Goal: Task Accomplishment & Management: Manage account settings

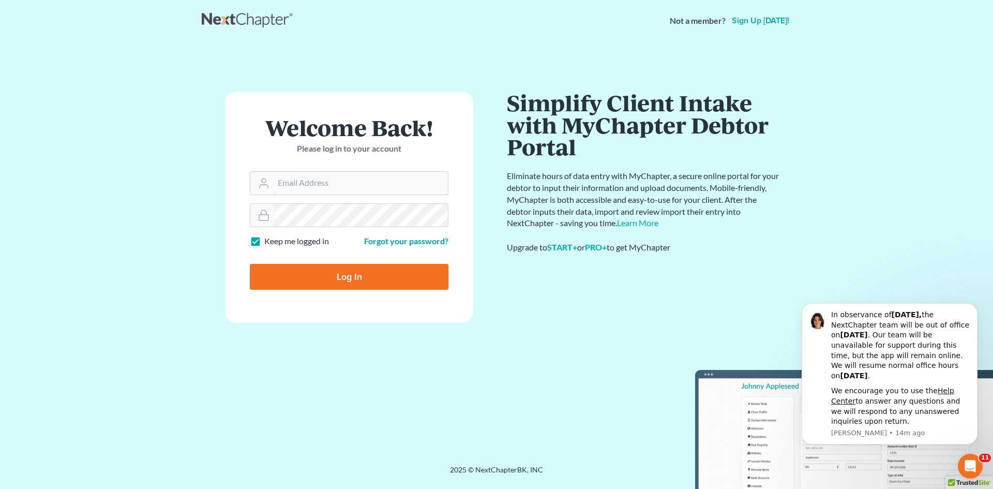
type input "[EMAIL_ADDRESS][DOMAIN_NAME]"
click at [325, 281] on input "Log In" at bounding box center [349, 277] width 199 height 26
type input "Thinking..."
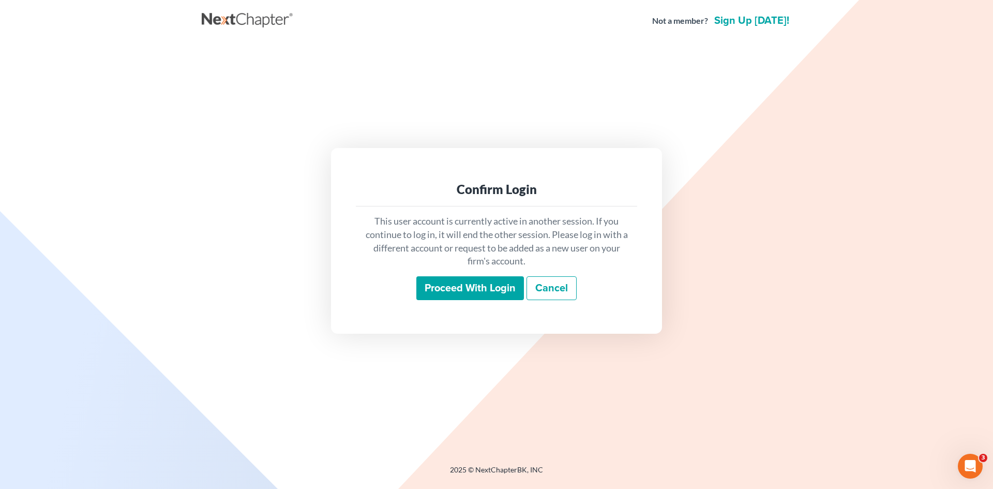
click at [468, 282] on input "Proceed with login" at bounding box center [470, 288] width 108 height 24
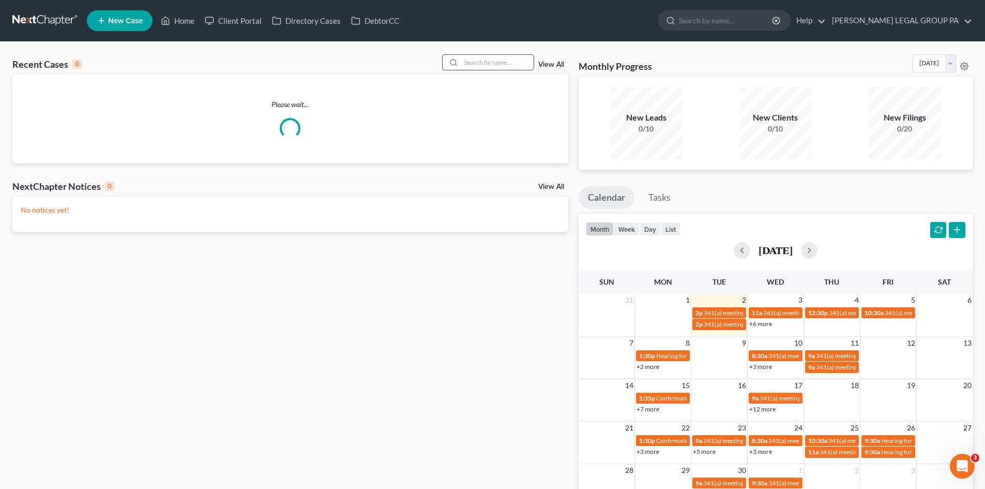
click at [487, 63] on input "search" at bounding box center [497, 62] width 72 height 15
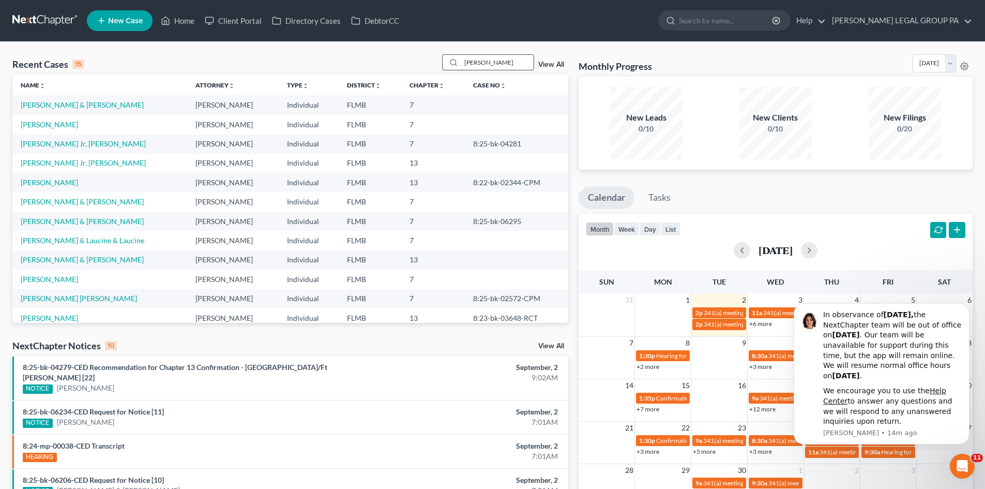
type input "[PERSON_NAME]"
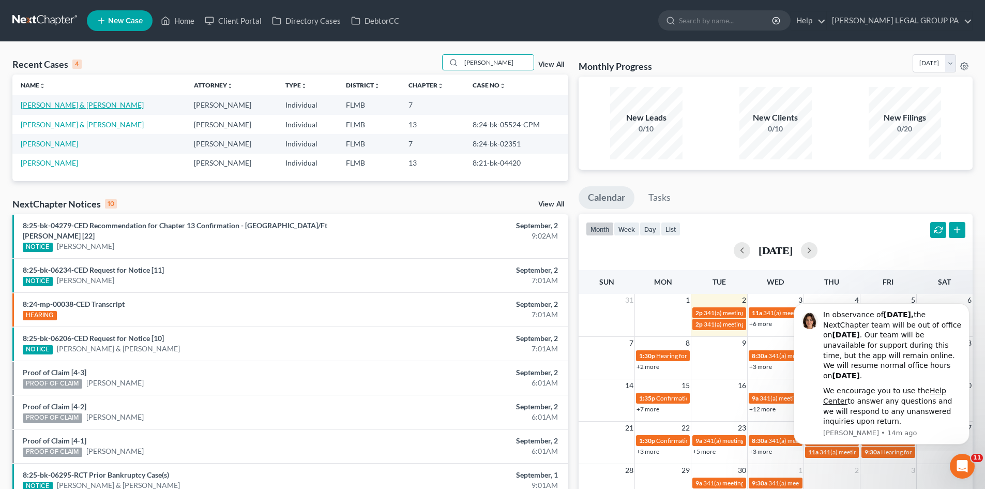
click at [50, 109] on link "[PERSON_NAME] & [PERSON_NAME]" at bounding box center [82, 104] width 123 height 9
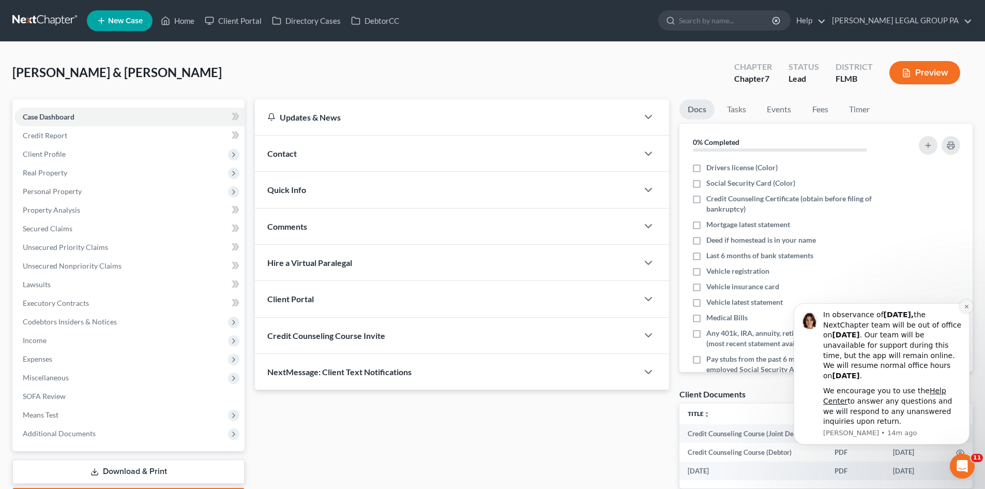
click at [966, 306] on icon "Dismiss notification" at bounding box center [967, 307] width 6 height 6
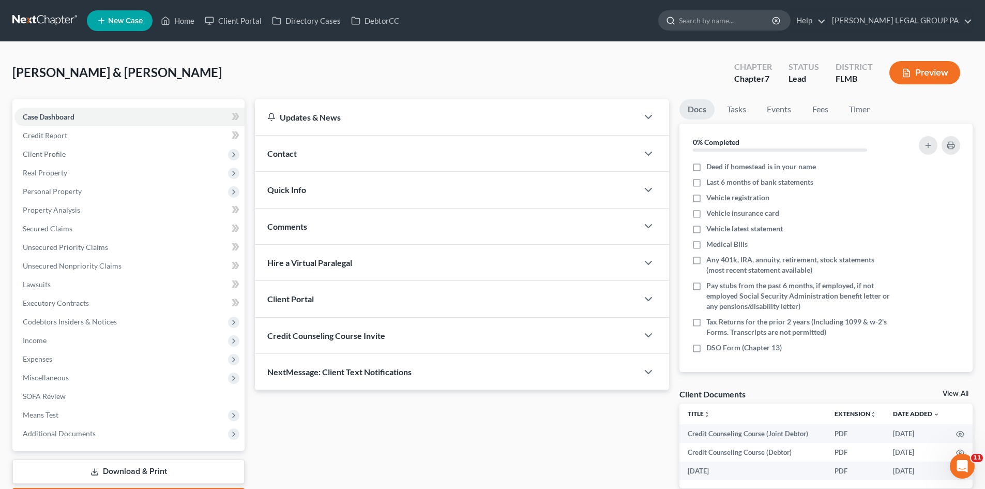
click at [730, 22] on input "search" at bounding box center [726, 20] width 95 height 19
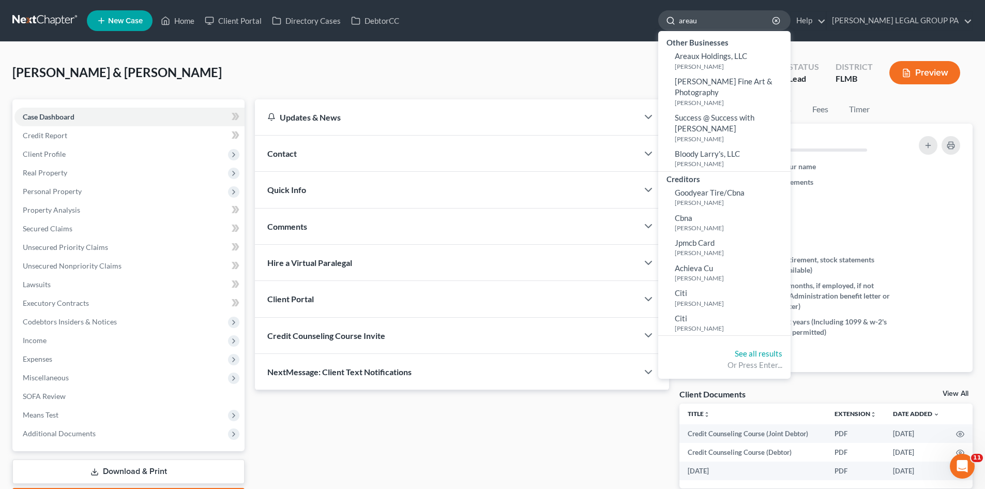
type input "areaux"
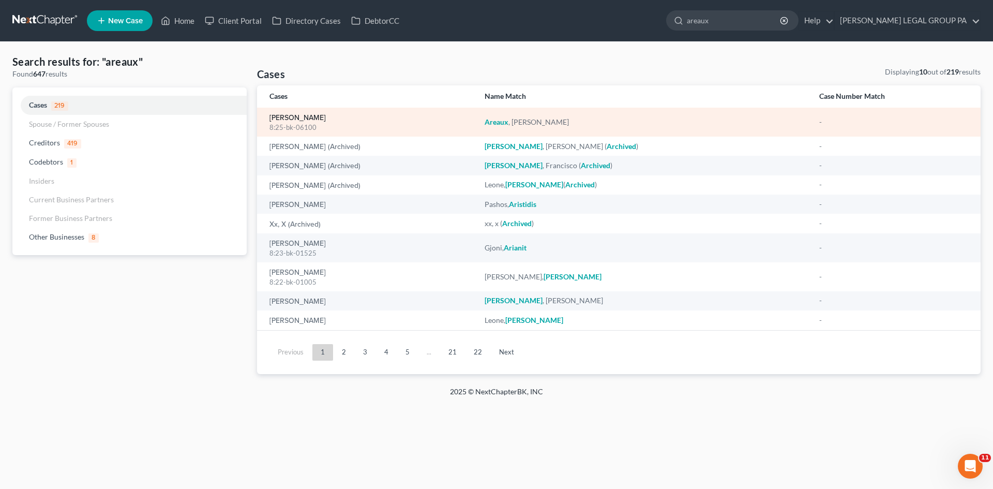
click at [284, 119] on link "[PERSON_NAME]" at bounding box center [297, 117] width 56 height 7
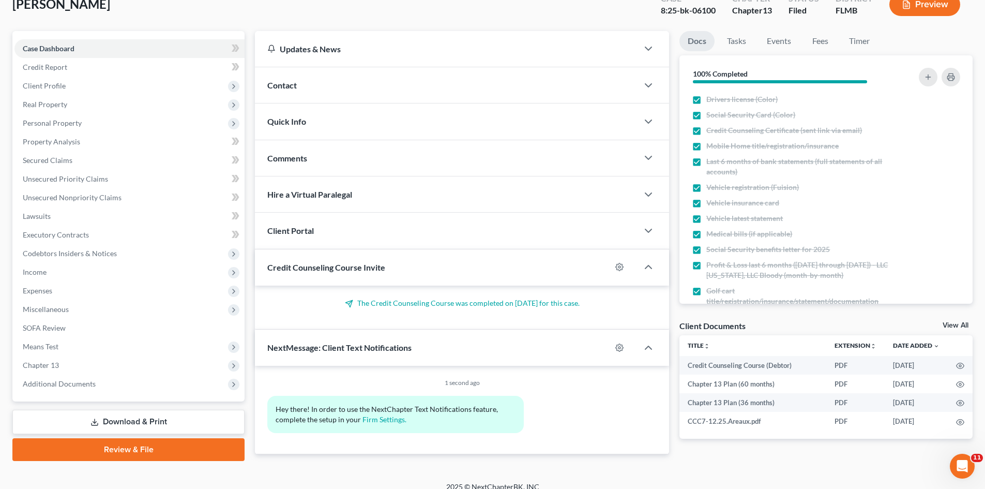
scroll to position [80, 0]
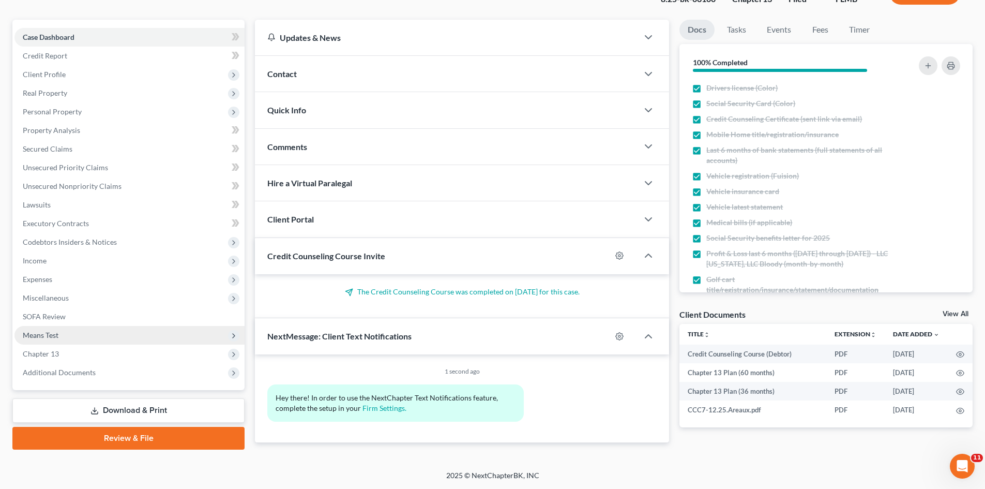
click at [72, 327] on span "Means Test" at bounding box center [129, 335] width 230 height 19
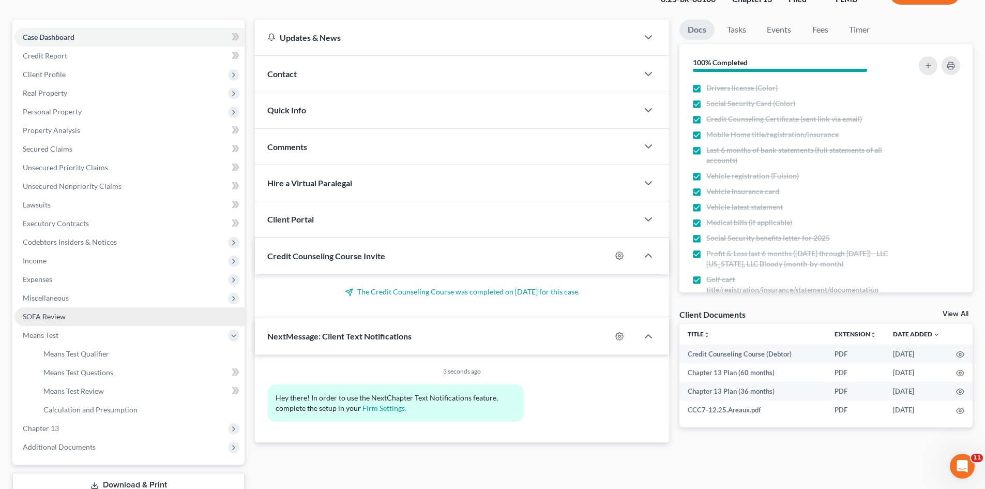
click at [83, 319] on link "SOFA Review" at bounding box center [129, 316] width 230 height 19
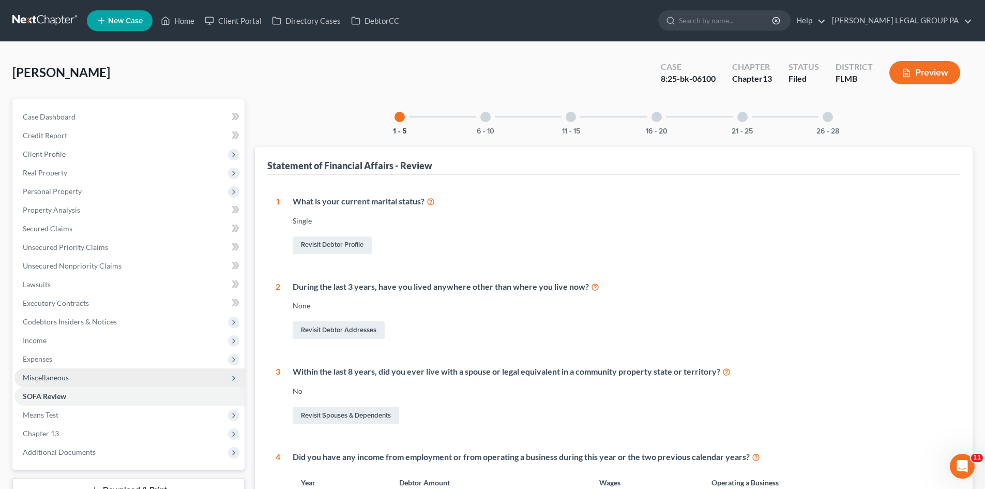
click at [103, 380] on span "Miscellaneous" at bounding box center [129, 377] width 230 height 19
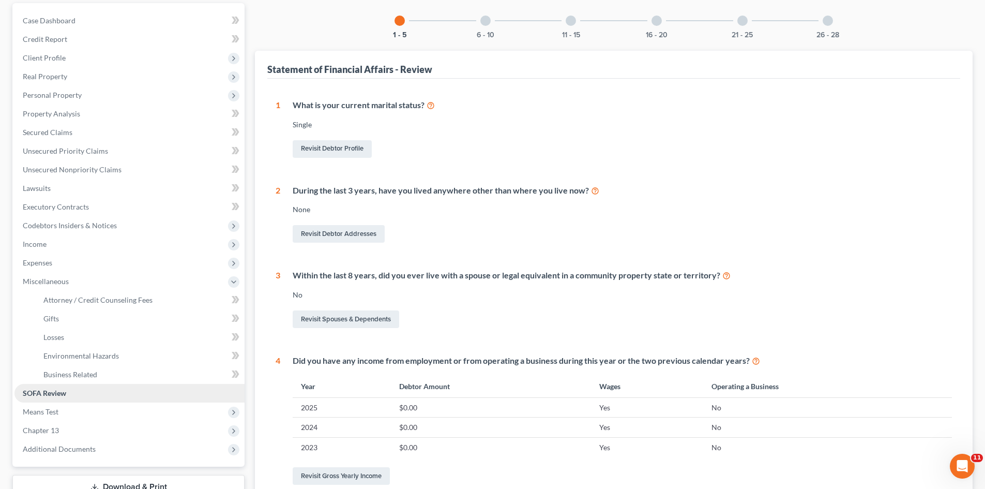
scroll to position [103, 0]
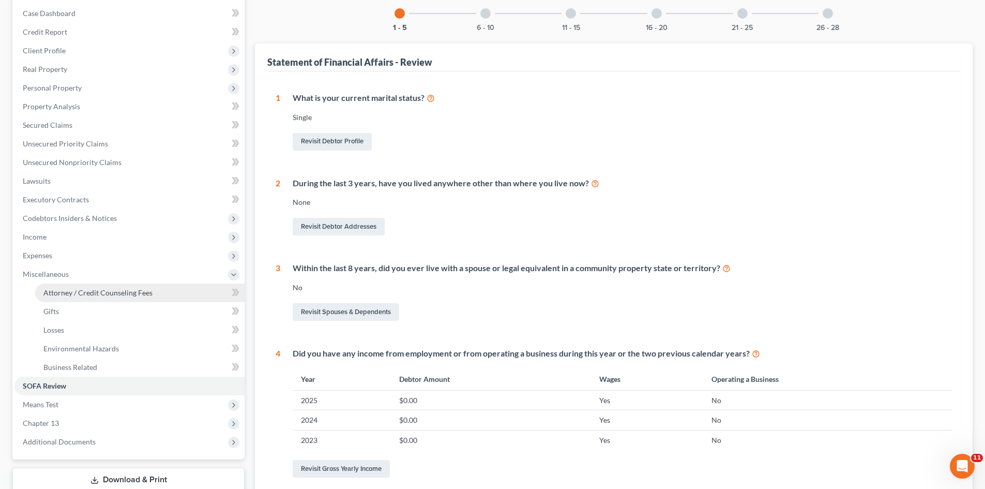
click at [110, 287] on link "Attorney / Credit Counseling Fees" at bounding box center [139, 292] width 209 height 19
select select "0"
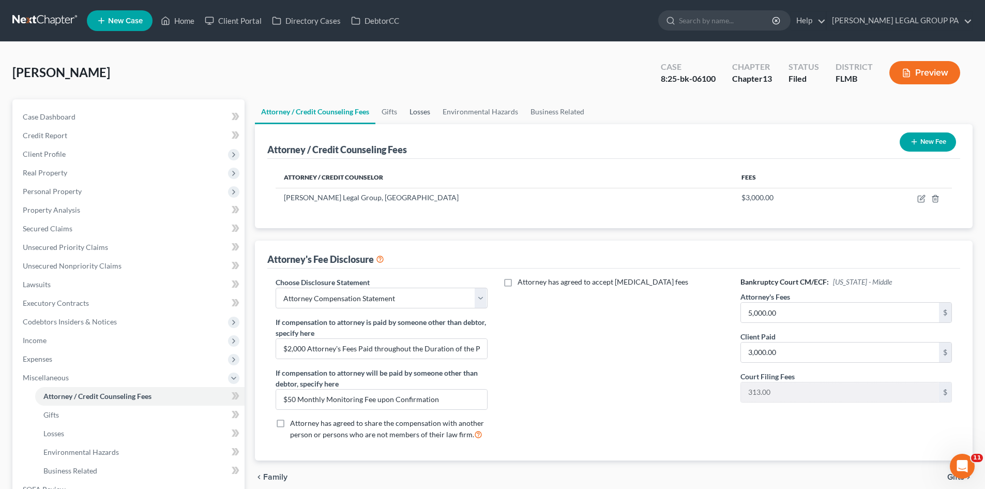
click at [404, 118] on link "Losses" at bounding box center [419, 111] width 33 height 25
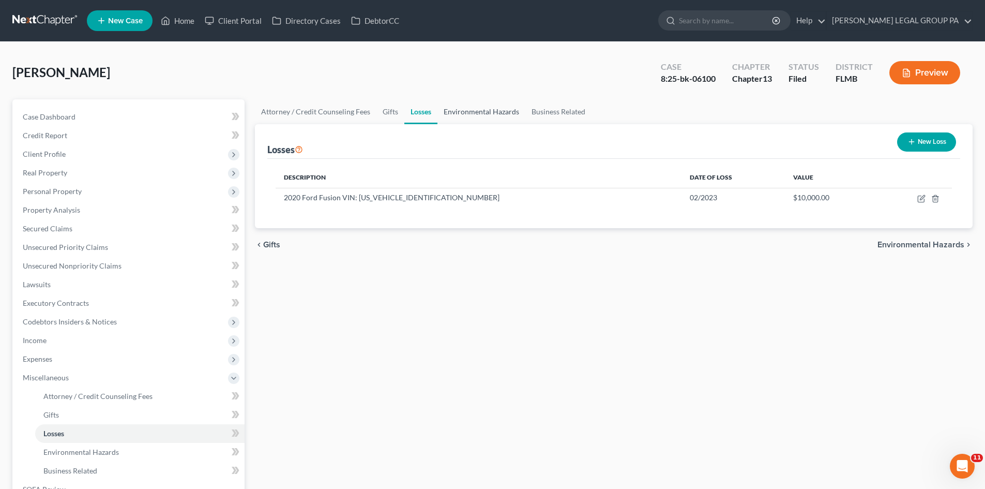
click at [445, 109] on link "Environmental Hazards" at bounding box center [482, 111] width 88 height 25
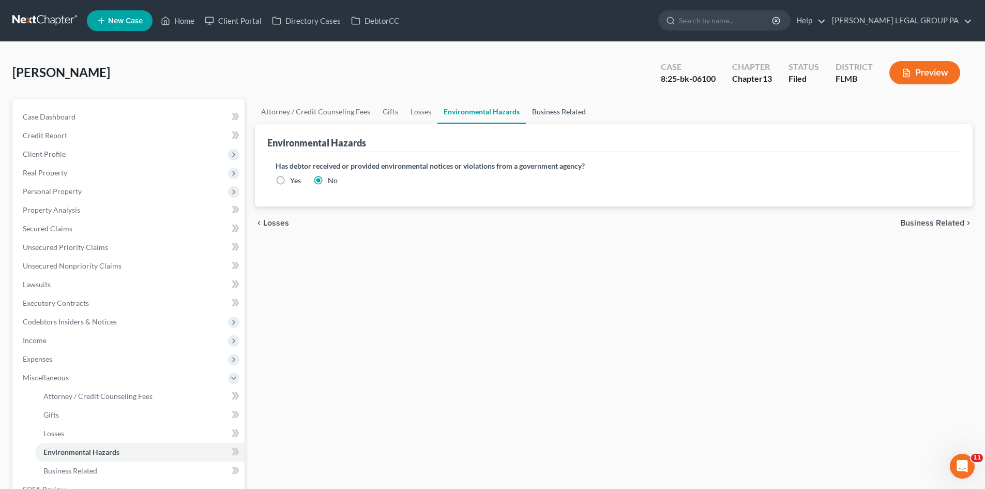
click at [548, 114] on link "Business Related" at bounding box center [559, 111] width 66 height 25
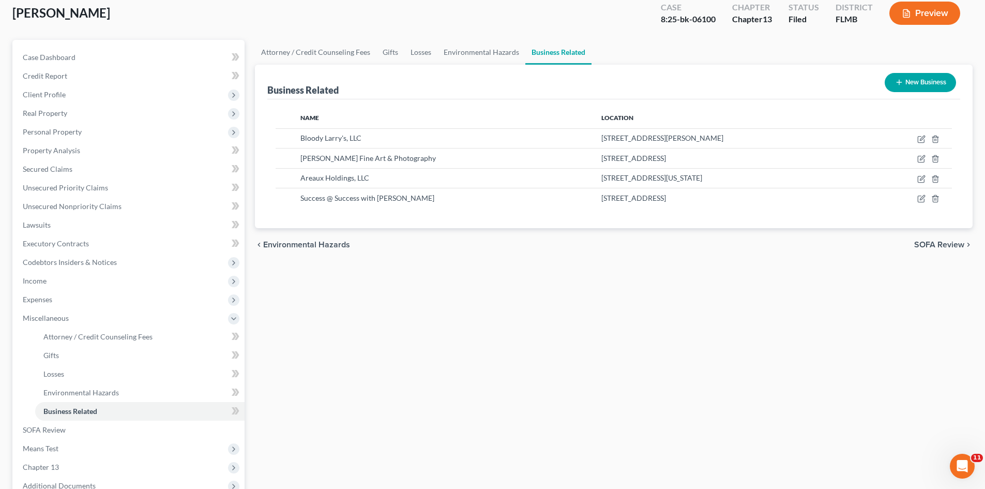
scroll to position [173, 0]
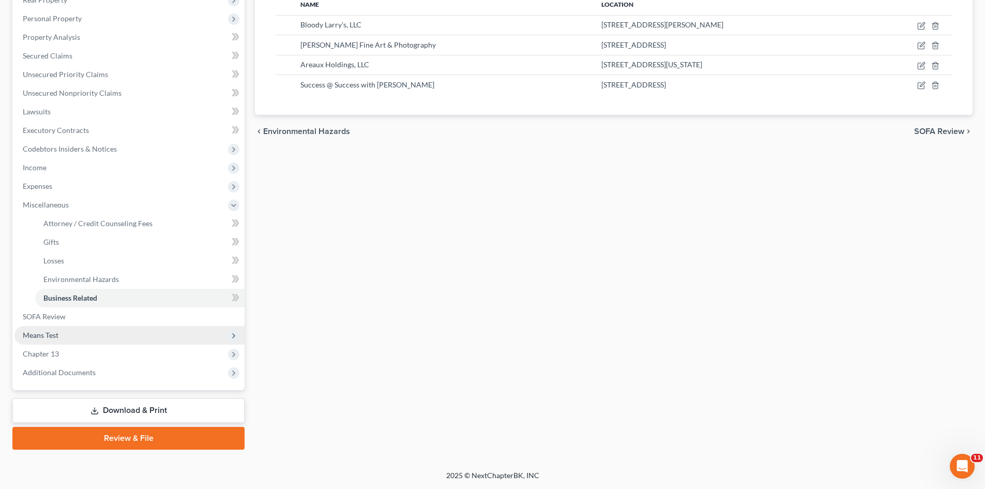
click at [109, 335] on span "Means Test" at bounding box center [129, 335] width 230 height 19
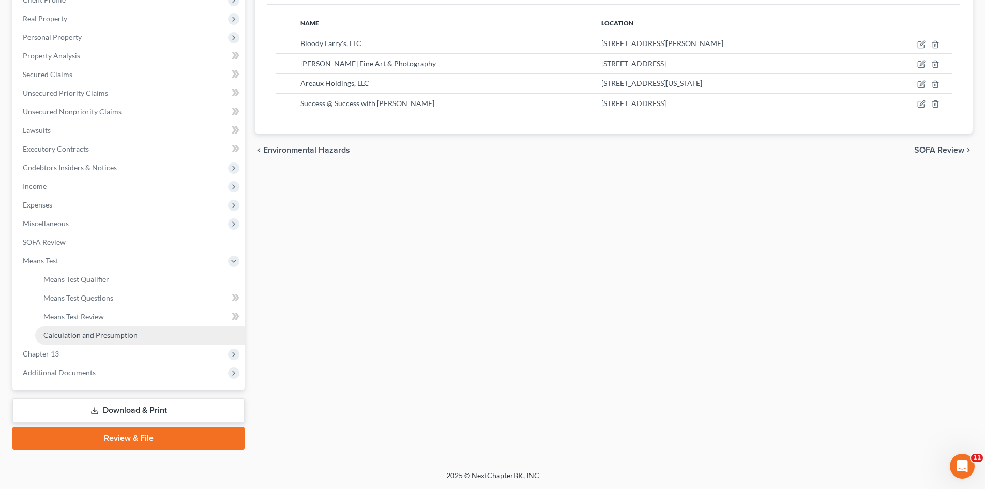
click at [119, 330] on span "Calculation and Presumption" at bounding box center [90, 334] width 94 height 9
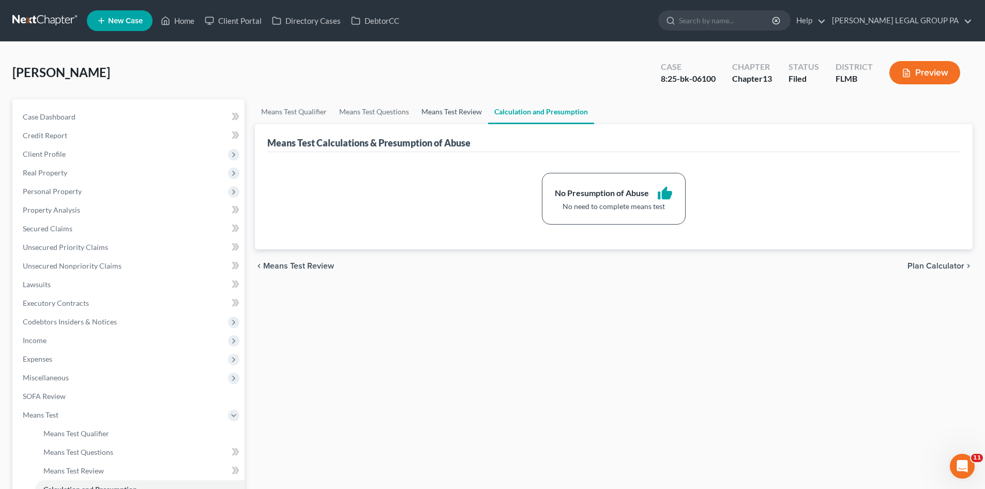
click at [444, 112] on link "Means Test Review" at bounding box center [451, 111] width 73 height 25
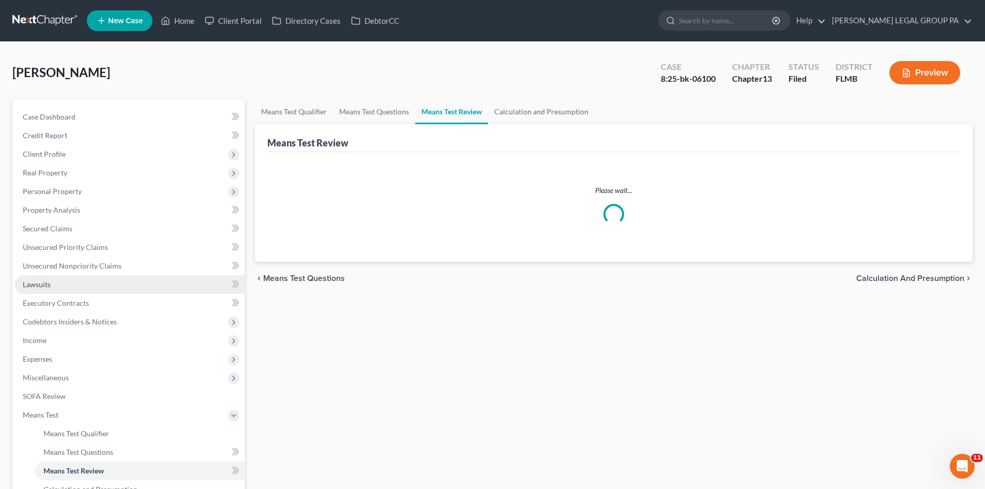
scroll to position [154, 0]
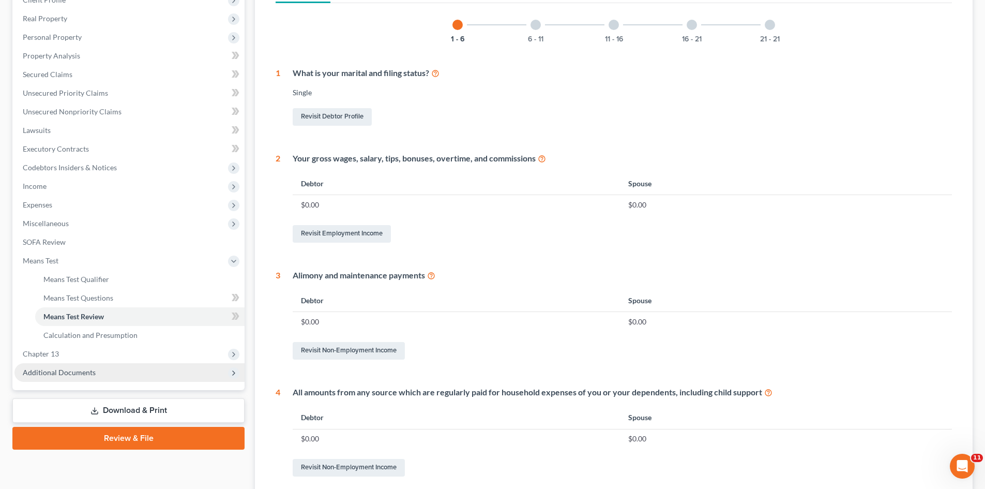
click at [82, 374] on span "Additional Documents" at bounding box center [59, 372] width 73 height 9
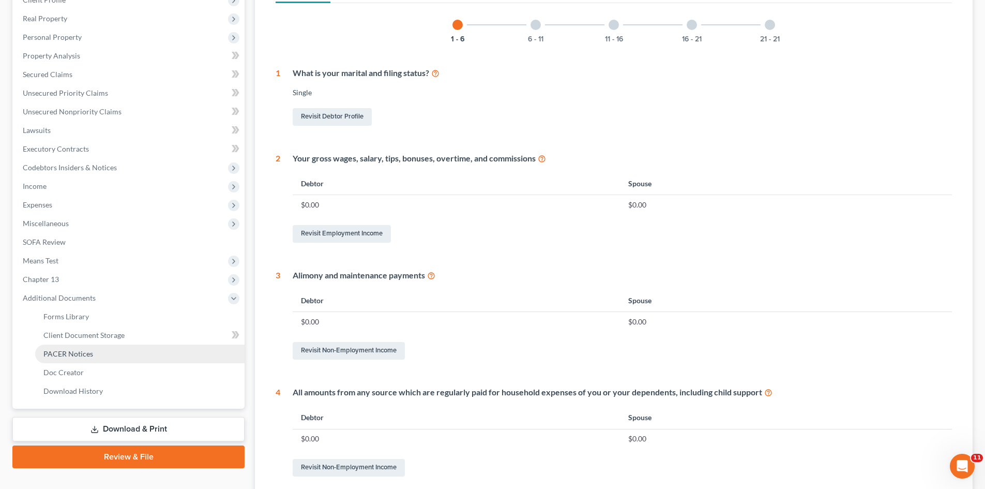
click at [83, 355] on span "PACER Notices" at bounding box center [68, 353] width 50 height 9
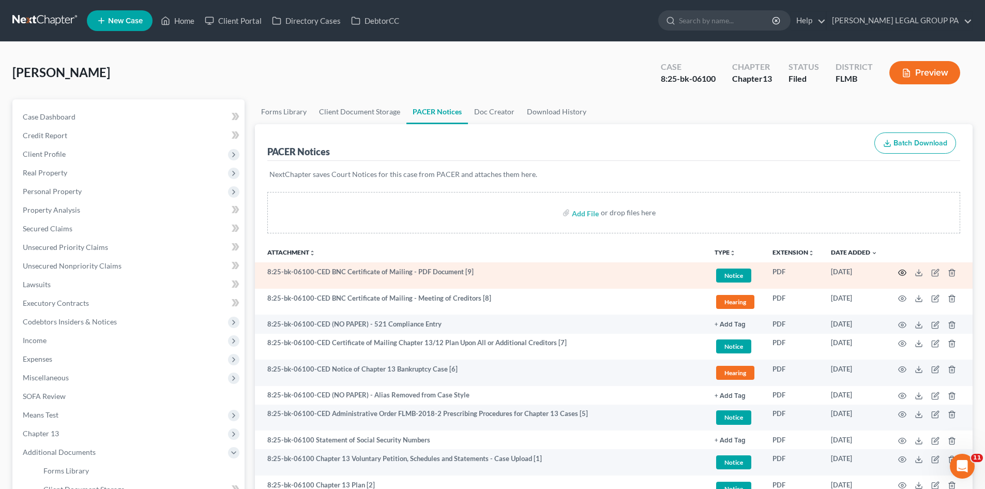
click at [904, 272] on icon "button" at bounding box center [902, 272] width 8 height 8
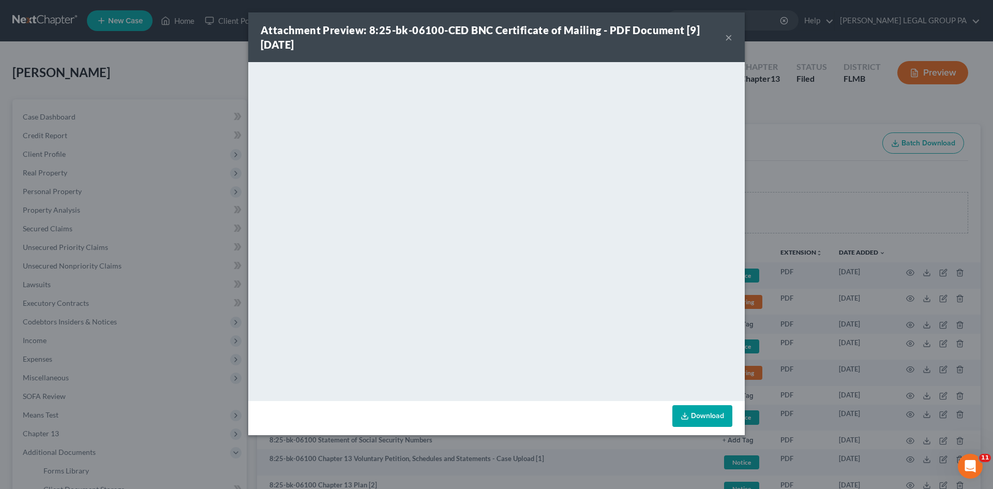
click at [728, 38] on button "×" at bounding box center [728, 37] width 7 height 12
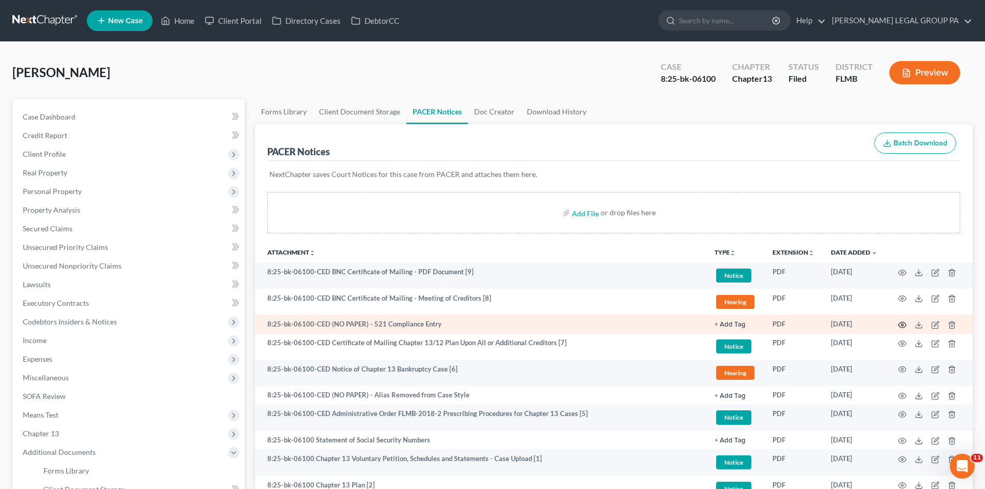
click at [903, 325] on circle "button" at bounding box center [902, 325] width 2 height 2
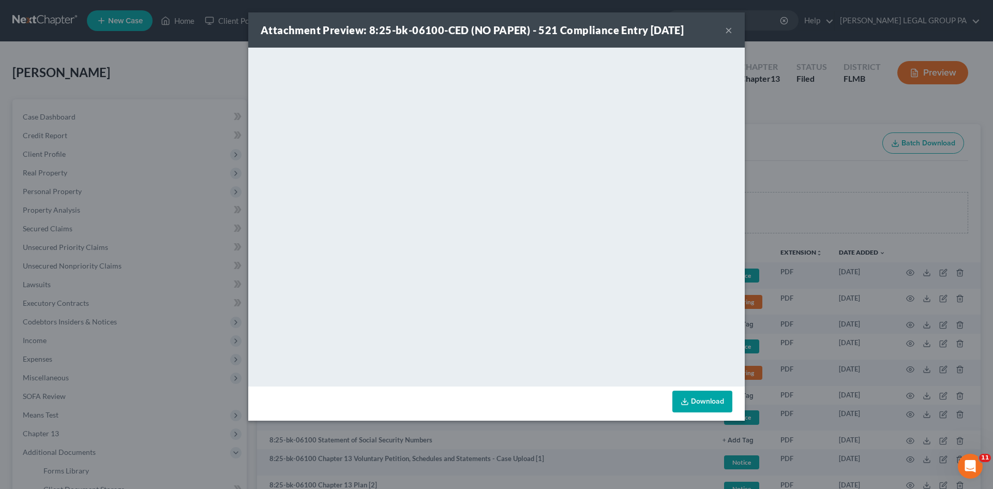
click at [732, 29] on div "Attachment Preview: 8:25-bk-06100-CED (NO PAPER) - 521 Compliance Entry [DATE] ×" at bounding box center [496, 29] width 496 height 35
click at [731, 34] on button "×" at bounding box center [728, 30] width 7 height 12
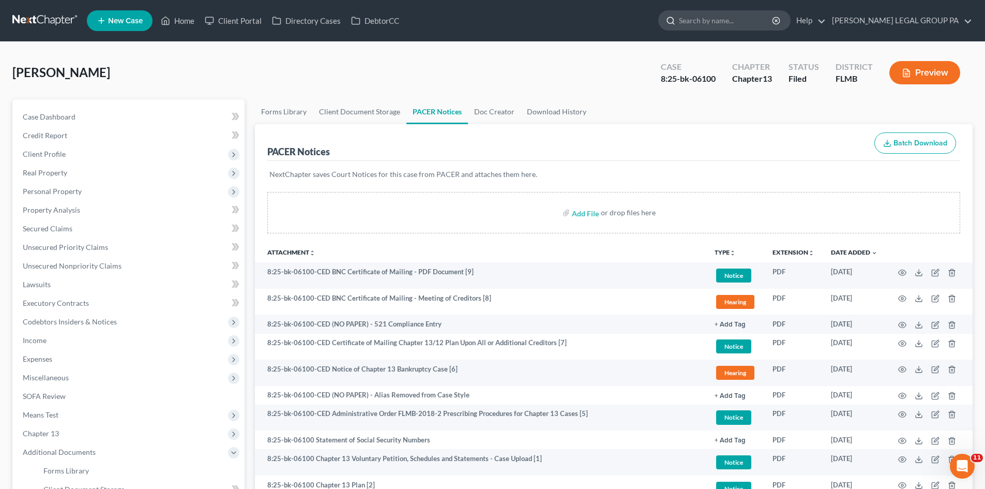
click at [725, 20] on input "search" at bounding box center [726, 20] width 95 height 19
type input "ensulo"
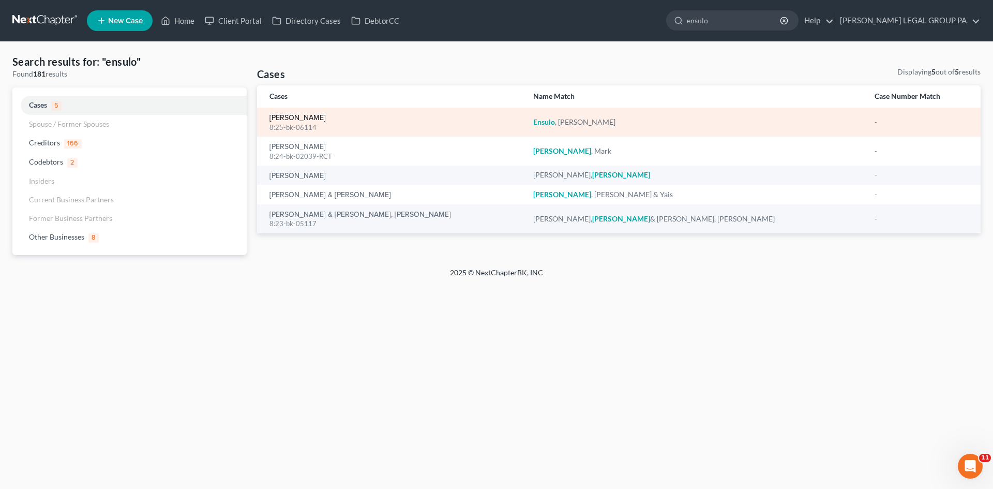
click at [297, 119] on link "[PERSON_NAME]" at bounding box center [297, 117] width 56 height 7
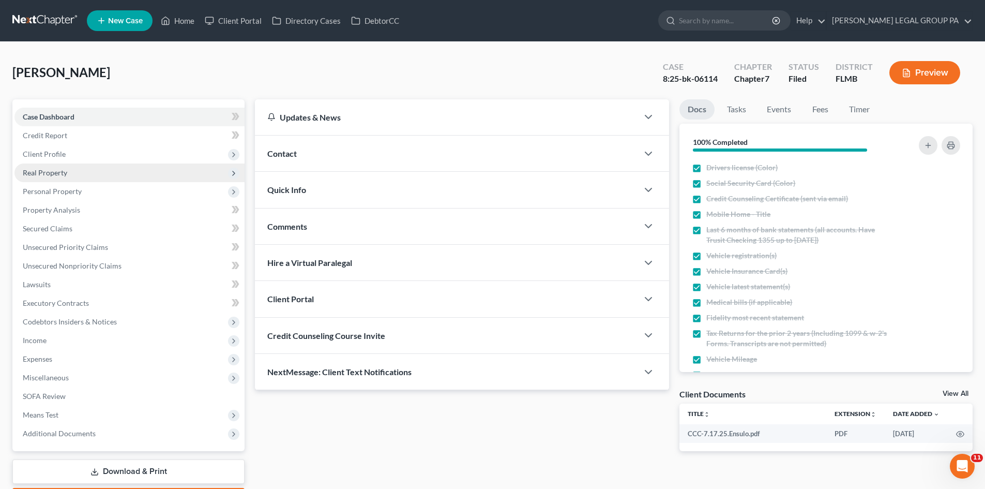
click at [61, 167] on span "Real Property" at bounding box center [129, 172] width 230 height 19
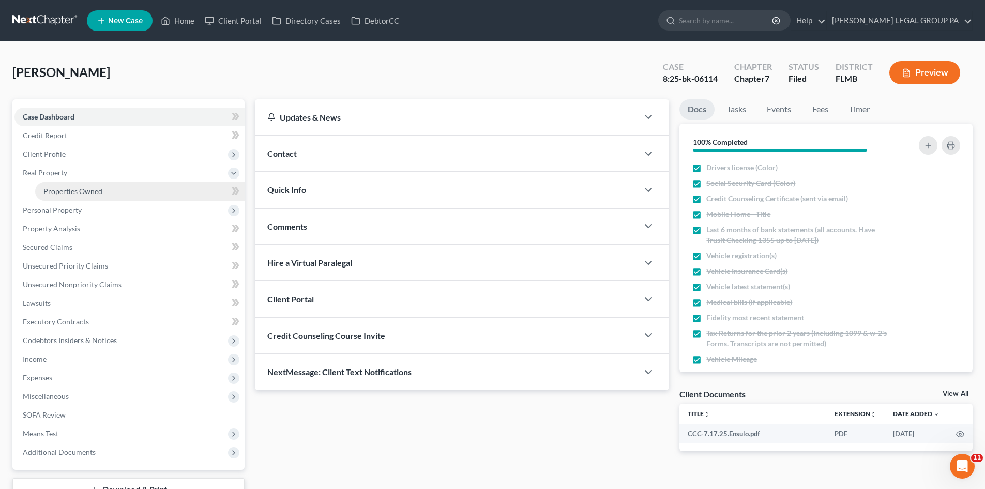
click at [69, 187] on span "Properties Owned" at bounding box center [72, 191] width 59 height 9
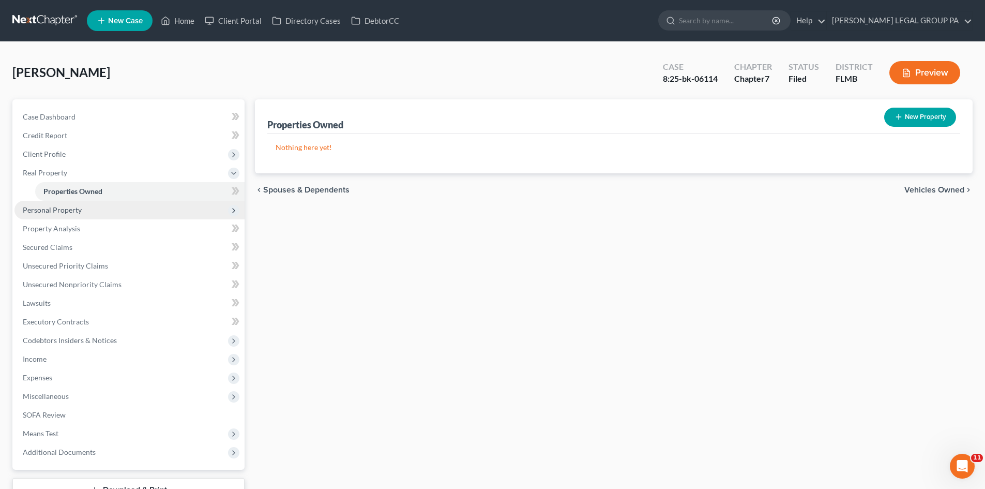
click at [155, 211] on span "Personal Property" at bounding box center [129, 210] width 230 height 19
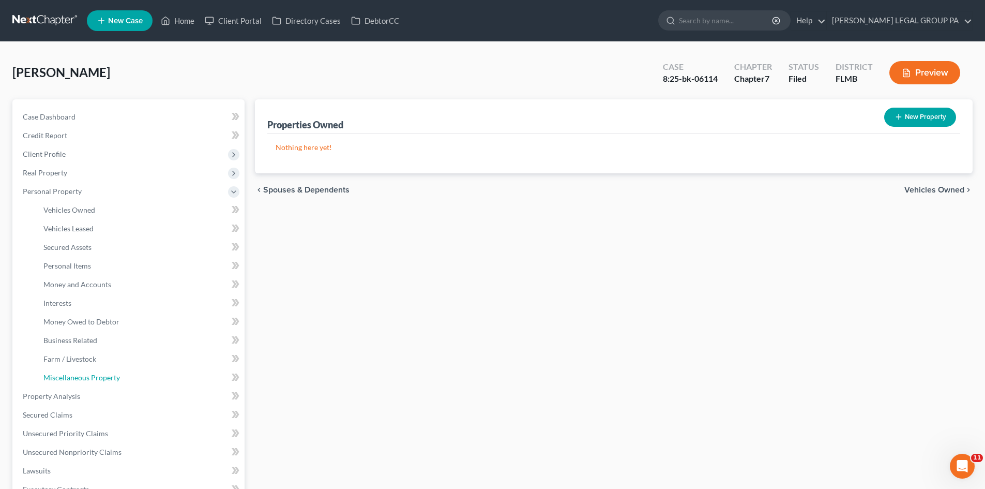
drag, startPoint x: 112, startPoint y: 370, endPoint x: 282, endPoint y: 314, distance: 179.1
click at [112, 371] on link "Miscellaneous Property" at bounding box center [139, 377] width 209 height 19
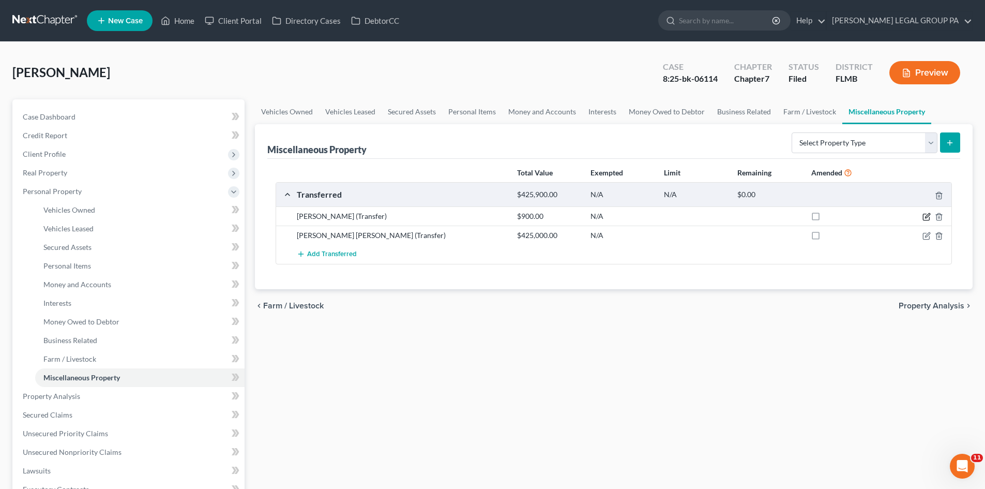
click at [923, 218] on icon "button" at bounding box center [927, 217] width 8 height 8
select select "Ordinary ([DATE])"
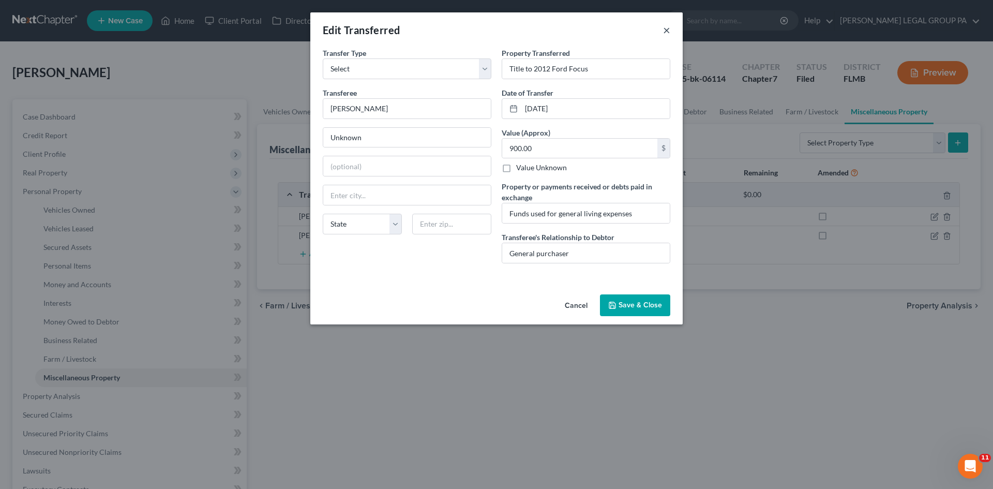
click at [665, 29] on button "×" at bounding box center [666, 30] width 7 height 12
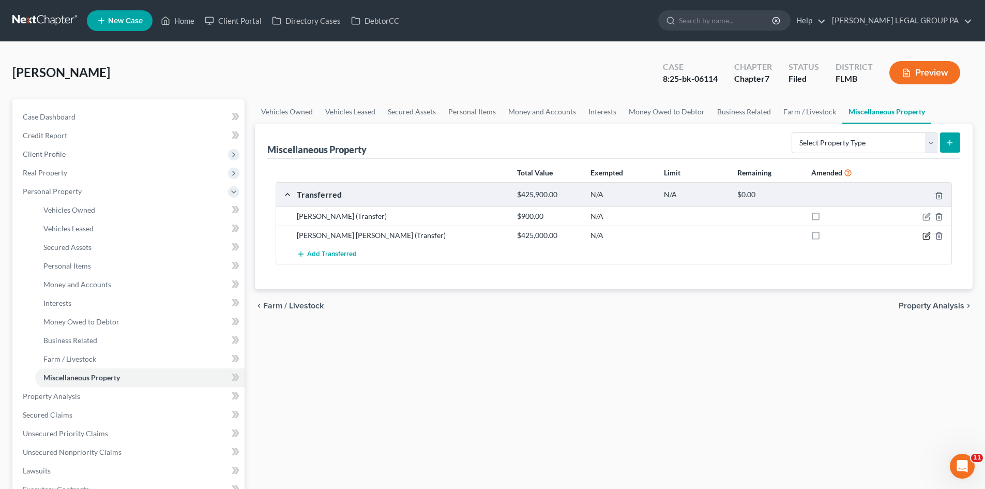
click at [926, 236] on icon "button" at bounding box center [927, 236] width 8 height 8
select select "Ordinary ([DATE])"
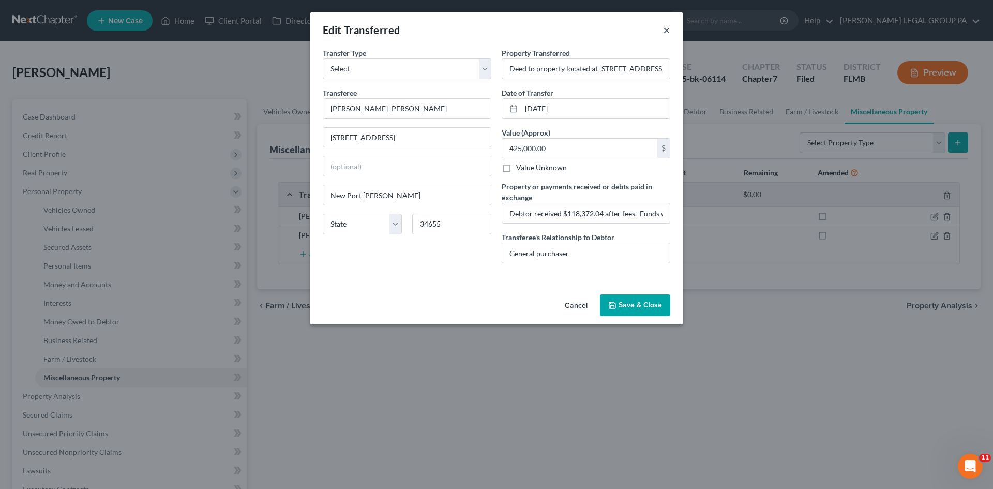
click at [668, 31] on button "×" at bounding box center [666, 30] width 7 height 12
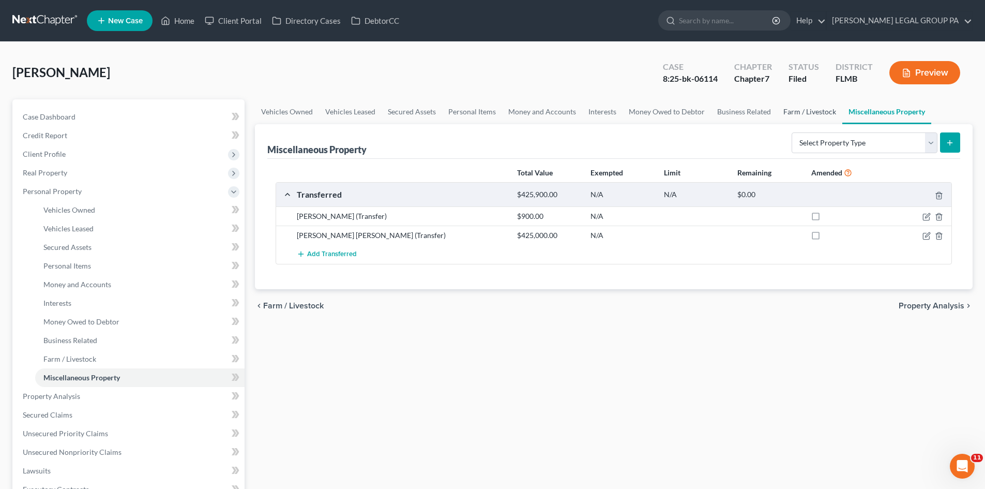
click at [807, 114] on link "Farm / Livestock" at bounding box center [809, 111] width 65 height 25
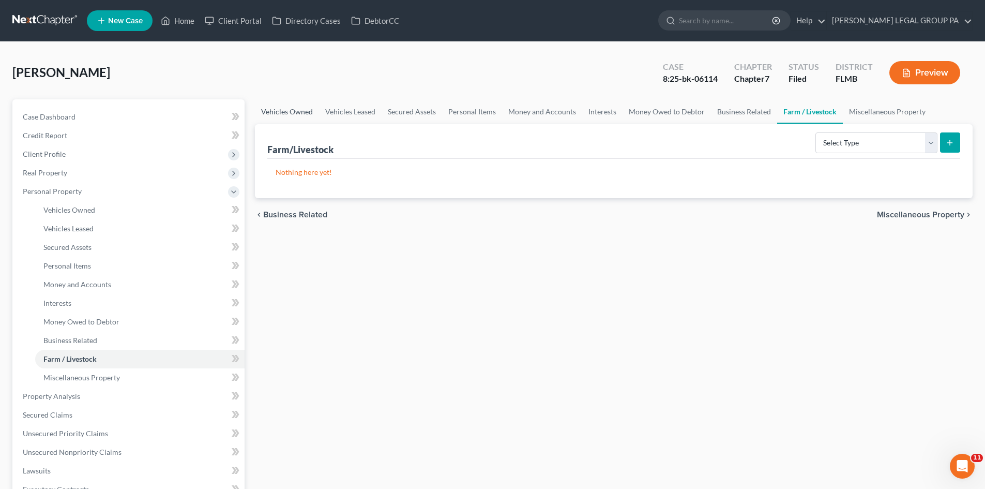
click at [298, 111] on link "Vehicles Owned" at bounding box center [287, 111] width 64 height 25
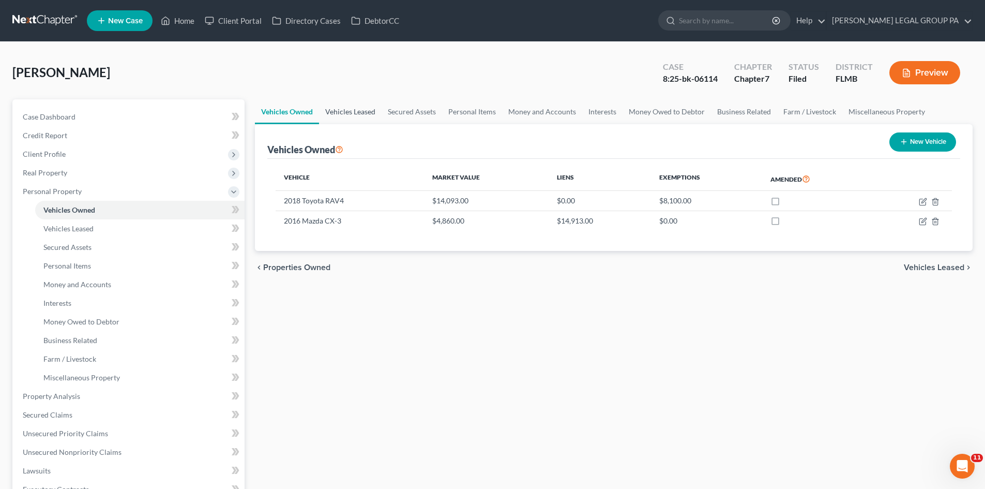
click at [355, 112] on link "Vehicles Leased" at bounding box center [350, 111] width 63 height 25
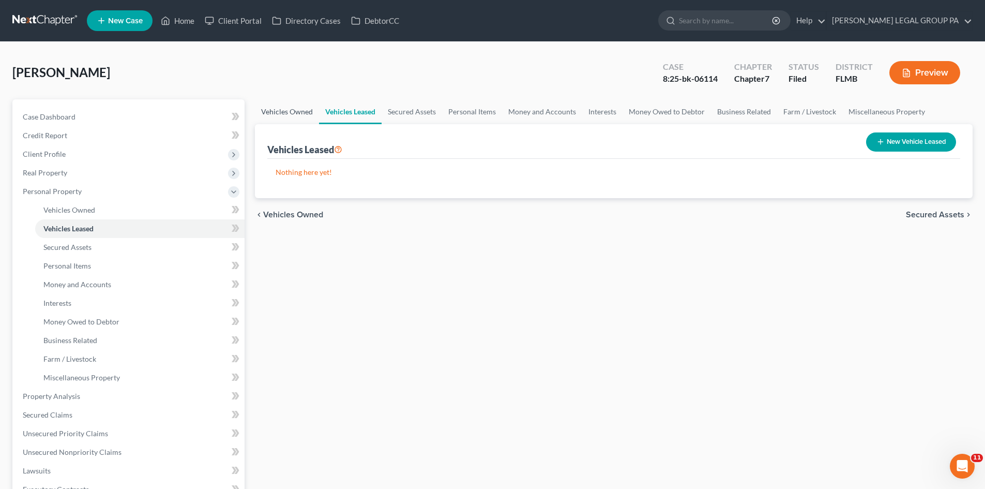
click at [289, 104] on link "Vehicles Owned" at bounding box center [287, 111] width 64 height 25
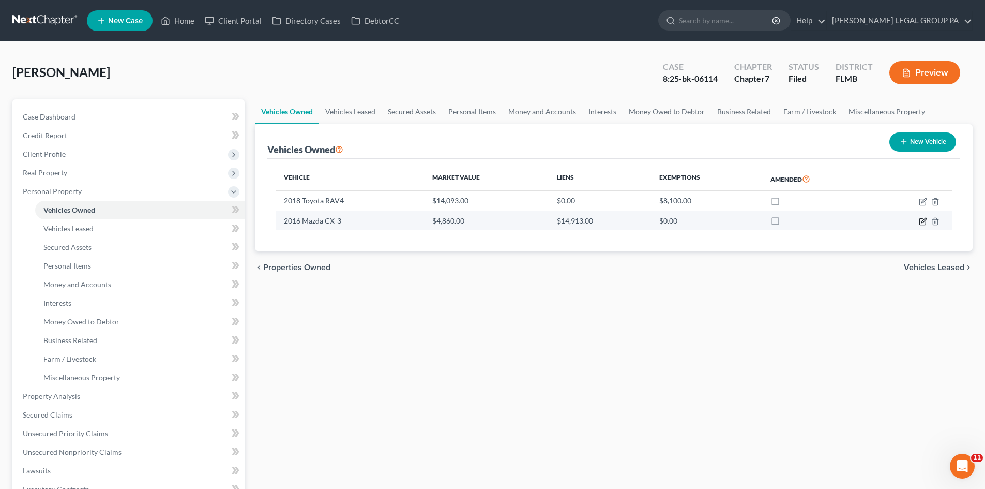
click at [924, 220] on icon "button" at bounding box center [923, 221] width 8 height 8
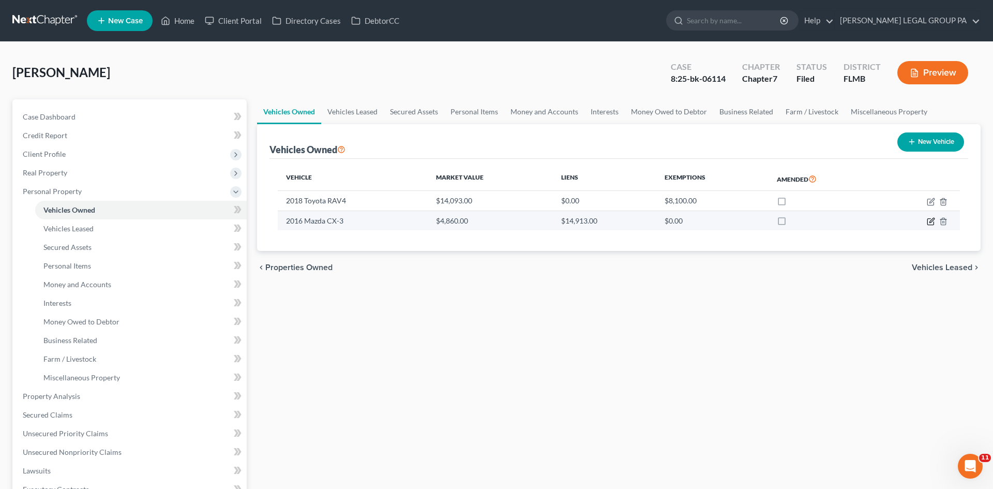
select select "0"
select select "10"
select select "2"
select select "3"
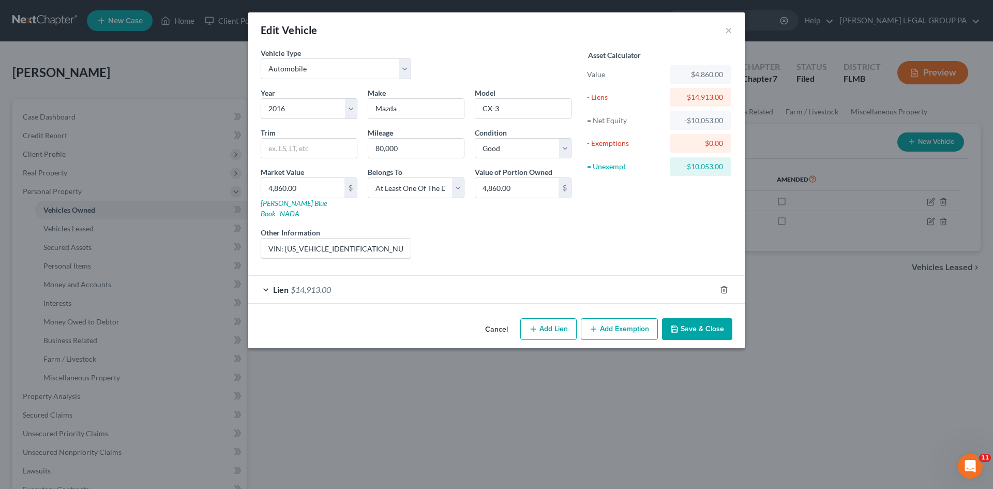
scroll to position [0, 81]
drag, startPoint x: 389, startPoint y: 234, endPoint x: 427, endPoint y: 235, distance: 38.3
click at [427, 235] on div "Year Select 2026 2025 2024 2023 2022 2021 2020 2019 2018 2017 2016 2015 2014 20…" at bounding box center [415, 176] width 321 height 179
click at [428, 236] on div "Liens Select" at bounding box center [496, 243] width 161 height 32
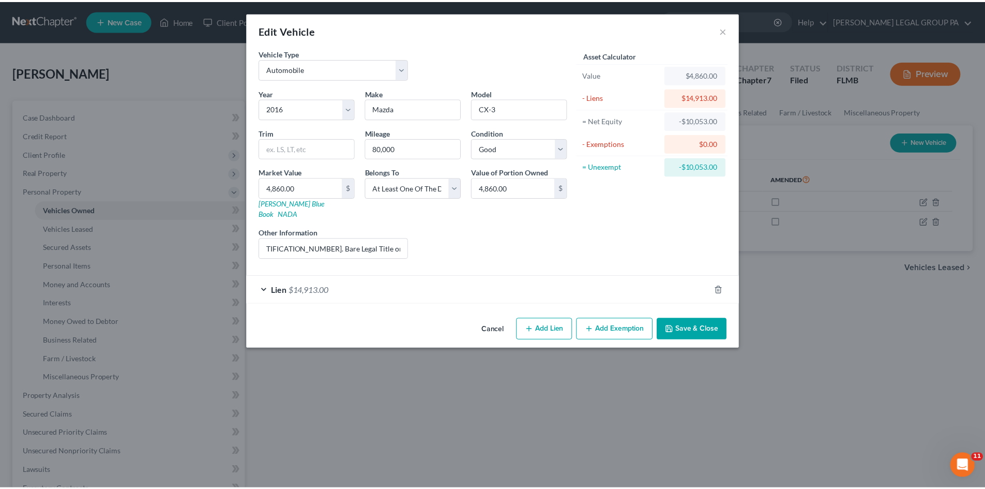
scroll to position [0, 0]
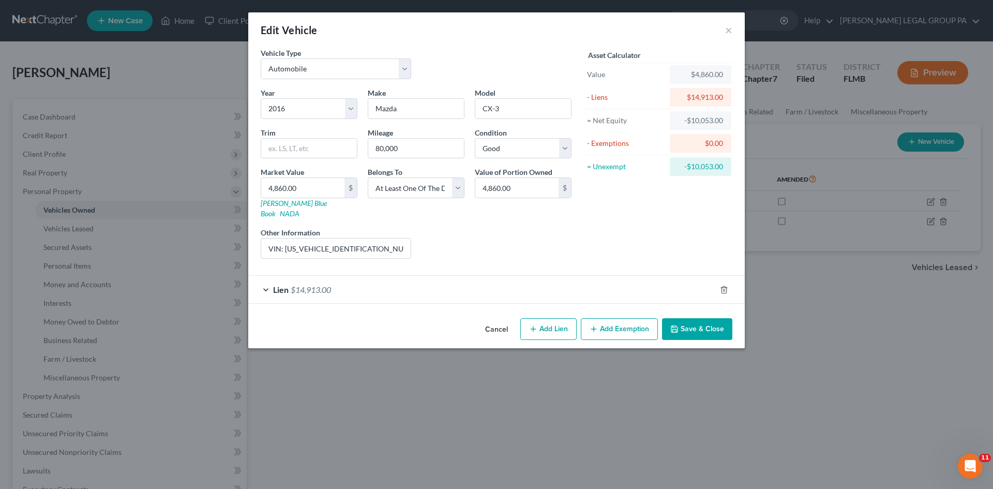
click at [335, 286] on div "Lien $14,913.00" at bounding box center [481, 289] width 467 height 27
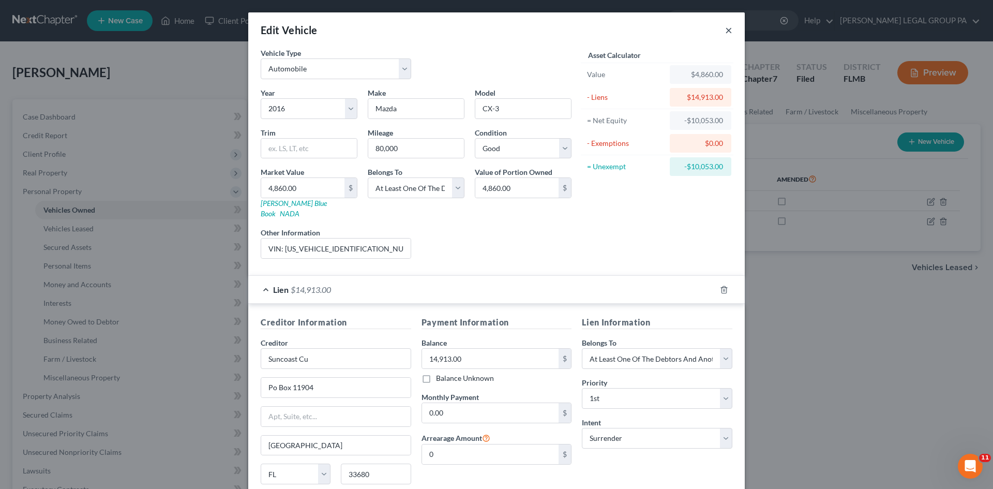
drag, startPoint x: 723, startPoint y: 34, endPoint x: 614, endPoint y: 87, distance: 121.2
click at [725, 33] on button "×" at bounding box center [728, 30] width 7 height 12
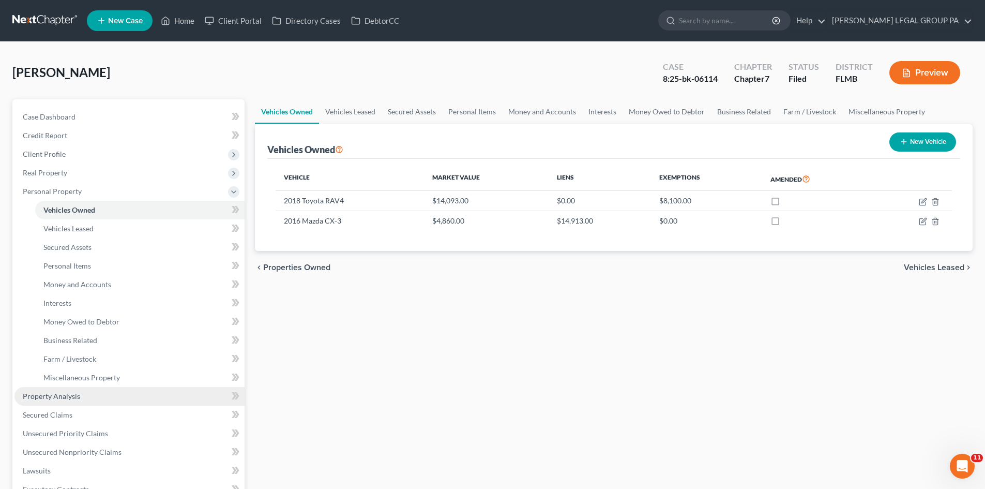
click at [75, 401] on link "Property Analysis" at bounding box center [129, 396] width 230 height 19
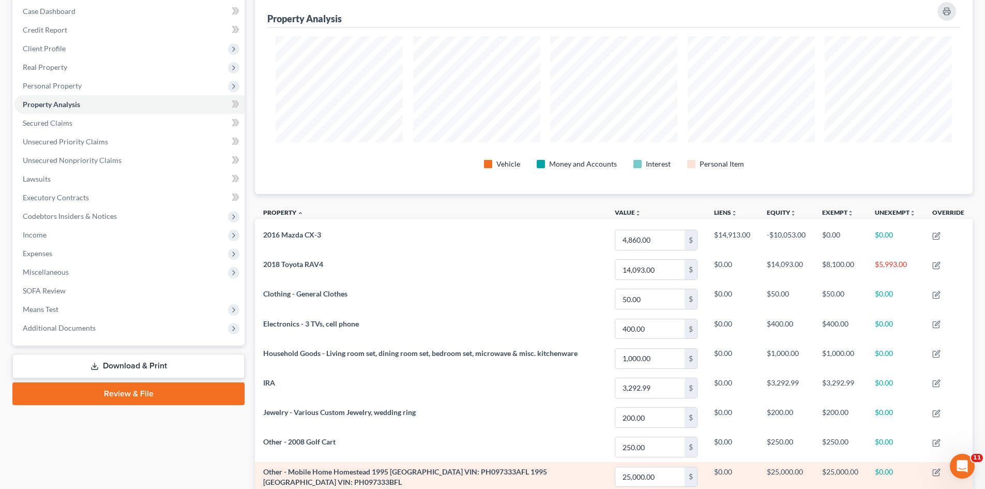
scroll to position [259, 0]
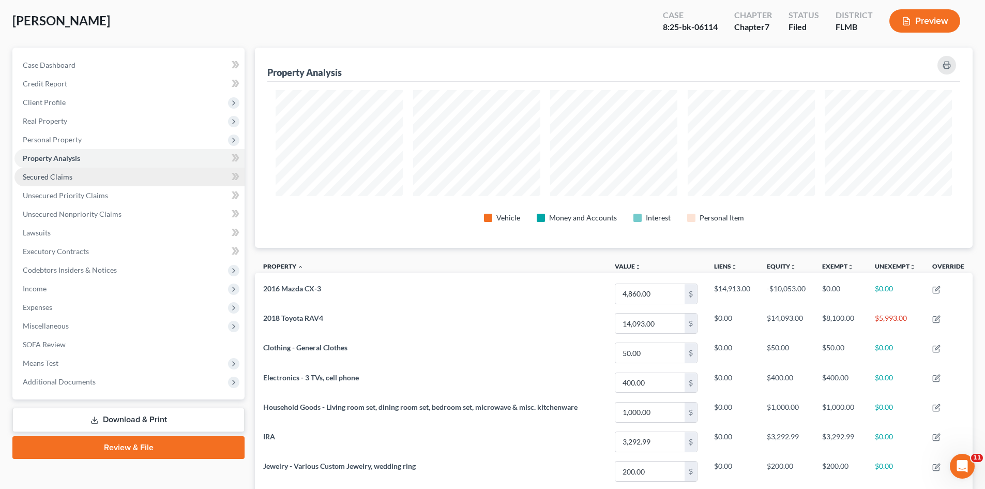
click at [64, 172] on span "Secured Claims" at bounding box center [48, 176] width 50 height 9
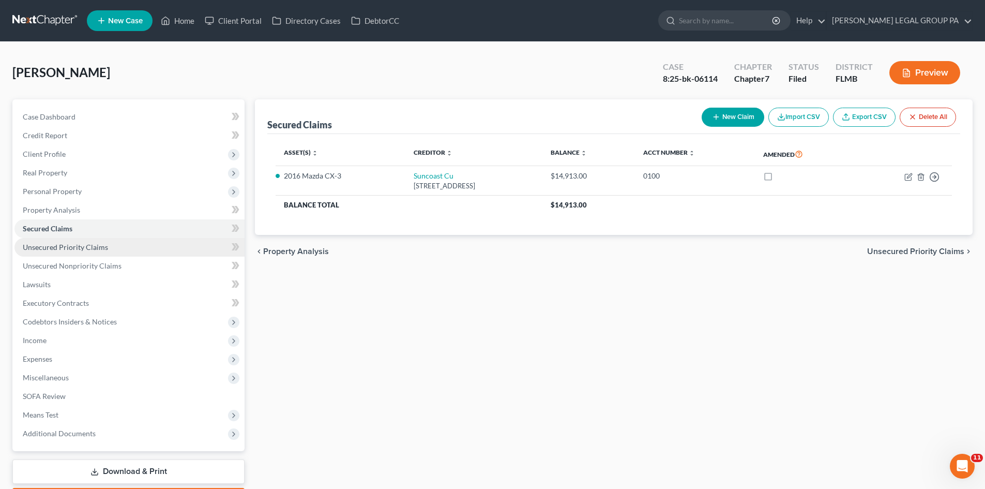
click at [58, 254] on link "Unsecured Priority Claims" at bounding box center [129, 247] width 230 height 19
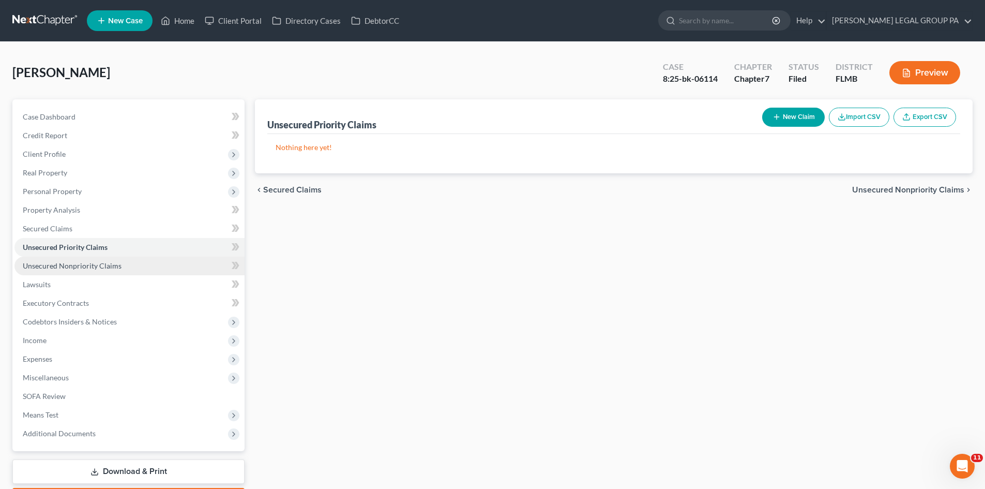
click at [91, 265] on span "Unsecured Nonpriority Claims" at bounding box center [72, 265] width 99 height 9
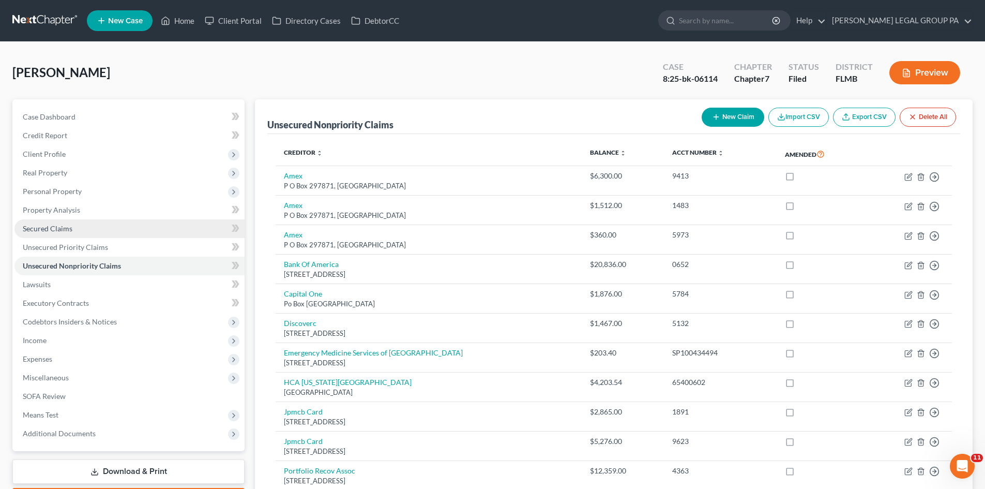
click at [84, 226] on link "Secured Claims" at bounding box center [129, 228] width 230 height 19
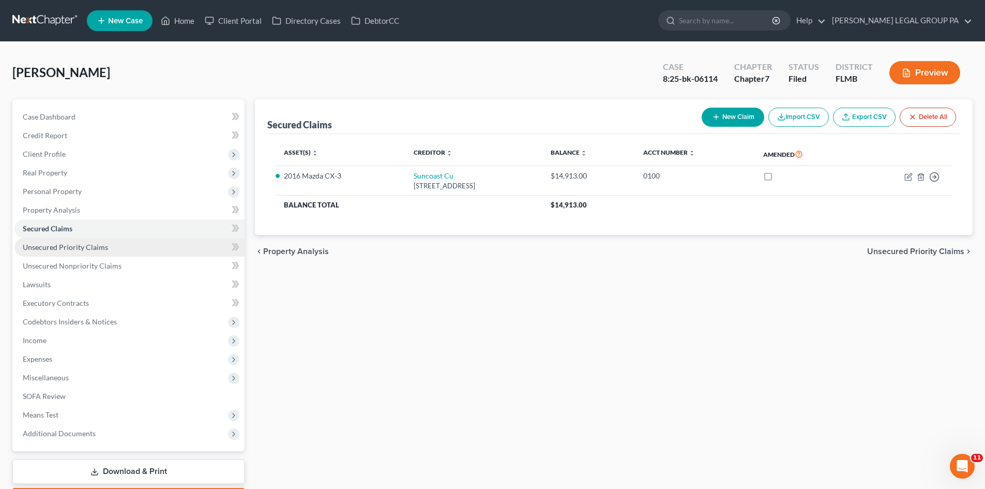
click at [135, 247] on link "Unsecured Priority Claims" at bounding box center [129, 247] width 230 height 19
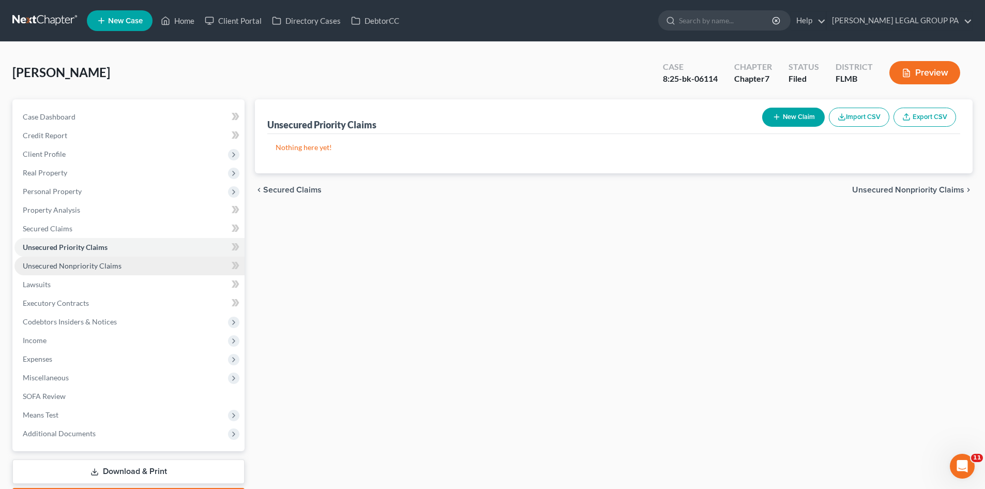
click at [143, 264] on link "Unsecured Nonpriority Claims" at bounding box center [129, 266] width 230 height 19
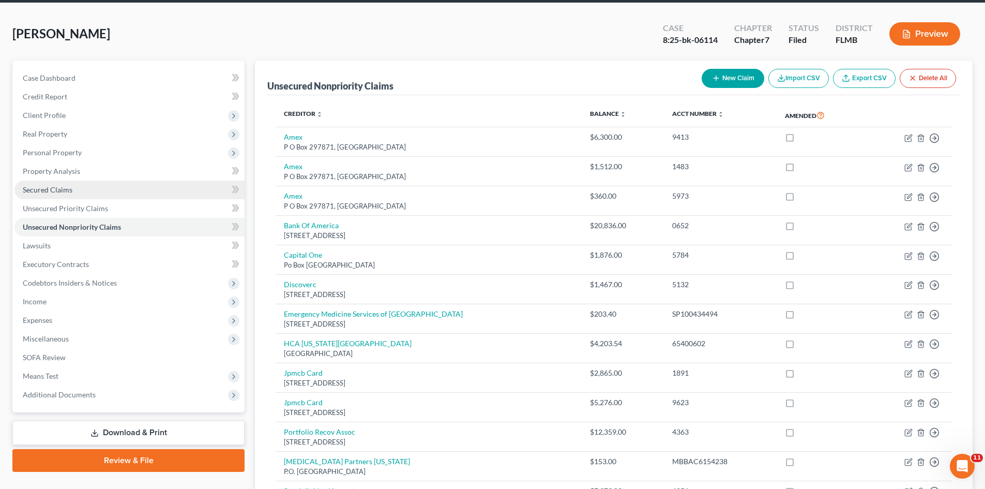
click at [55, 180] on link "Secured Claims" at bounding box center [129, 189] width 230 height 19
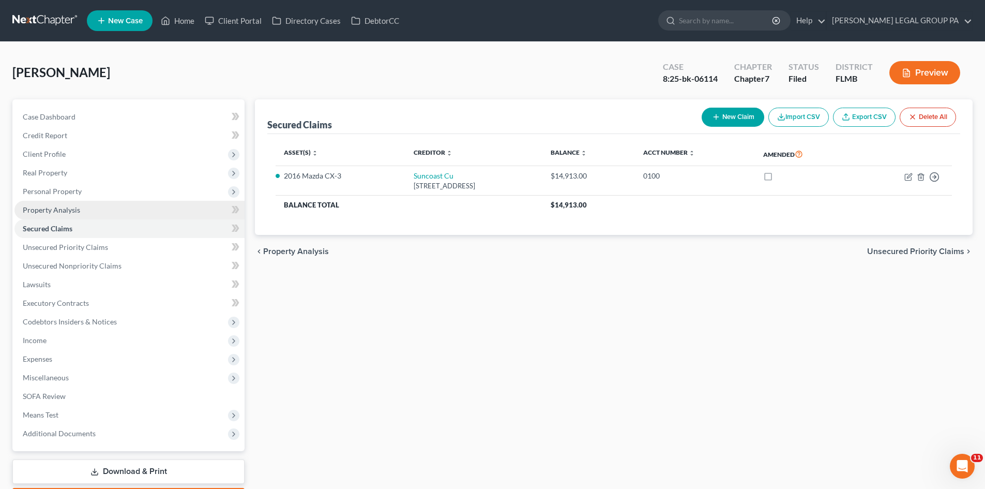
click at [82, 213] on link "Property Analysis" at bounding box center [129, 210] width 230 height 19
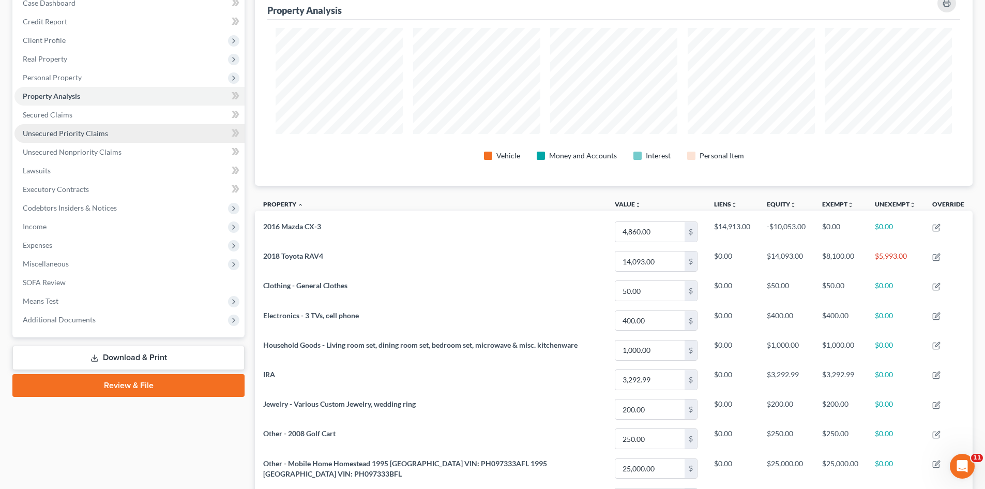
click at [68, 127] on link "Unsecured Priority Claims" at bounding box center [129, 133] width 230 height 19
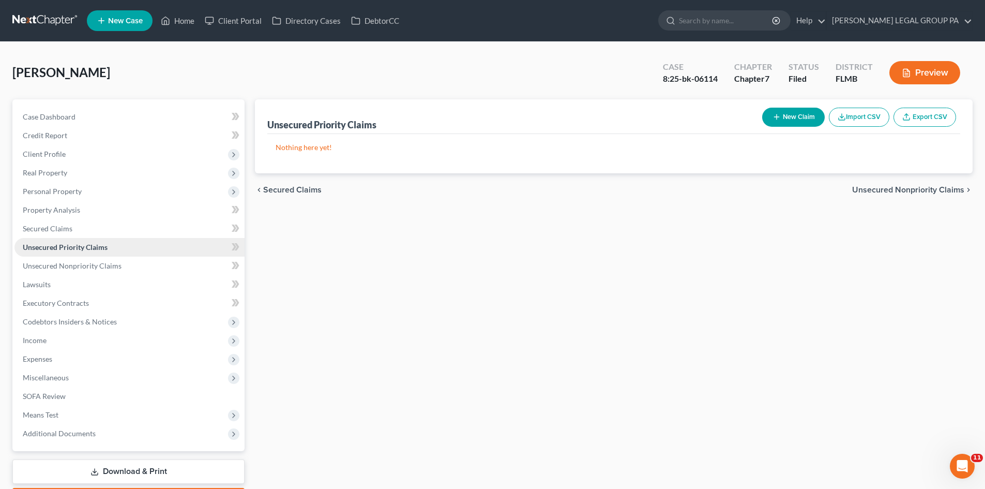
click at [80, 250] on span "Unsecured Priority Claims" at bounding box center [65, 247] width 85 height 9
click at [82, 263] on span "Unsecured Nonpriority Claims" at bounding box center [72, 265] width 99 height 9
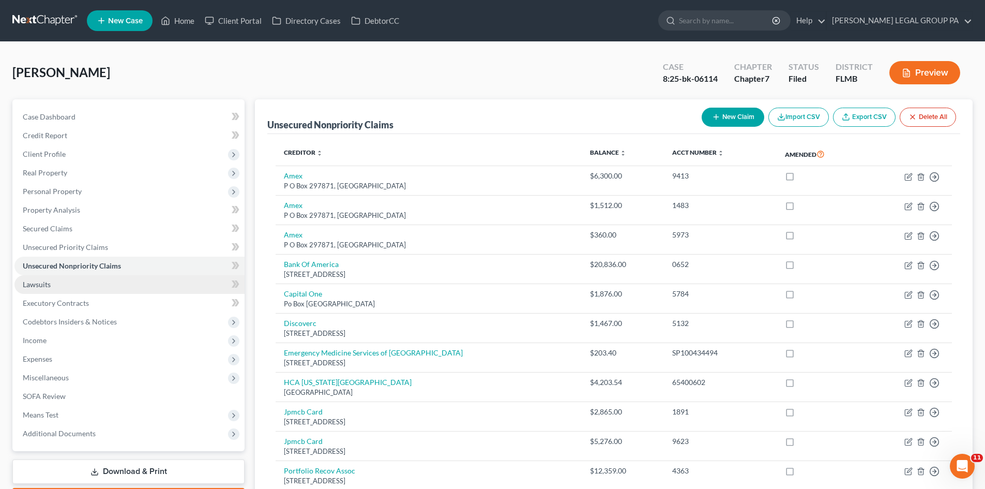
click at [66, 285] on link "Lawsuits" at bounding box center [129, 284] width 230 height 19
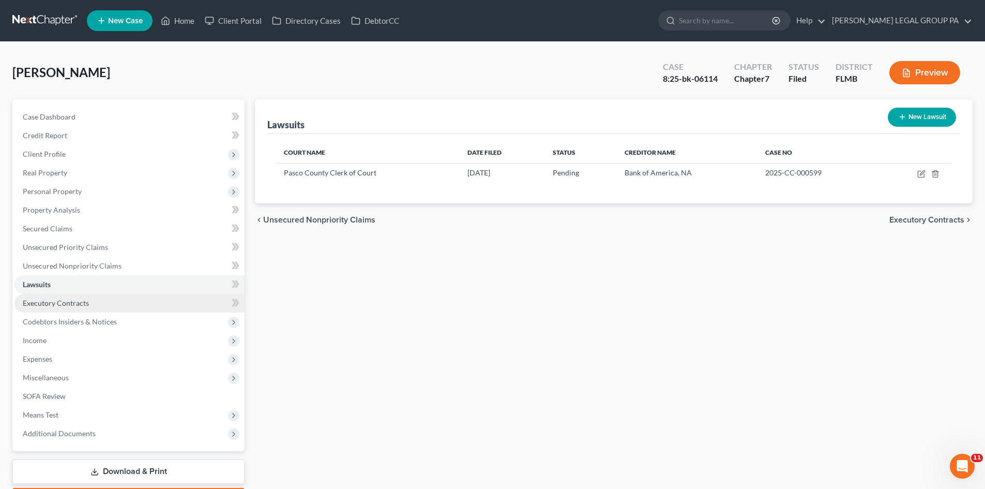
click at [72, 304] on span "Executory Contracts" at bounding box center [56, 302] width 66 height 9
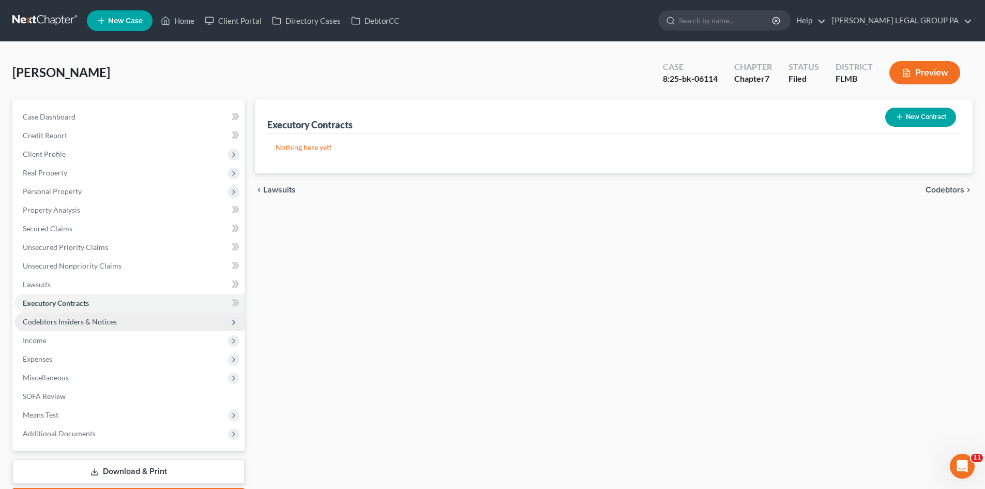
click at [85, 312] on span "Codebtors Insiders & Notices" at bounding box center [129, 321] width 230 height 19
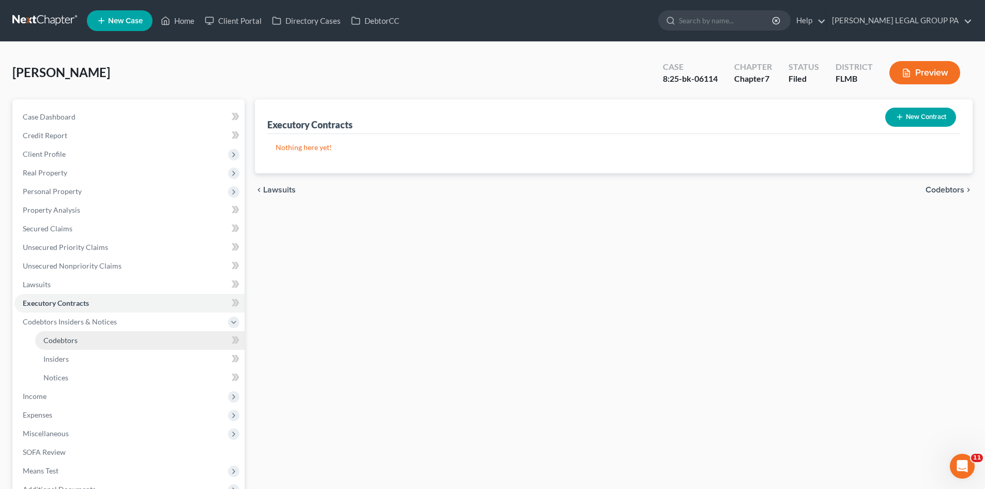
click at [80, 337] on link "Codebtors" at bounding box center [139, 340] width 209 height 19
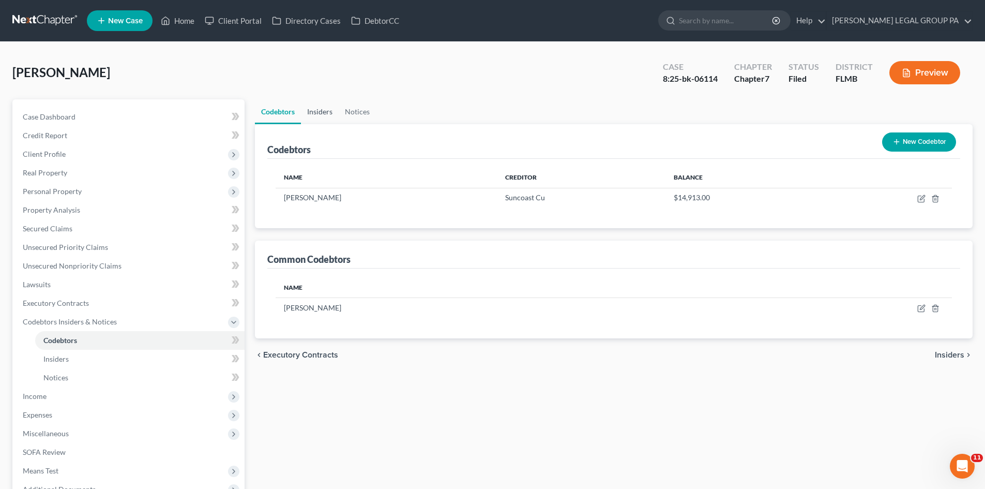
click at [311, 113] on link "Insiders" at bounding box center [320, 111] width 38 height 25
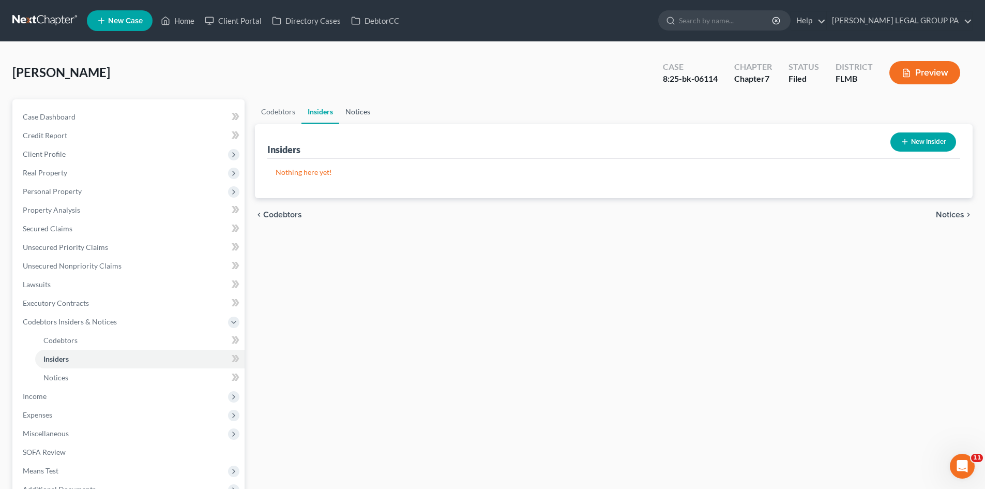
click at [360, 112] on link "Notices" at bounding box center [357, 111] width 37 height 25
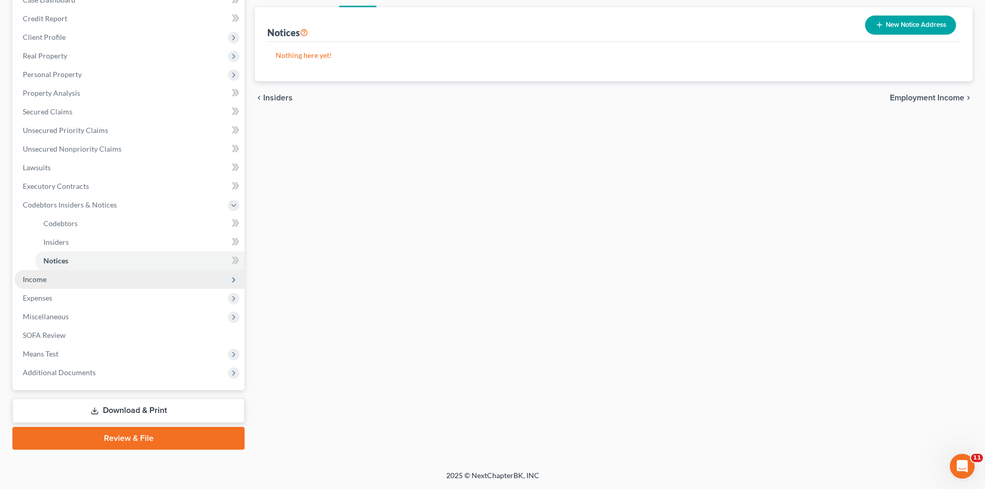
click at [76, 284] on span "Income" at bounding box center [129, 279] width 230 height 19
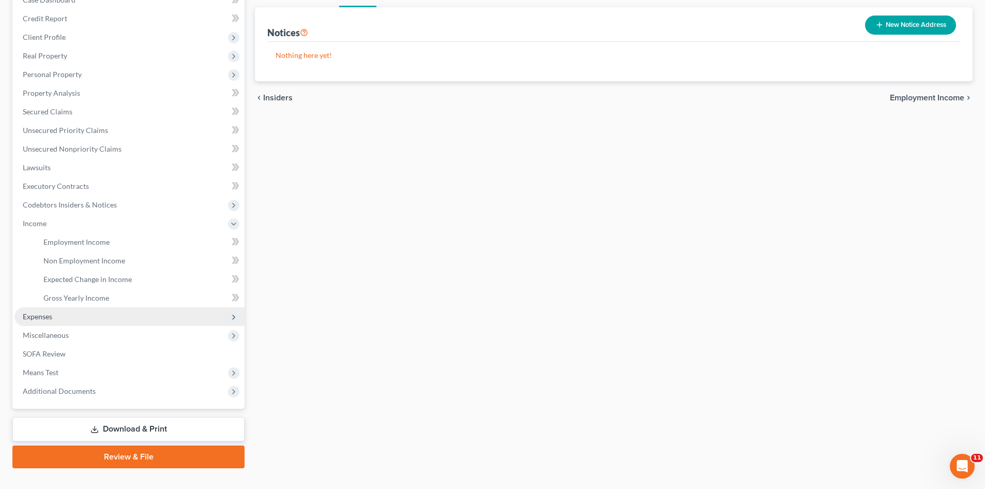
click at [73, 318] on span "Expenses" at bounding box center [129, 316] width 230 height 19
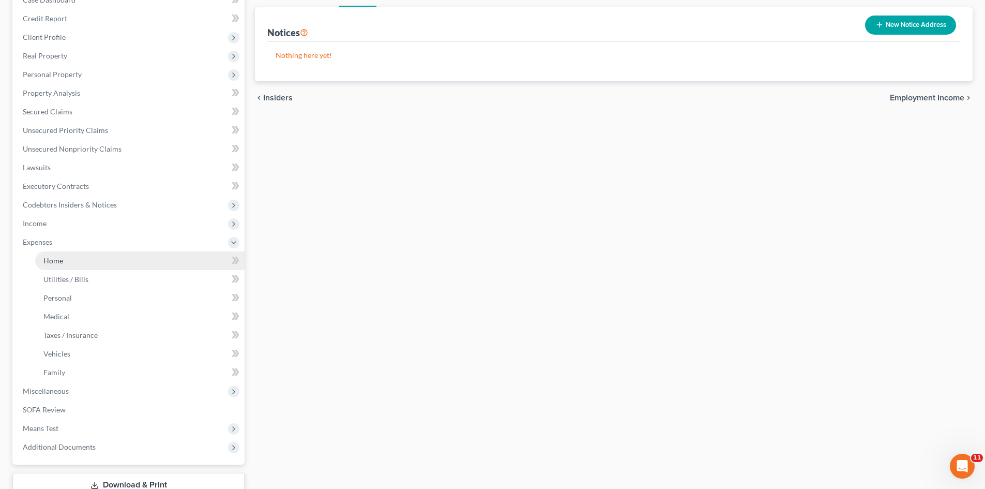
click at [86, 258] on link "Home" at bounding box center [139, 260] width 209 height 19
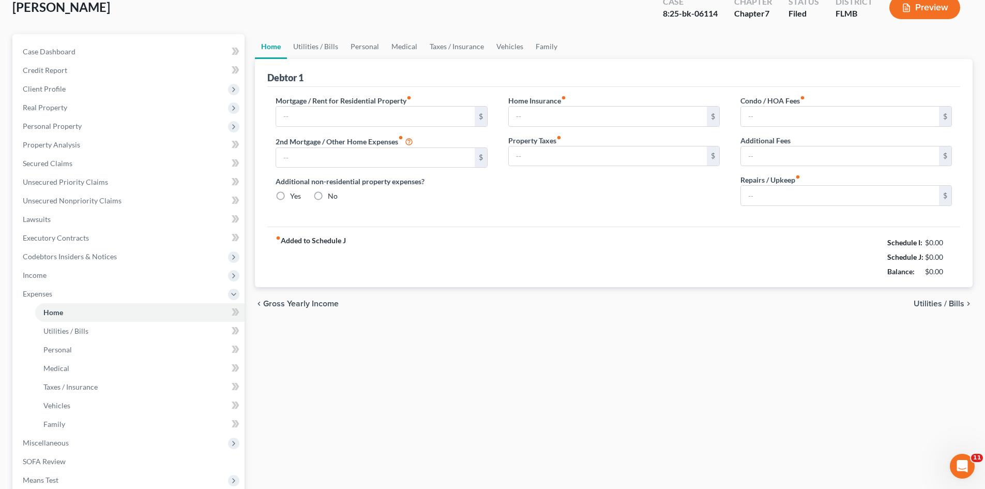
scroll to position [1, 0]
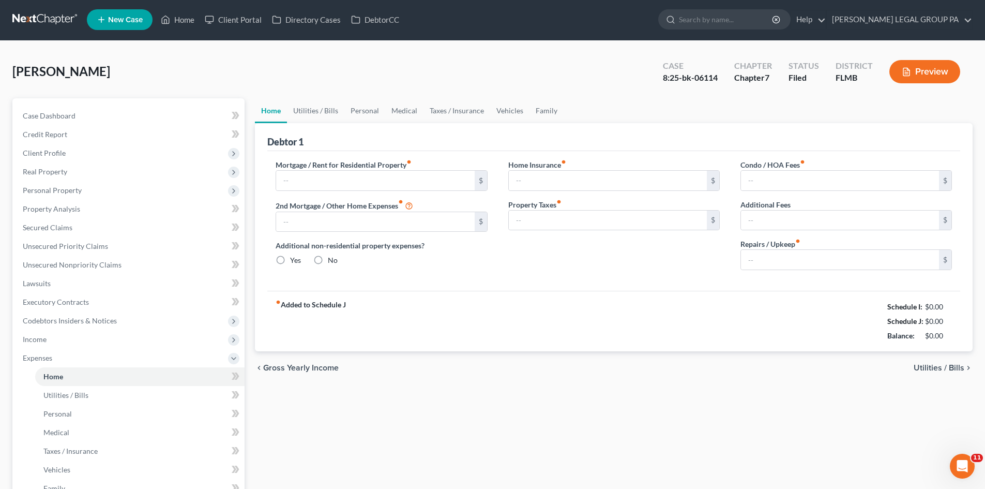
type input "970.00"
type input "0.00"
radio input "true"
type input "0.00"
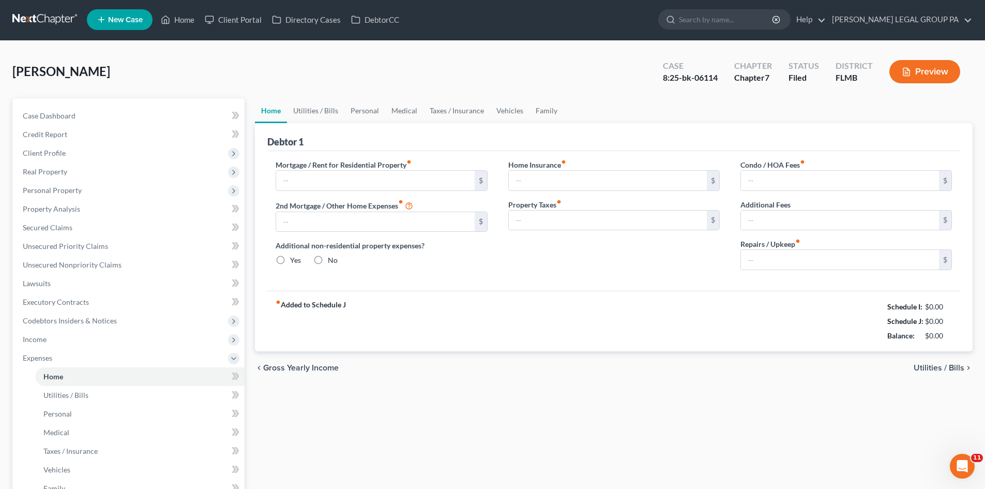
type input "0.00"
type input "200.00"
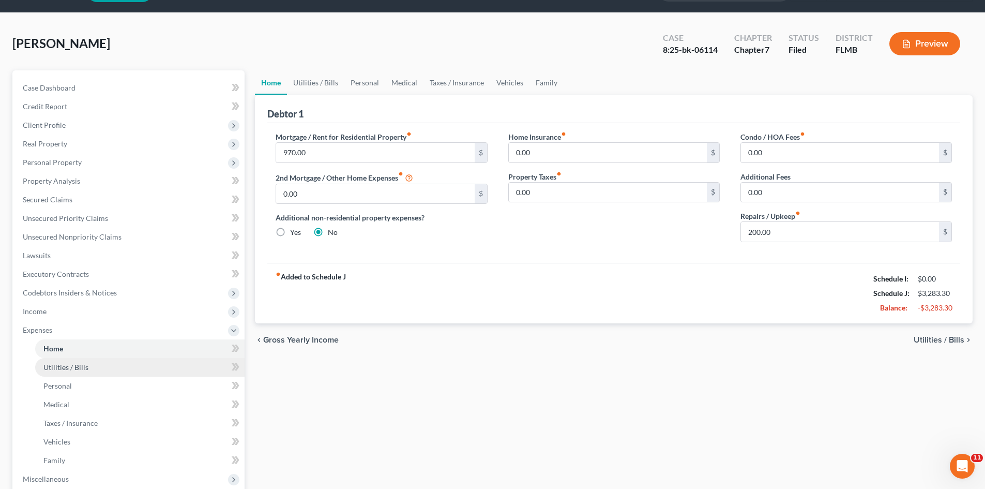
scroll to position [52, 0]
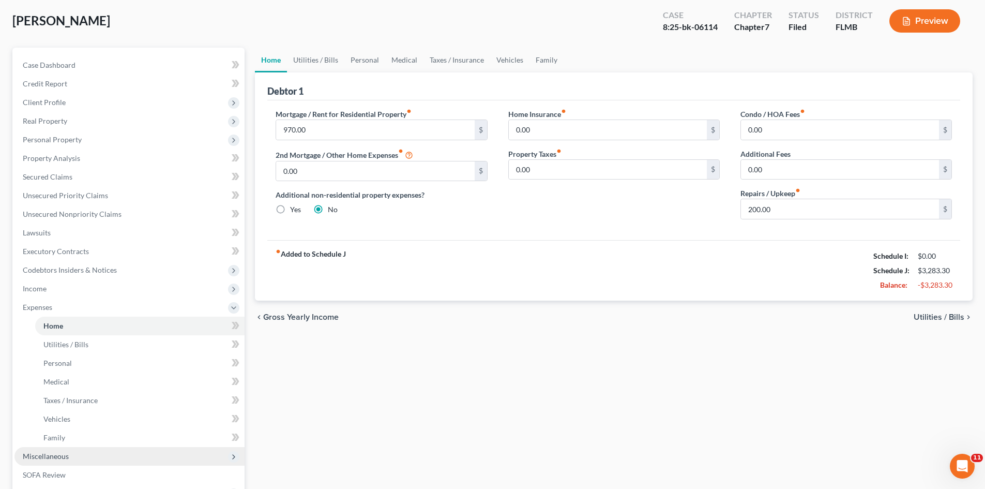
click at [76, 447] on span "Miscellaneous" at bounding box center [129, 456] width 230 height 19
click at [102, 333] on span "Miscellaneous" at bounding box center [129, 325] width 230 height 19
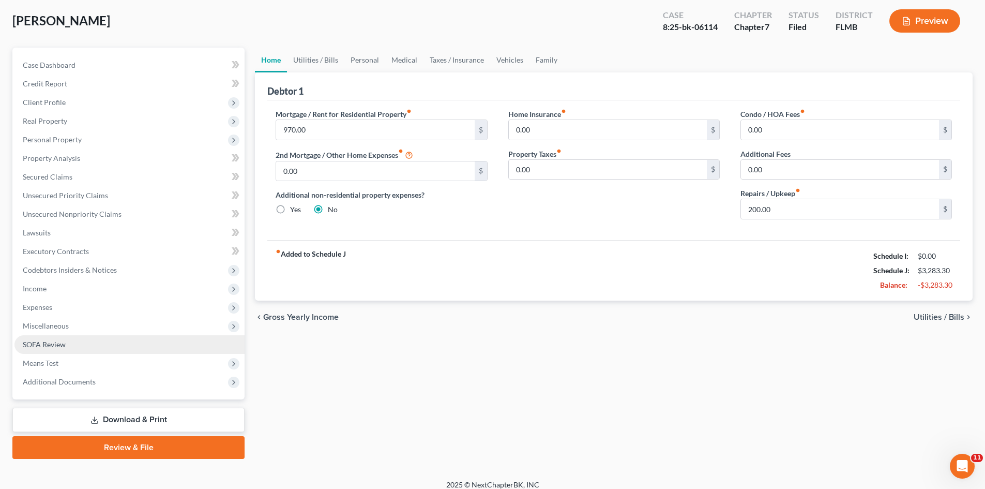
click at [101, 335] on link "SOFA Review" at bounding box center [129, 344] width 230 height 19
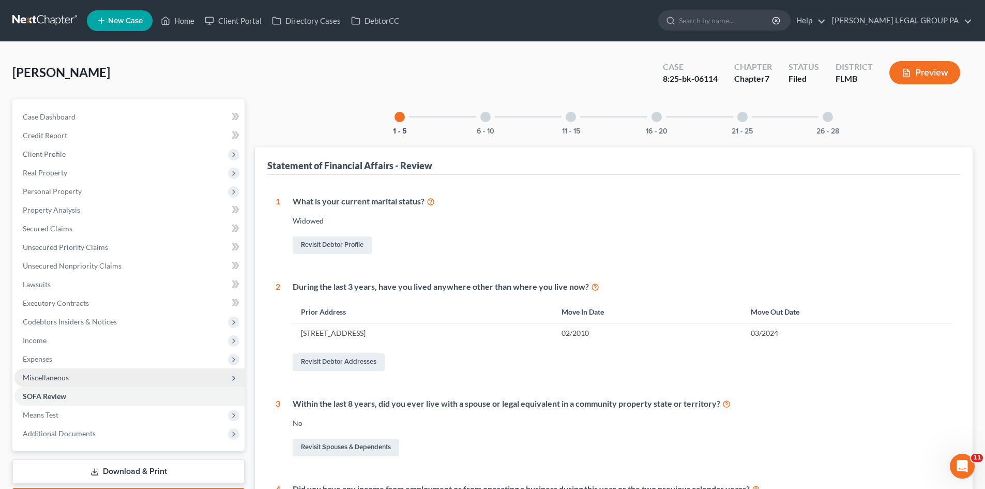
click at [108, 375] on span "Miscellaneous" at bounding box center [129, 377] width 230 height 19
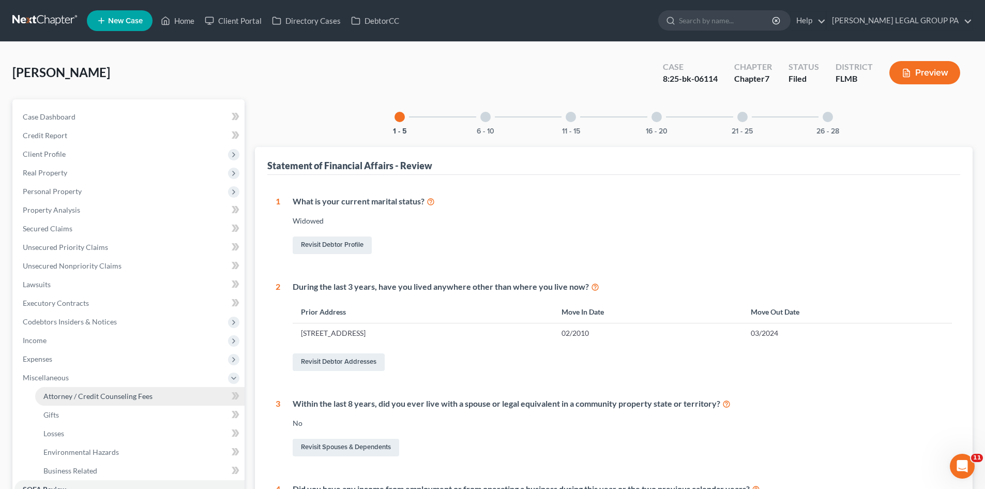
click at [110, 387] on link "Attorney / Credit Counseling Fees" at bounding box center [139, 396] width 209 height 19
select select "0"
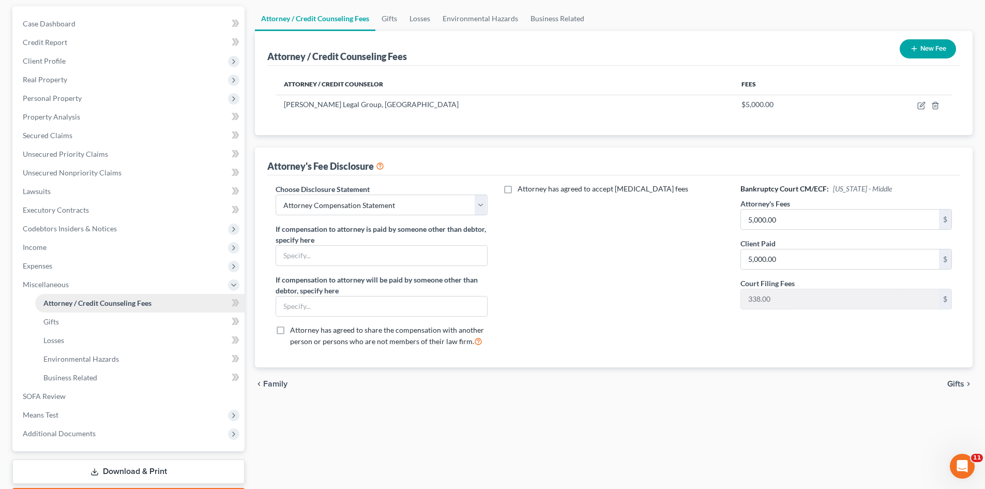
scroll to position [103, 0]
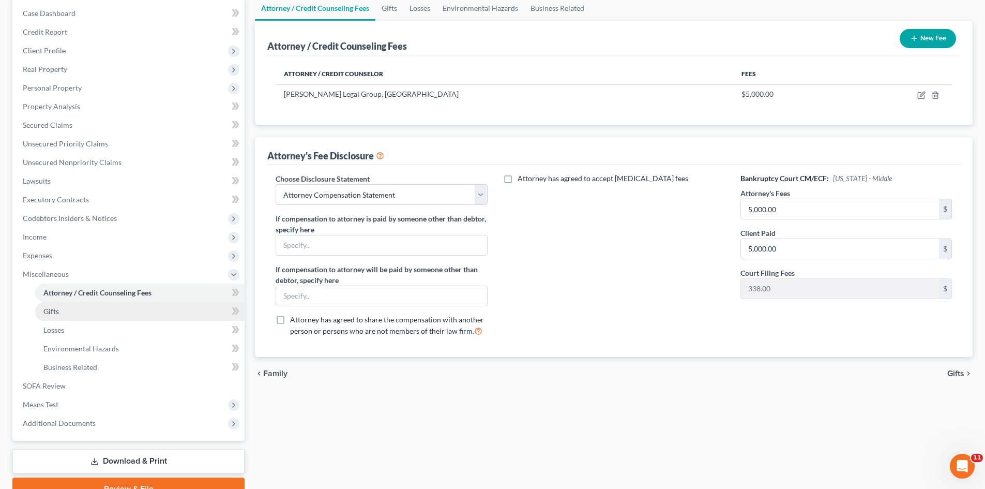
click at [84, 313] on link "Gifts" at bounding box center [139, 311] width 209 height 19
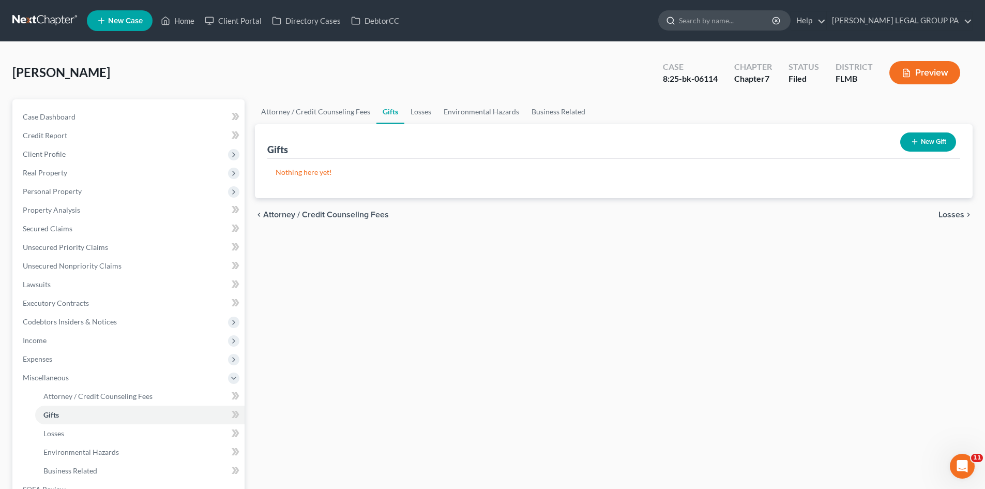
click at [738, 26] on input "search" at bounding box center [726, 20] width 95 height 19
type input "[PERSON_NAME]"
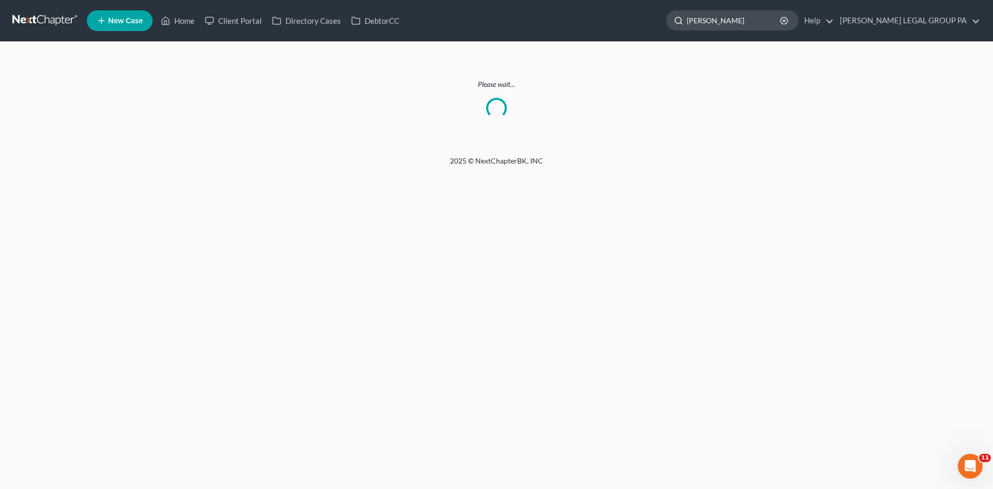
click at [749, 12] on input "[PERSON_NAME]" at bounding box center [734, 20] width 95 height 19
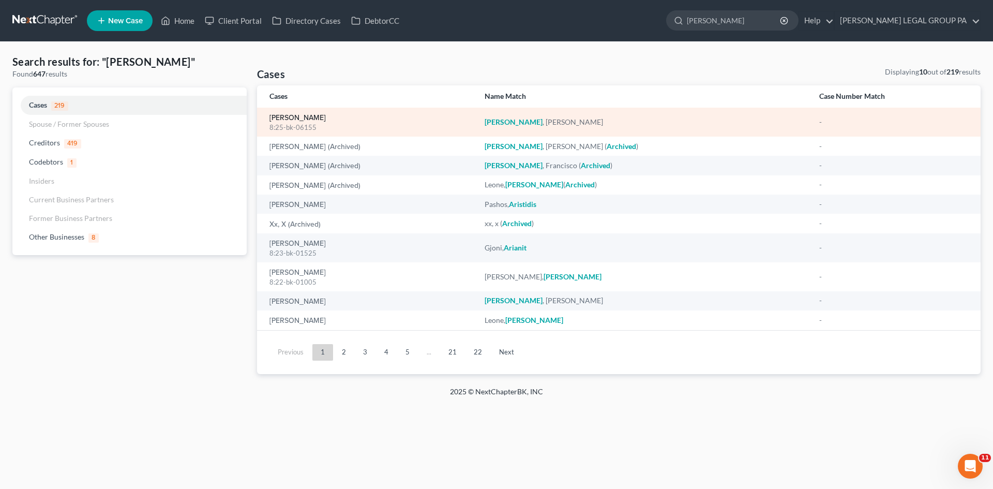
click at [297, 115] on link "[PERSON_NAME]" at bounding box center [297, 117] width 56 height 7
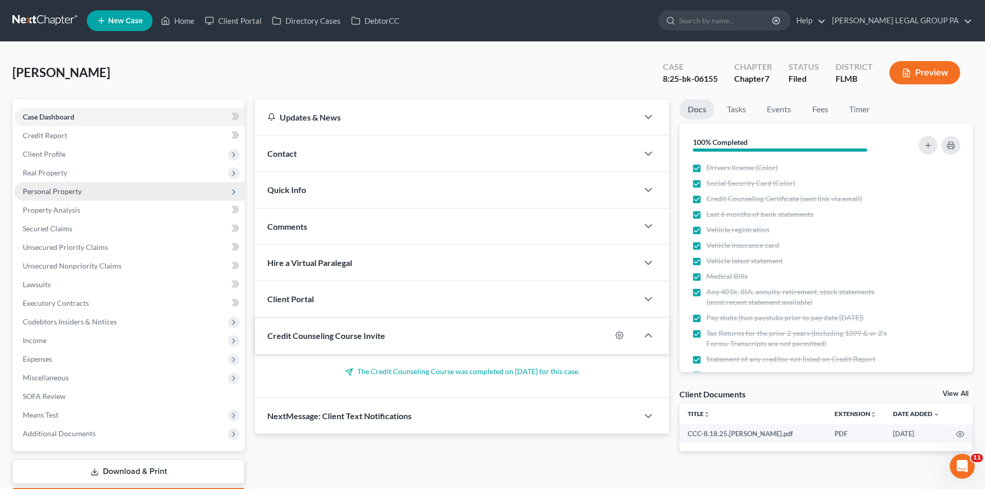
drag, startPoint x: 64, startPoint y: 171, endPoint x: 71, endPoint y: 186, distance: 16.0
click at [64, 171] on span "Real Property" at bounding box center [45, 172] width 44 height 9
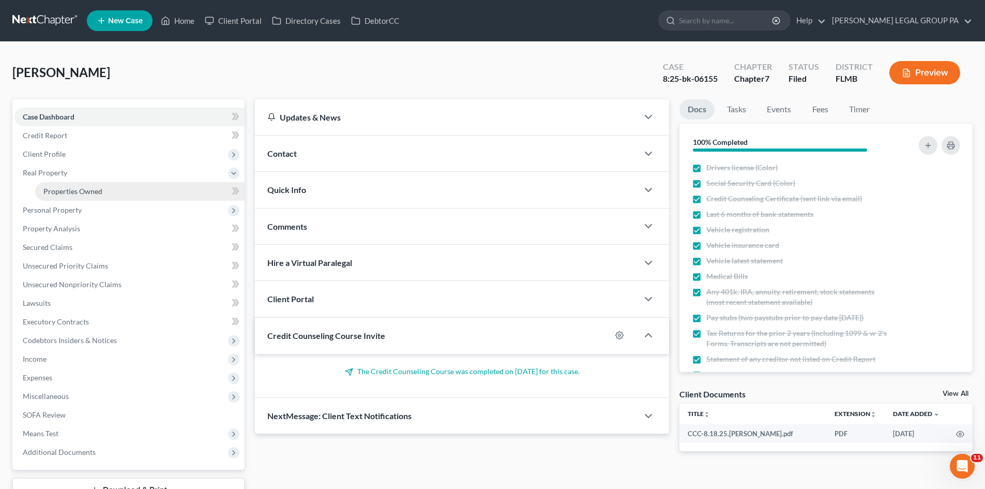
click at [72, 188] on span "Properties Owned" at bounding box center [72, 191] width 59 height 9
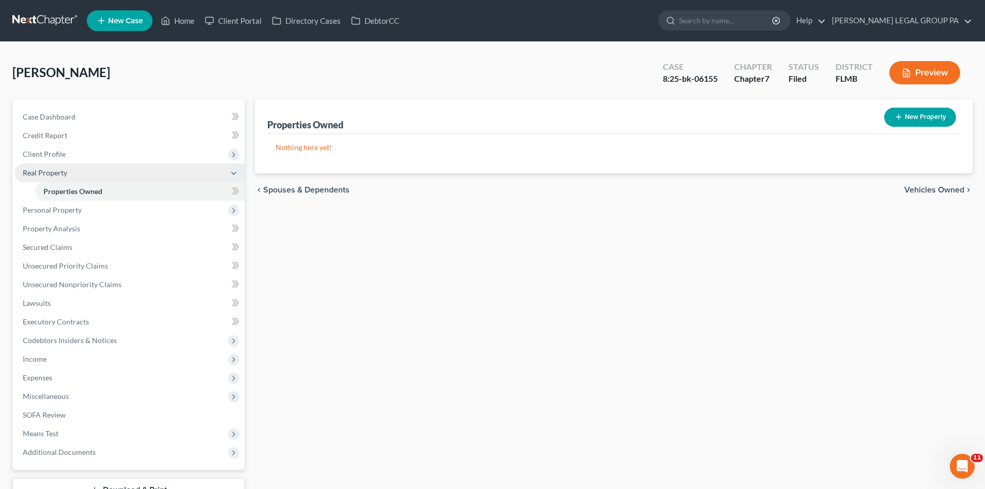
click at [88, 169] on span "Real Property" at bounding box center [129, 172] width 230 height 19
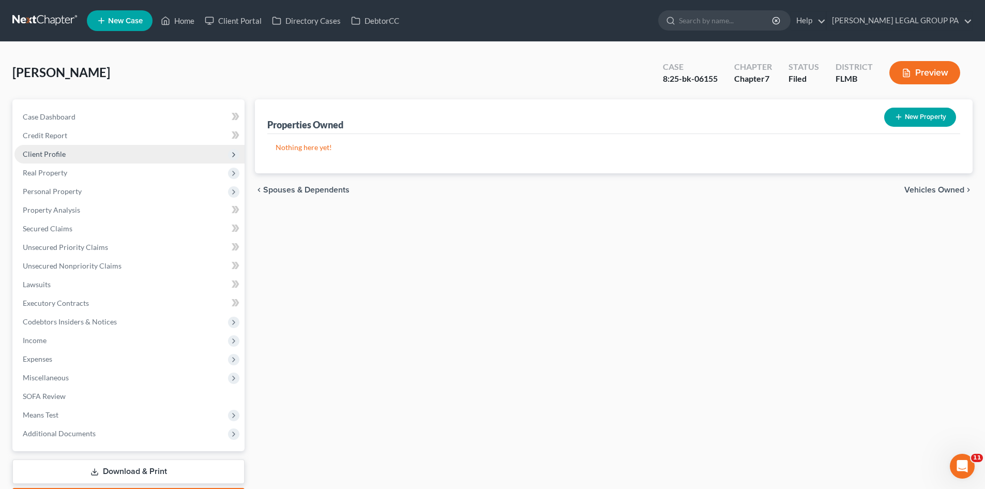
click at [88, 158] on span "Client Profile" at bounding box center [129, 154] width 230 height 19
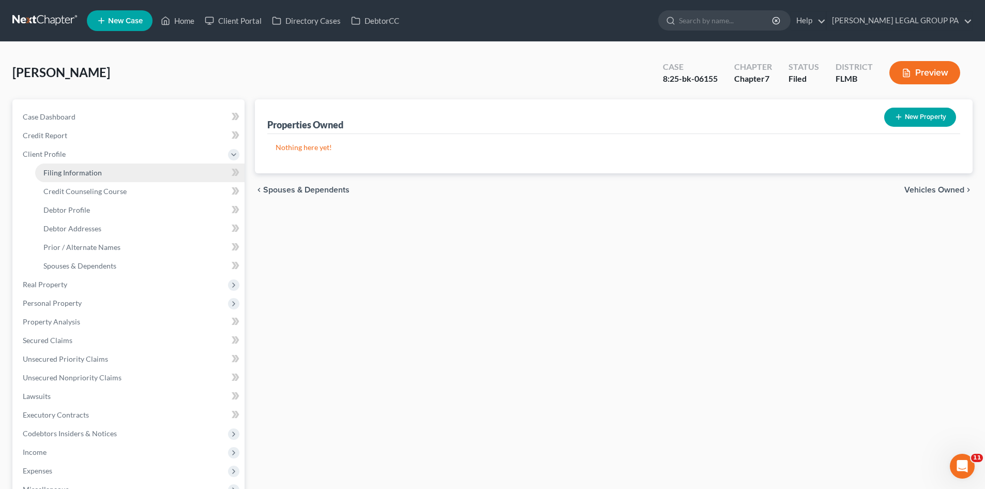
click at [96, 170] on span "Filing Information" at bounding box center [72, 172] width 58 height 9
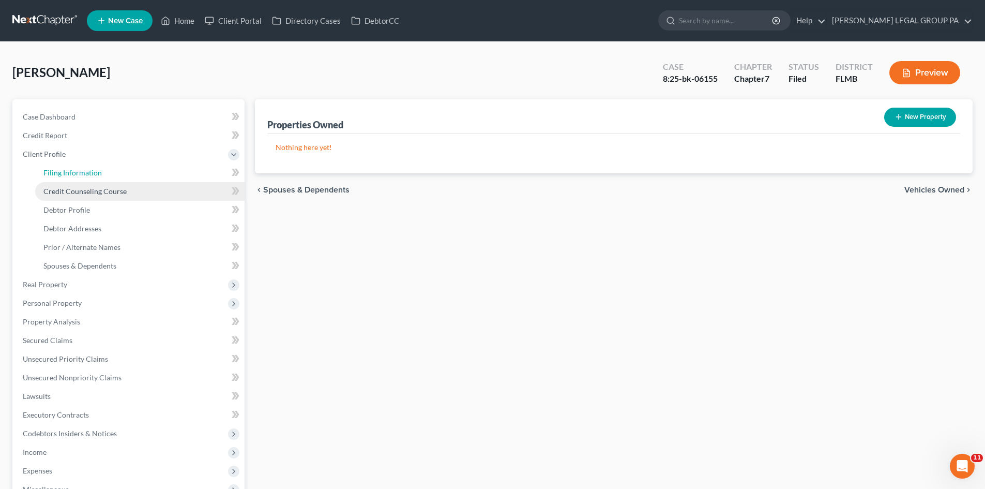
select select "1"
select select "0"
select select "9"
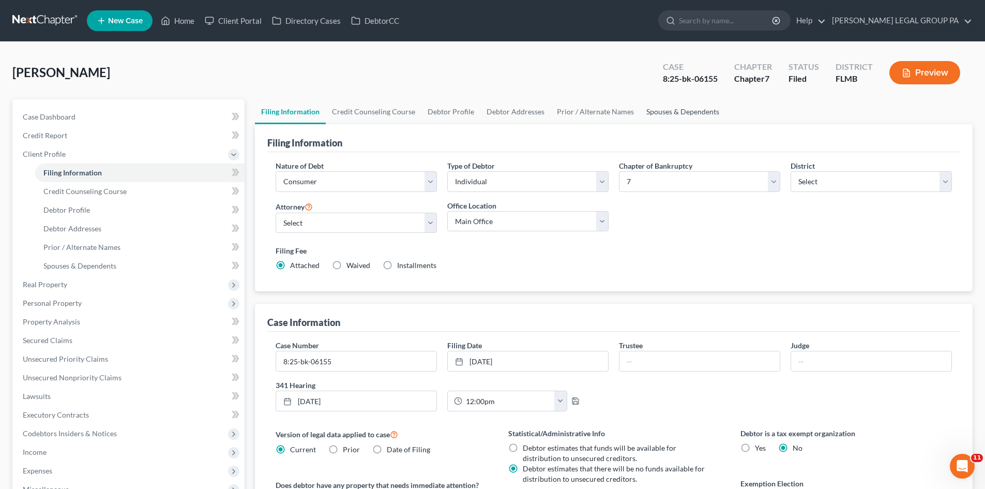
click at [650, 114] on link "Spouses & Dependents" at bounding box center [682, 111] width 85 height 25
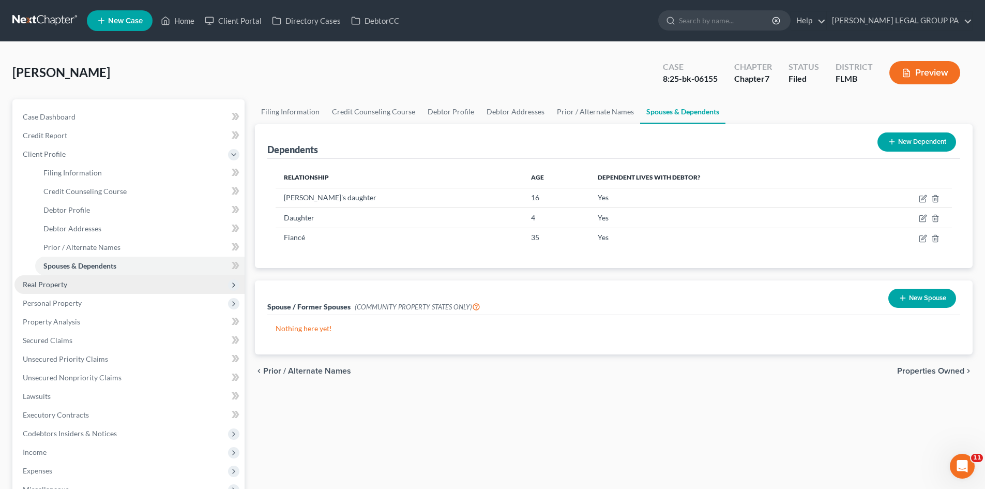
click at [79, 289] on span "Real Property" at bounding box center [129, 284] width 230 height 19
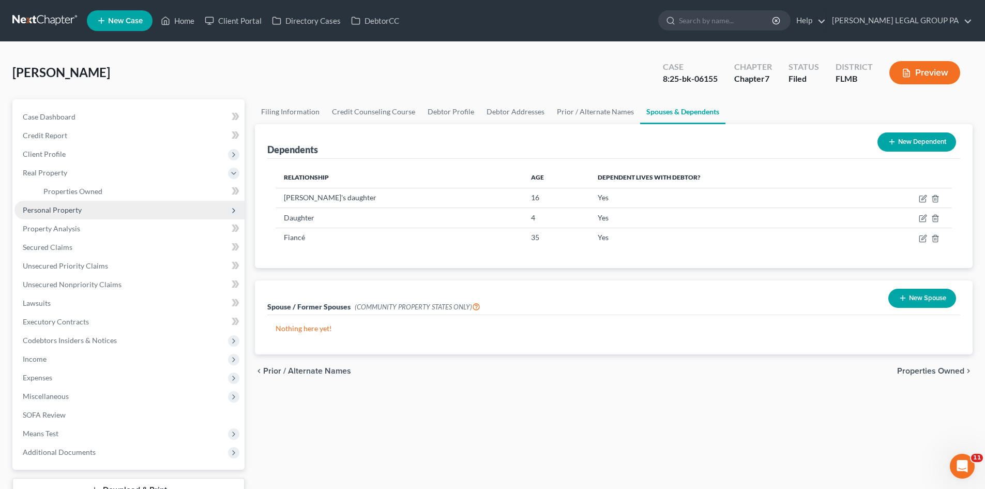
click at [83, 202] on span "Personal Property" at bounding box center [129, 210] width 230 height 19
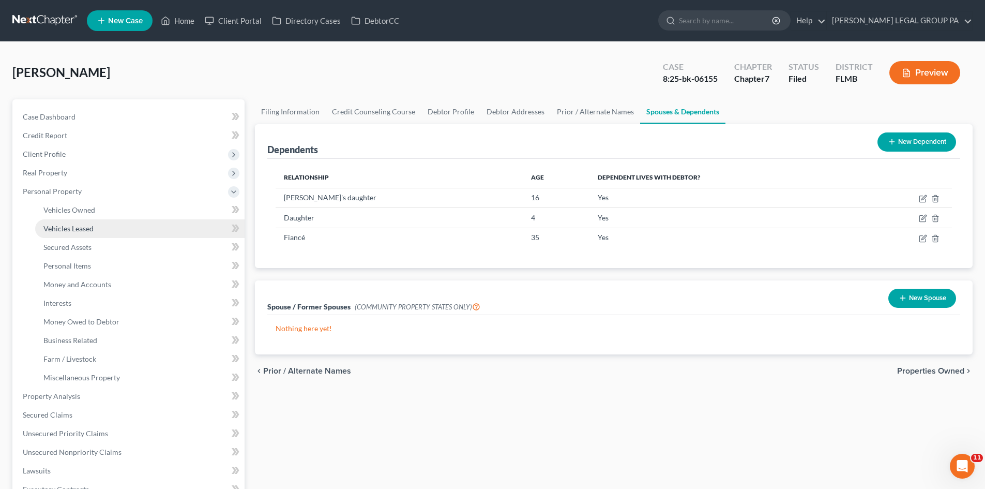
click at [85, 219] on link "Vehicles Leased" at bounding box center [139, 228] width 209 height 19
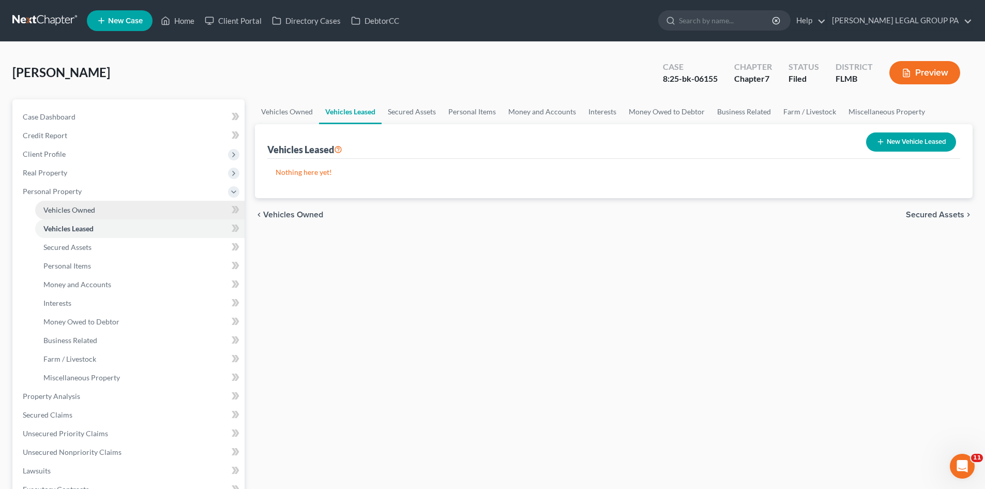
click at [127, 213] on link "Vehicles Owned" at bounding box center [139, 210] width 209 height 19
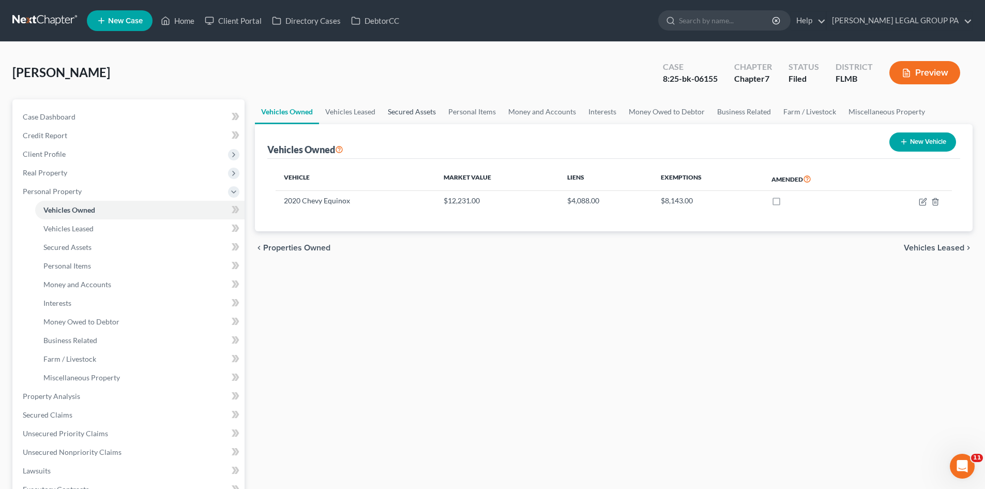
click at [394, 111] on link "Secured Assets" at bounding box center [412, 111] width 61 height 25
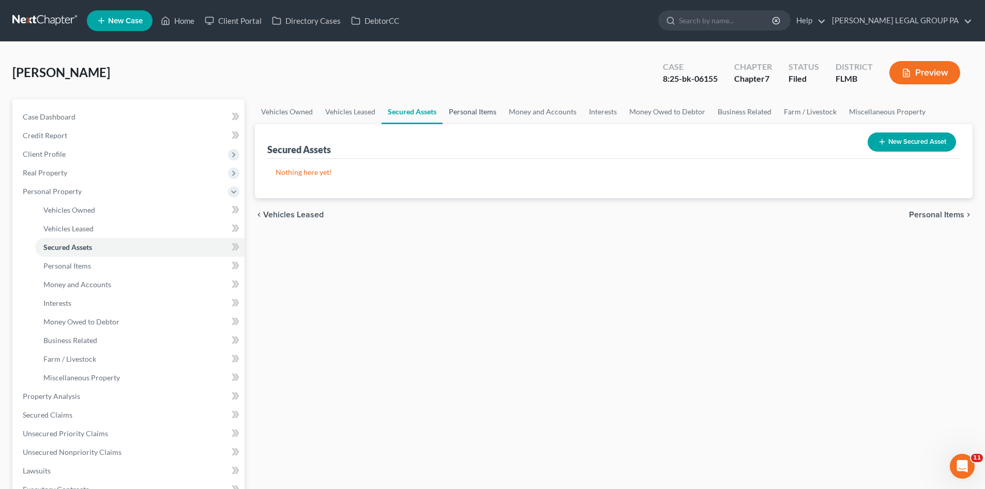
click at [479, 102] on link "Personal Items" at bounding box center [473, 111] width 60 height 25
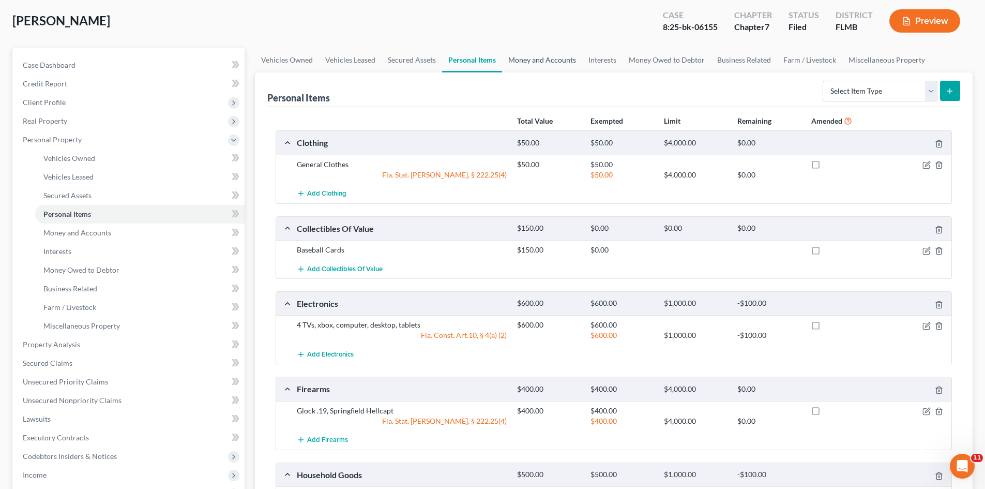
click at [541, 65] on link "Money and Accounts" at bounding box center [542, 60] width 80 height 25
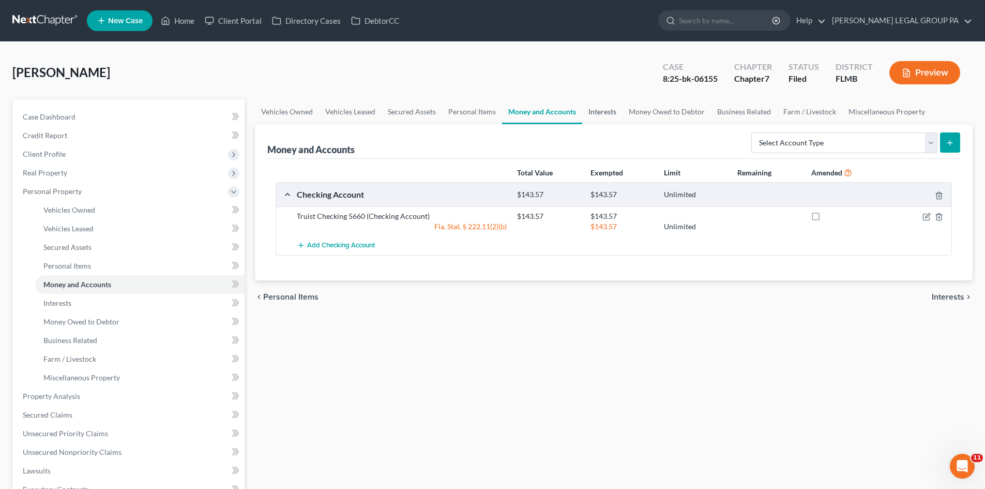
click at [597, 111] on link "Interests" at bounding box center [602, 111] width 40 height 25
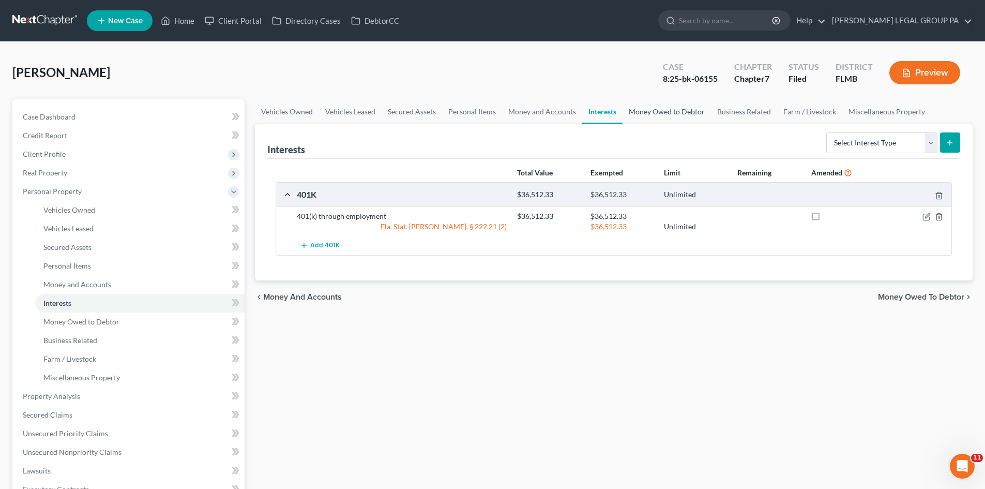
click at [669, 117] on link "Money Owed to Debtor" at bounding box center [667, 111] width 88 height 25
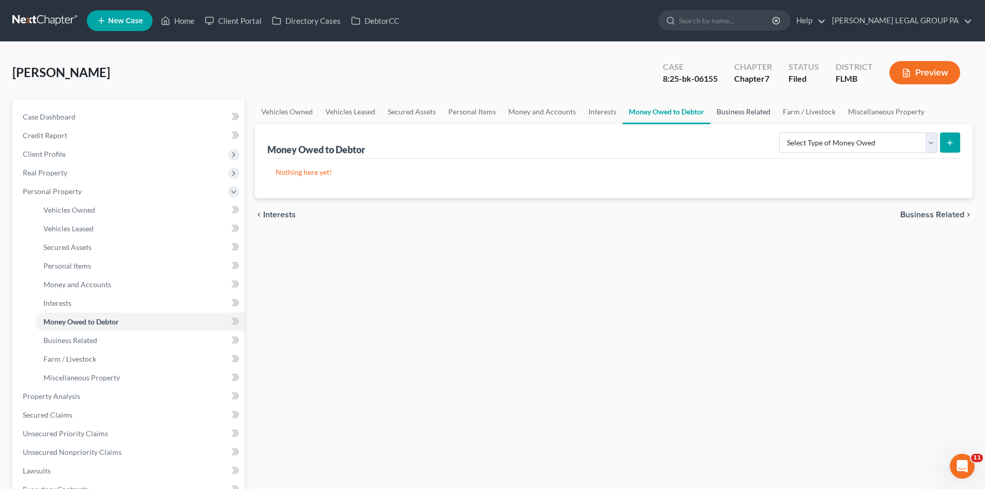
click at [741, 118] on link "Business Related" at bounding box center [744, 111] width 66 height 25
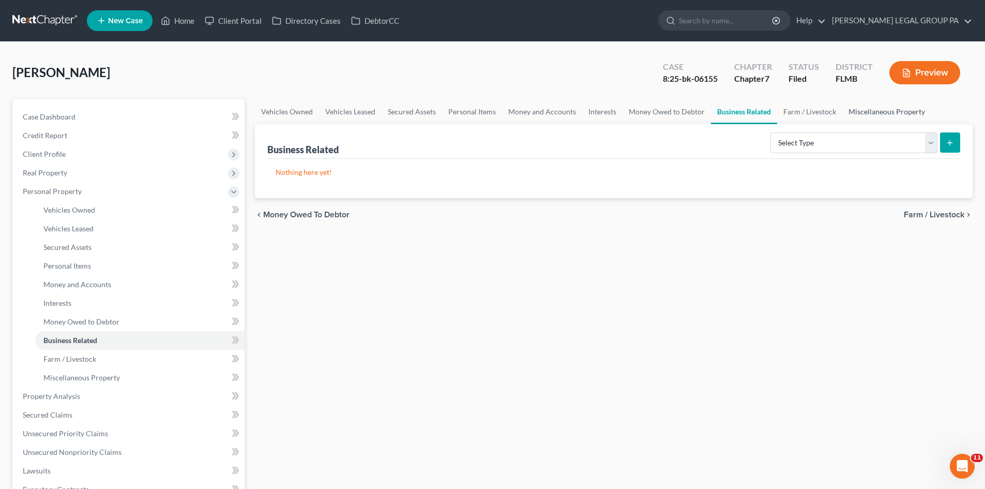
click at [849, 110] on link "Miscellaneous Property" at bounding box center [886, 111] width 89 height 25
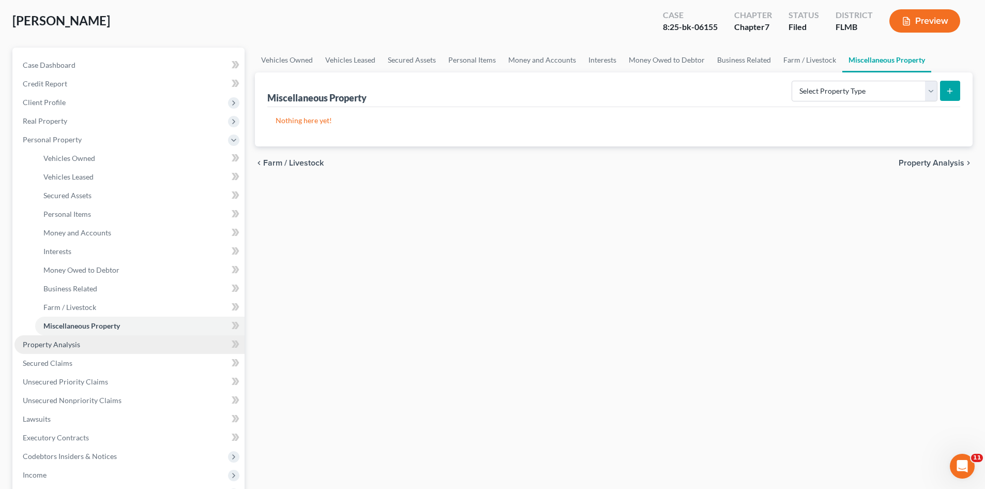
click at [87, 341] on link "Property Analysis" at bounding box center [129, 344] width 230 height 19
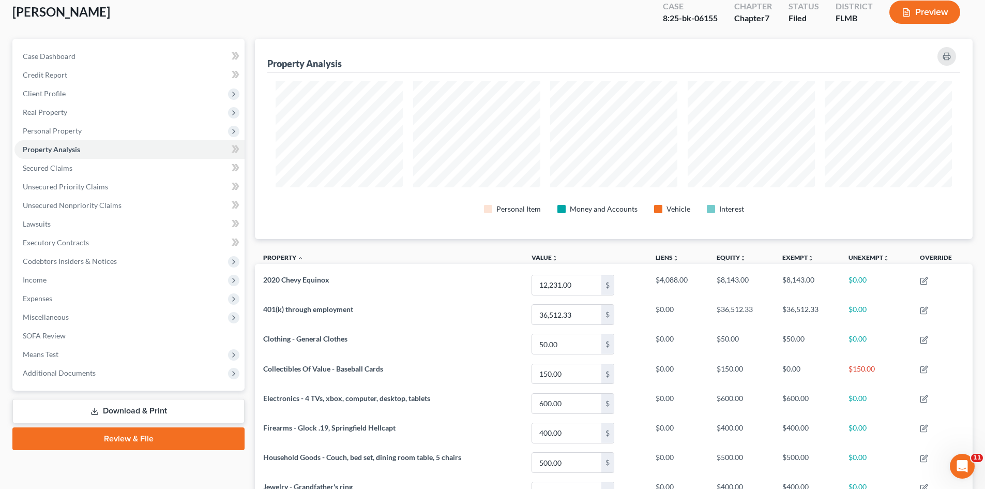
scroll to position [207, 0]
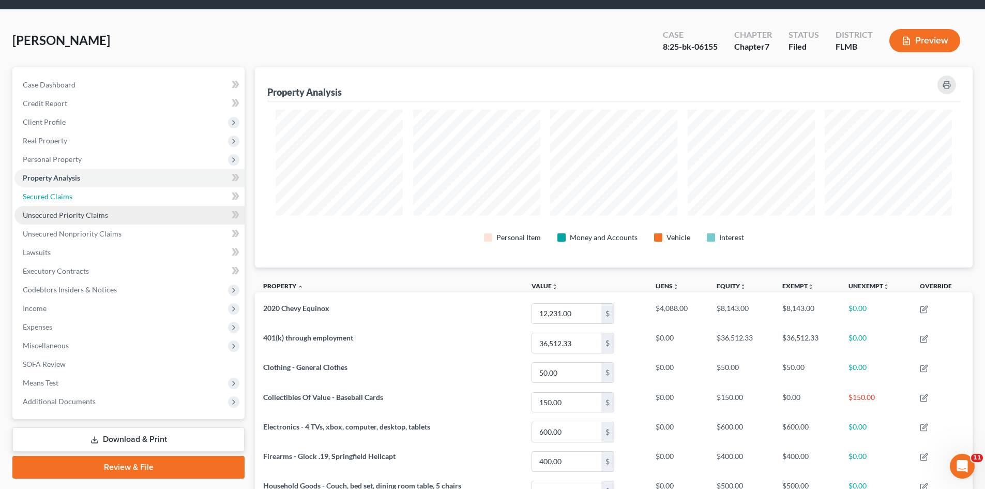
drag, startPoint x: 67, startPoint y: 197, endPoint x: 84, endPoint y: 217, distance: 26.8
click at [67, 197] on span "Secured Claims" at bounding box center [48, 196] width 50 height 9
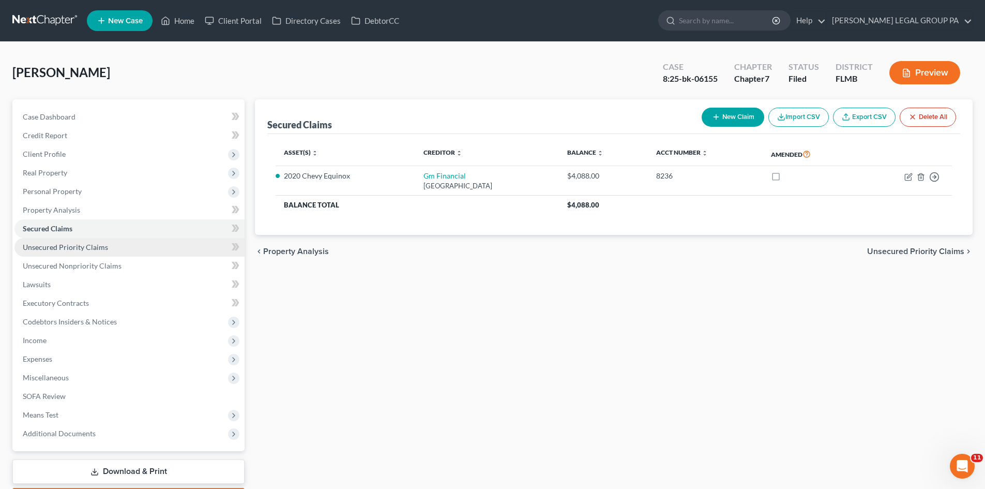
click at [71, 251] on link "Unsecured Priority Claims" at bounding box center [129, 247] width 230 height 19
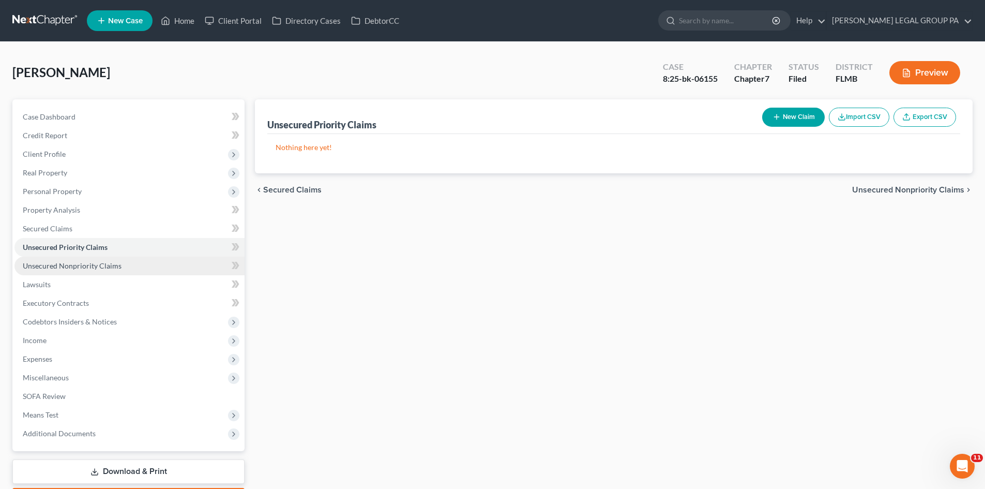
click at [75, 262] on span "Unsecured Nonpriority Claims" at bounding box center [72, 265] width 99 height 9
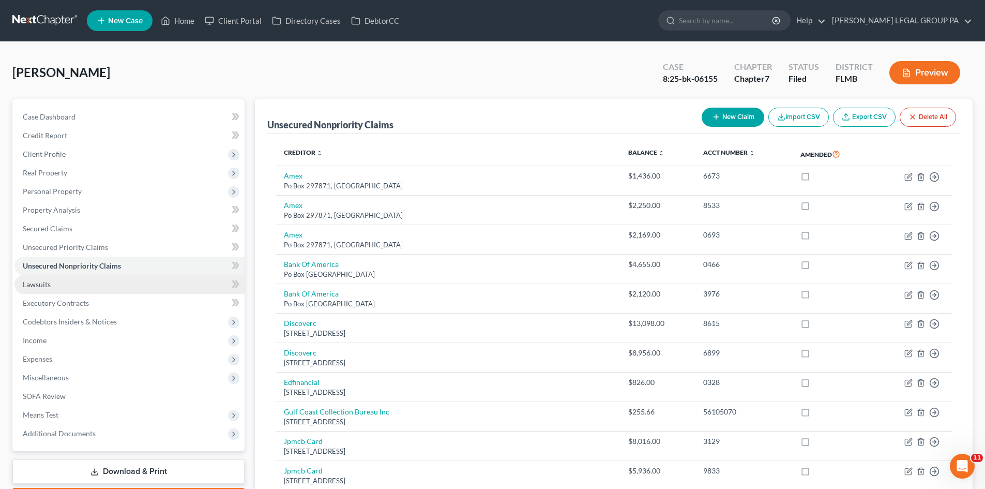
click at [76, 278] on link "Lawsuits" at bounding box center [129, 284] width 230 height 19
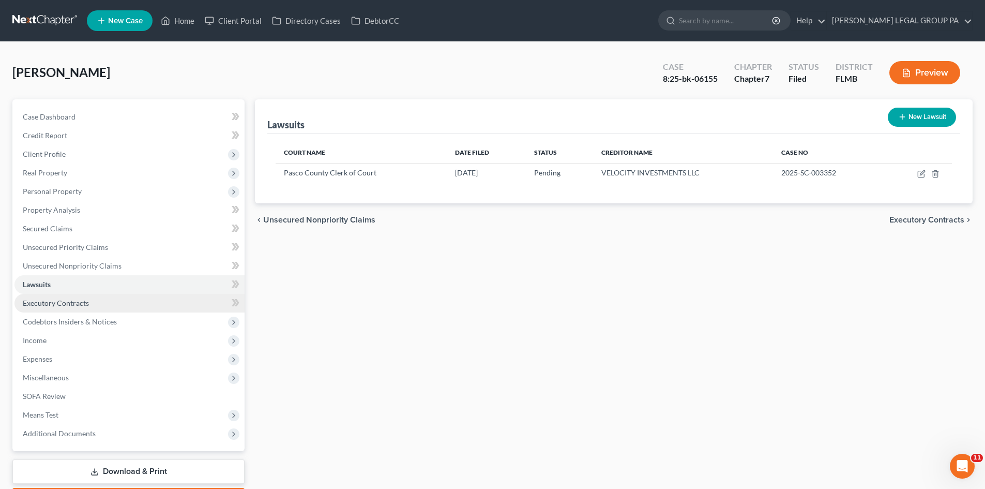
click at [74, 301] on span "Executory Contracts" at bounding box center [56, 302] width 66 height 9
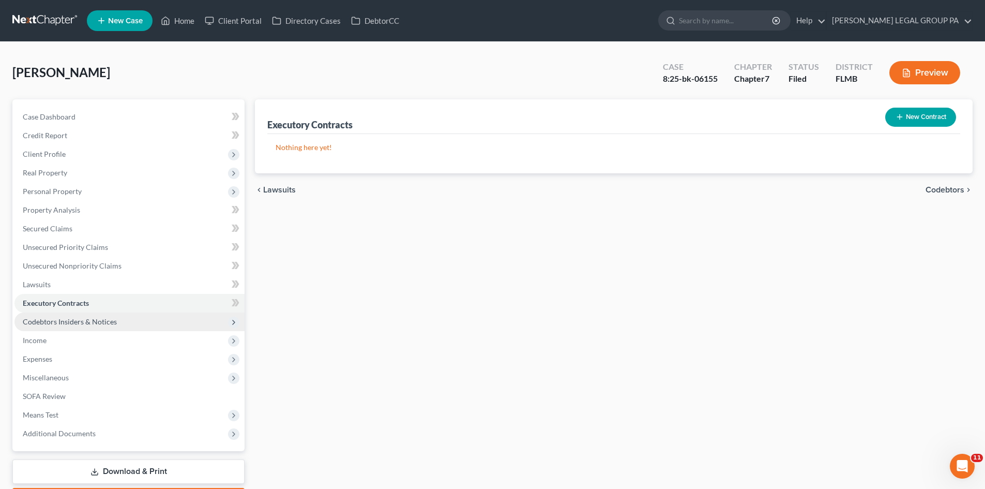
click at [86, 329] on span "Codebtors Insiders & Notices" at bounding box center [129, 321] width 230 height 19
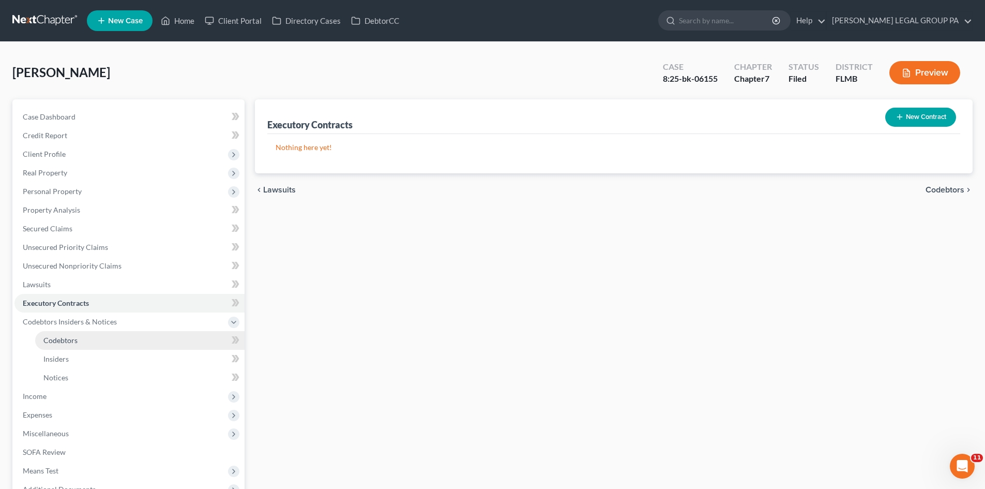
click at [83, 334] on link "Codebtors" at bounding box center [139, 340] width 209 height 19
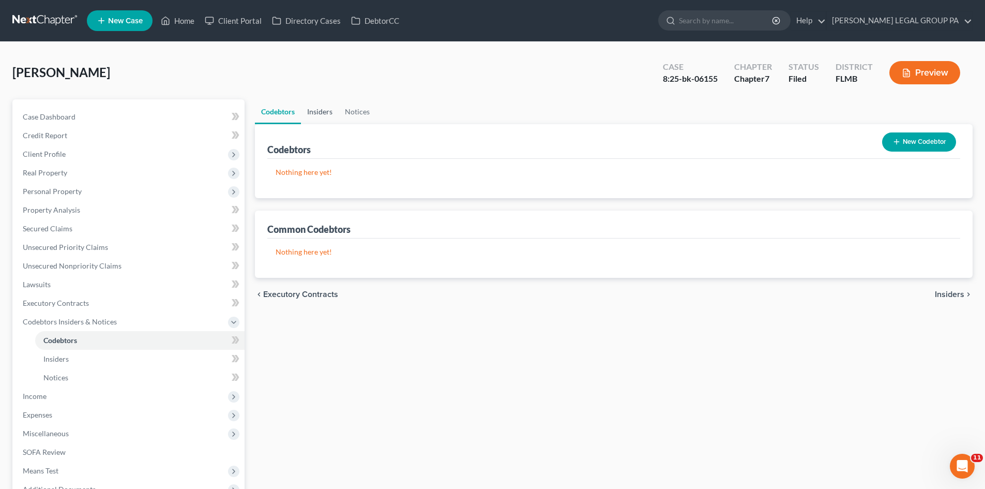
click at [333, 114] on link "Insiders" at bounding box center [320, 111] width 38 height 25
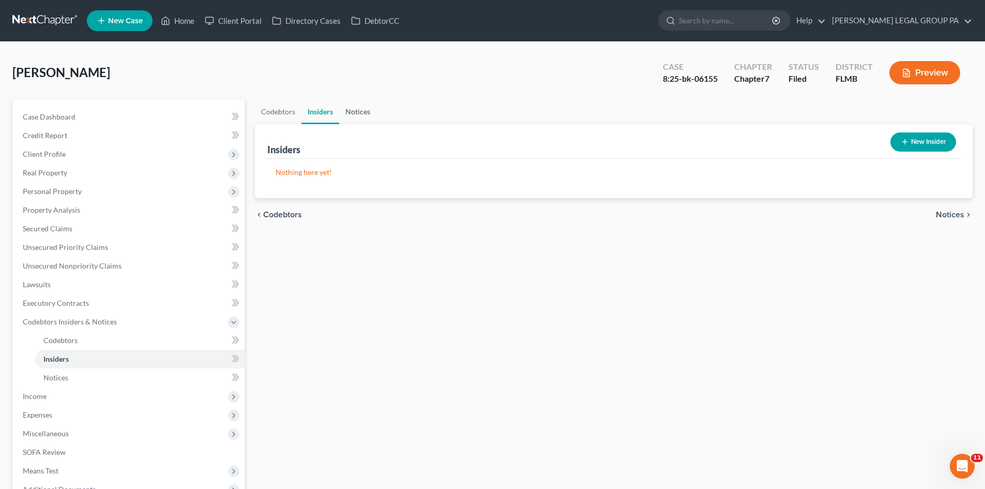
click at [357, 111] on link "Notices" at bounding box center [357, 111] width 37 height 25
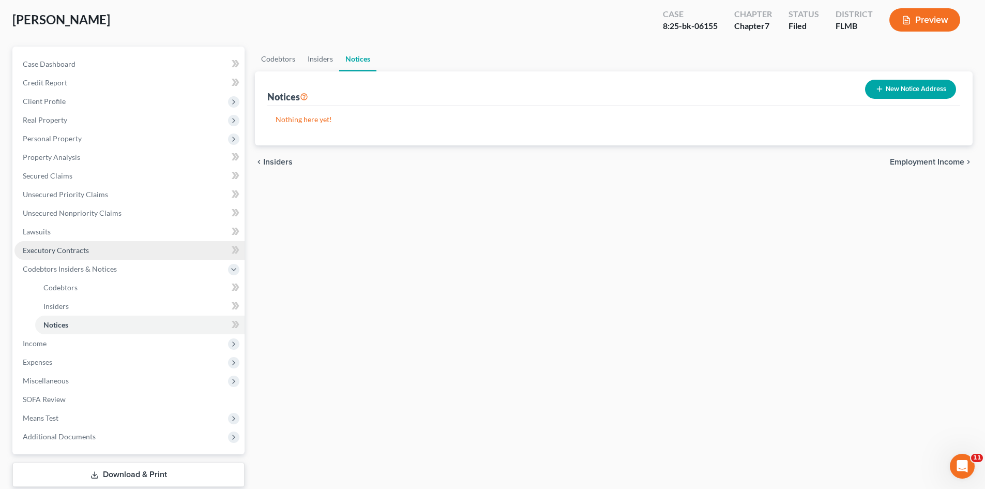
scroll to position [117, 0]
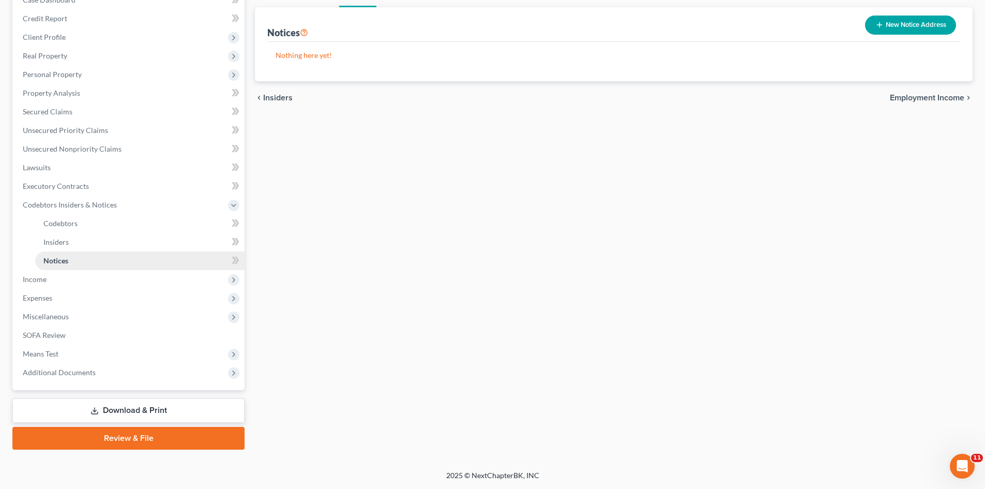
click at [53, 267] on link "Notices" at bounding box center [139, 260] width 209 height 19
click at [52, 278] on span "Income" at bounding box center [129, 279] width 230 height 19
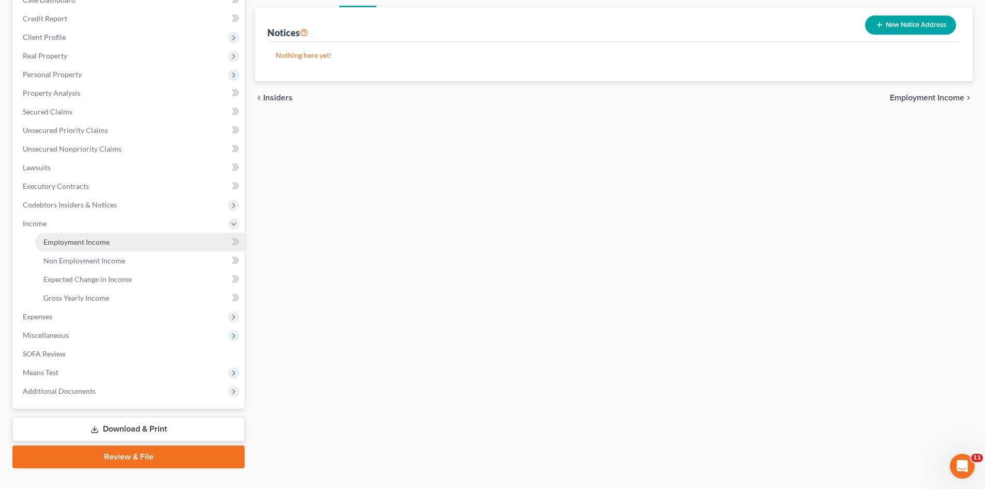
click at [76, 240] on span "Employment Income" at bounding box center [76, 241] width 66 height 9
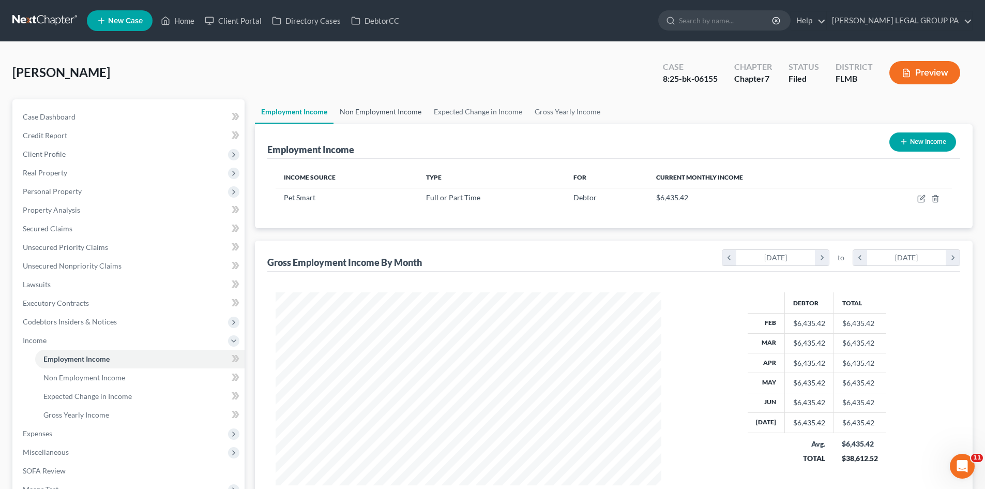
scroll to position [193, 406]
click at [367, 114] on link "Non Employment Income" at bounding box center [381, 111] width 94 height 25
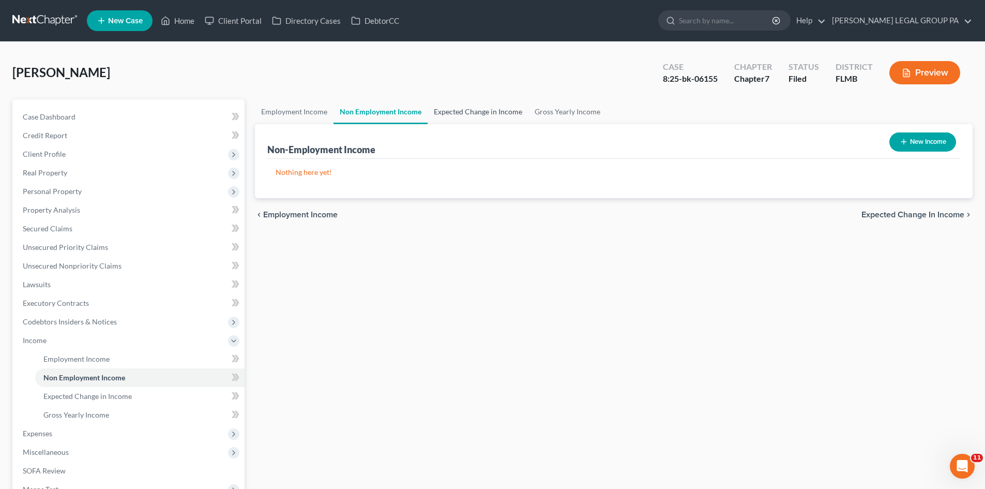
click at [462, 118] on link "Expected Change in Income" at bounding box center [478, 111] width 101 height 25
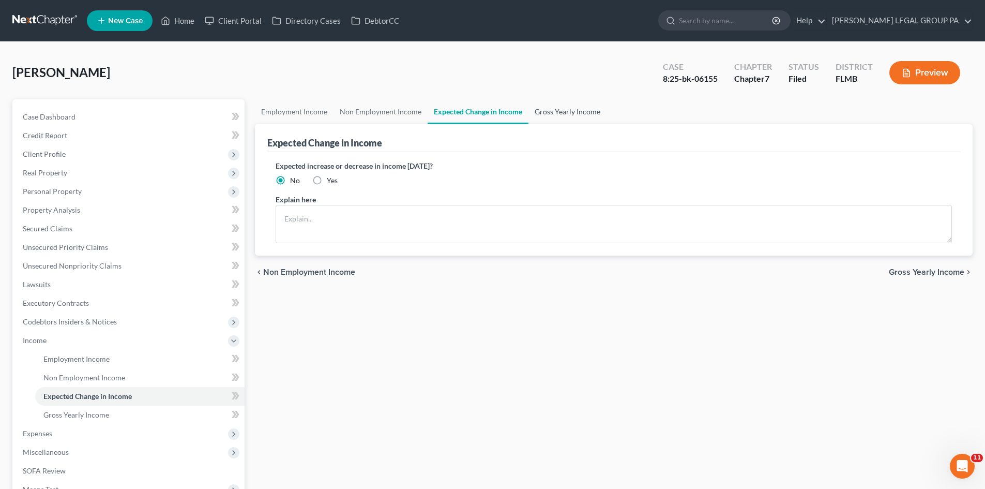
click at [580, 115] on link "Gross Yearly Income" at bounding box center [568, 111] width 78 height 25
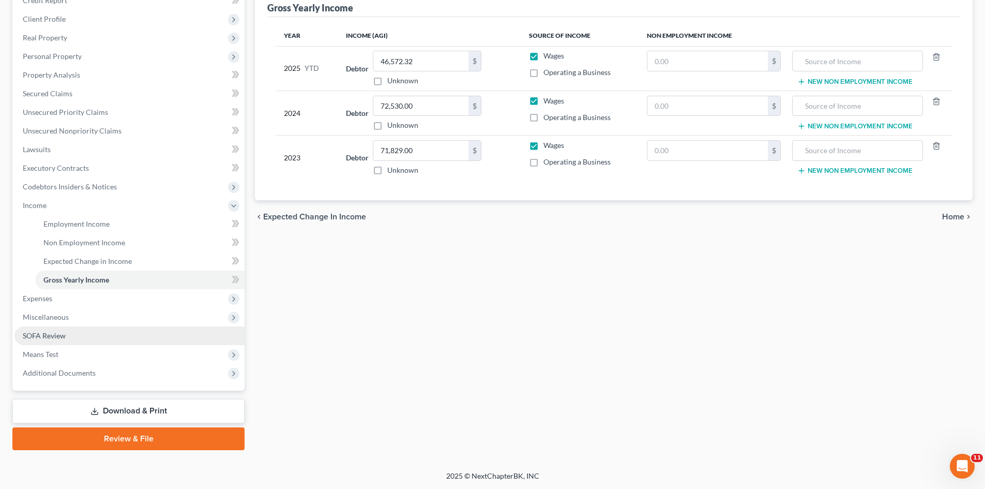
scroll to position [135, 0]
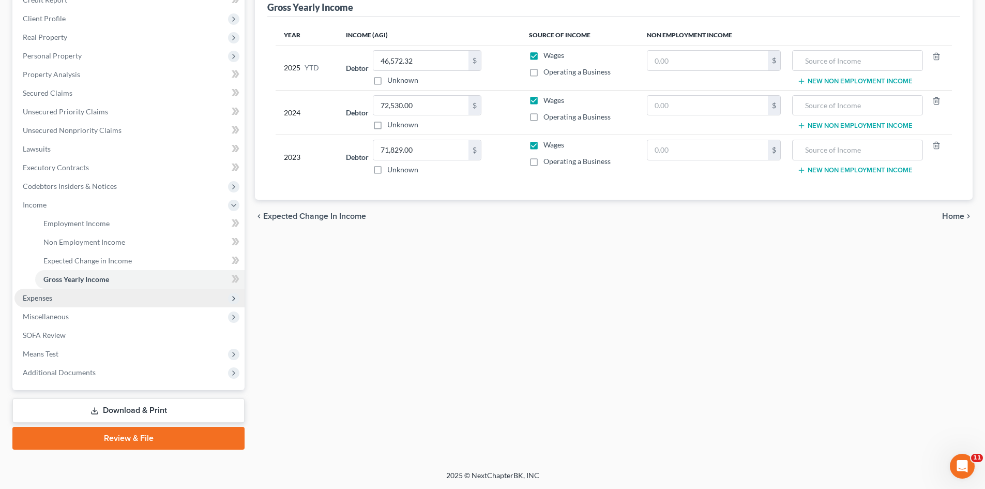
click at [61, 299] on span "Expenses" at bounding box center [129, 298] width 230 height 19
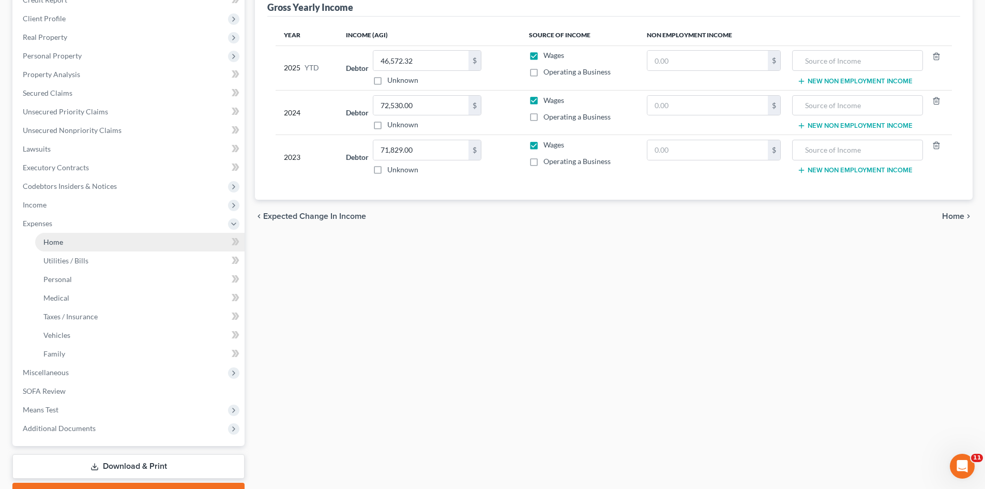
click at [81, 239] on link "Home" at bounding box center [139, 242] width 209 height 19
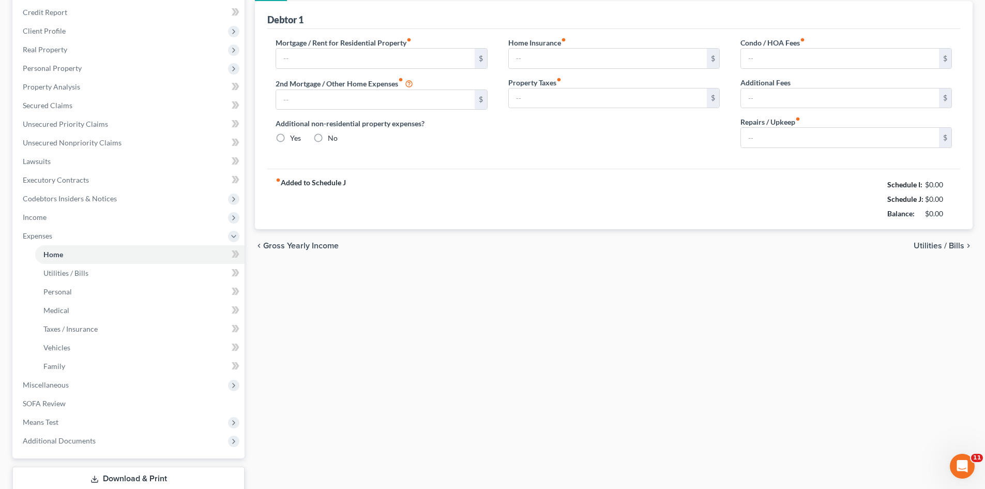
type input "500.00"
type input "0.00"
radio input "true"
type input "0.00"
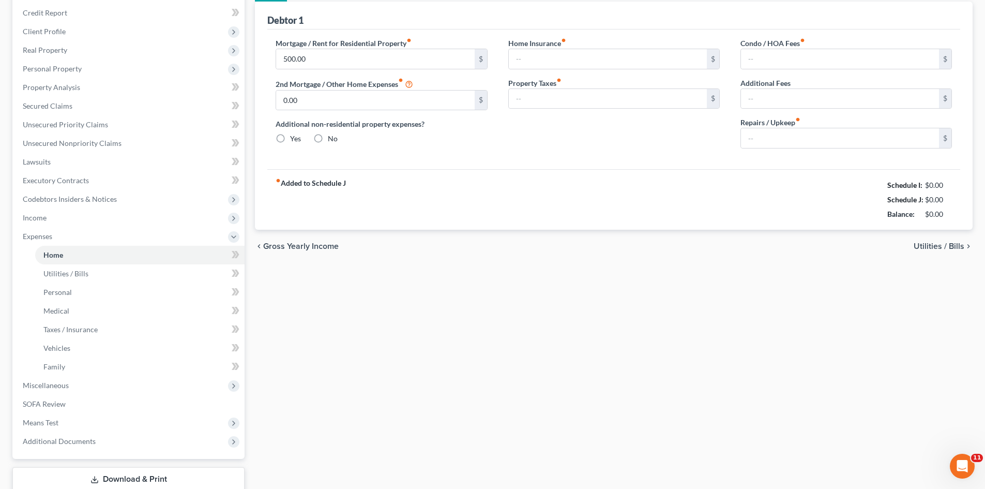
type input "0.00"
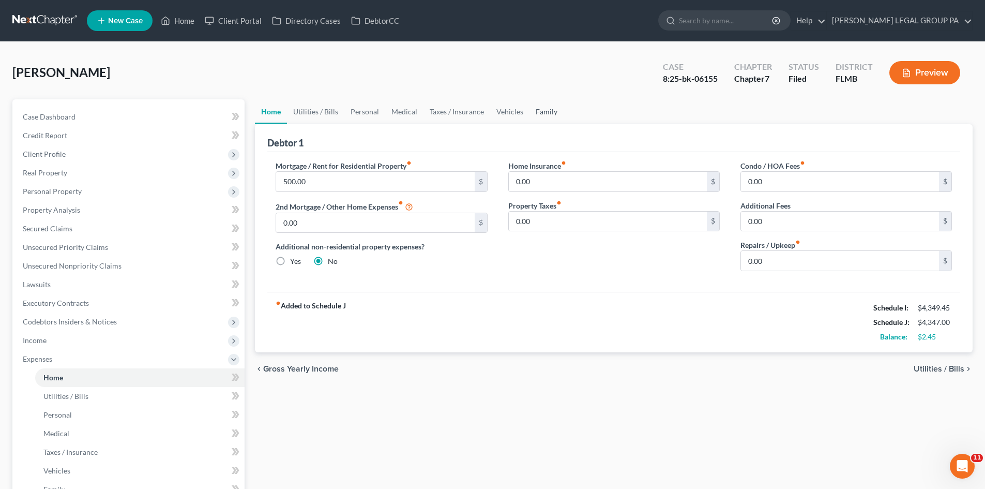
click at [540, 112] on link "Family" at bounding box center [547, 111] width 34 height 25
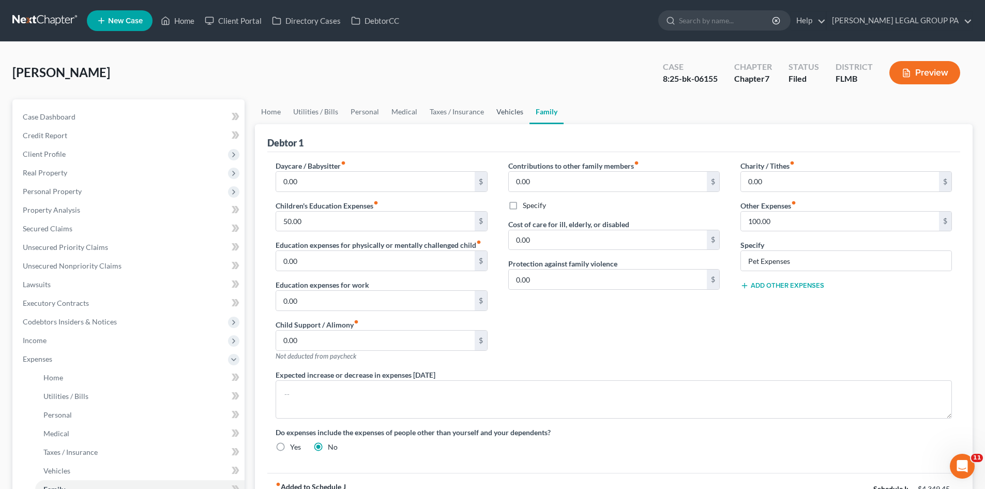
click at [518, 112] on link "Vehicles" at bounding box center [509, 111] width 39 height 25
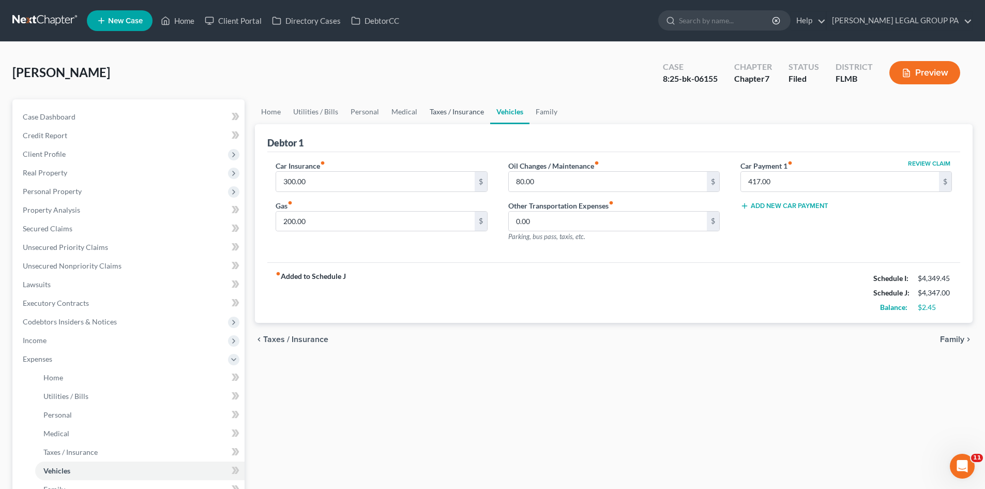
click at [430, 108] on link "Taxes / Insurance" at bounding box center [457, 111] width 67 height 25
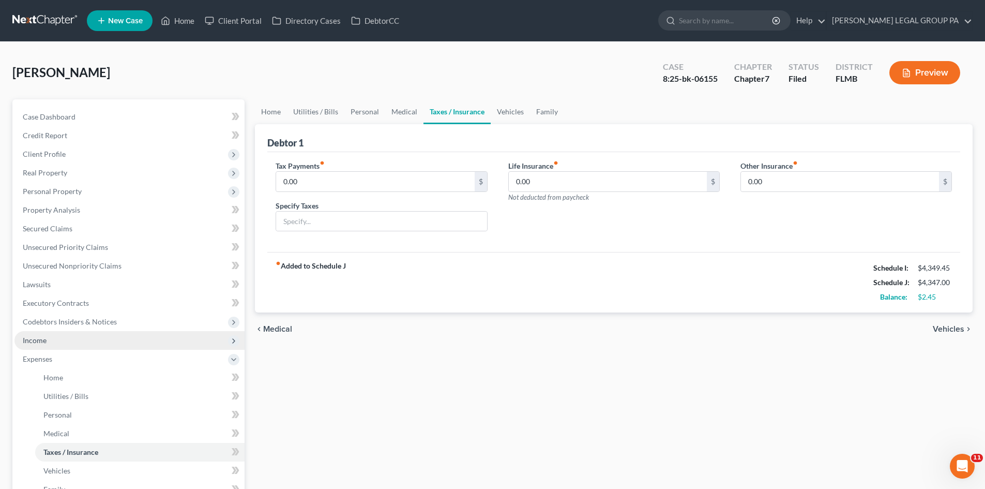
click at [97, 341] on span "Income" at bounding box center [129, 340] width 230 height 19
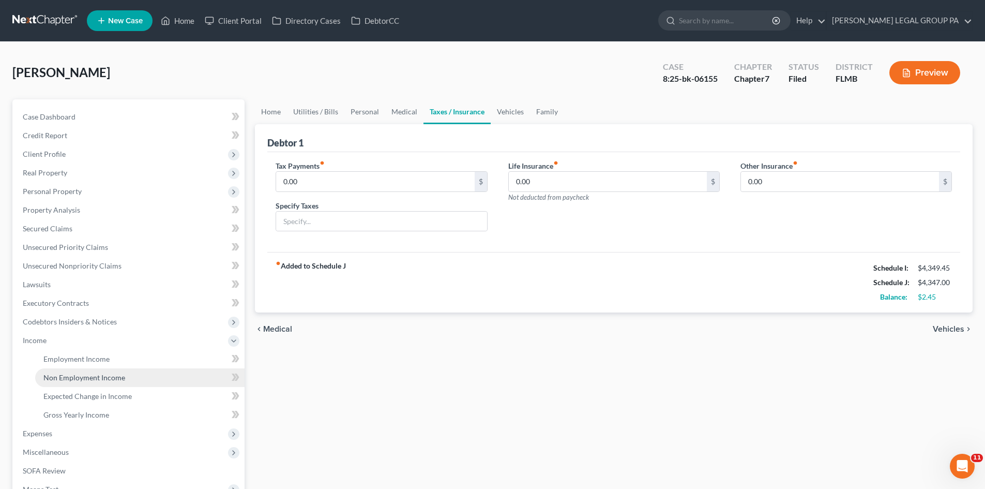
click at [101, 369] on link "Non Employment Income" at bounding box center [139, 377] width 209 height 19
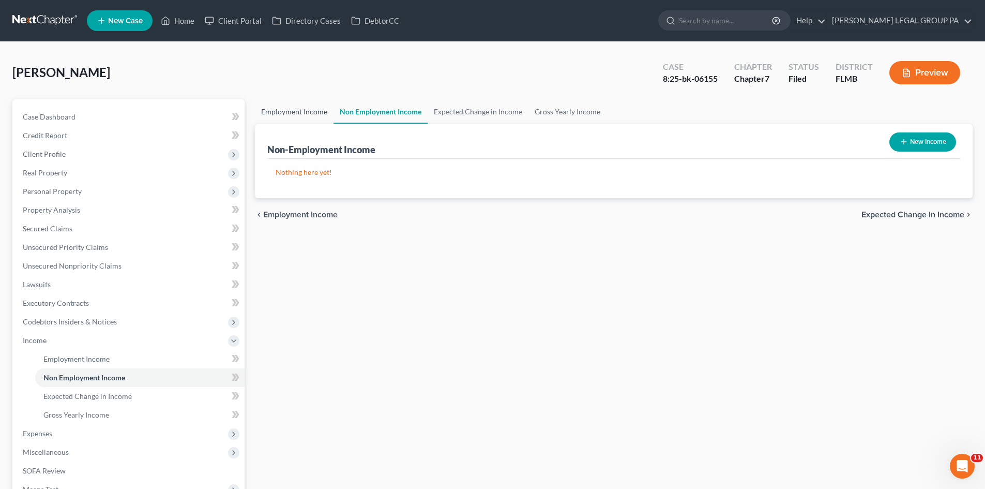
click at [292, 111] on link "Employment Income" at bounding box center [294, 111] width 79 height 25
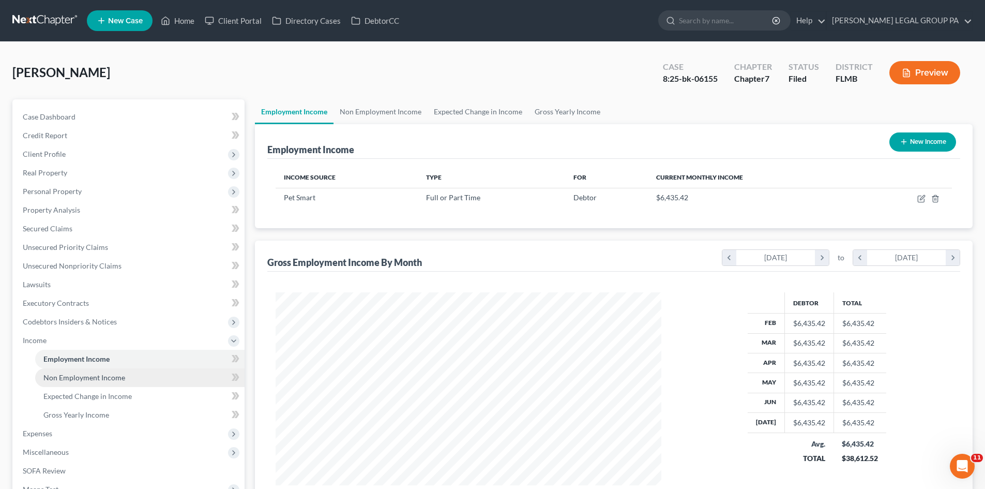
scroll to position [193, 406]
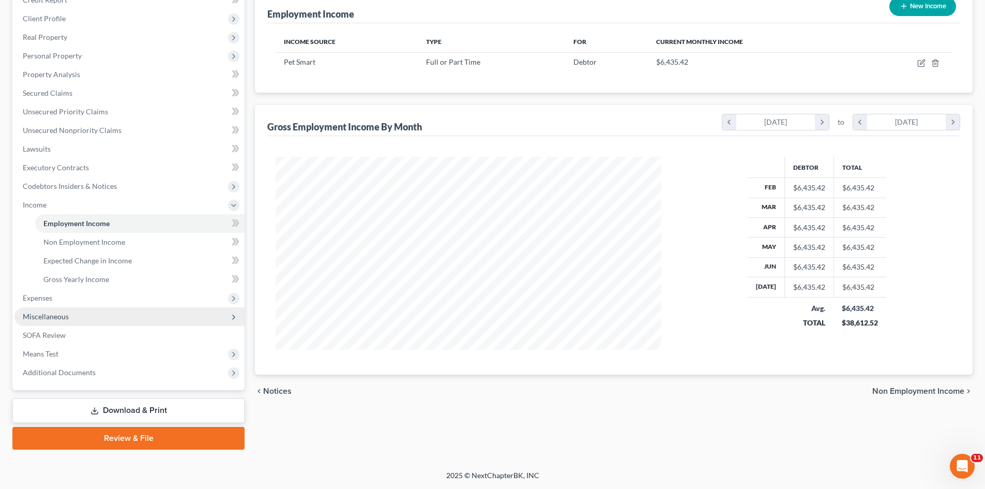
click at [65, 316] on span "Miscellaneous" at bounding box center [46, 316] width 46 height 9
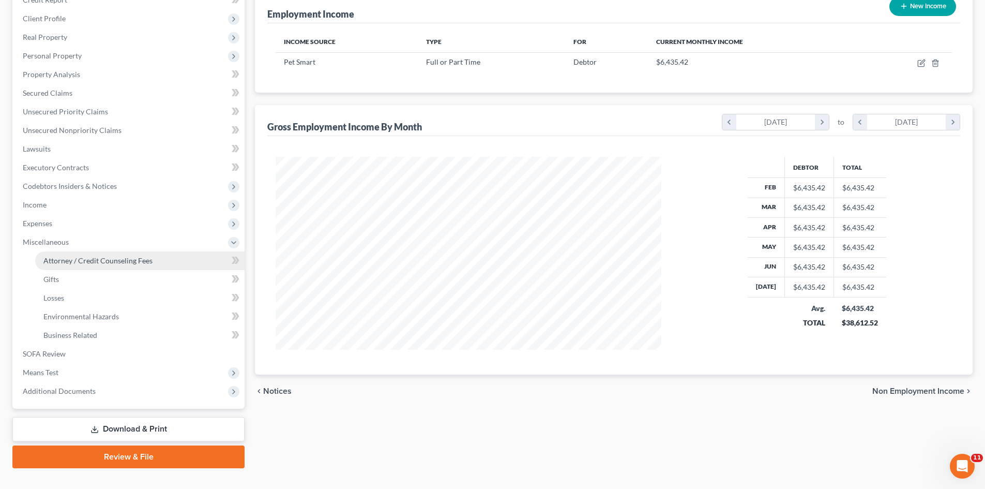
click at [80, 256] on span "Attorney / Credit Counseling Fees" at bounding box center [97, 260] width 109 height 9
select select "0"
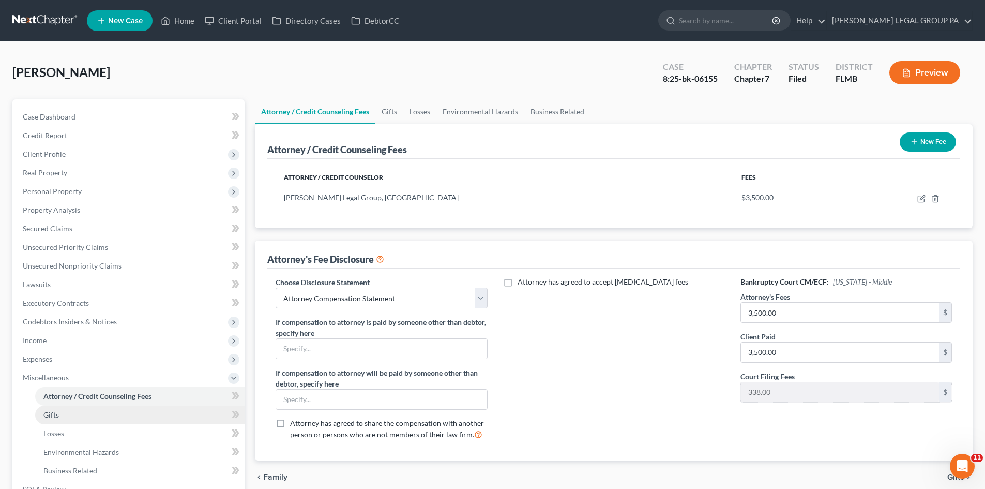
click at [79, 415] on link "Gifts" at bounding box center [139, 414] width 209 height 19
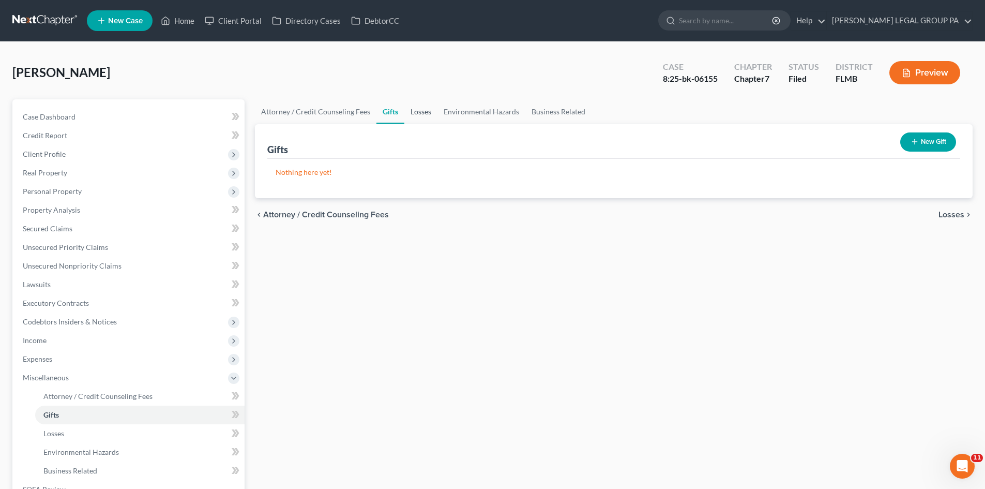
click at [404, 113] on link "Losses" at bounding box center [420, 111] width 33 height 25
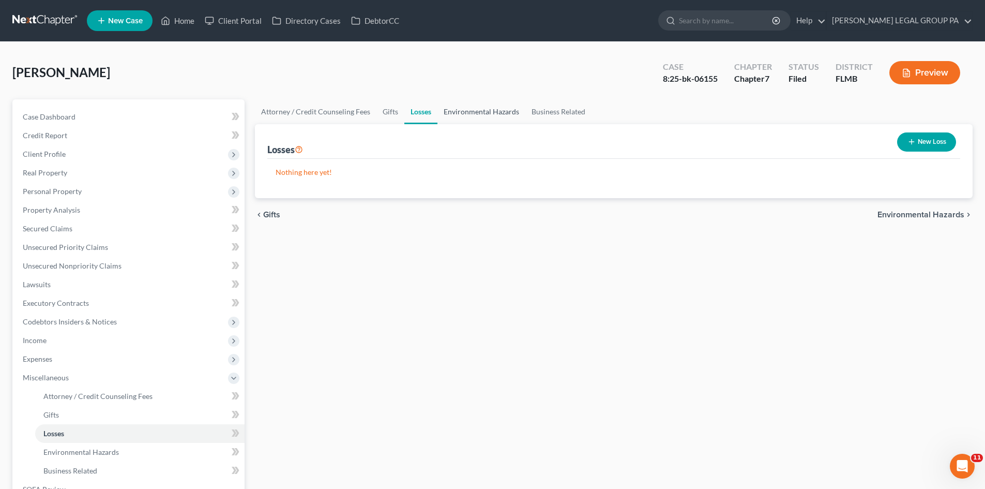
click at [481, 113] on link "Environmental Hazards" at bounding box center [482, 111] width 88 height 25
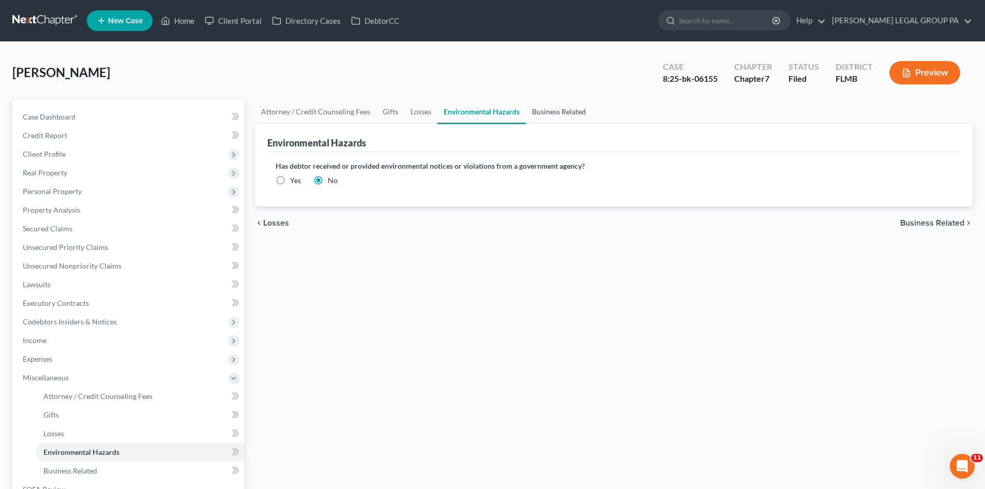
click at [566, 113] on link "Business Related" at bounding box center [559, 111] width 66 height 25
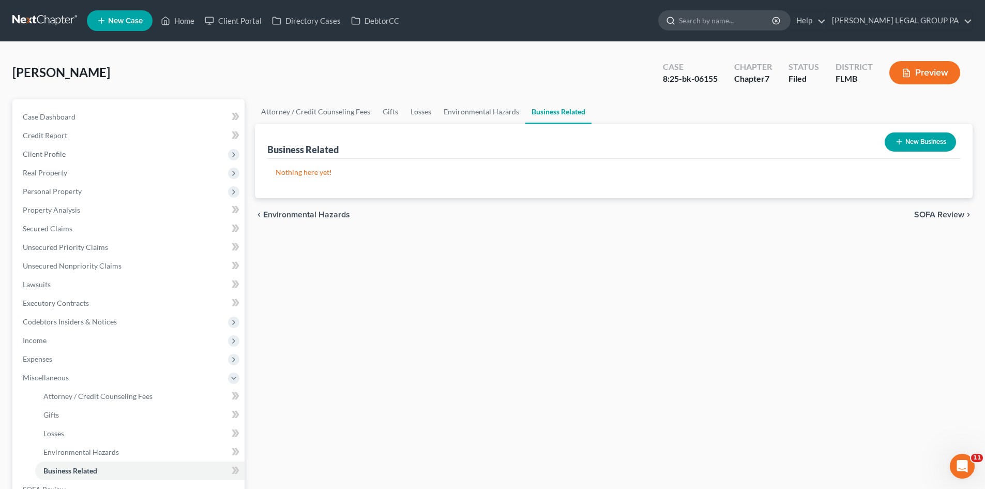
click at [740, 18] on input "search" at bounding box center [726, 20] width 95 height 19
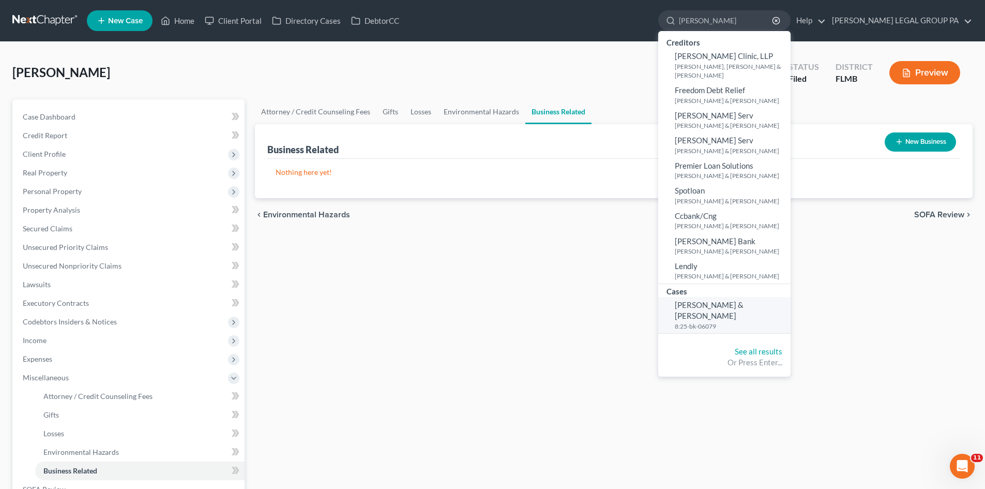
type input "[PERSON_NAME]"
click at [788, 322] on small "8:25-bk-06079" at bounding box center [731, 326] width 113 height 9
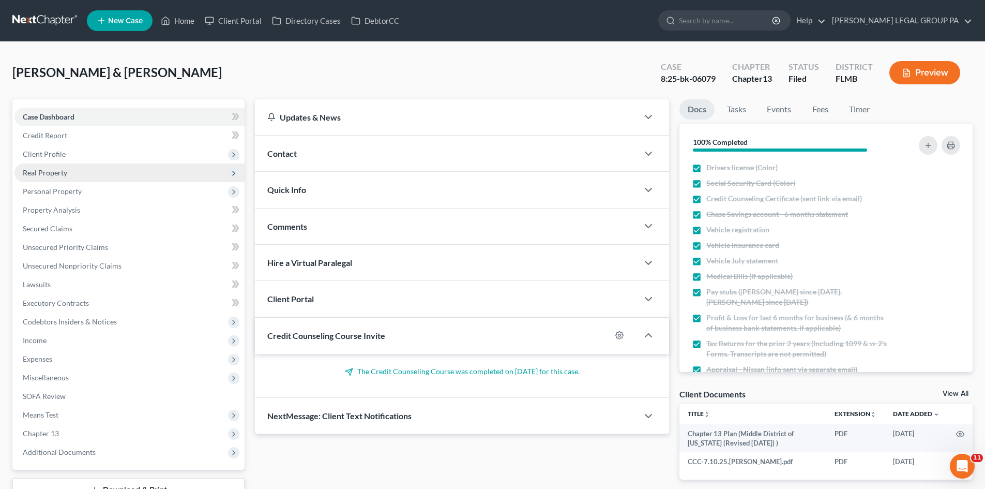
click at [68, 173] on span "Real Property" at bounding box center [129, 172] width 230 height 19
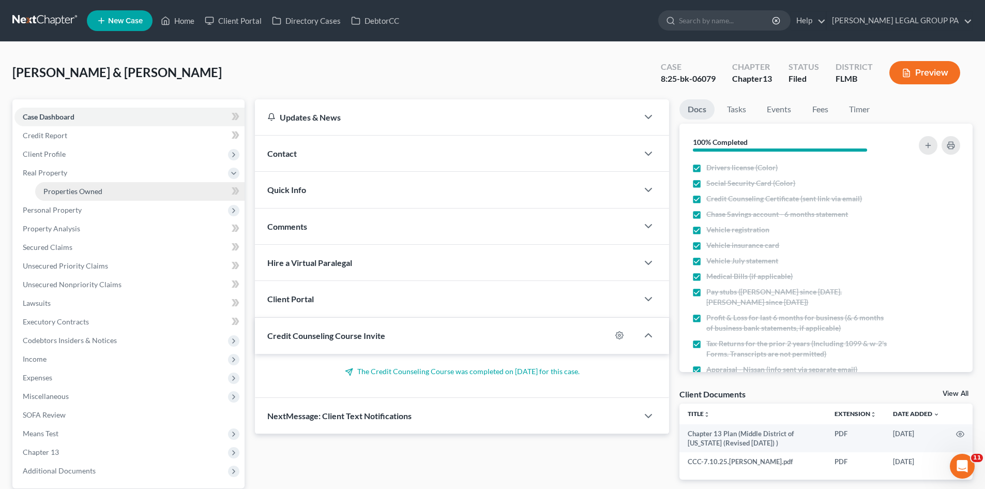
click at [74, 187] on span "Properties Owned" at bounding box center [72, 191] width 59 height 9
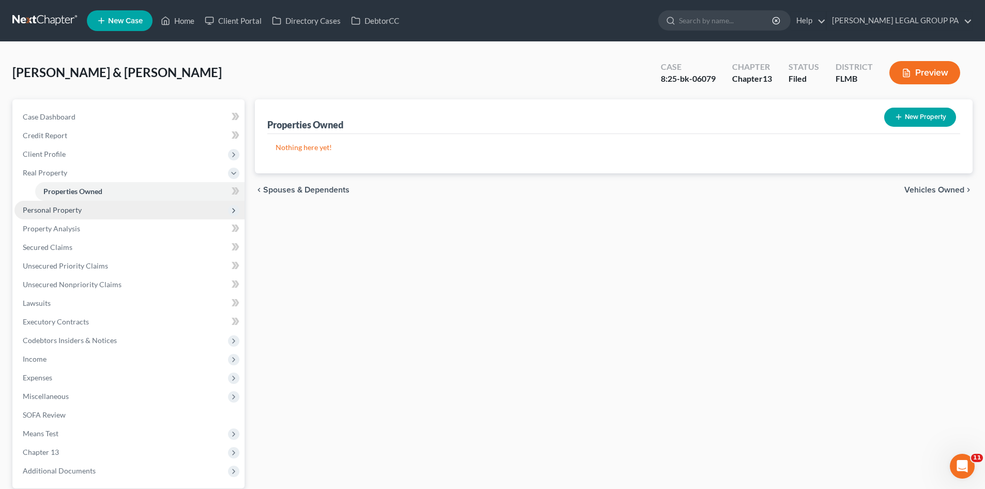
click at [78, 210] on span "Personal Property" at bounding box center [52, 209] width 59 height 9
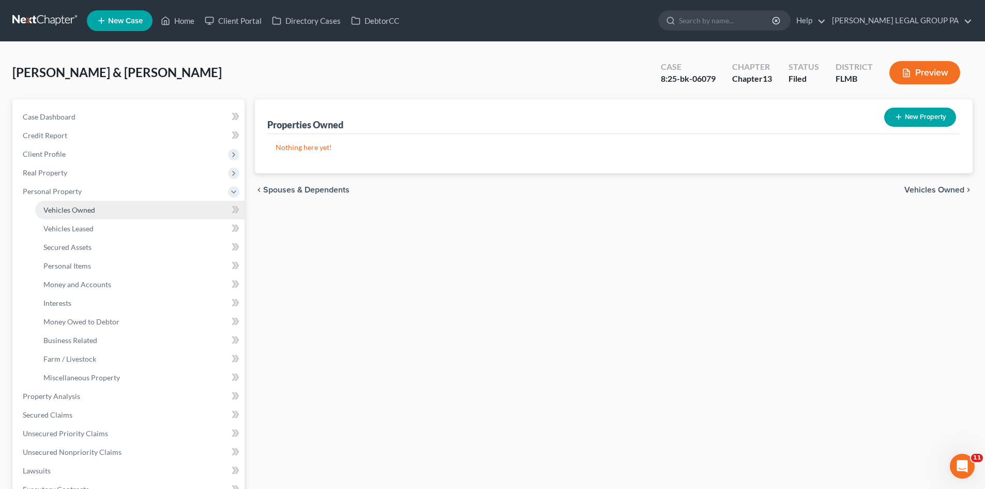
click at [88, 215] on link "Vehicles Owned" at bounding box center [139, 210] width 209 height 19
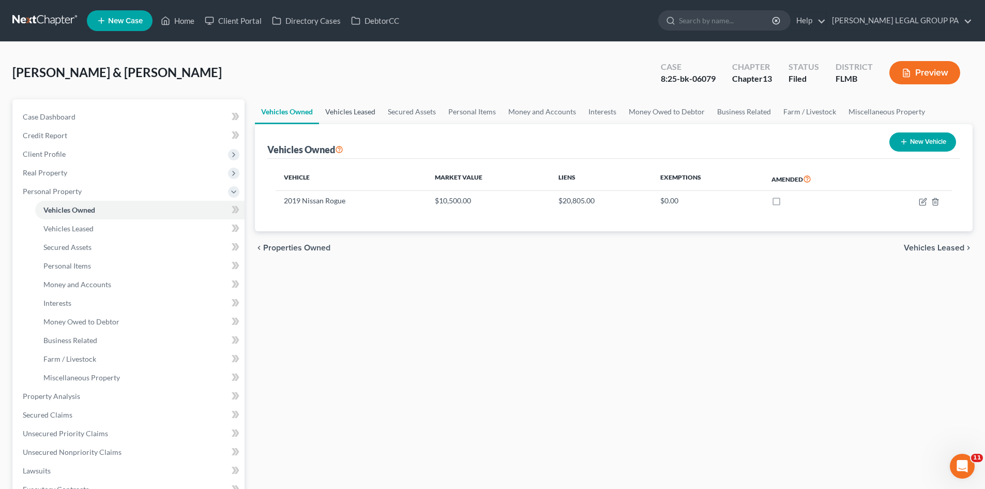
click at [345, 111] on link "Vehicles Leased" at bounding box center [350, 111] width 63 height 25
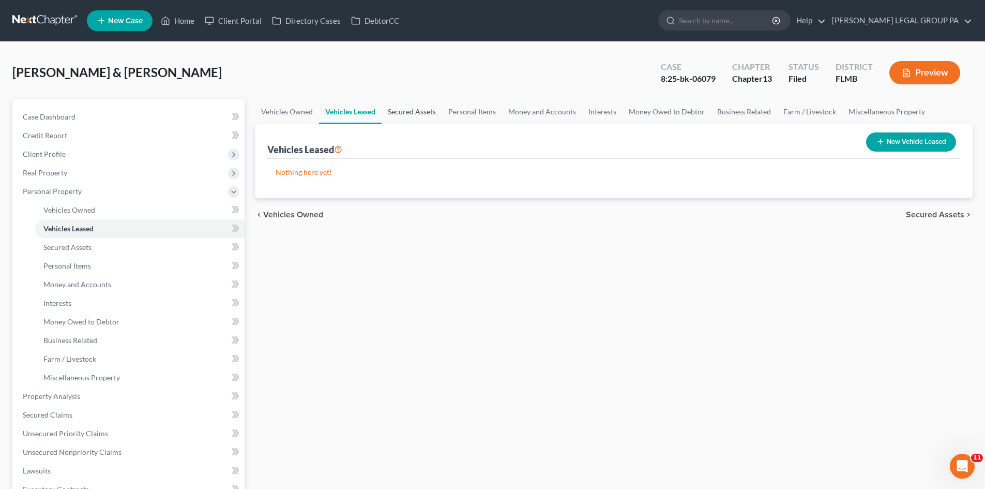
drag, startPoint x: 413, startPoint y: 109, endPoint x: 431, endPoint y: 111, distance: 18.2
click at [413, 109] on link "Secured Assets" at bounding box center [412, 111] width 61 height 25
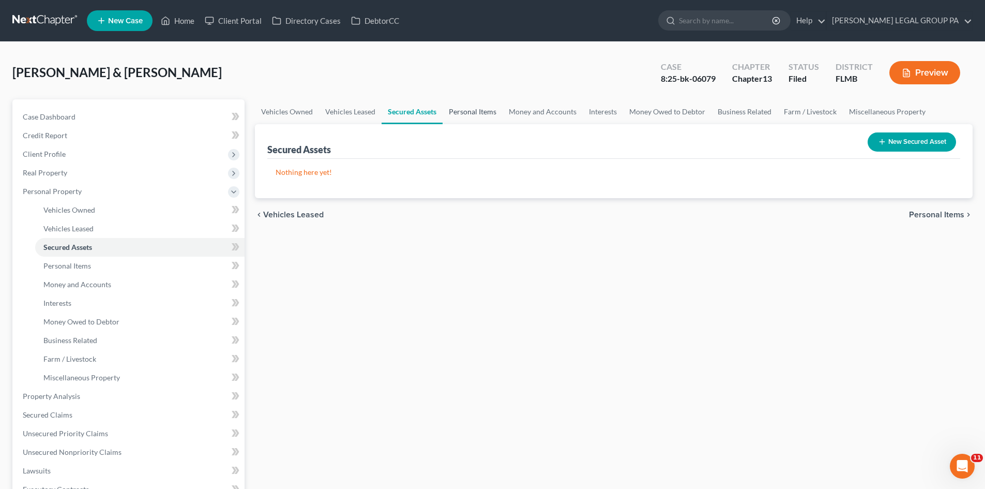
click at [470, 111] on link "Personal Items" at bounding box center [473, 111] width 60 height 25
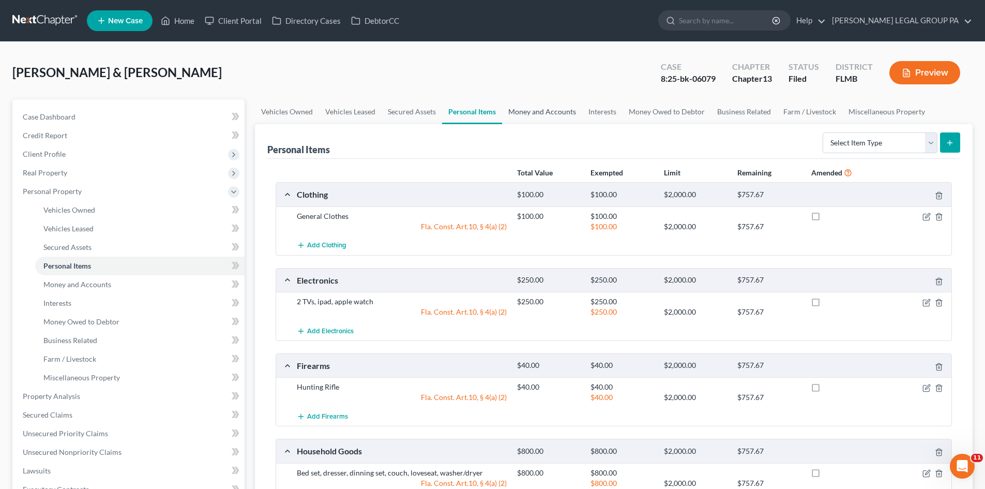
drag, startPoint x: 527, startPoint y: 112, endPoint x: 576, endPoint y: 115, distance: 48.7
click at [527, 112] on link "Money and Accounts" at bounding box center [542, 111] width 80 height 25
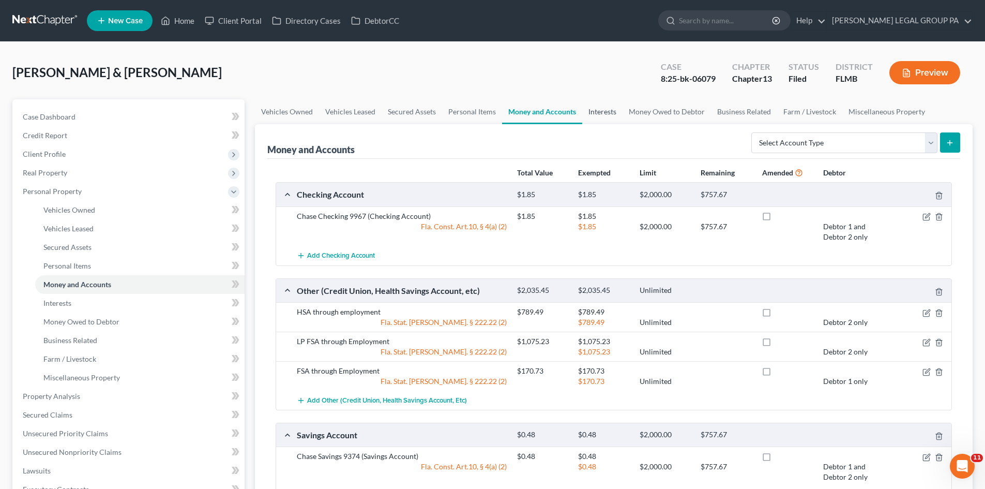
click at [590, 115] on link "Interests" at bounding box center [602, 111] width 40 height 25
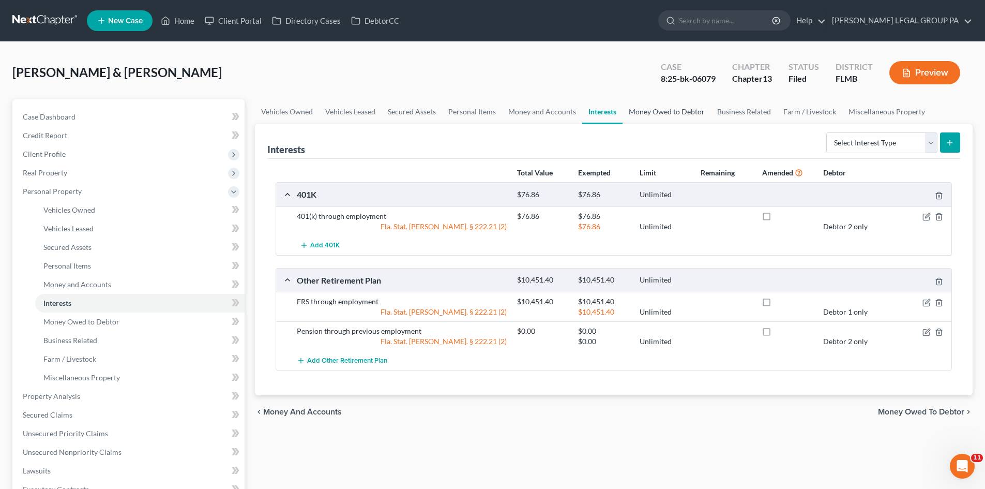
click at [647, 113] on link "Money Owed to Debtor" at bounding box center [667, 111] width 88 height 25
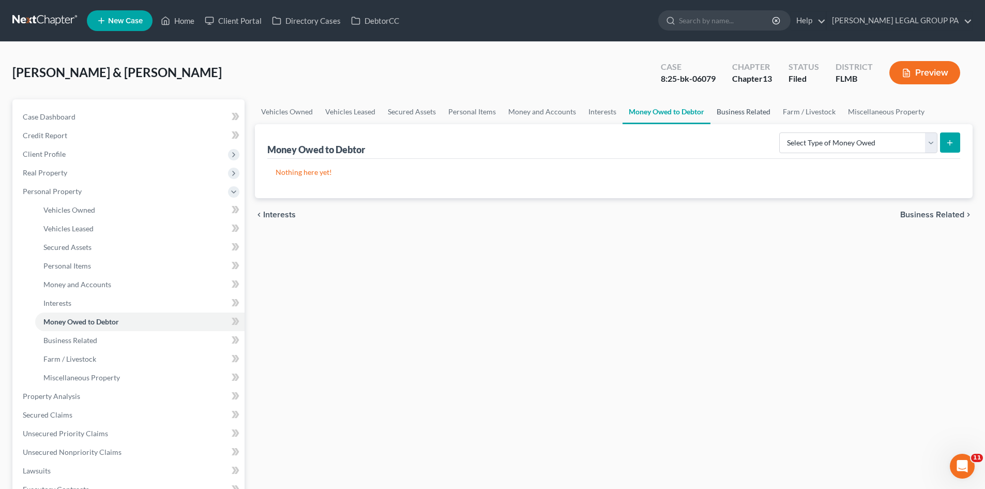
click at [732, 114] on link "Business Related" at bounding box center [744, 111] width 66 height 25
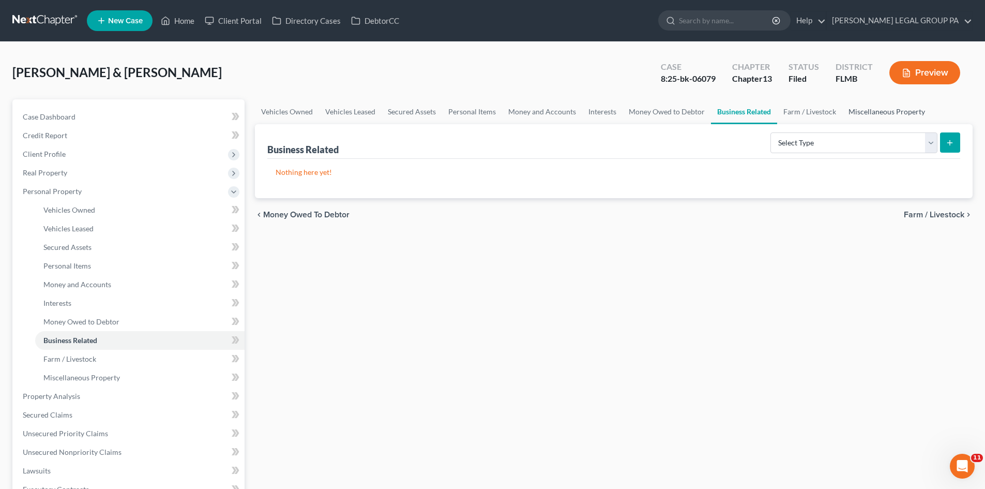
click at [842, 109] on link "Miscellaneous Property" at bounding box center [886, 111] width 89 height 25
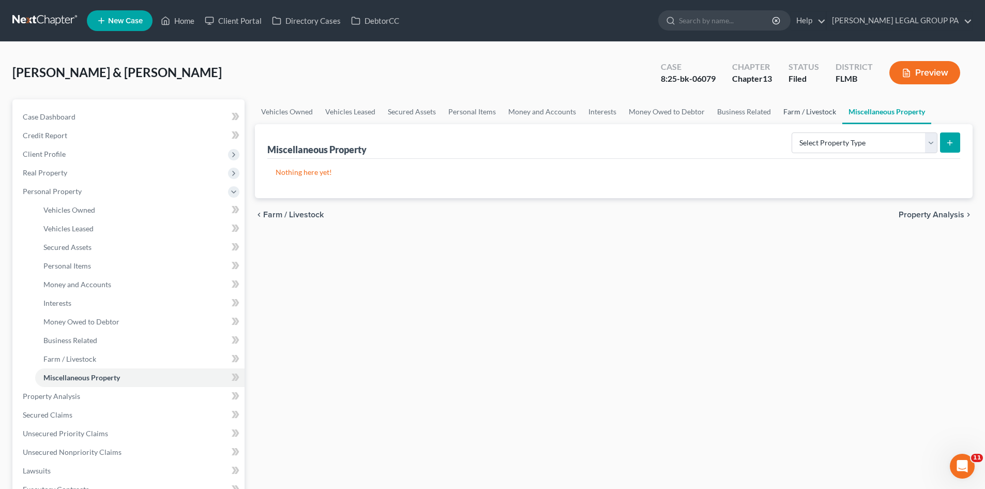
click at [821, 115] on link "Farm / Livestock" at bounding box center [809, 111] width 65 height 25
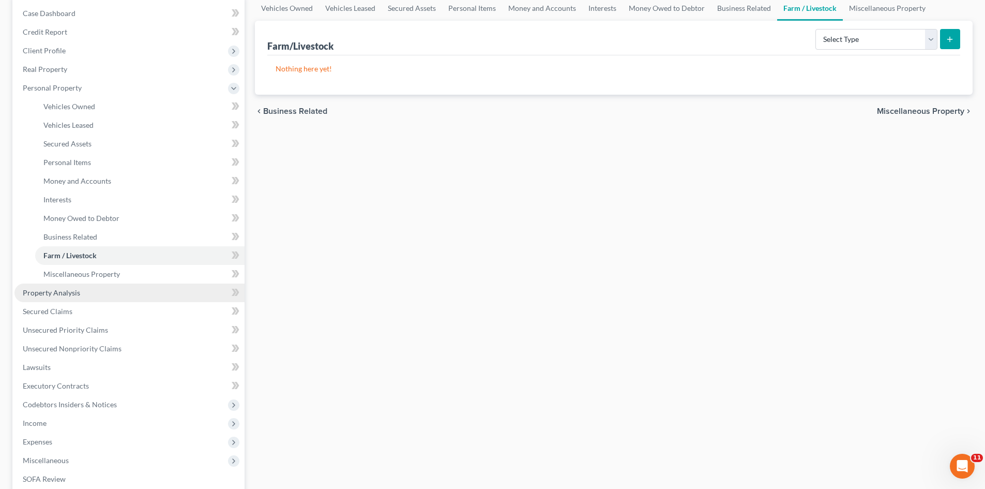
click at [76, 285] on link "Property Analysis" at bounding box center [129, 292] width 230 height 19
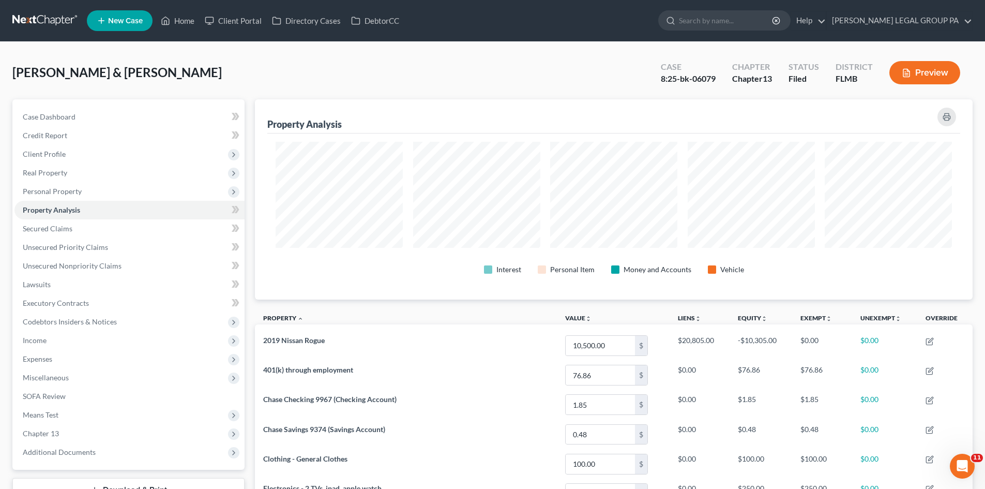
scroll to position [200, 718]
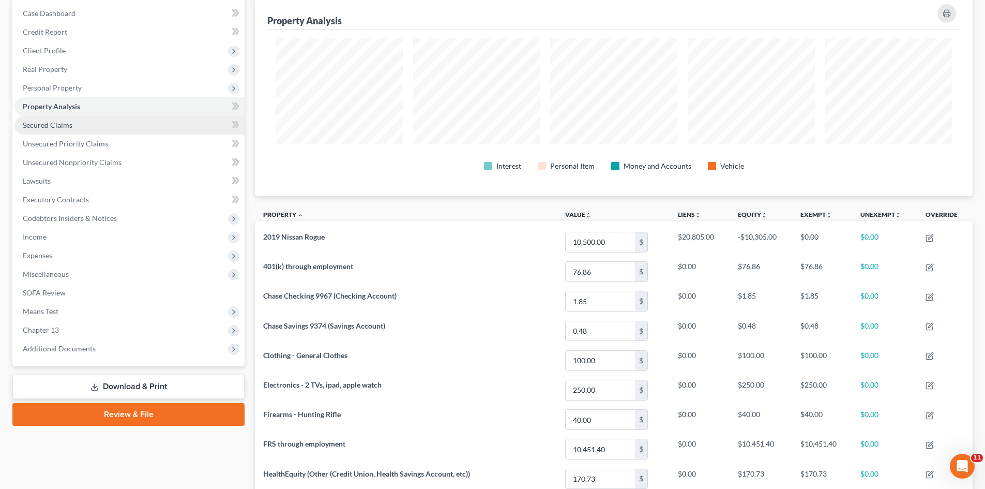
click at [87, 129] on link "Secured Claims" at bounding box center [129, 125] width 230 height 19
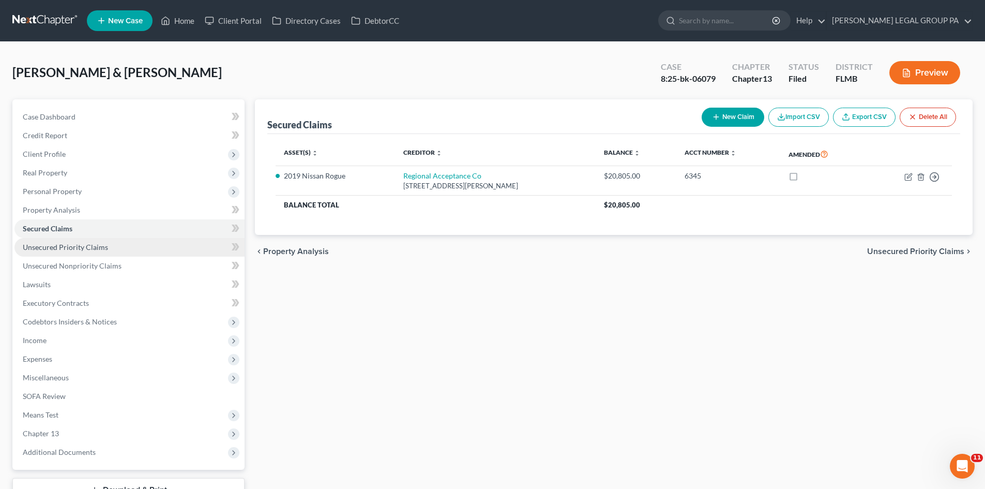
click at [82, 251] on link "Unsecured Priority Claims" at bounding box center [129, 247] width 230 height 19
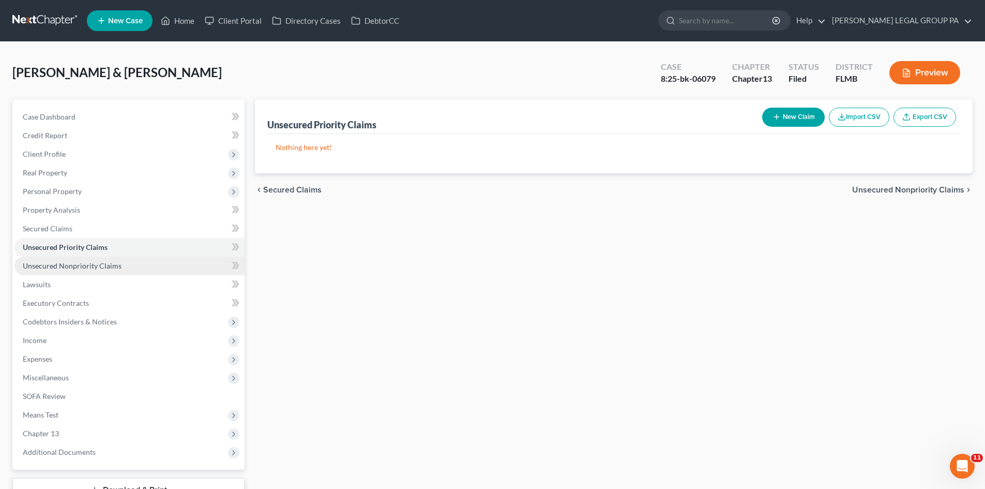
click at [87, 266] on span "Unsecured Nonpriority Claims" at bounding box center [72, 265] width 99 height 9
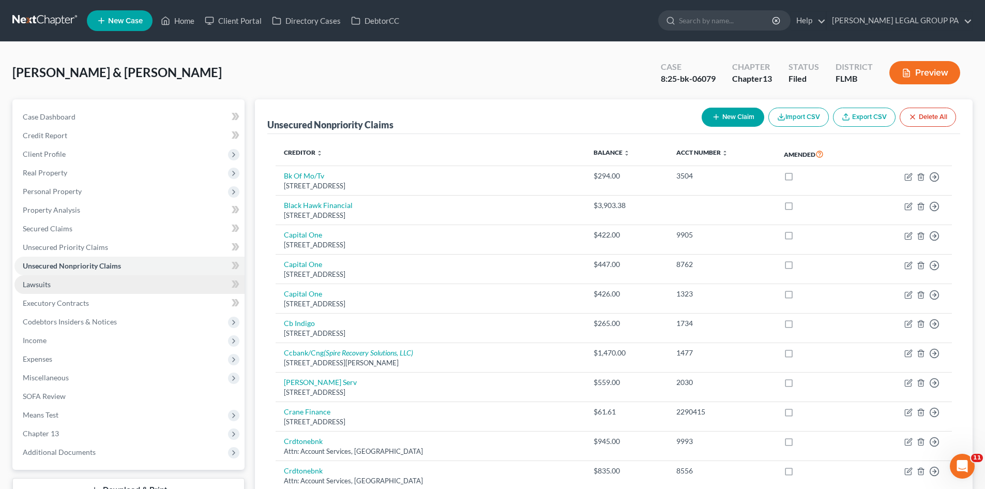
click at [66, 290] on link "Lawsuits" at bounding box center [129, 284] width 230 height 19
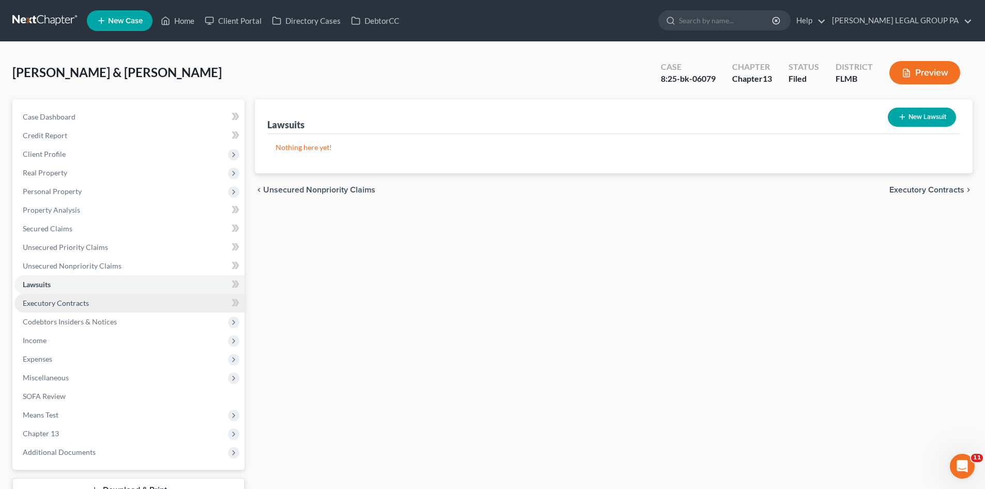
click at [71, 303] on span "Executory Contracts" at bounding box center [56, 302] width 66 height 9
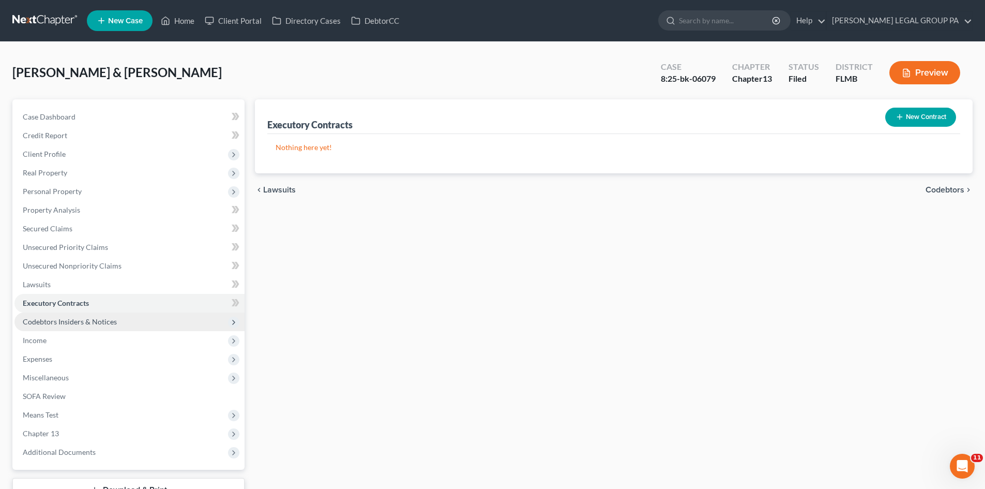
click at [73, 317] on span "Codebtors Insiders & Notices" at bounding box center [70, 321] width 94 height 9
click at [104, 320] on span "Codebtors Insiders & Notices" at bounding box center [70, 321] width 94 height 9
drag, startPoint x: 90, startPoint y: 326, endPoint x: 19, endPoint y: 337, distance: 72.7
click at [87, 327] on span "Codebtors Insiders & Notices" at bounding box center [129, 321] width 230 height 19
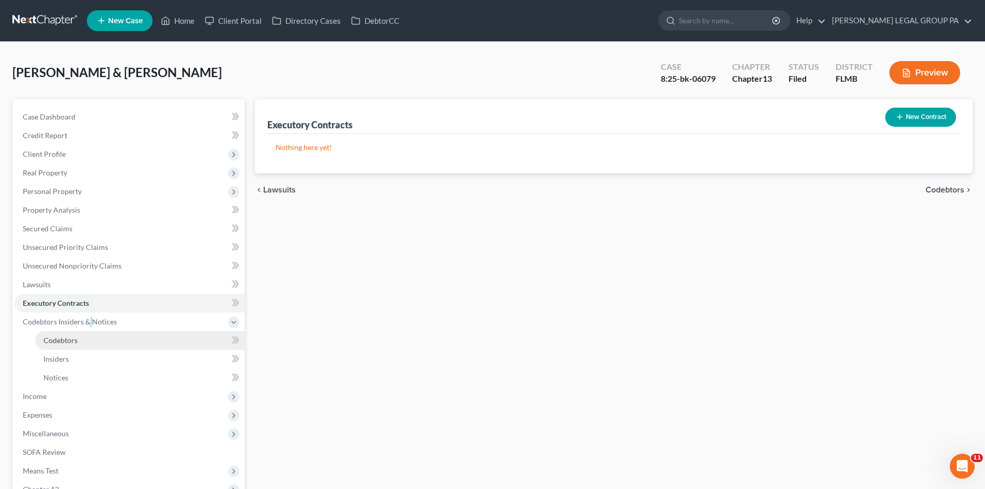
click at [109, 340] on link "Codebtors" at bounding box center [139, 340] width 209 height 19
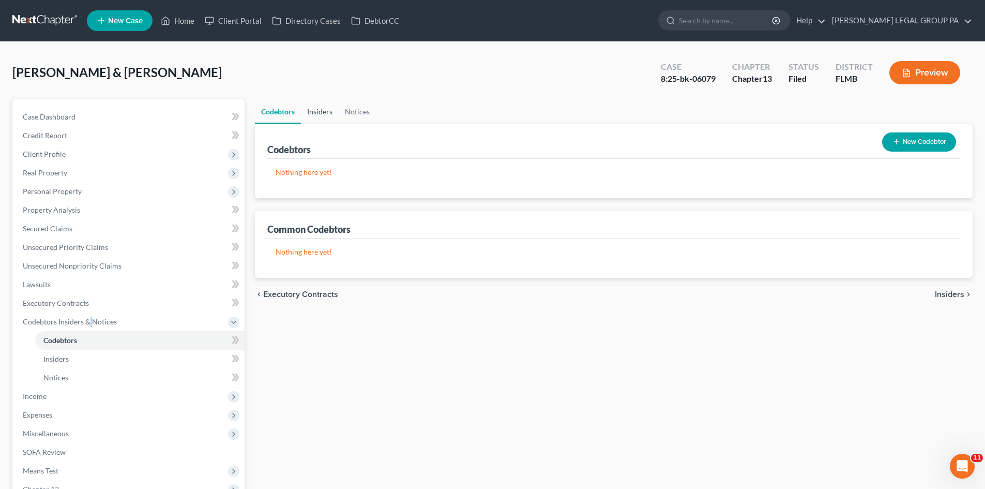
click at [326, 110] on link "Insiders" at bounding box center [320, 111] width 38 height 25
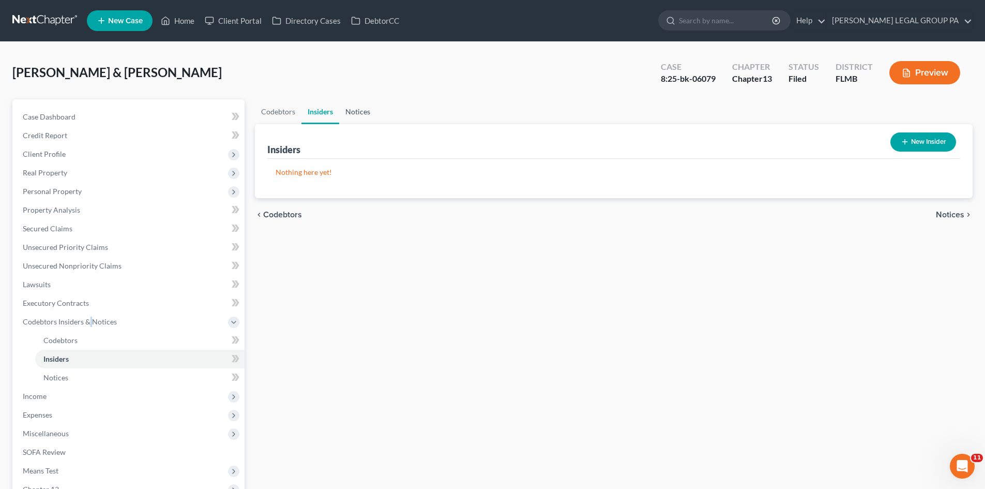
click at [356, 107] on link "Notices" at bounding box center [357, 111] width 37 height 25
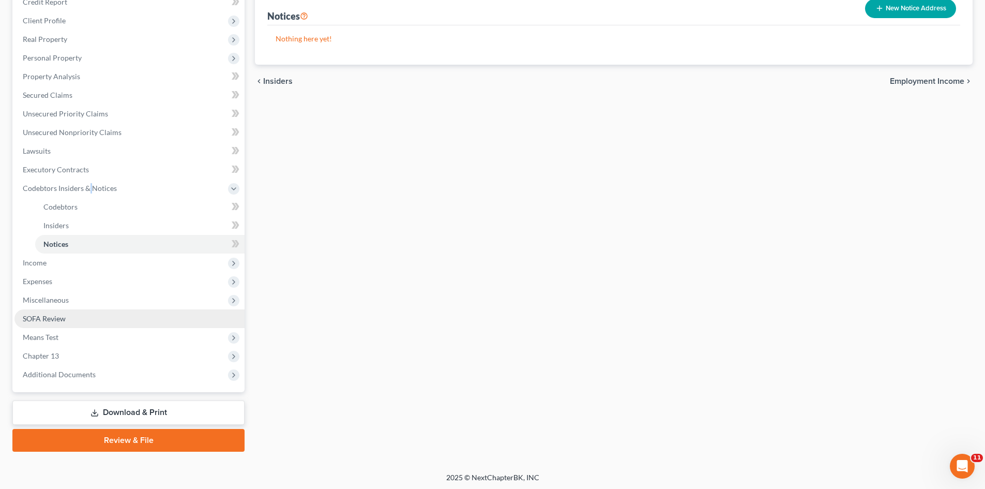
scroll to position [135, 0]
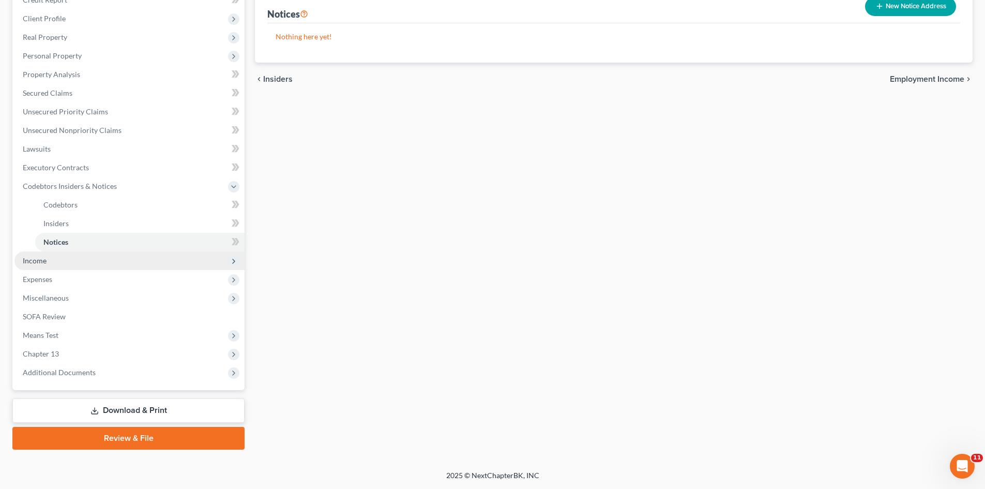
click at [61, 251] on span "Income" at bounding box center [129, 260] width 230 height 19
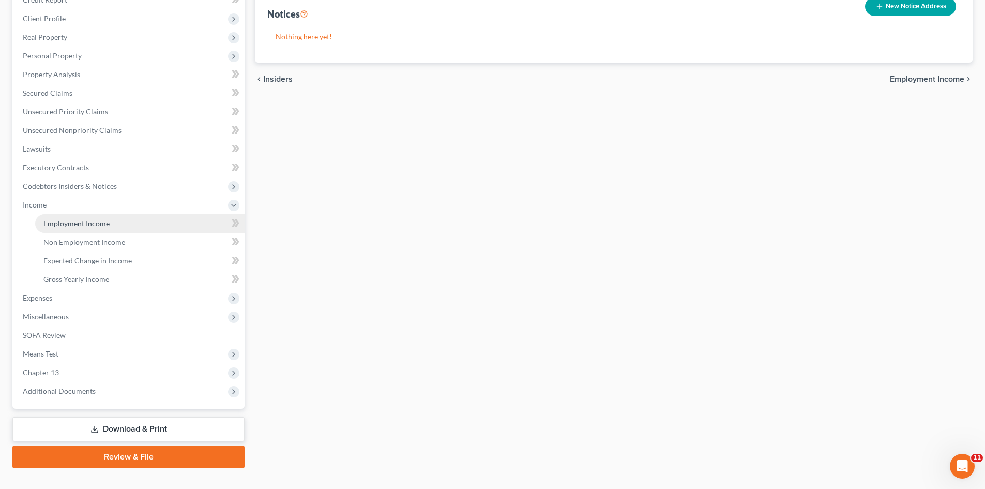
click at [84, 220] on span "Employment Income" at bounding box center [76, 223] width 66 height 9
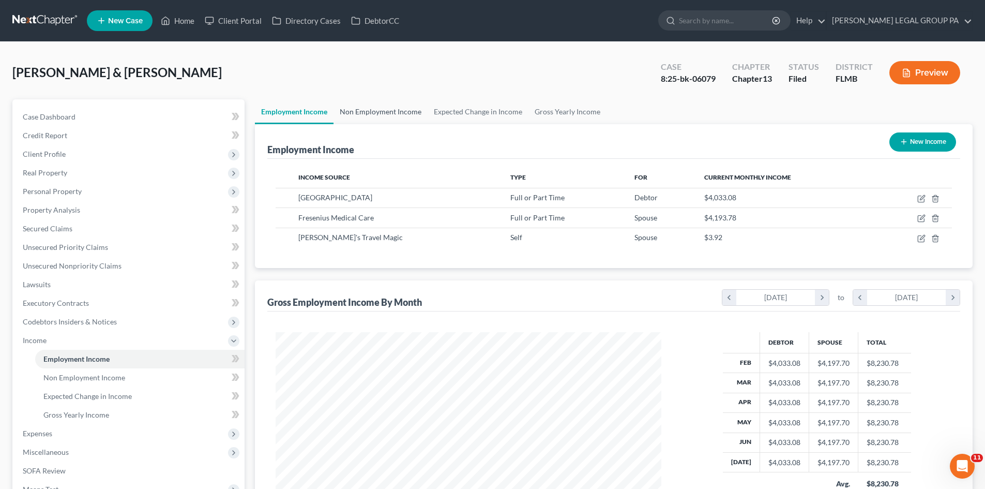
scroll to position [193, 406]
click at [389, 112] on link "Non Employment Income" at bounding box center [381, 111] width 94 height 25
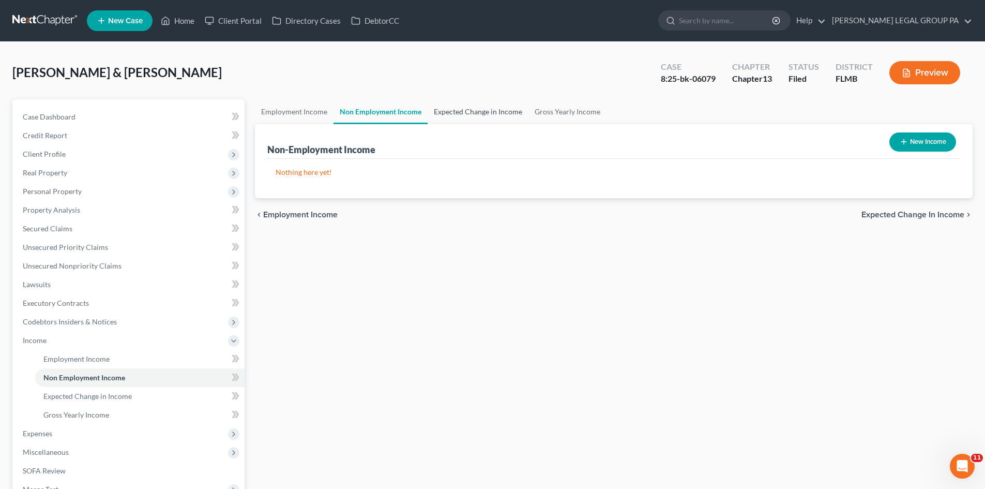
click at [480, 115] on link "Expected Change in Income" at bounding box center [478, 111] width 101 height 25
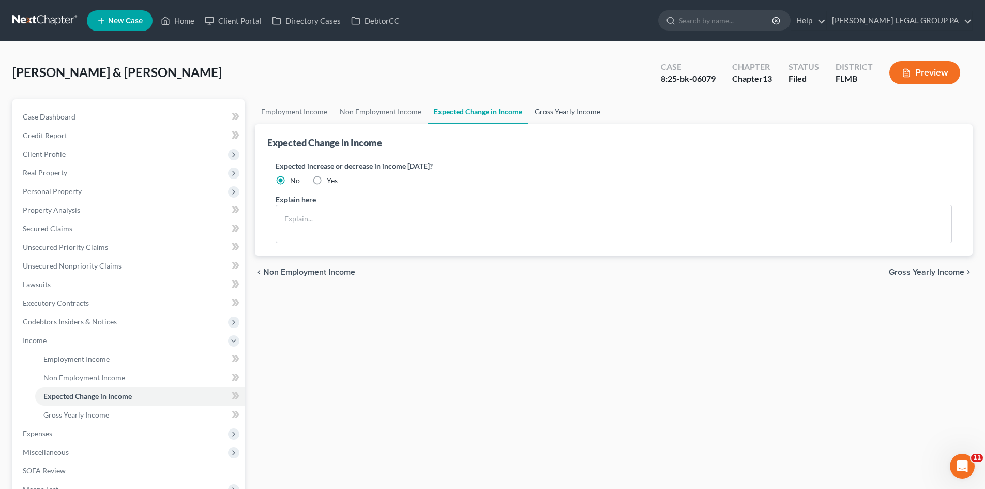
click at [570, 109] on link "Gross Yearly Income" at bounding box center [568, 111] width 78 height 25
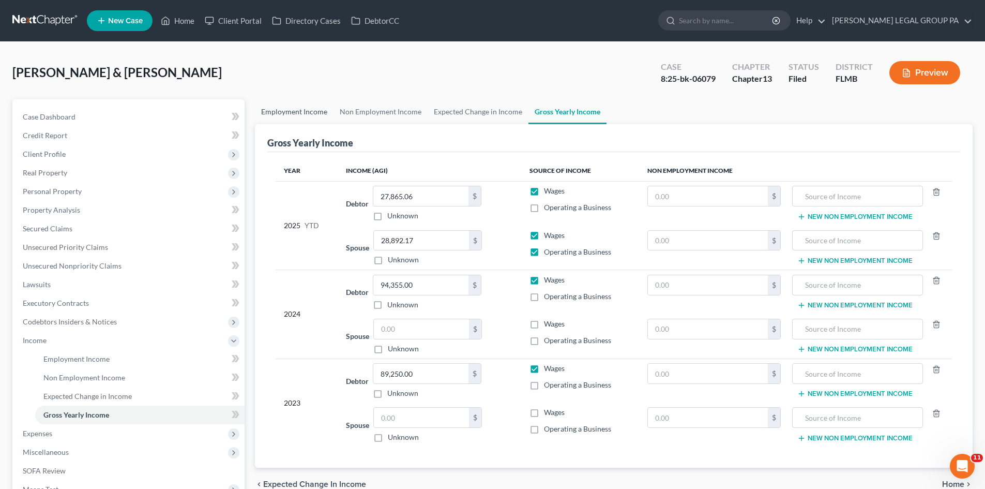
click at [285, 109] on link "Employment Income" at bounding box center [294, 111] width 79 height 25
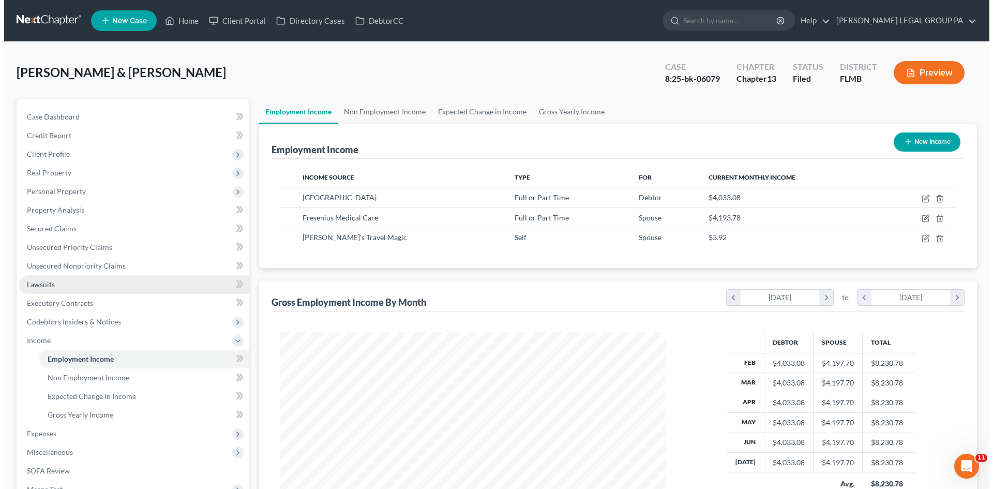
scroll to position [193, 406]
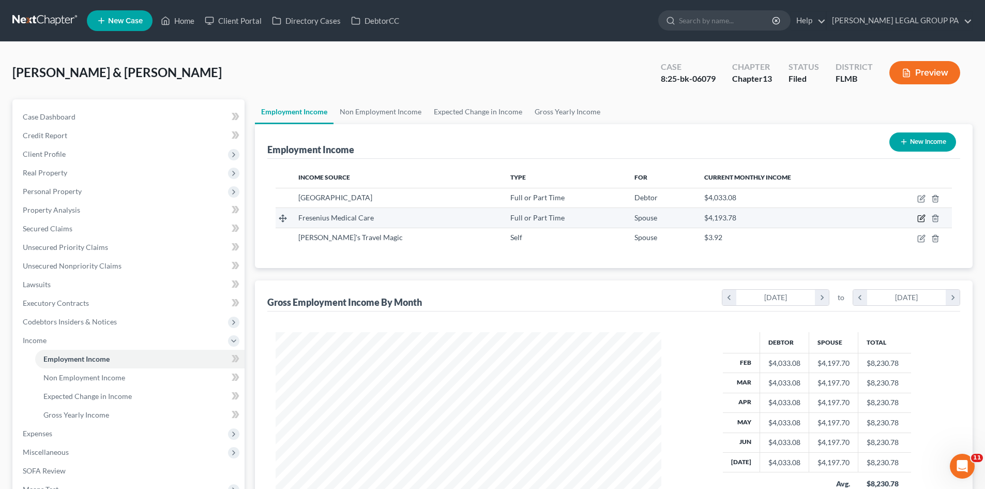
click at [921, 217] on icon "button" at bounding box center [921, 218] width 8 height 8
select select "0"
select select "9"
select select "0"
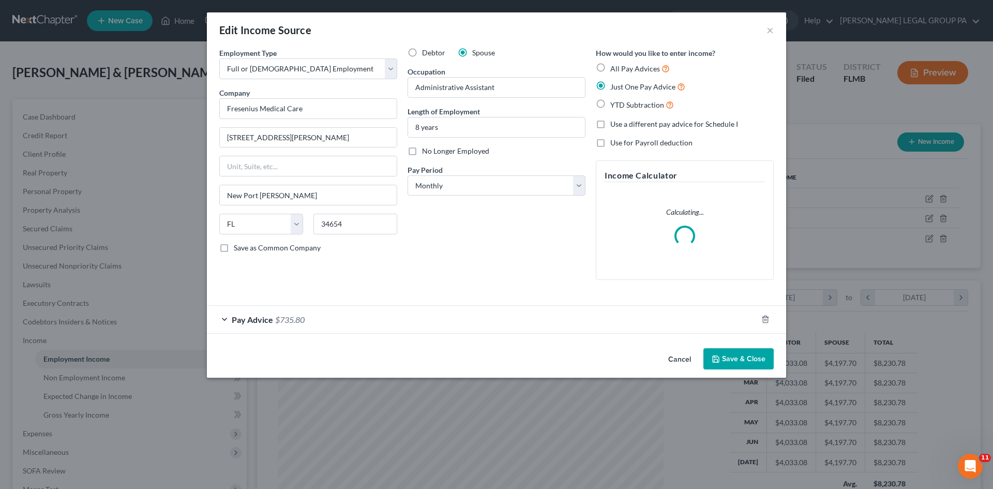
scroll to position [194, 410]
click at [315, 315] on div "Pay Advice $735.80" at bounding box center [482, 319] width 550 height 27
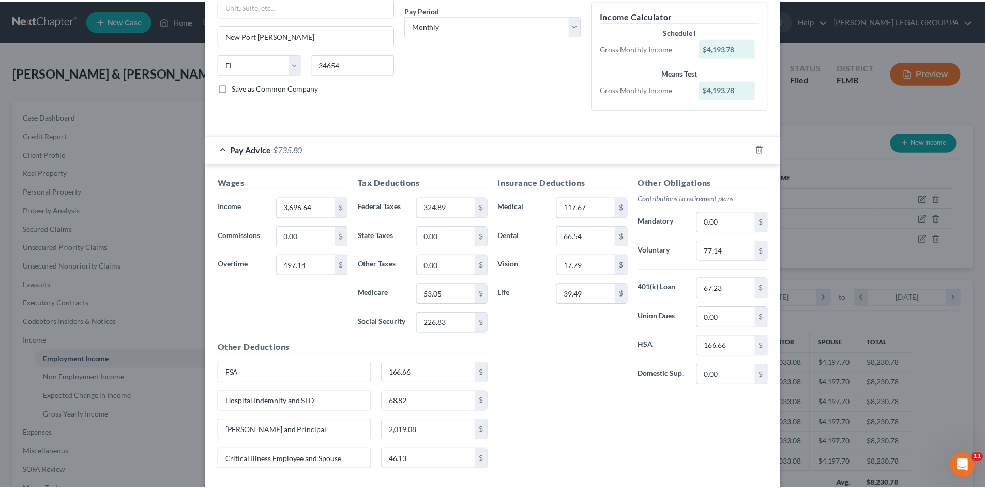
scroll to position [7, 0]
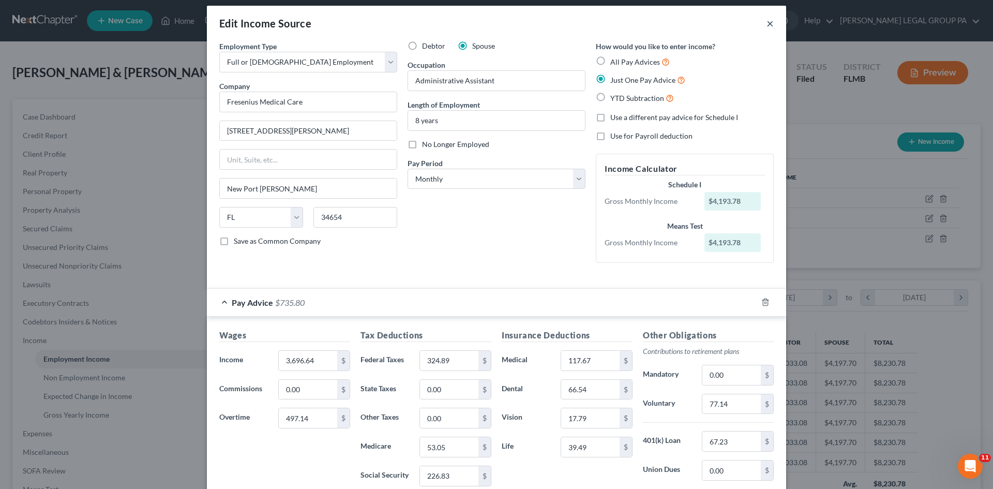
click at [767, 25] on button "×" at bounding box center [769, 23] width 7 height 12
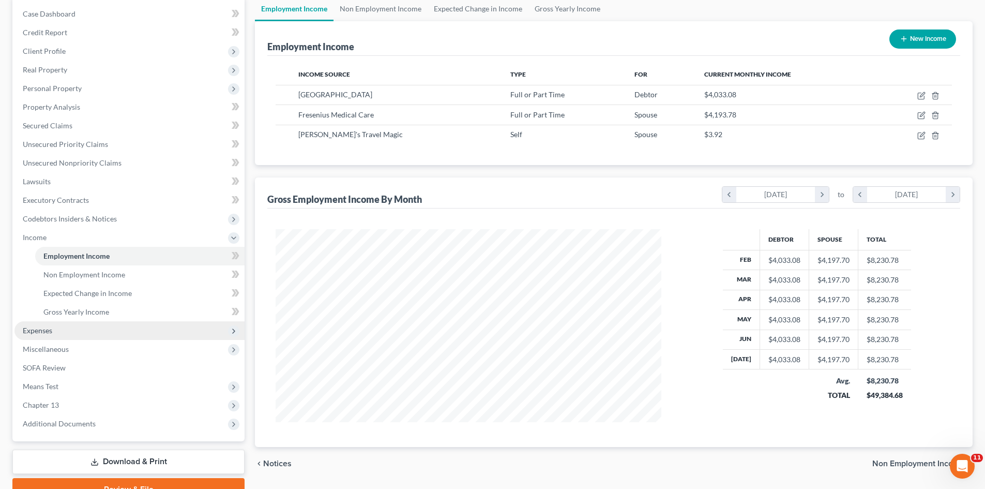
scroll to position [103, 0]
click at [51, 325] on span "Expenses" at bounding box center [37, 329] width 29 height 9
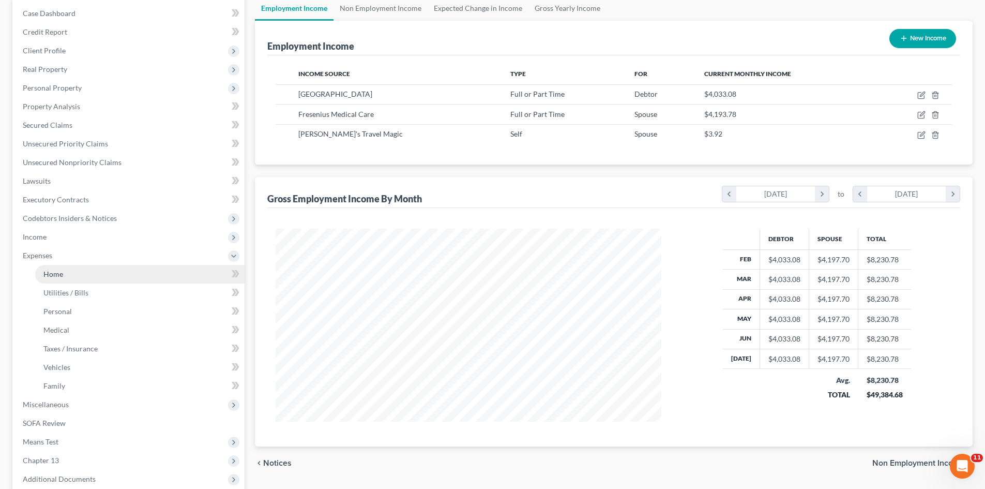
click at [64, 278] on link "Home" at bounding box center [139, 274] width 209 height 19
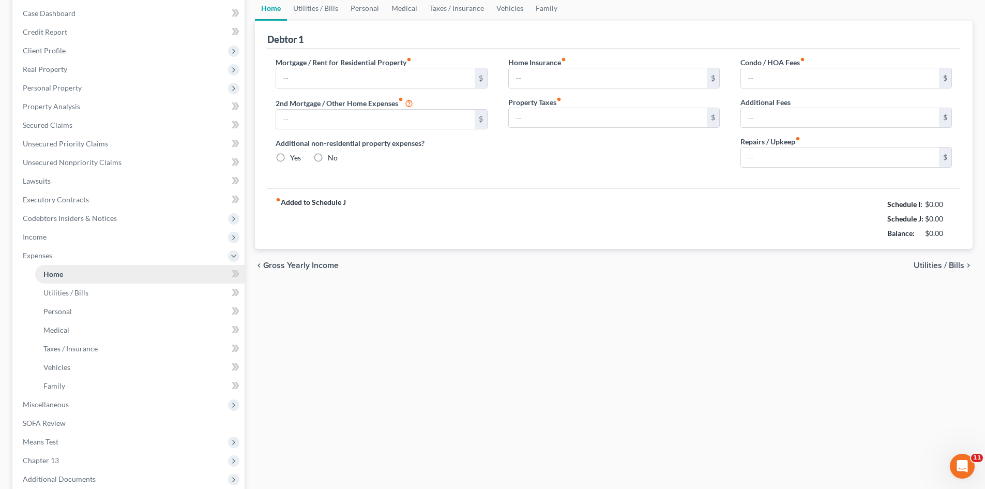
scroll to position [53, 0]
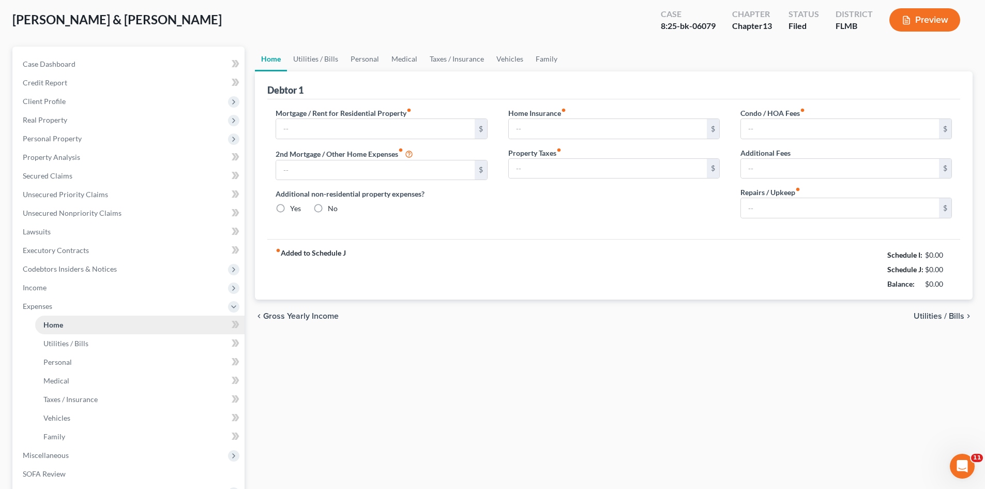
type input "1,100.00"
type input "0.00"
radio input "true"
type input "20.00"
type input "0.00"
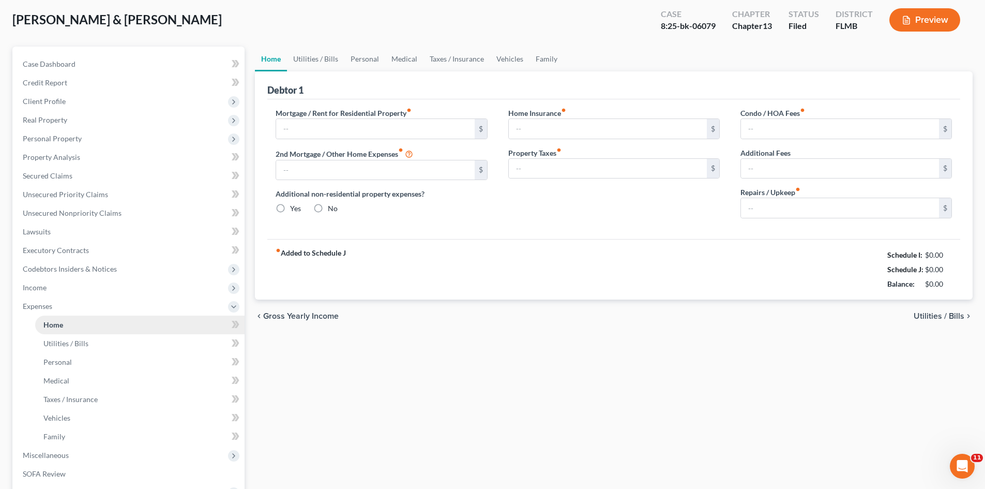
type input "0.00"
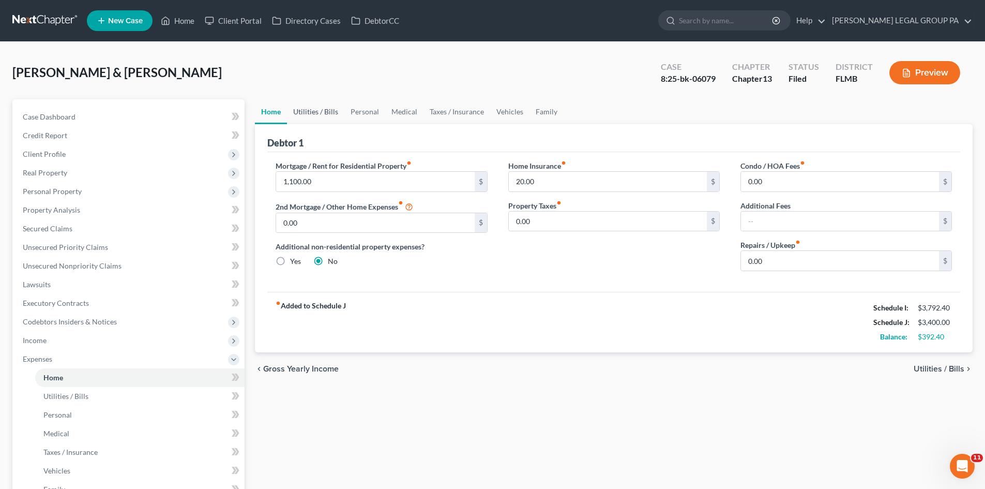
click at [323, 118] on link "Utilities / Bills" at bounding box center [315, 111] width 57 height 25
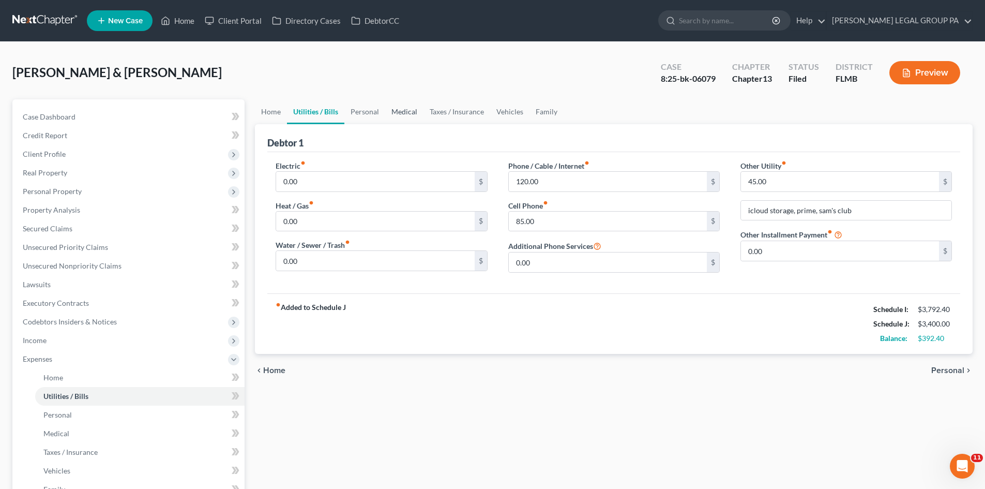
click at [387, 116] on link "Medical" at bounding box center [404, 111] width 38 height 25
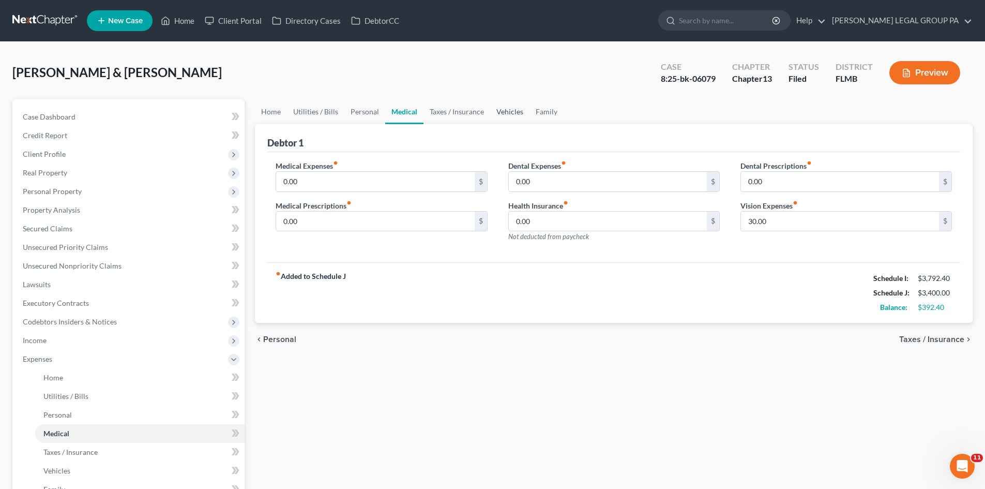
click at [514, 116] on link "Vehicles" at bounding box center [509, 111] width 39 height 25
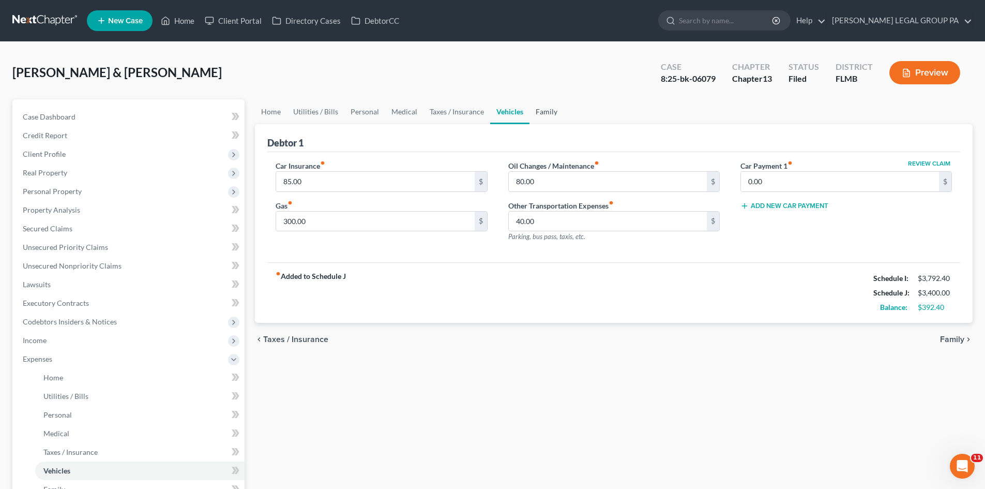
click at [537, 116] on link "Family" at bounding box center [547, 111] width 34 height 25
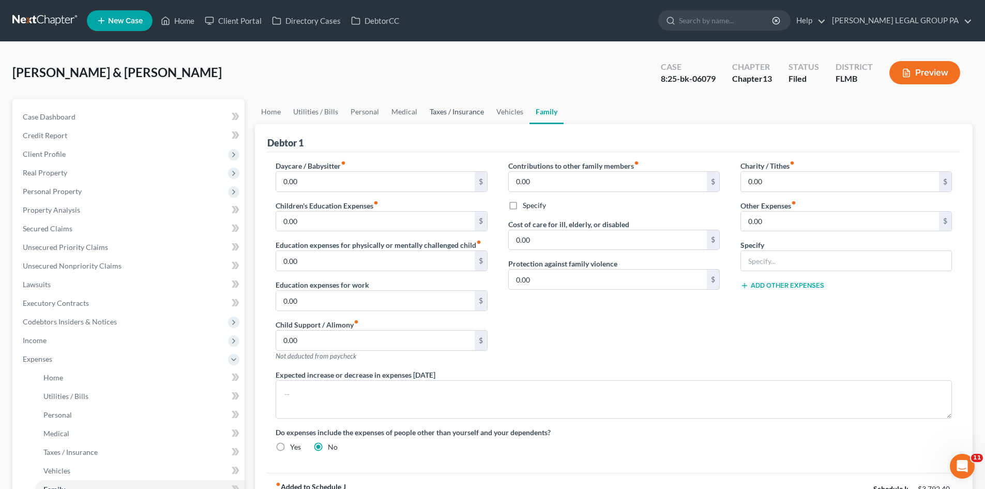
click at [442, 107] on link "Taxes / Insurance" at bounding box center [457, 111] width 67 height 25
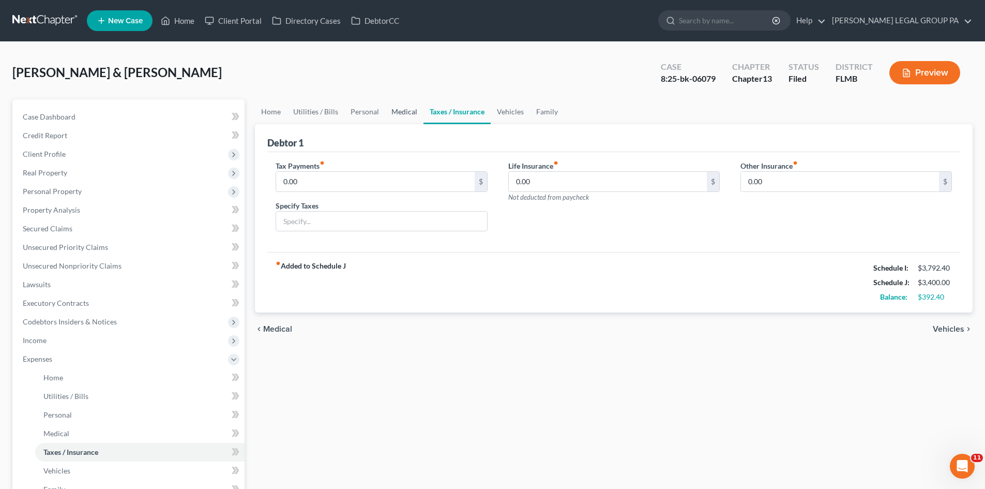
click at [390, 108] on link "Medical" at bounding box center [404, 111] width 38 height 25
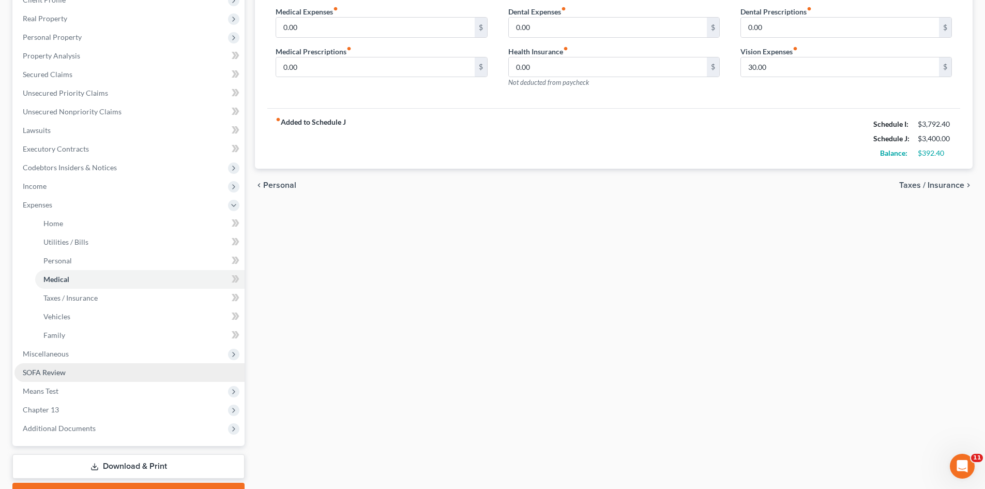
scroll to position [155, 0]
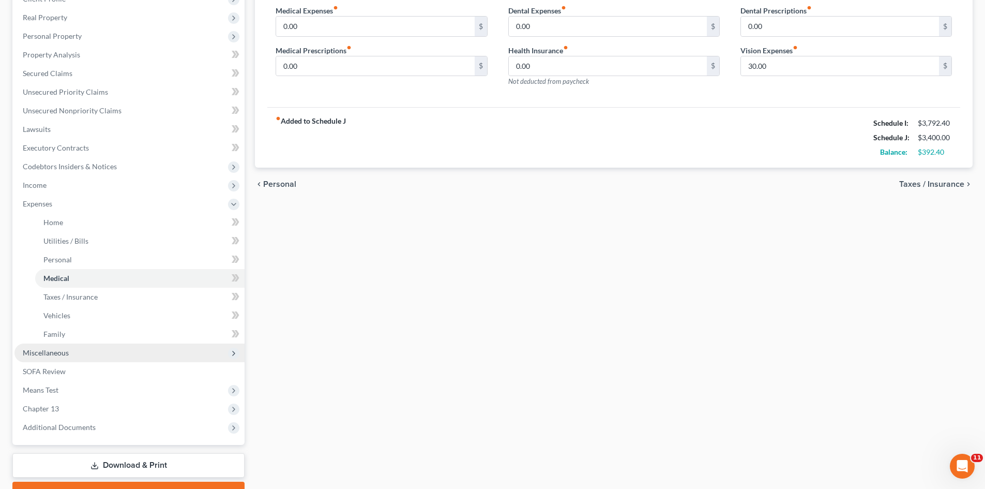
click at [61, 346] on span "Miscellaneous" at bounding box center [129, 352] width 230 height 19
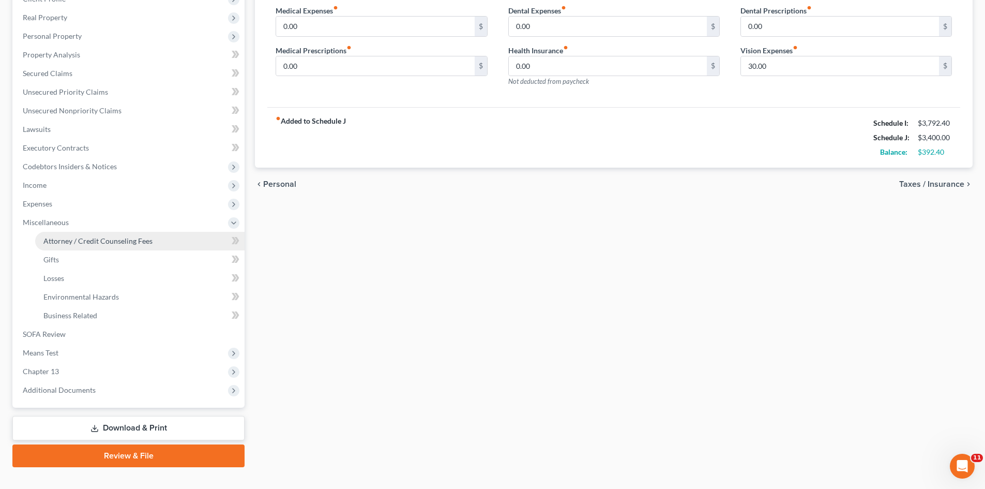
click at [92, 240] on span "Attorney / Credit Counseling Fees" at bounding box center [97, 240] width 109 height 9
select select "0"
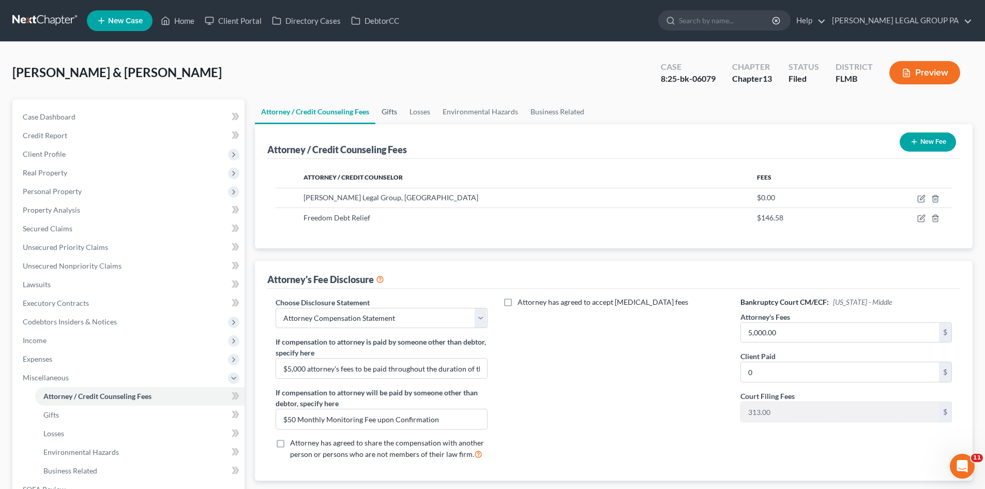
click at [384, 117] on link "Gifts" at bounding box center [389, 111] width 28 height 25
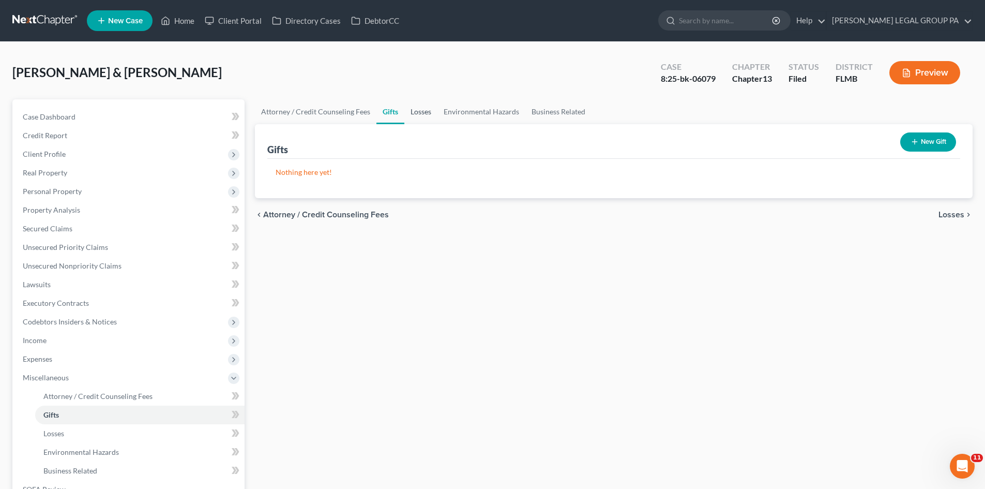
click at [420, 115] on link "Losses" at bounding box center [420, 111] width 33 height 25
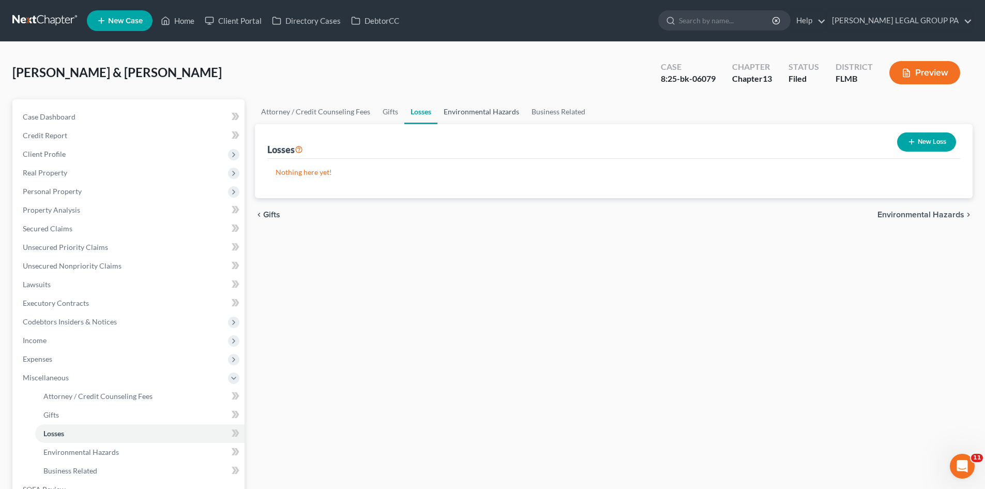
click at [514, 123] on link "Environmental Hazards" at bounding box center [482, 111] width 88 height 25
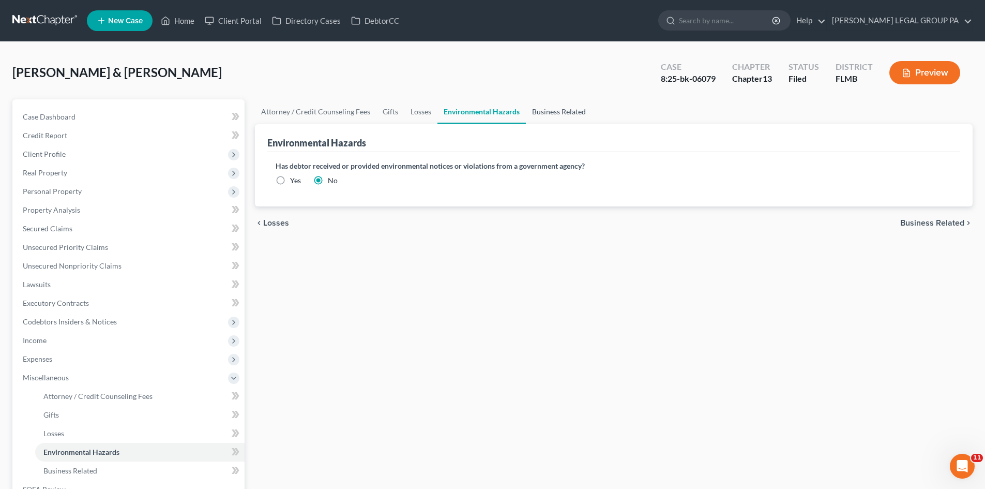
click at [552, 113] on link "Business Related" at bounding box center [559, 111] width 66 height 25
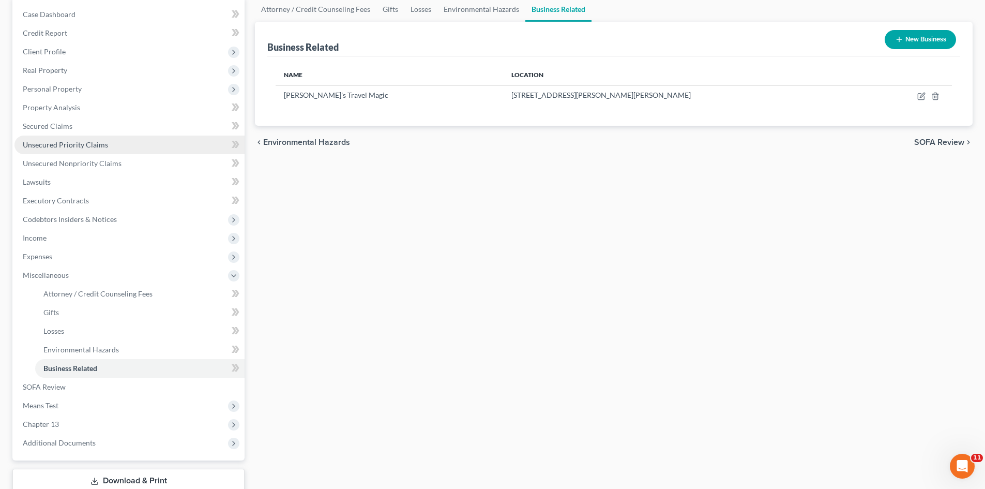
scroll to position [103, 0]
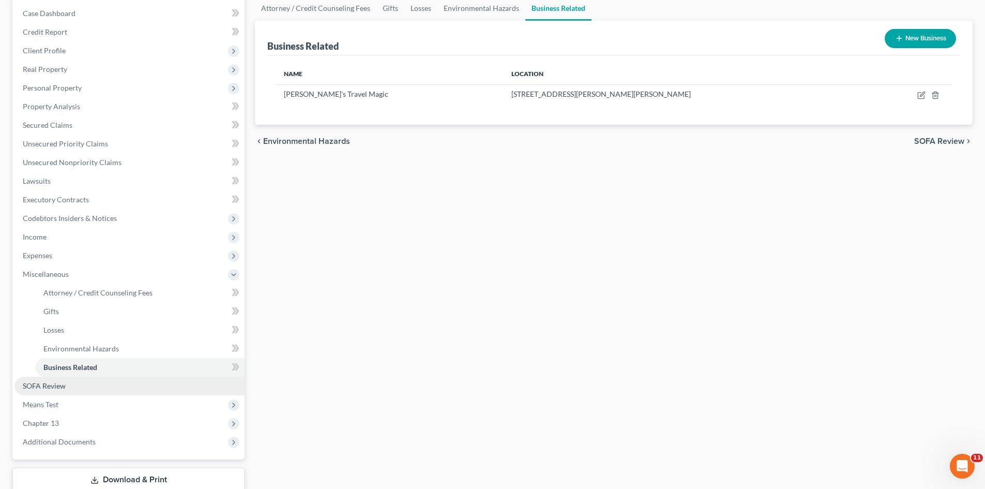
click at [82, 387] on link "SOFA Review" at bounding box center [129, 385] width 230 height 19
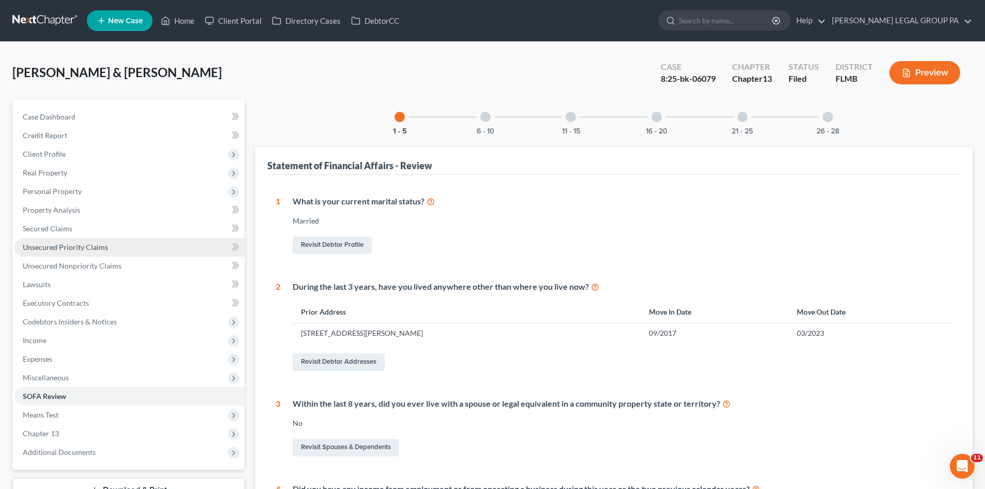
click at [57, 250] on span "Unsecured Priority Claims" at bounding box center [65, 247] width 85 height 9
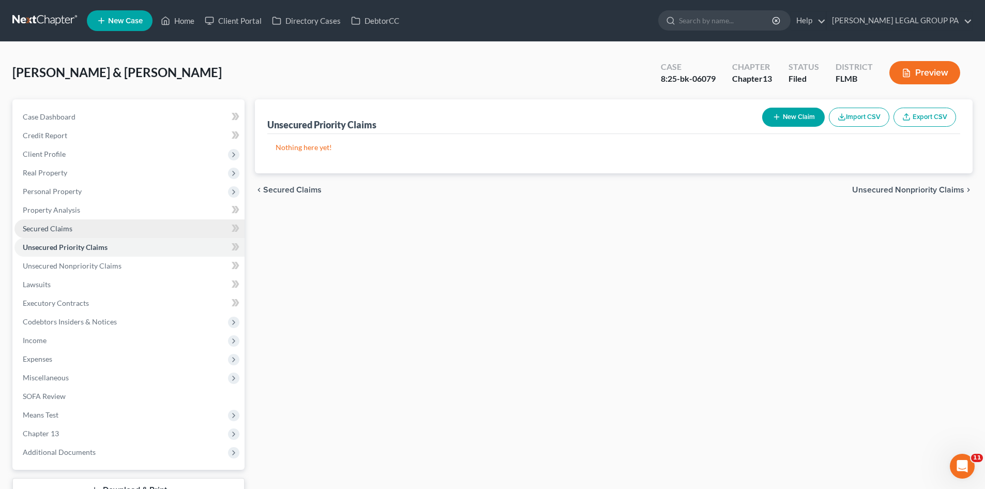
click at [66, 228] on span "Secured Claims" at bounding box center [48, 228] width 50 height 9
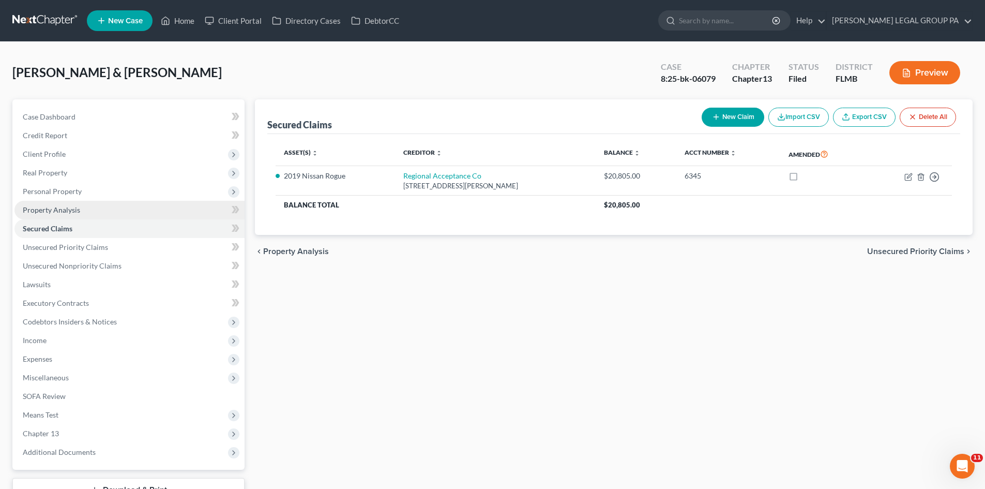
click at [78, 218] on link "Property Analysis" at bounding box center [129, 210] width 230 height 19
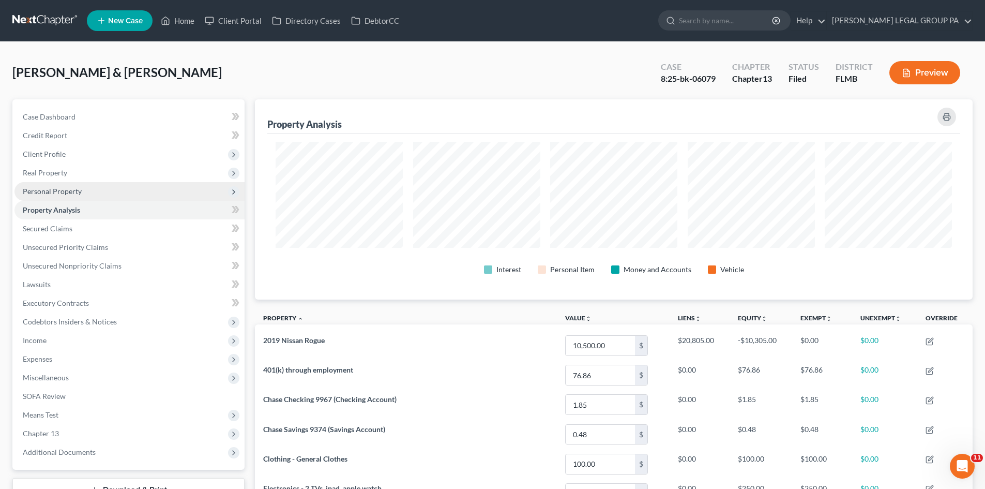
click at [73, 186] on span "Personal Property" at bounding box center [129, 191] width 230 height 19
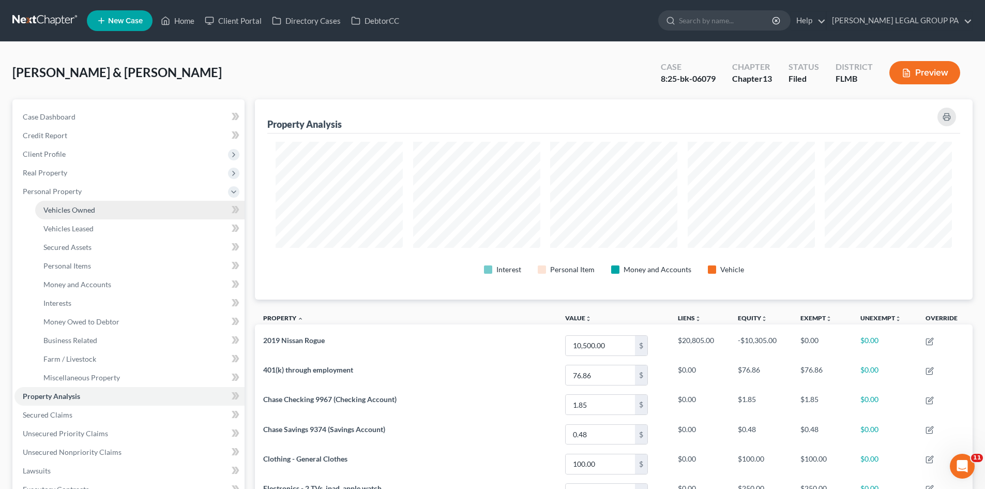
click at [80, 208] on span "Vehicles Owned" at bounding box center [69, 209] width 52 height 9
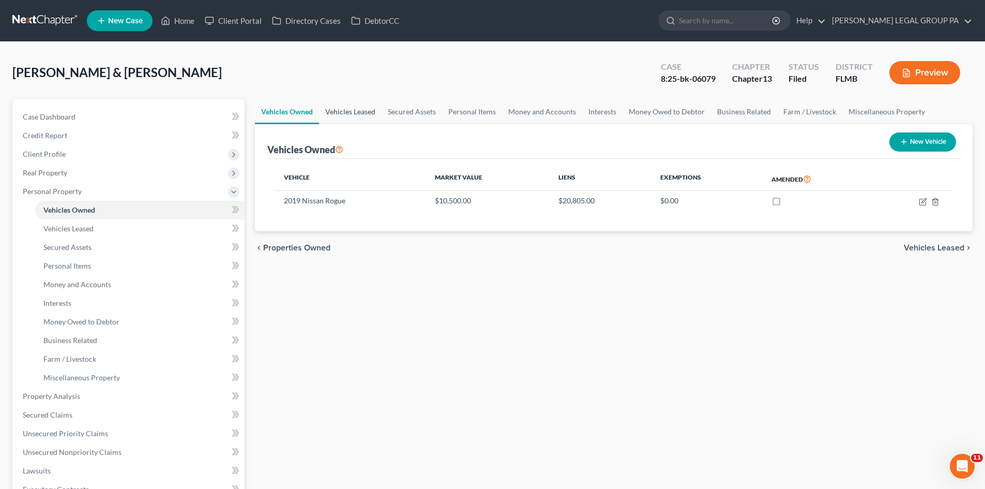
click at [349, 104] on link "Vehicles Leased" at bounding box center [350, 111] width 63 height 25
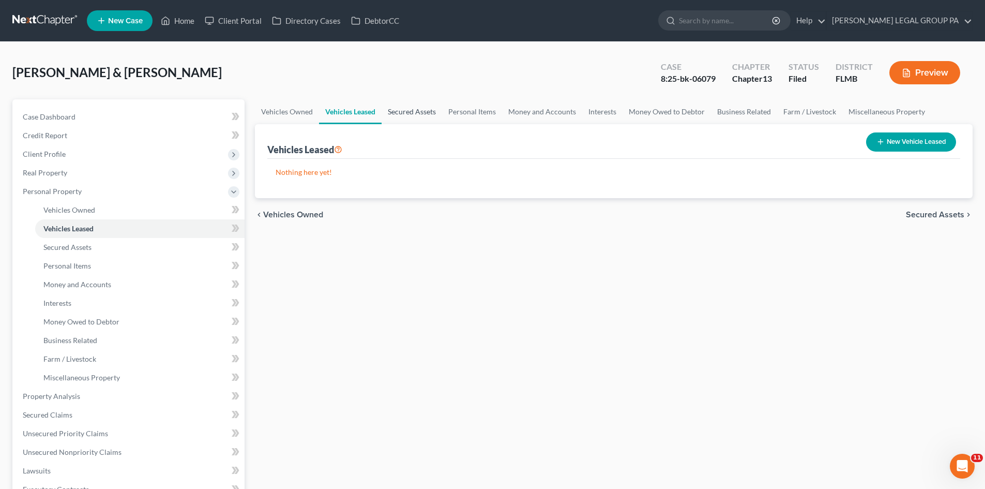
click at [414, 109] on link "Secured Assets" at bounding box center [412, 111] width 61 height 25
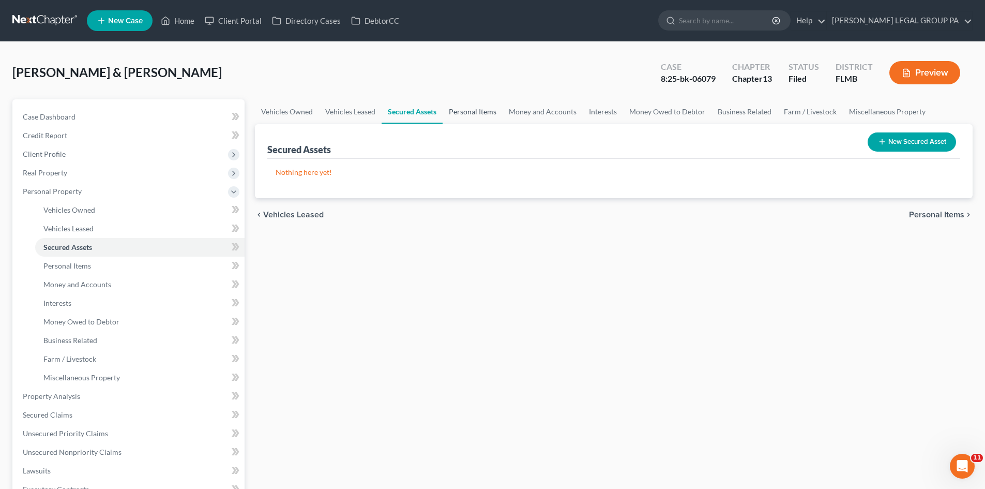
click at [474, 109] on link "Personal Items" at bounding box center [473, 111] width 60 height 25
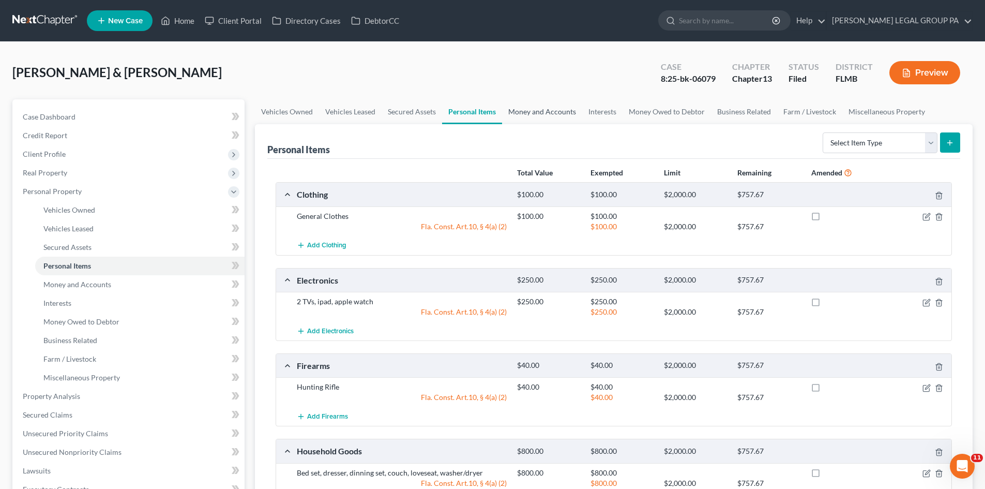
click at [527, 113] on link "Money and Accounts" at bounding box center [542, 111] width 80 height 25
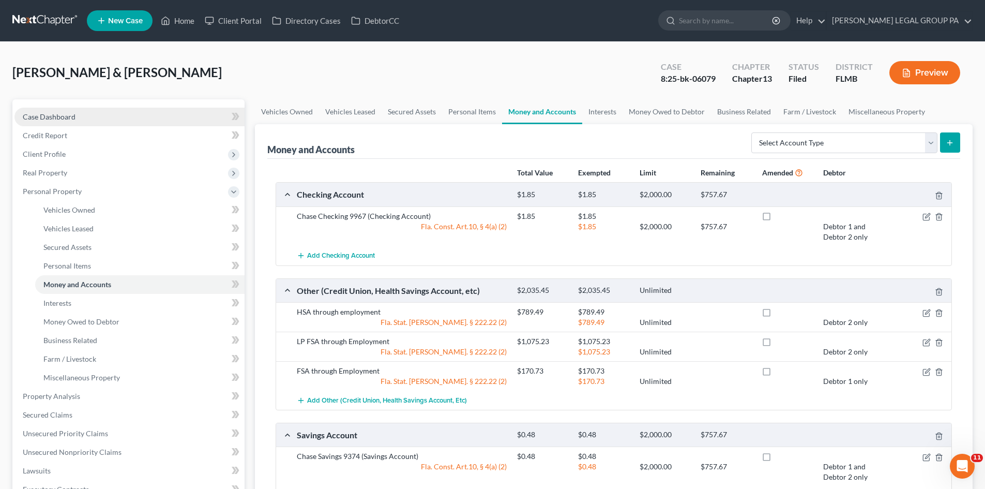
click at [57, 119] on span "Case Dashboard" at bounding box center [49, 116] width 53 height 9
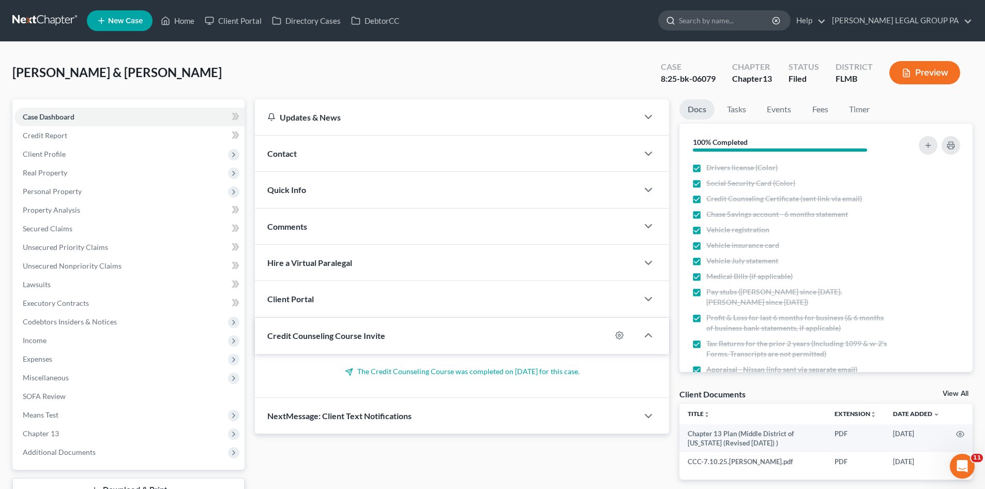
click at [746, 28] on input "search" at bounding box center [726, 20] width 95 height 19
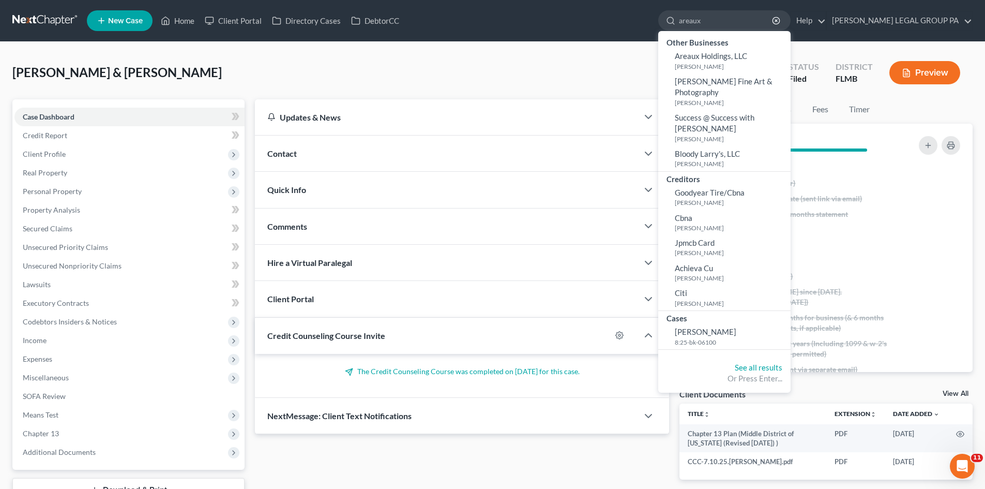
type input "areaux"
drag, startPoint x: 755, startPoint y: 70, endPoint x: 749, endPoint y: 71, distance: 6.4
click at [755, 70] on small "[PERSON_NAME]" at bounding box center [731, 66] width 113 height 9
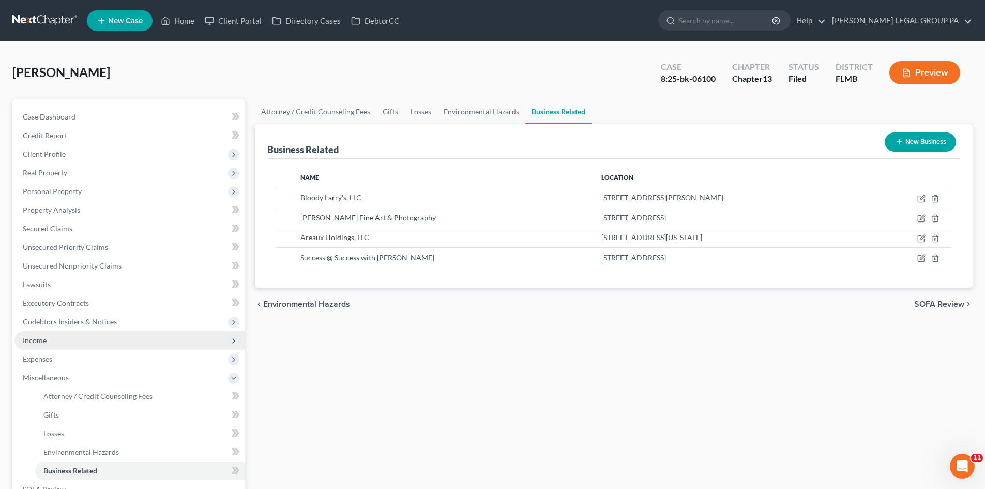
click at [77, 343] on span "Income" at bounding box center [129, 340] width 230 height 19
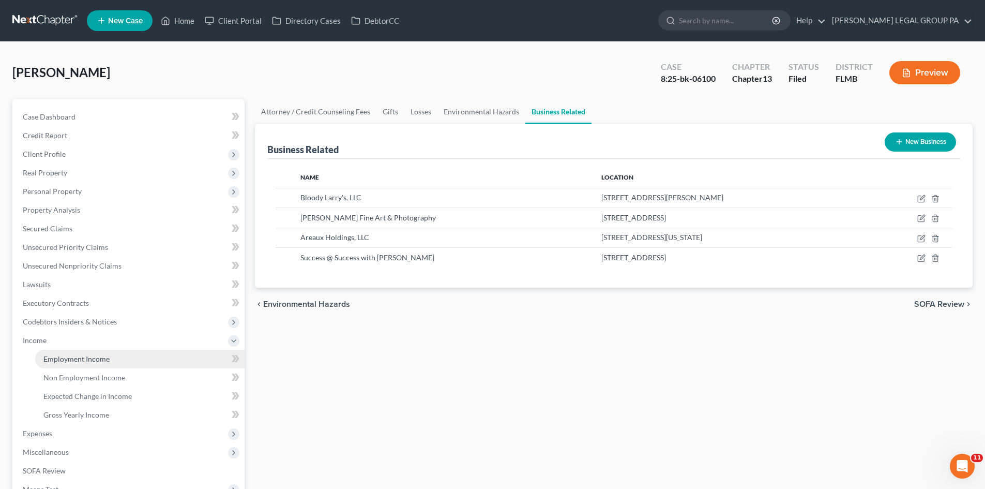
click at [80, 357] on span "Employment Income" at bounding box center [76, 358] width 66 height 9
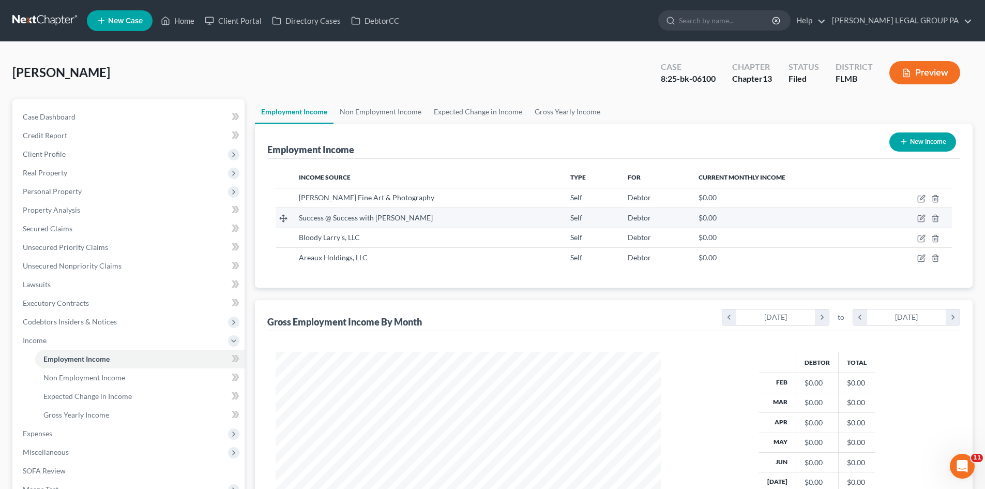
scroll to position [193, 406]
click at [381, 106] on link "Non Employment Income" at bounding box center [381, 111] width 94 height 25
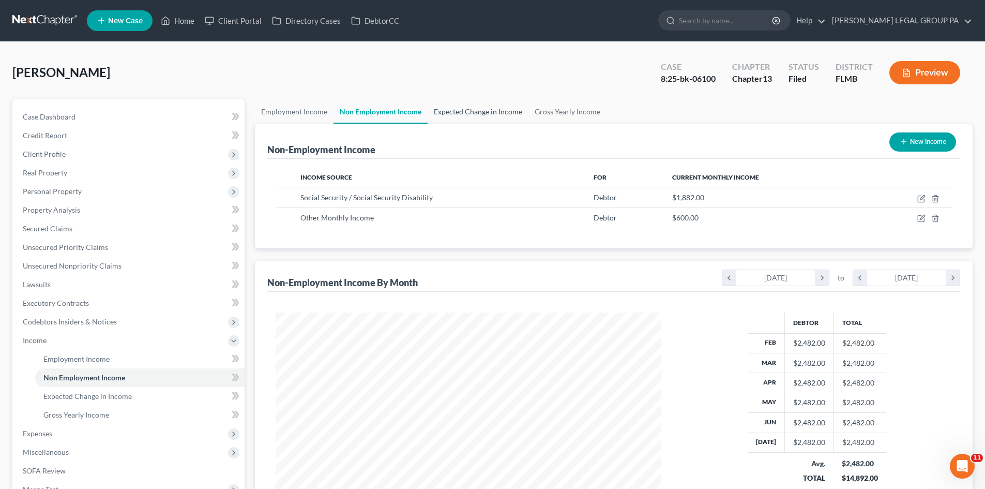
click at [434, 108] on link "Expected Change in Income" at bounding box center [478, 111] width 101 height 25
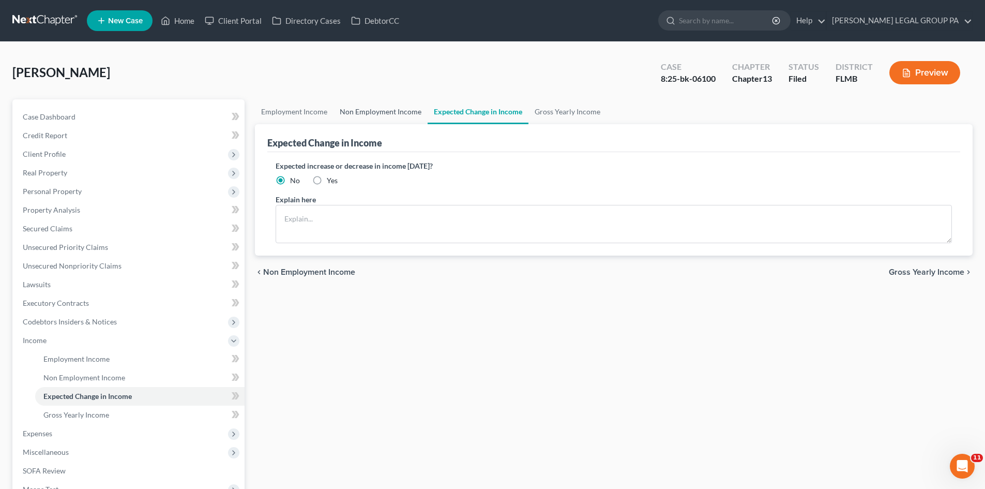
click at [374, 112] on link "Non Employment Income" at bounding box center [381, 111] width 94 height 25
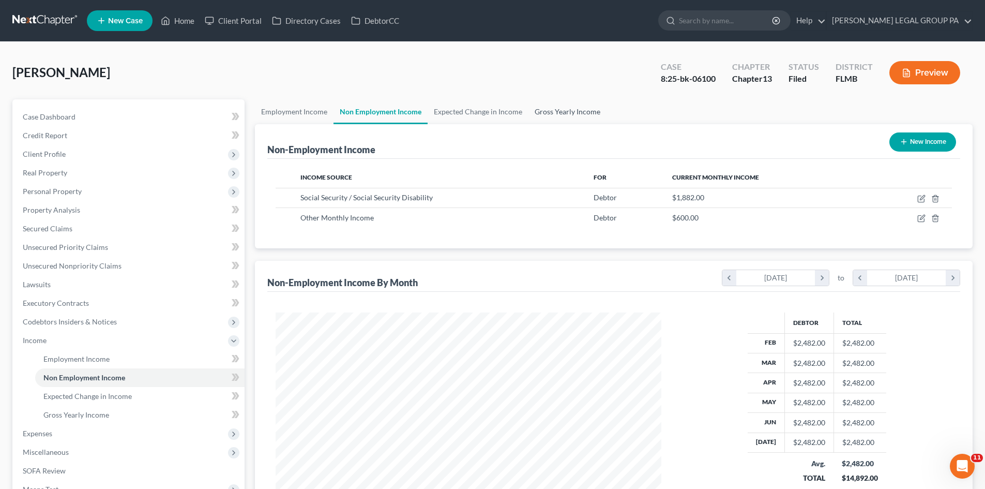
scroll to position [193, 406]
click at [575, 109] on link "Gross Yearly Income" at bounding box center [568, 111] width 78 height 25
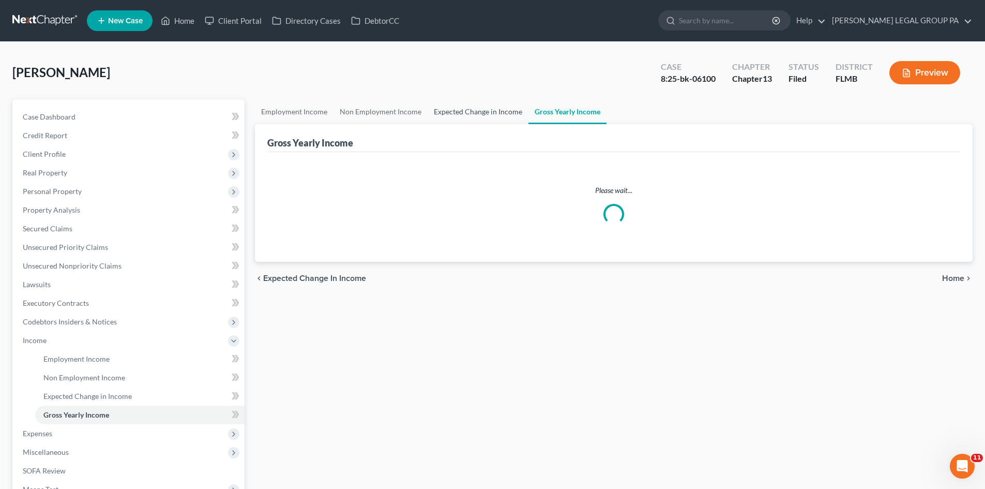
click at [472, 110] on link "Expected Change in Income" at bounding box center [478, 111] width 101 height 25
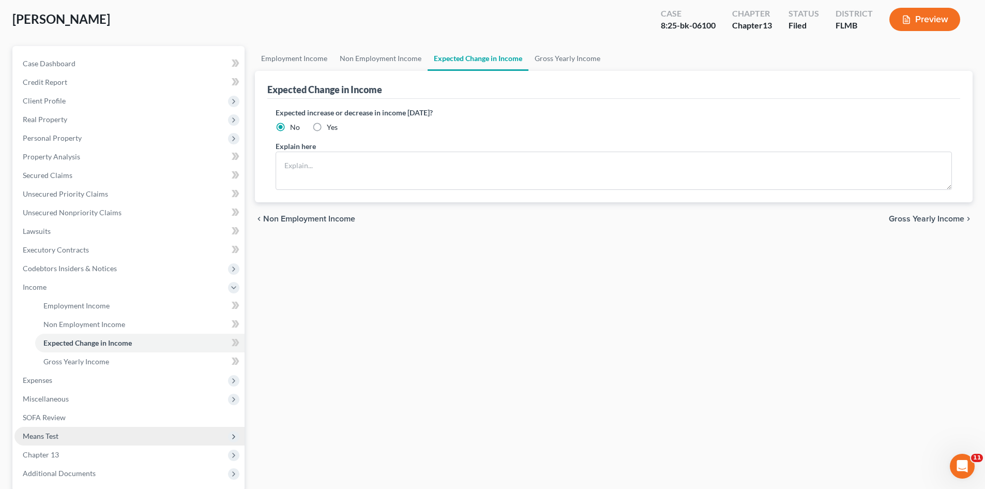
scroll to position [103, 0]
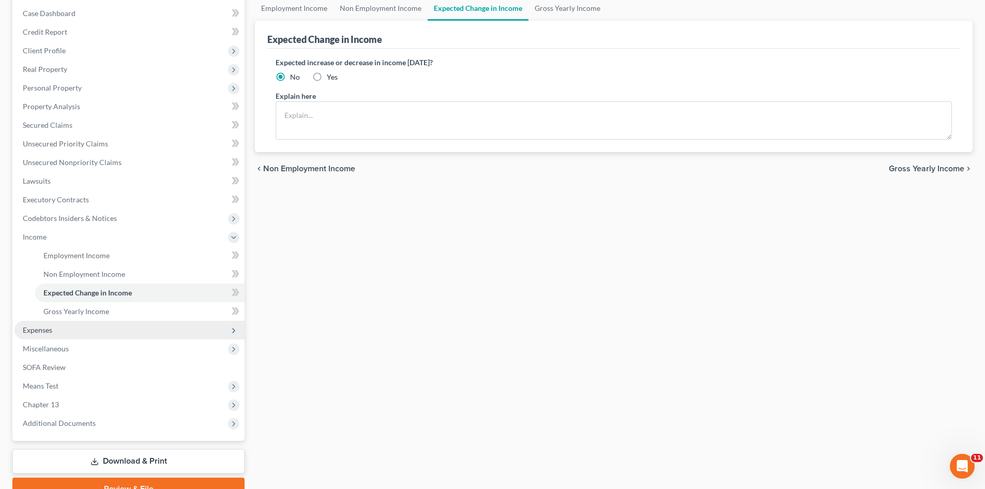
click at [88, 335] on span "Expenses" at bounding box center [129, 330] width 230 height 19
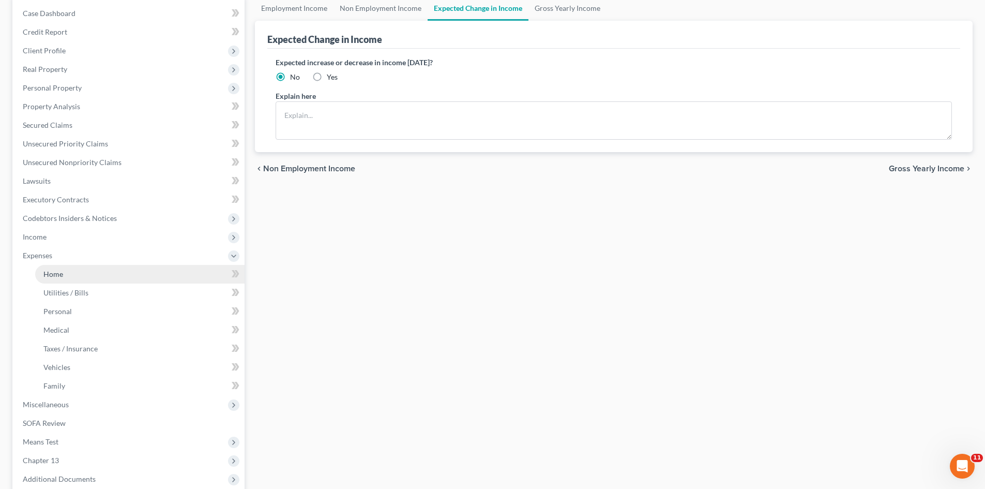
click at [111, 266] on link "Home" at bounding box center [139, 274] width 209 height 19
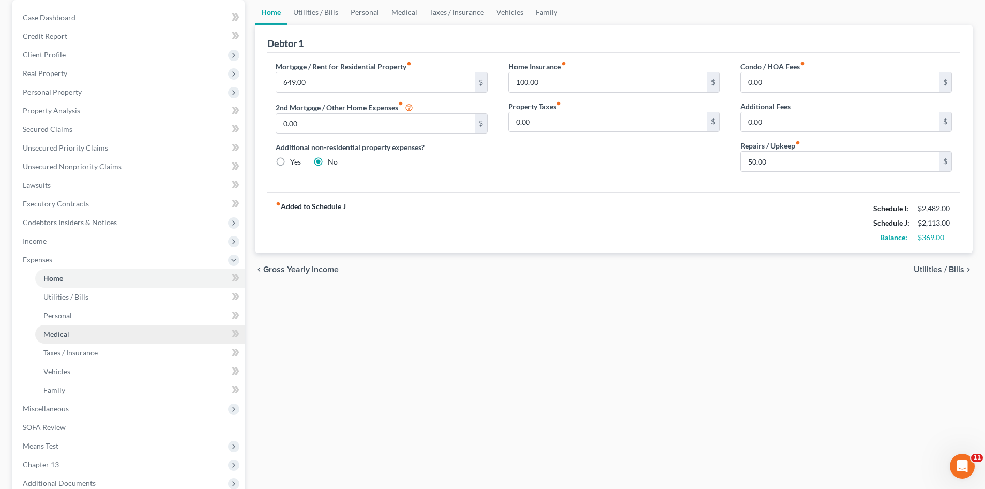
scroll to position [103, 0]
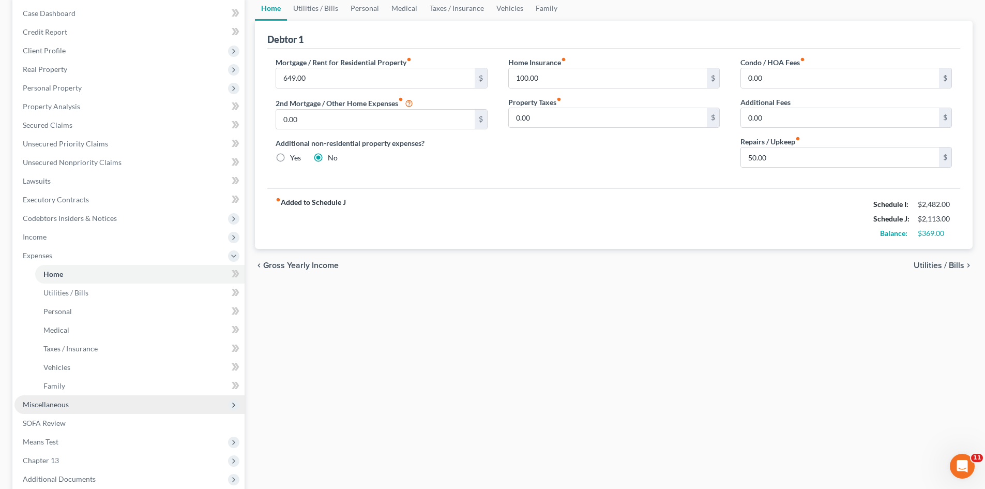
click at [78, 403] on span "Miscellaneous" at bounding box center [129, 404] width 230 height 19
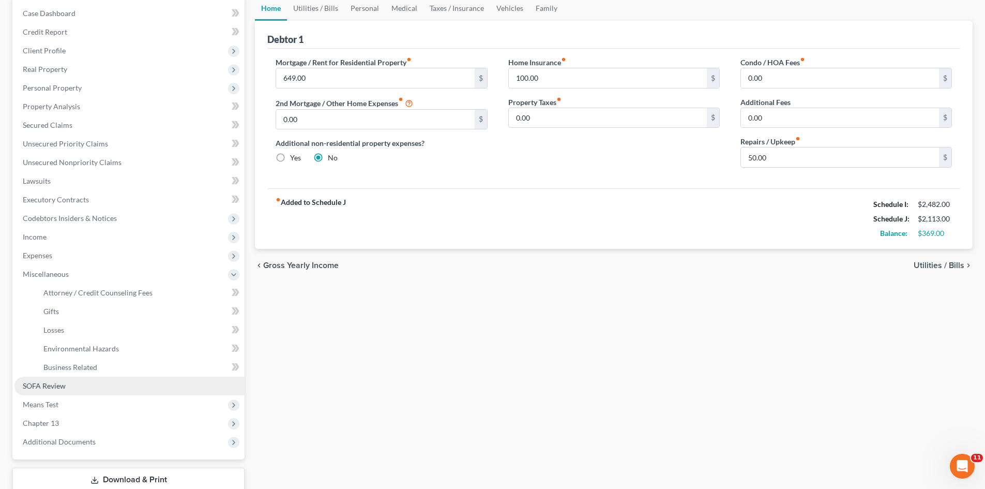
click at [53, 389] on span "SOFA Review" at bounding box center [44, 385] width 43 height 9
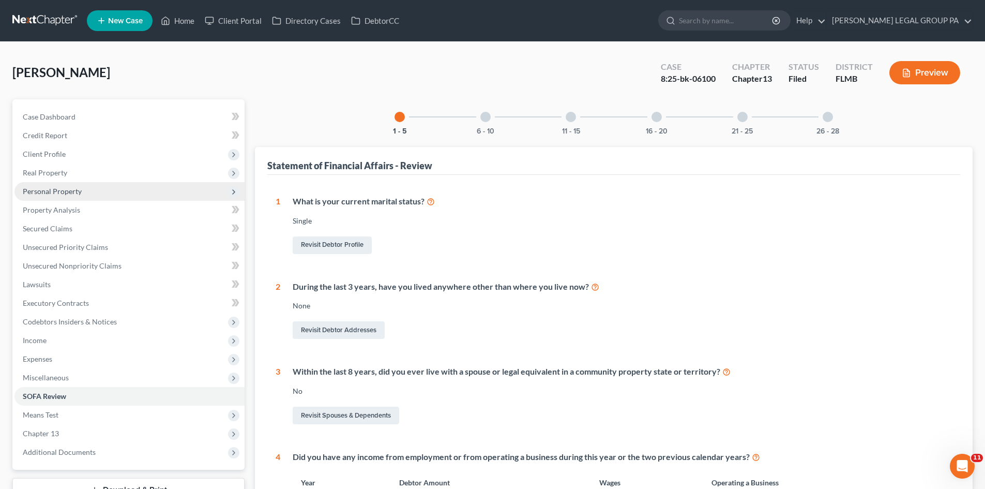
click at [79, 184] on span "Personal Property" at bounding box center [129, 191] width 230 height 19
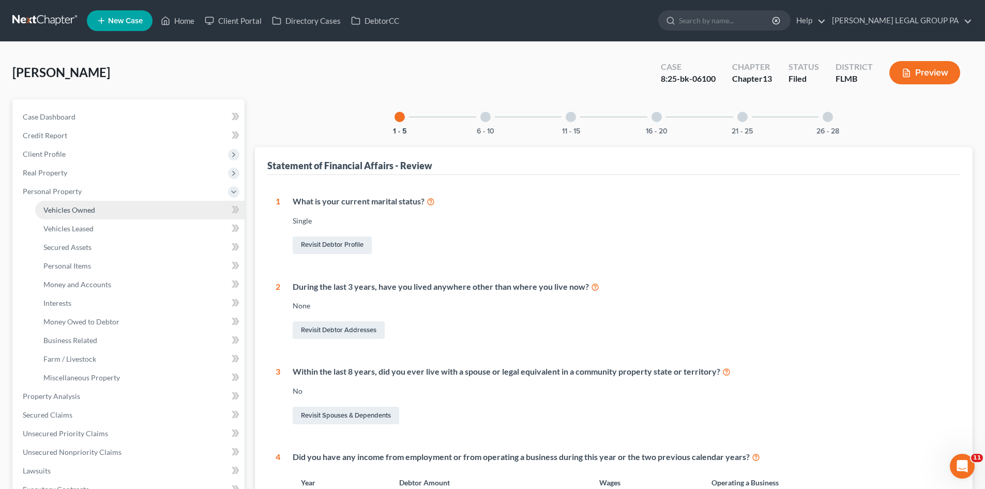
click at [104, 206] on link "Vehicles Owned" at bounding box center [139, 210] width 209 height 19
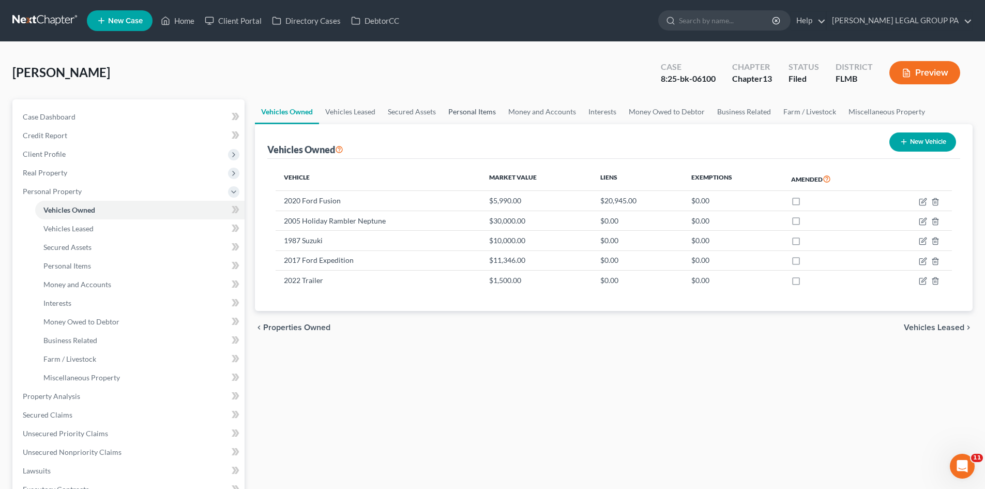
click at [473, 104] on link "Personal Items" at bounding box center [472, 111] width 60 height 25
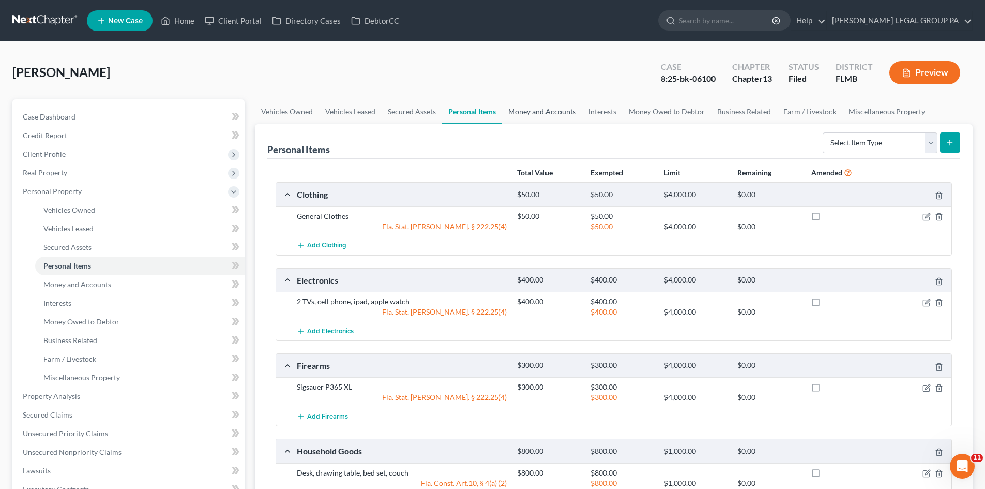
click at [531, 112] on link "Money and Accounts" at bounding box center [542, 111] width 80 height 25
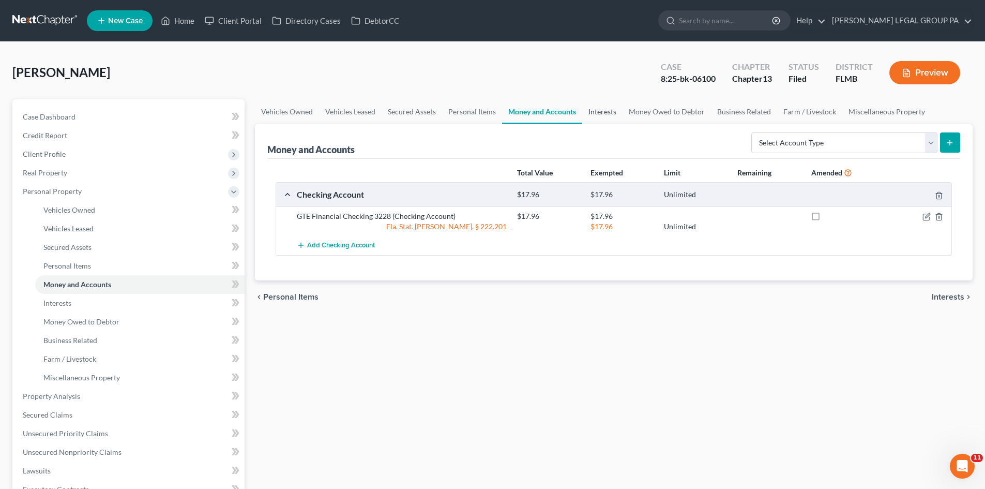
click at [595, 111] on link "Interests" at bounding box center [602, 111] width 40 height 25
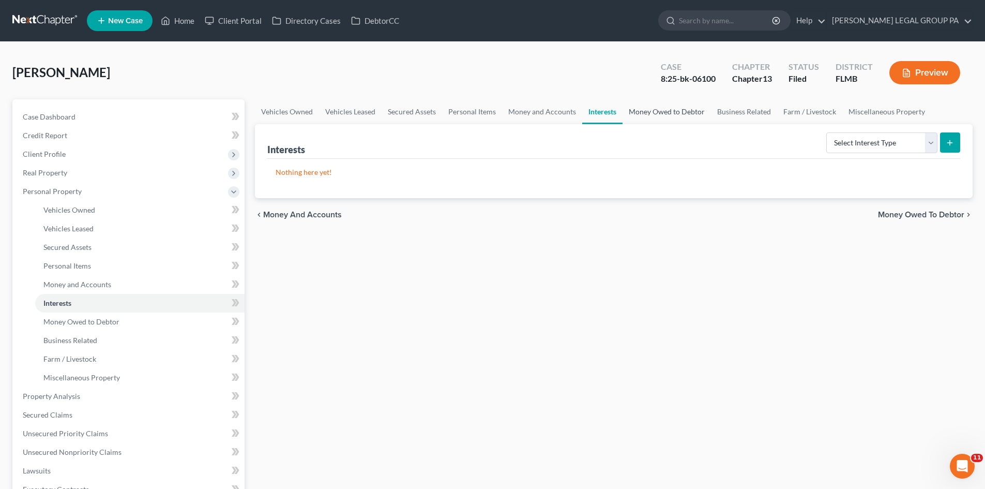
click at [657, 115] on link "Money Owed to Debtor" at bounding box center [667, 111] width 88 height 25
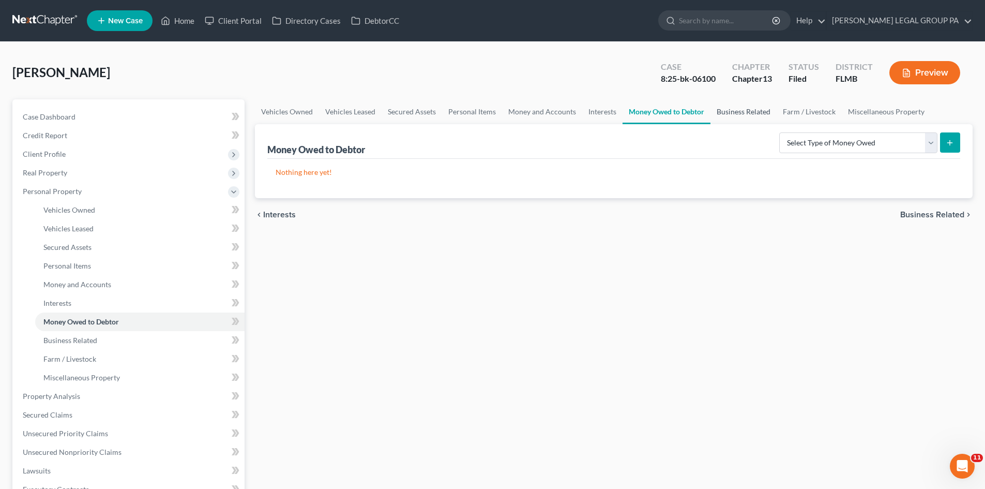
click at [732, 112] on link "Business Related" at bounding box center [744, 111] width 66 height 25
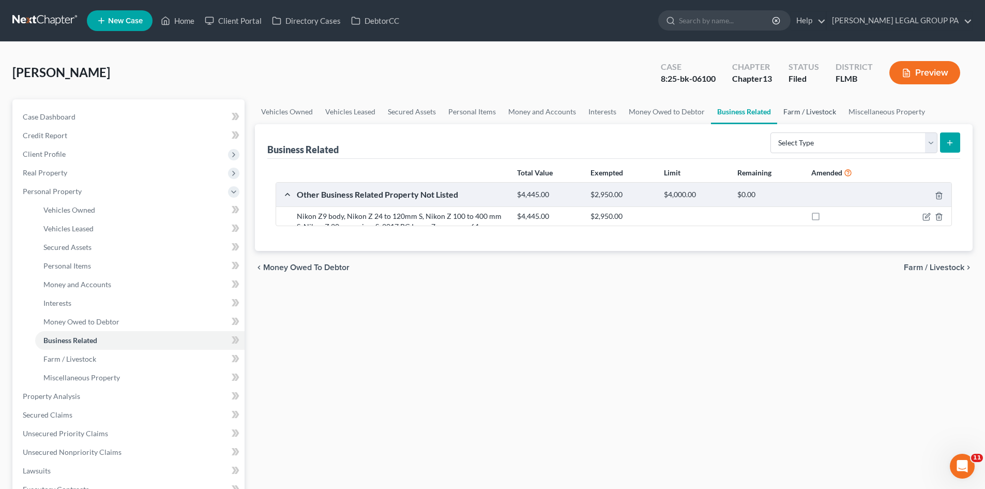
click at [778, 110] on link "Farm / Livestock" at bounding box center [809, 111] width 65 height 25
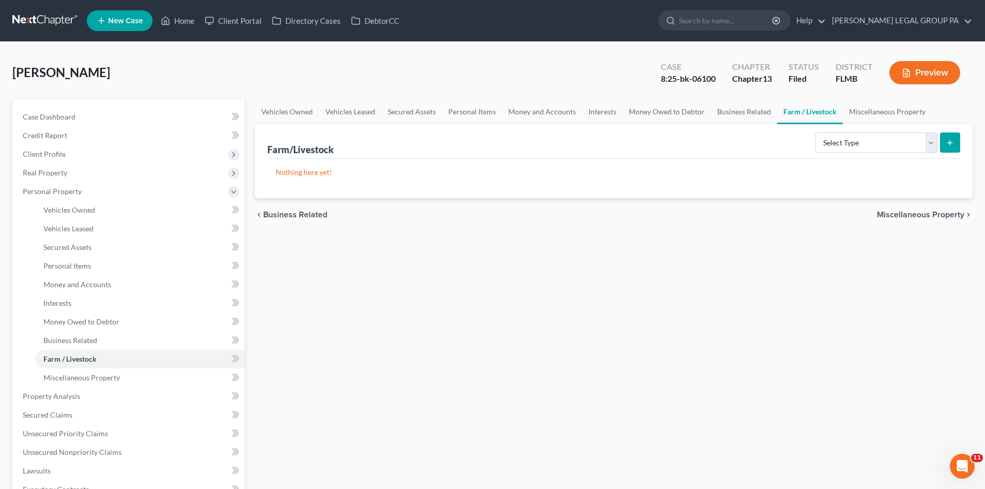
click at [777, 112] on link "Farm / Livestock" at bounding box center [810, 111] width 66 height 25
click at [740, 112] on link "Business Related" at bounding box center [744, 111] width 66 height 25
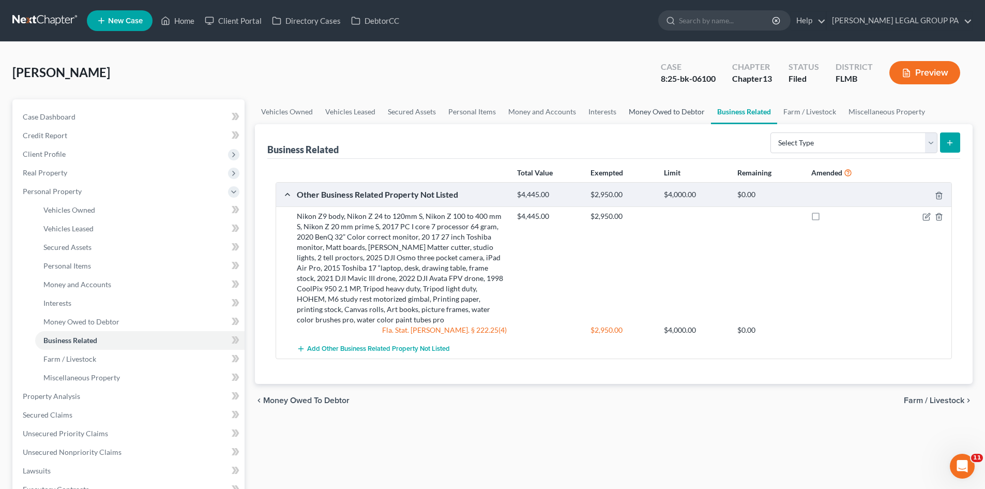
click at [682, 113] on link "Money Owed to Debtor" at bounding box center [667, 111] width 88 height 25
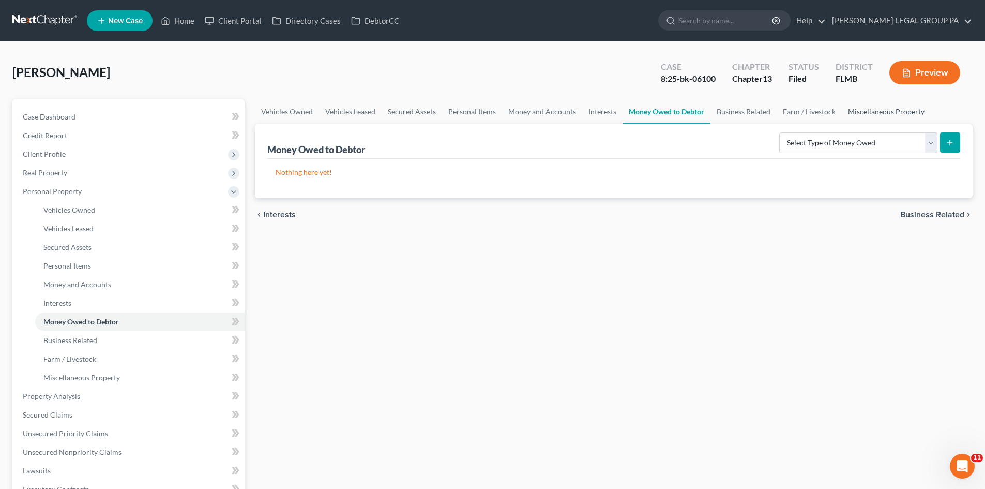
click at [874, 111] on link "Miscellaneous Property" at bounding box center [886, 111] width 89 height 25
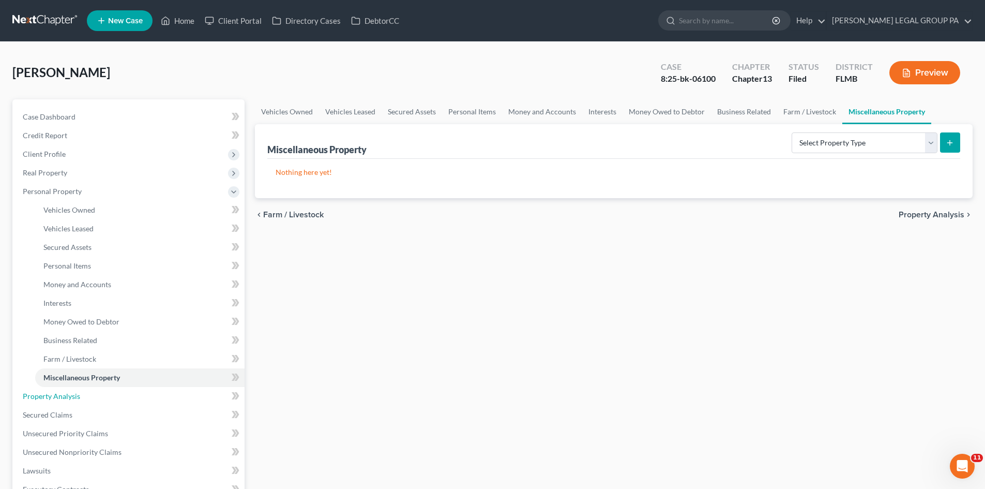
drag, startPoint x: 80, startPoint y: 397, endPoint x: 733, endPoint y: 330, distance: 656.1
click at [80, 397] on link "Property Analysis" at bounding box center [129, 396] width 230 height 19
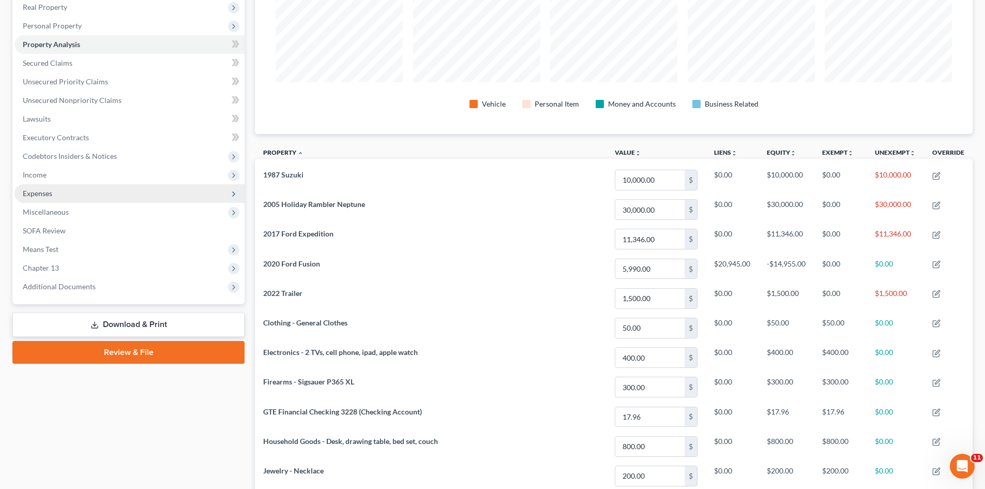
scroll to position [103, 0]
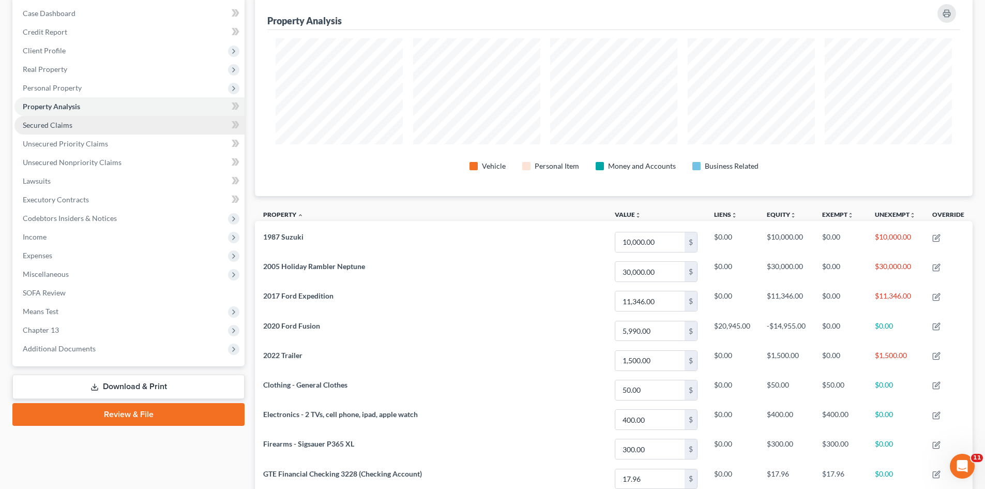
drag, startPoint x: 58, startPoint y: 128, endPoint x: 65, endPoint y: 147, distance: 20.1
click at [58, 128] on span "Secured Claims" at bounding box center [48, 124] width 50 height 9
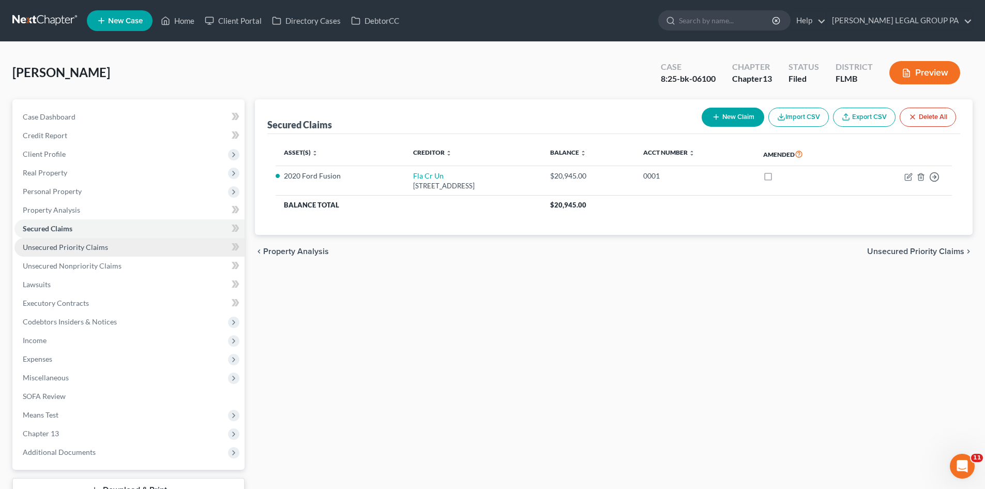
click at [83, 251] on link "Unsecured Priority Claims" at bounding box center [129, 247] width 230 height 19
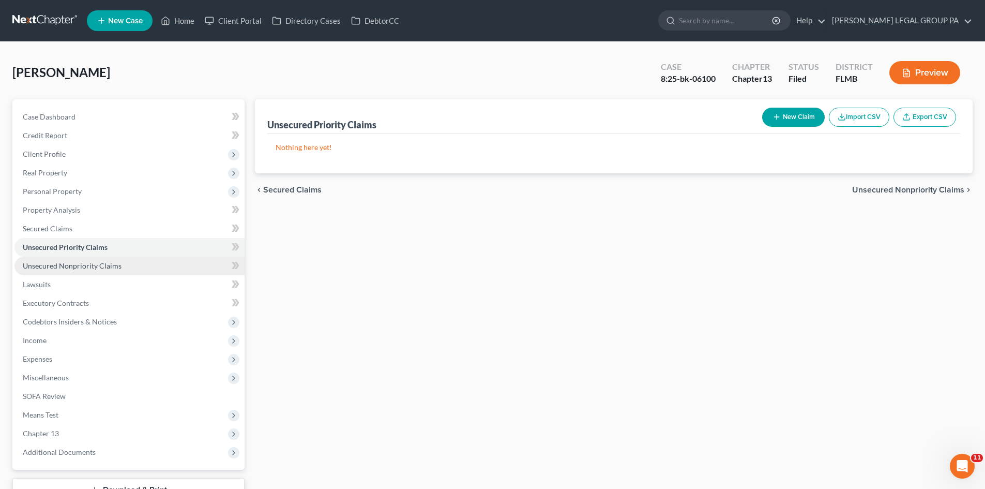
click at [92, 269] on span "Unsecured Nonpriority Claims" at bounding box center [72, 265] width 99 height 9
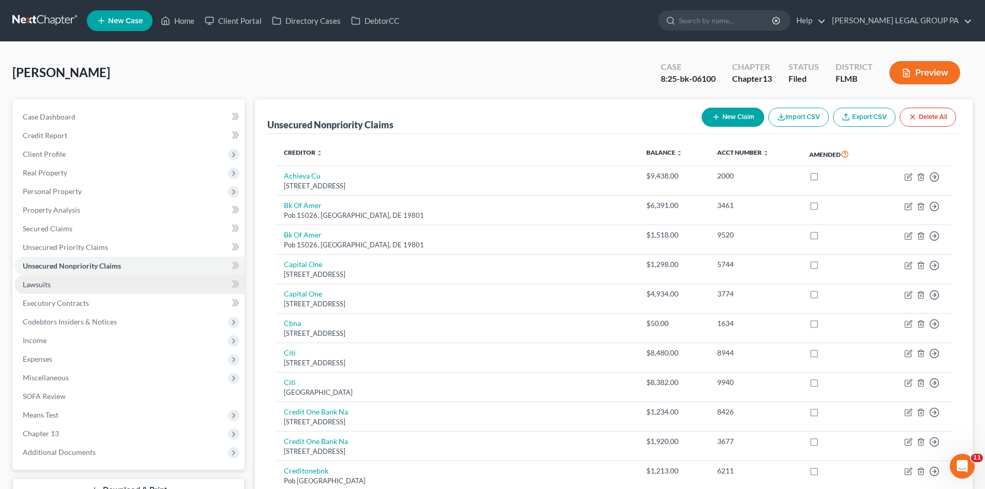
click at [59, 281] on link "Lawsuits" at bounding box center [129, 284] width 230 height 19
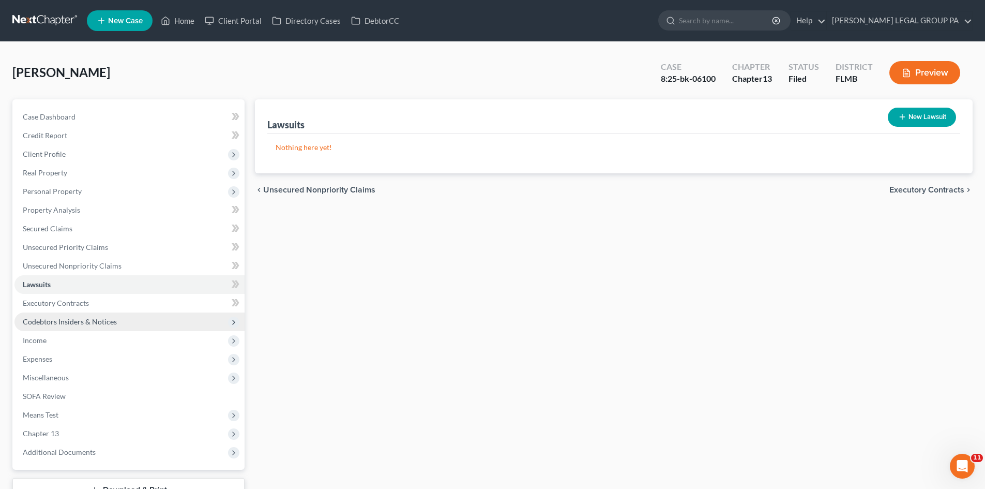
click at [78, 318] on span "Codebtors Insiders & Notices" at bounding box center [70, 321] width 94 height 9
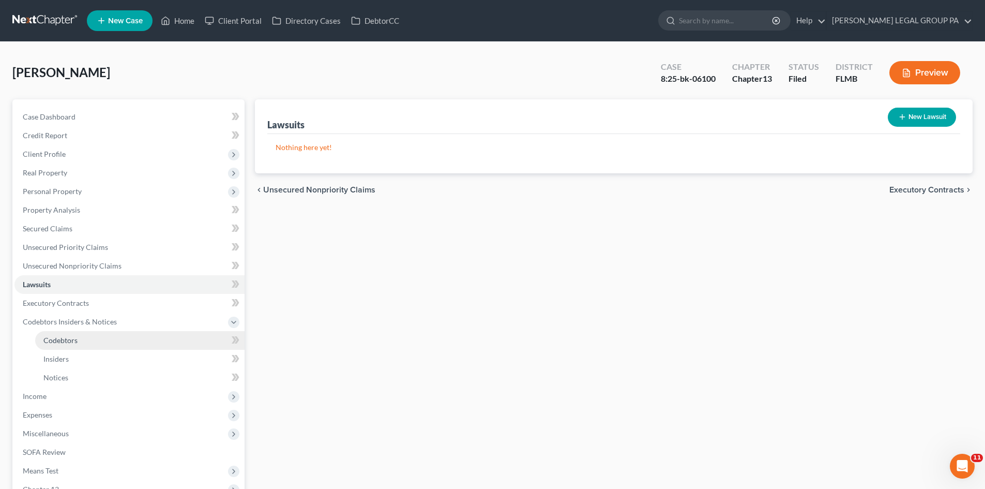
click at [74, 338] on span "Codebtors" at bounding box center [60, 340] width 34 height 9
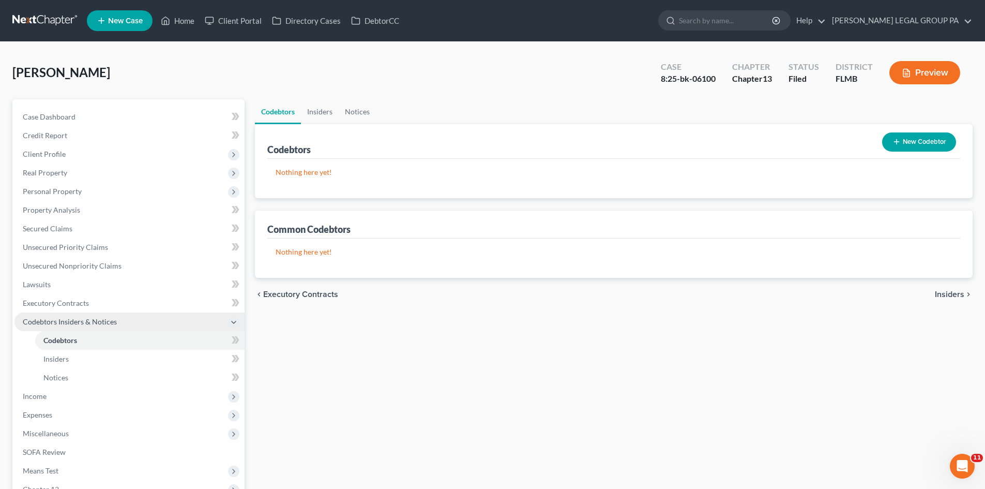
scroll to position [52, 0]
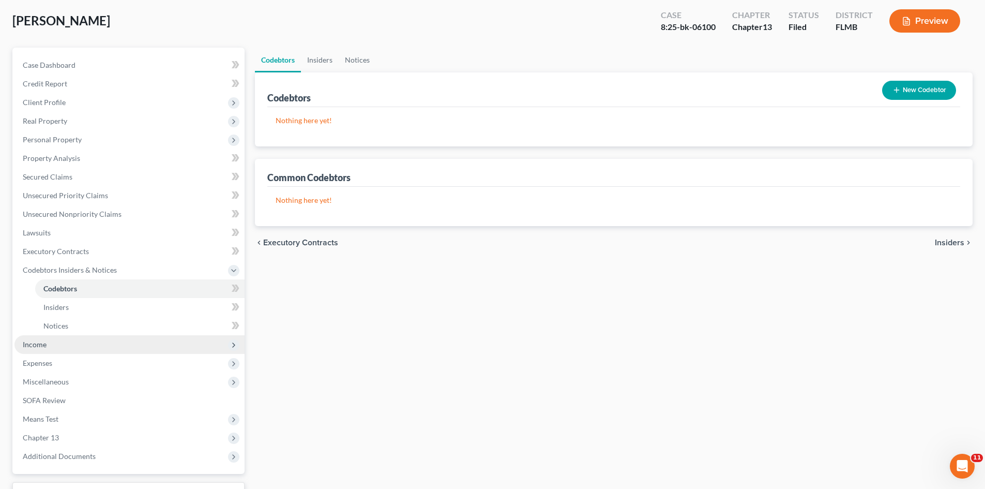
click at [79, 338] on span "Income" at bounding box center [129, 344] width 230 height 19
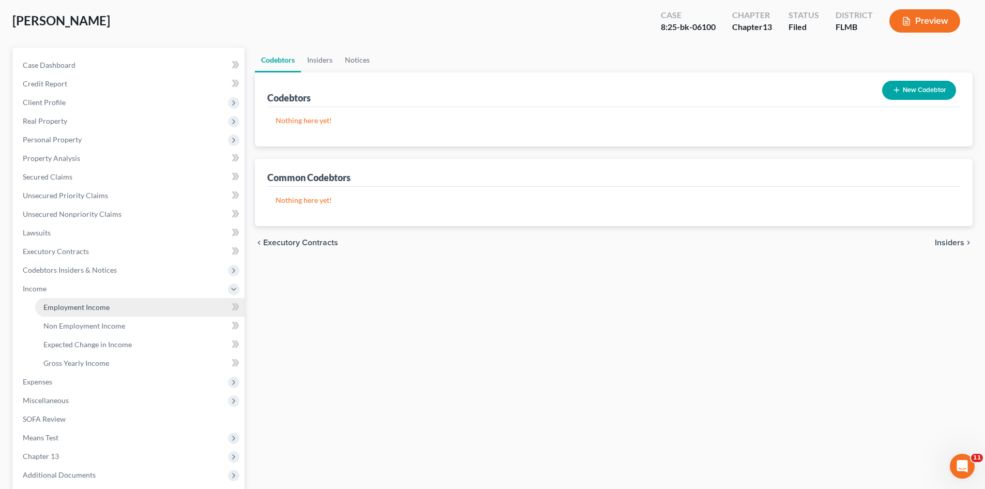
click at [74, 310] on span "Employment Income" at bounding box center [76, 307] width 66 height 9
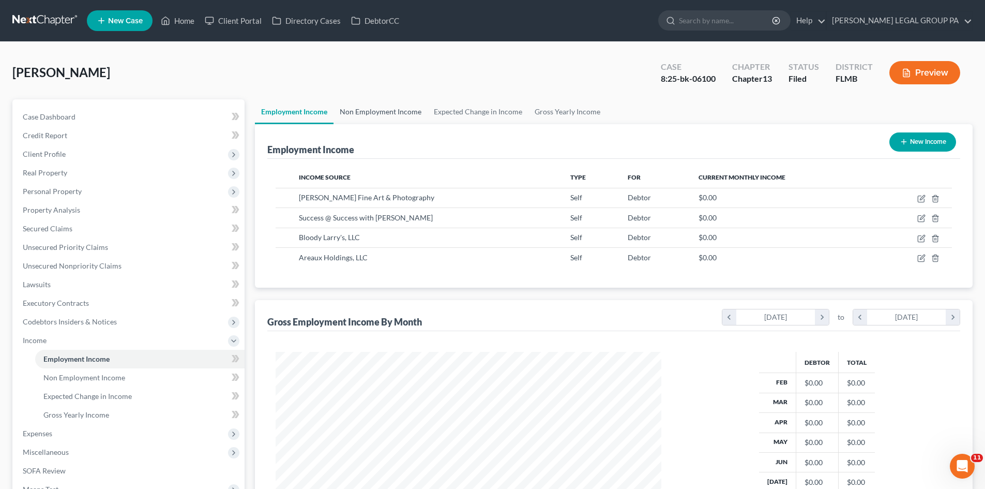
scroll to position [193, 406]
click at [348, 114] on link "Non Employment Income" at bounding box center [381, 111] width 94 height 25
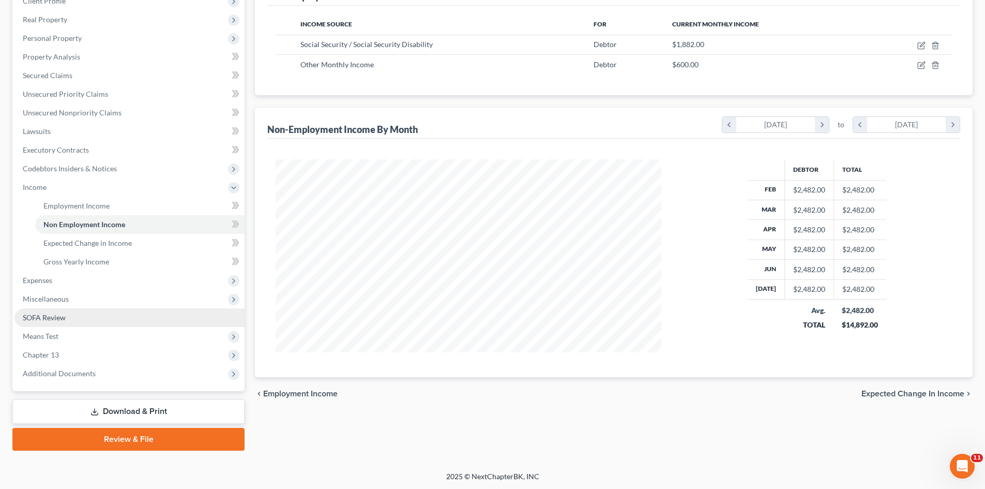
scroll to position [154, 0]
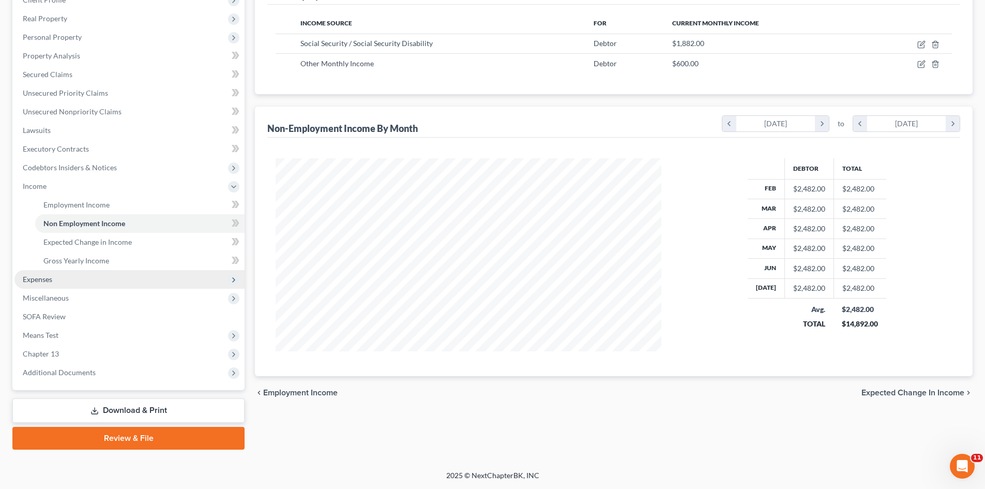
click at [73, 278] on span "Expenses" at bounding box center [129, 279] width 230 height 19
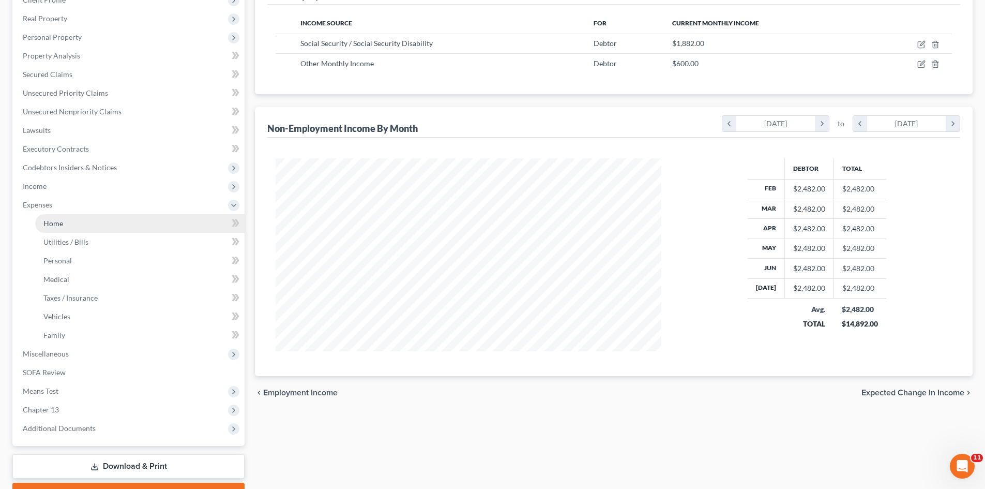
click at [95, 221] on link "Home" at bounding box center [139, 223] width 209 height 19
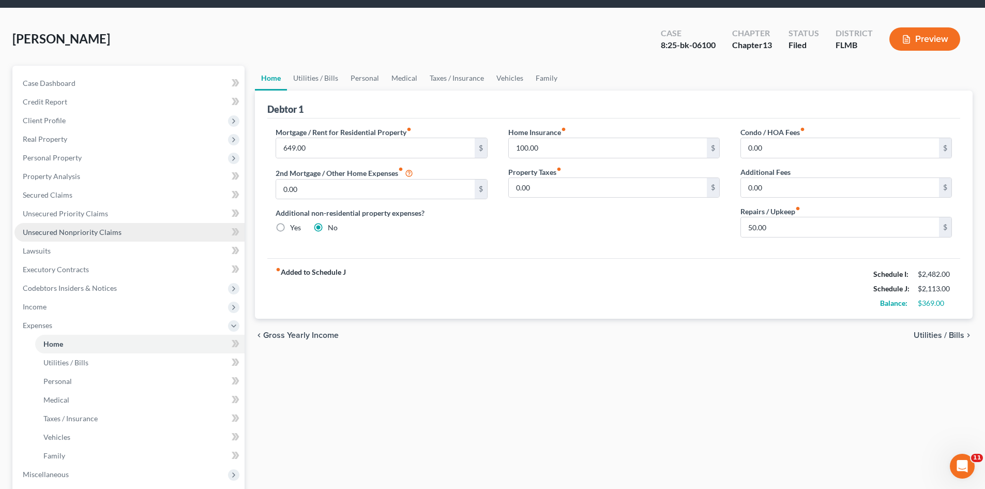
scroll to position [155, 0]
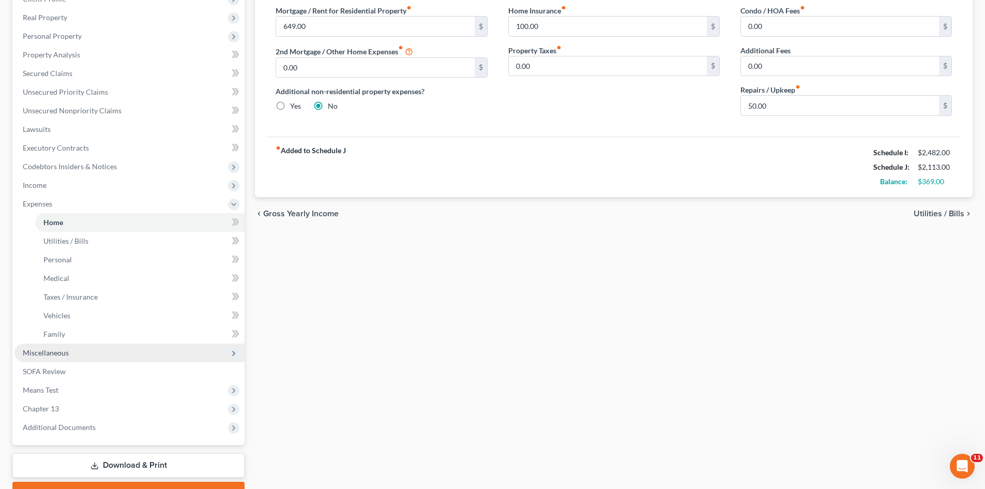
click at [74, 354] on span "Miscellaneous" at bounding box center [129, 352] width 230 height 19
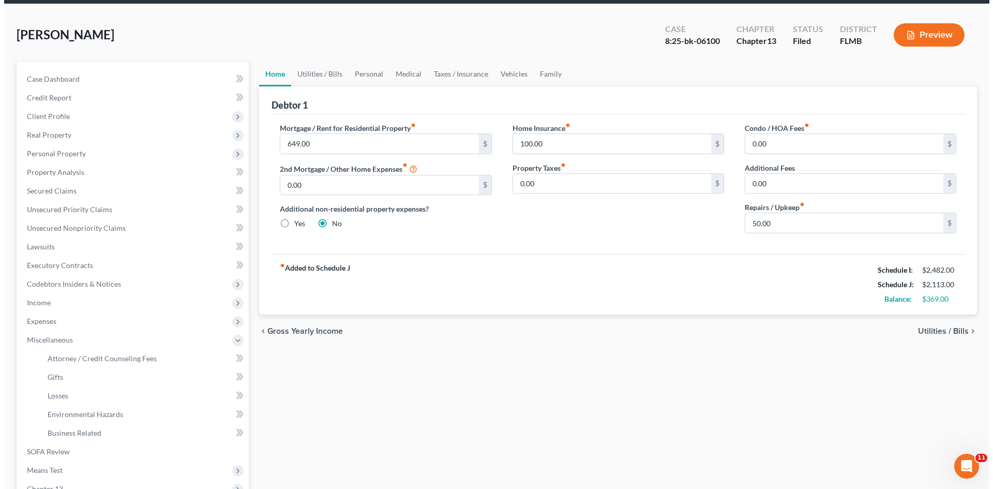
scroll to position [0, 0]
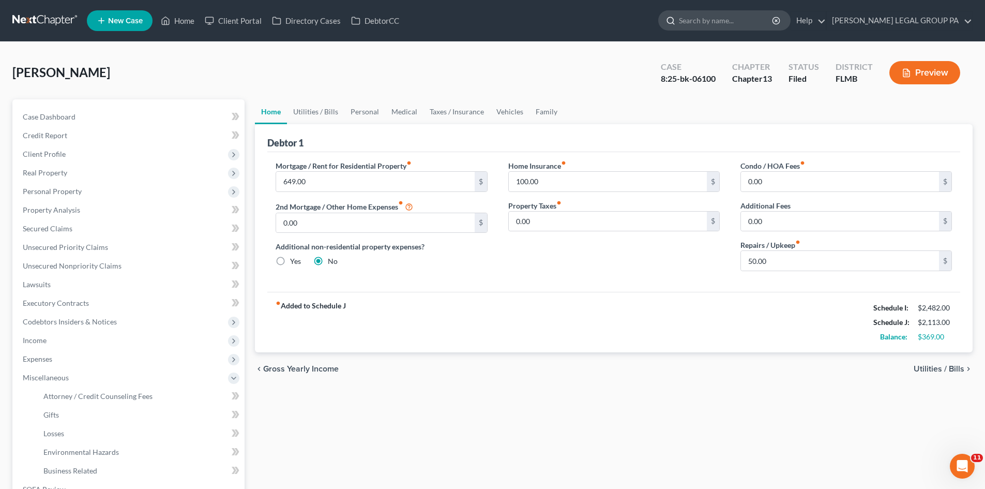
click at [716, 20] on input "search" at bounding box center [726, 20] width 95 height 19
type input "[PERSON_NAME]"
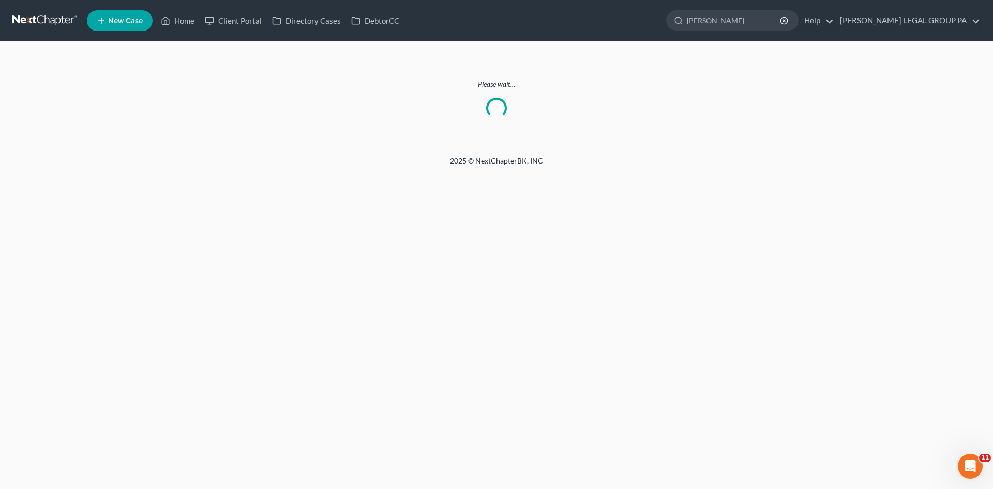
click at [46, 20] on link at bounding box center [45, 20] width 66 height 19
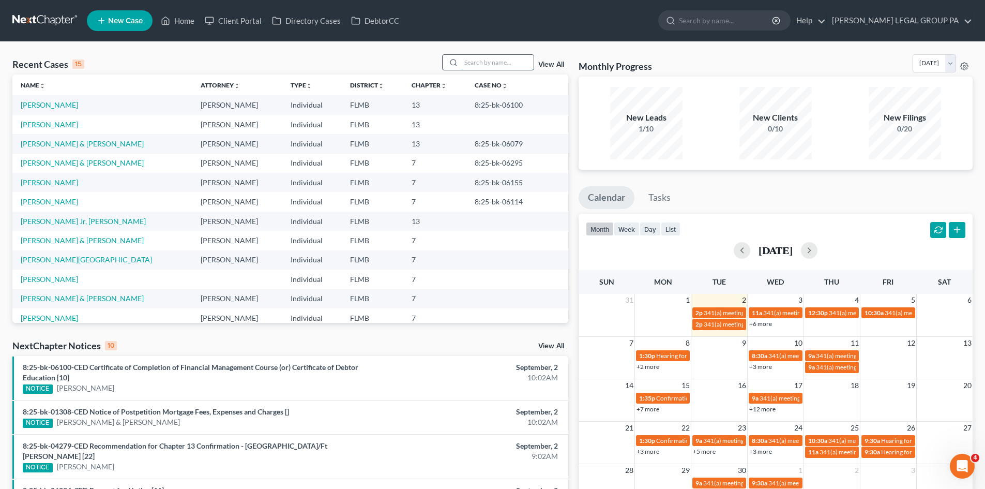
click at [491, 58] on input "search" at bounding box center [497, 62] width 72 height 15
type input "[PERSON_NAME]"
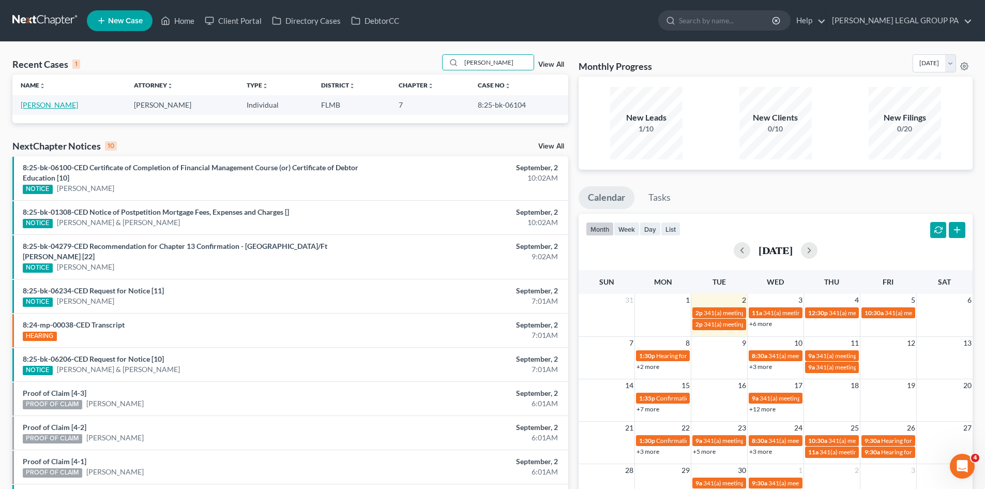
click at [47, 104] on link "[PERSON_NAME]" at bounding box center [49, 104] width 57 height 9
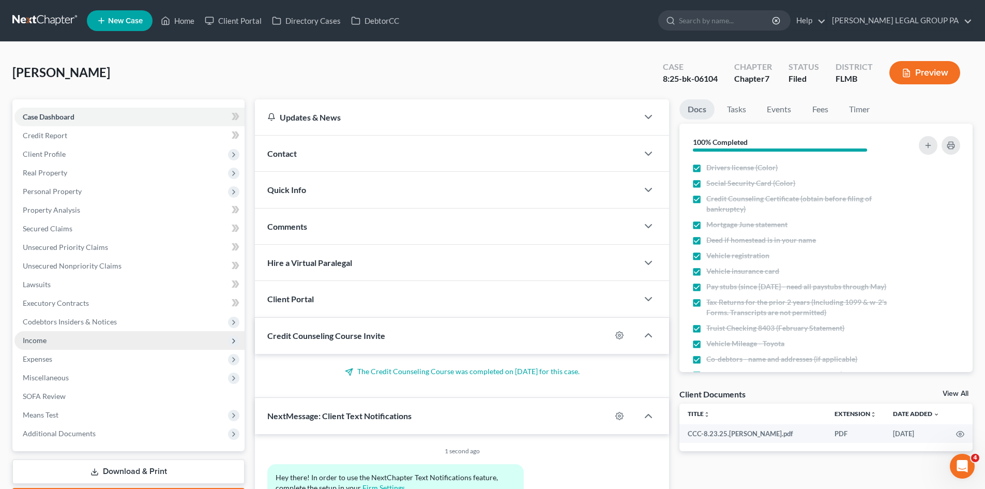
click at [76, 337] on span "Income" at bounding box center [129, 340] width 230 height 19
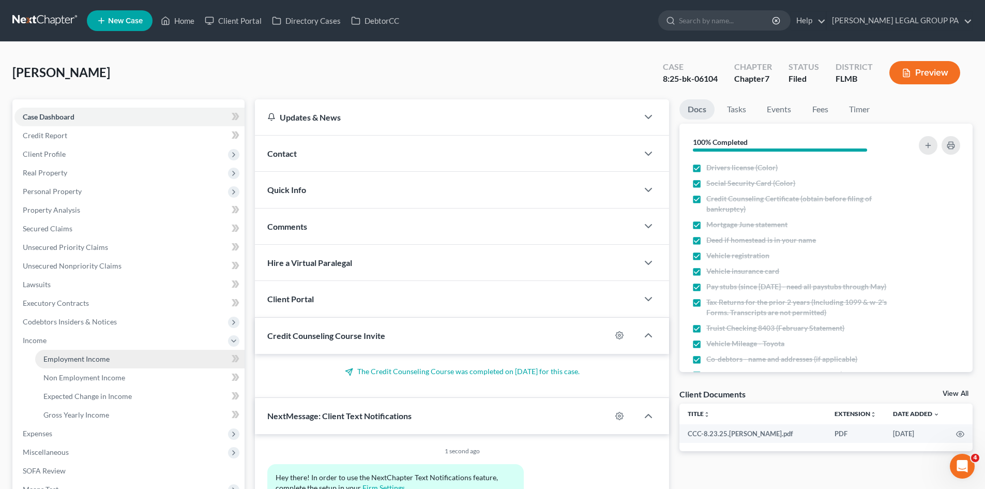
click at [81, 355] on span "Employment Income" at bounding box center [76, 358] width 66 height 9
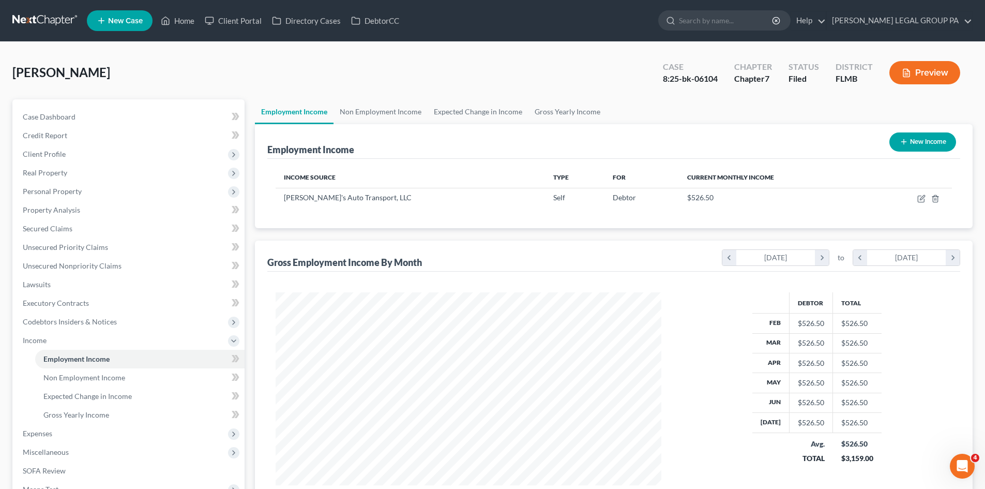
scroll to position [193, 406]
click at [360, 113] on link "Non Employment Income" at bounding box center [381, 111] width 94 height 25
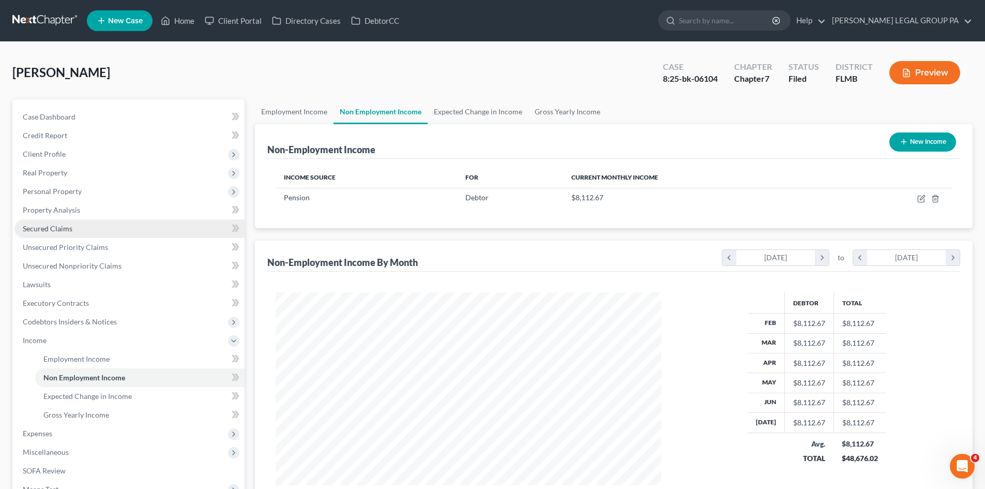
scroll to position [193, 406]
click at [455, 112] on link "Expected Change in Income" at bounding box center [478, 111] width 101 height 25
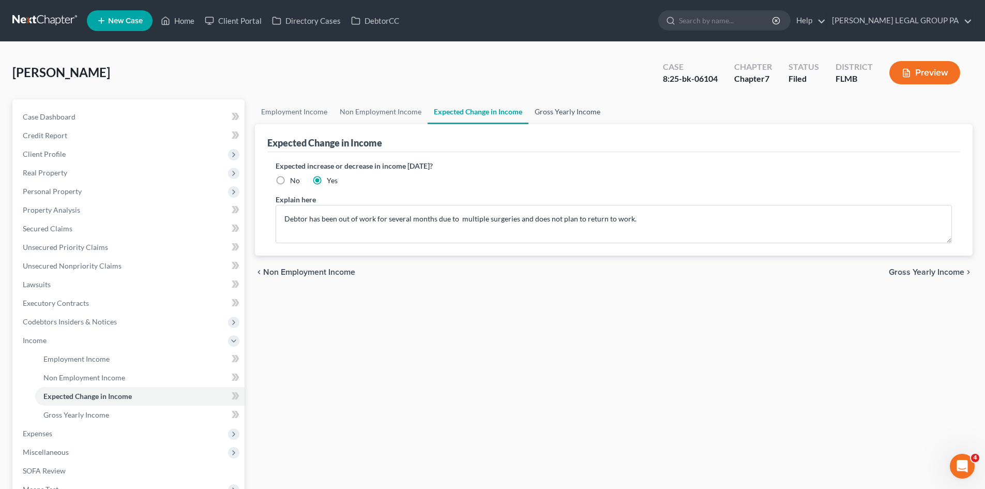
click at [539, 112] on link "Gross Yearly Income" at bounding box center [568, 111] width 78 height 25
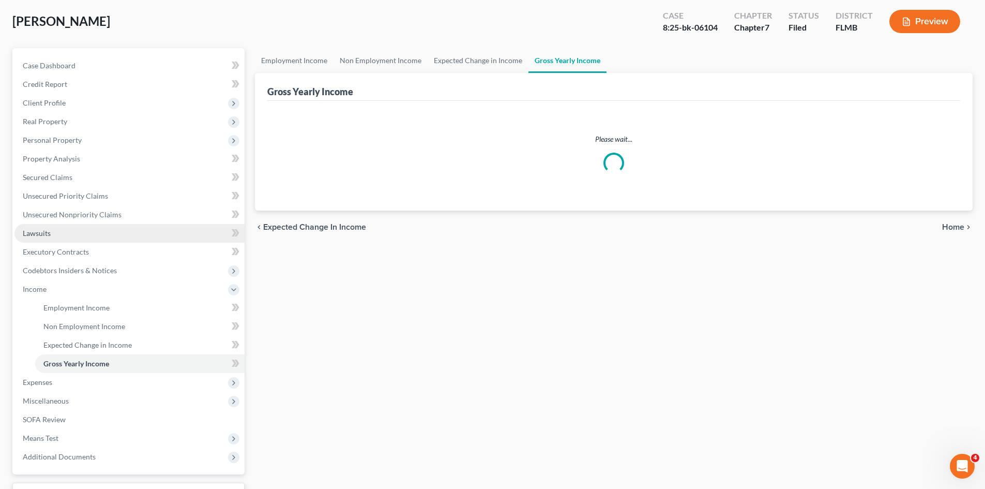
scroll to position [135, 0]
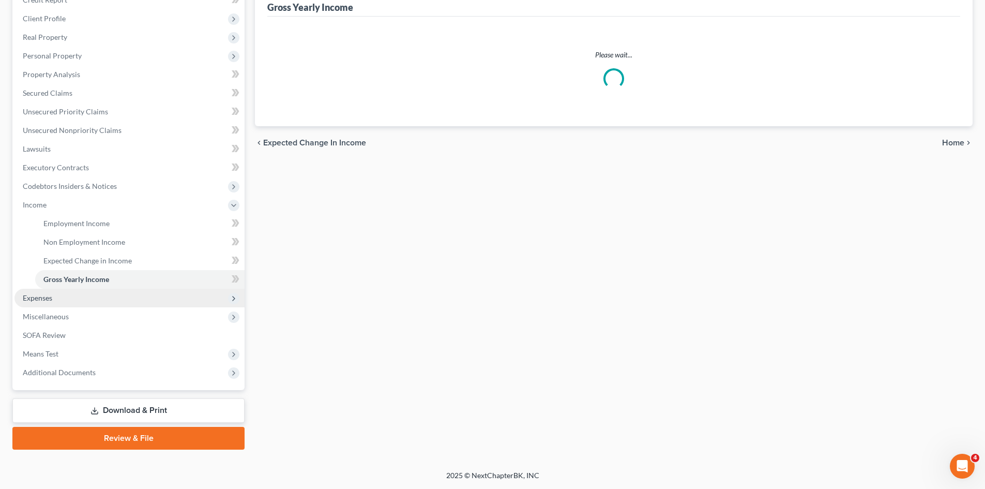
click at [83, 297] on span "Expenses" at bounding box center [129, 298] width 230 height 19
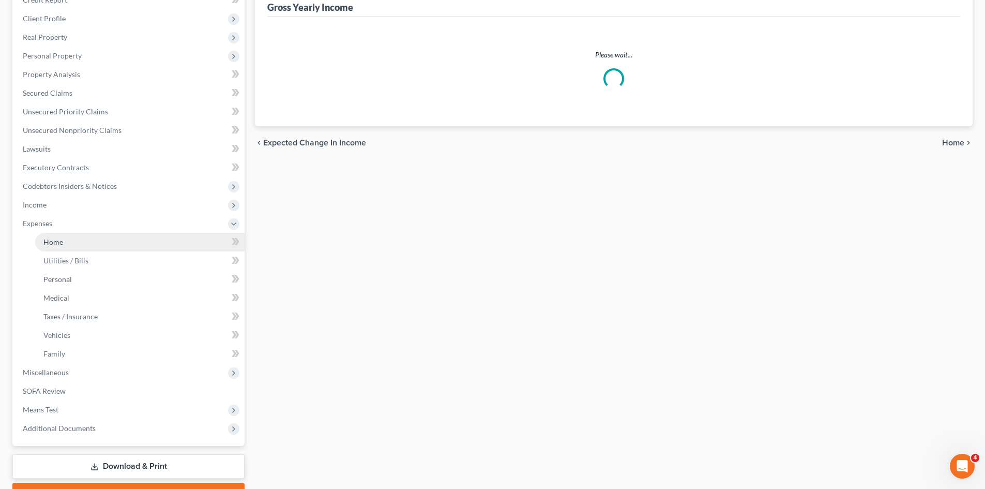
click at [96, 248] on link "Home" at bounding box center [139, 242] width 209 height 19
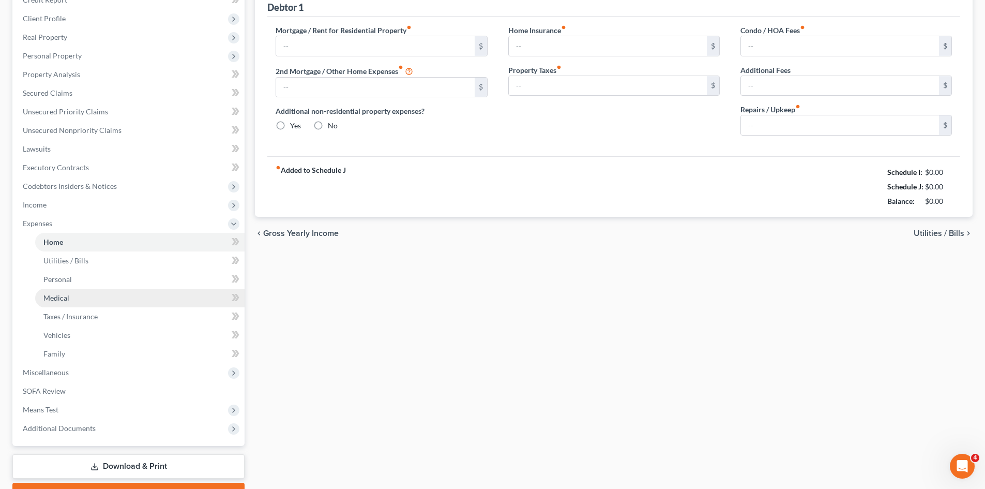
type input "2,859.32"
type input "0.00"
radio input "true"
type input "0.00"
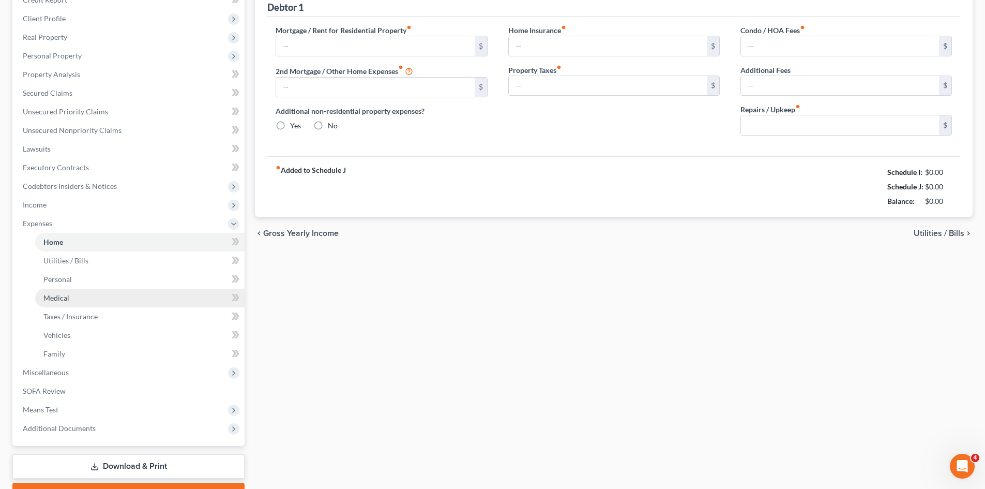
type input "97.00"
type input "0.00"
type input "200.00"
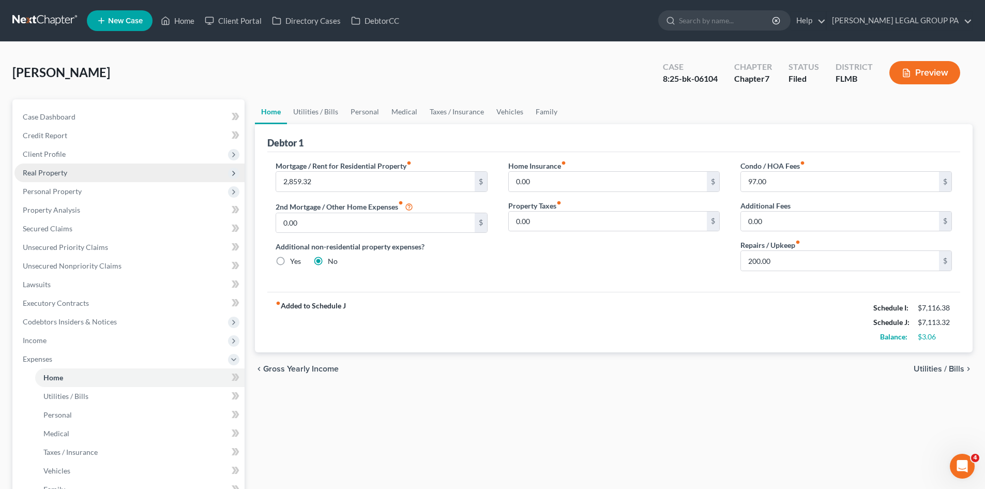
click at [59, 167] on span "Real Property" at bounding box center [129, 172] width 230 height 19
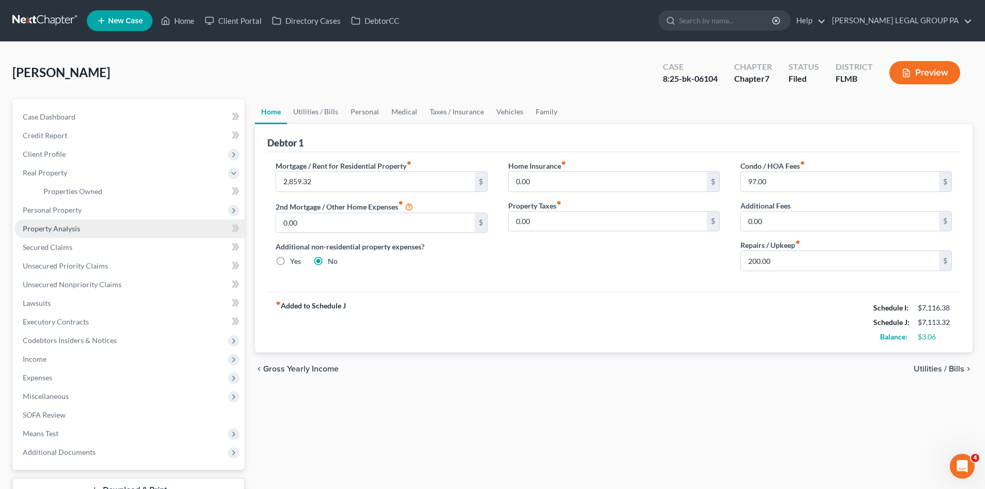
click at [75, 229] on span "Property Analysis" at bounding box center [51, 228] width 57 height 9
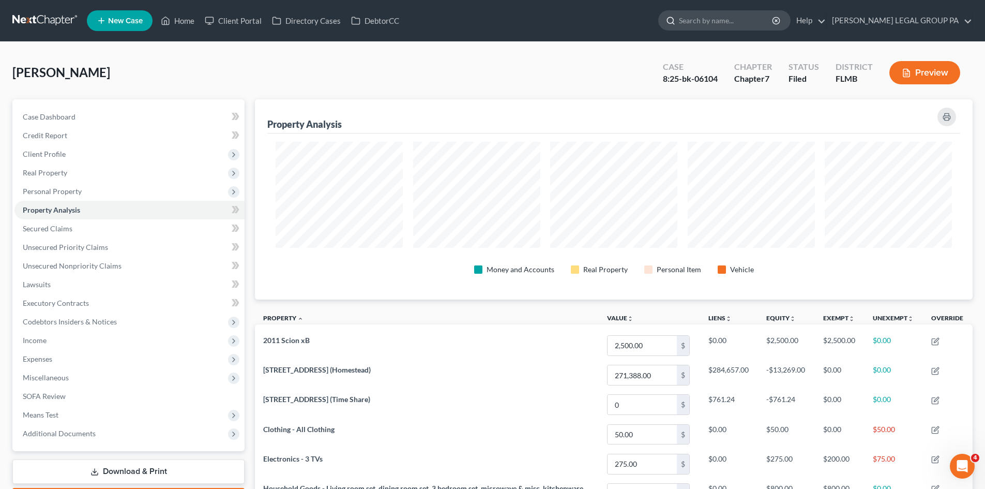
click at [732, 19] on input "search" at bounding box center [726, 20] width 95 height 19
type input "mendoza"
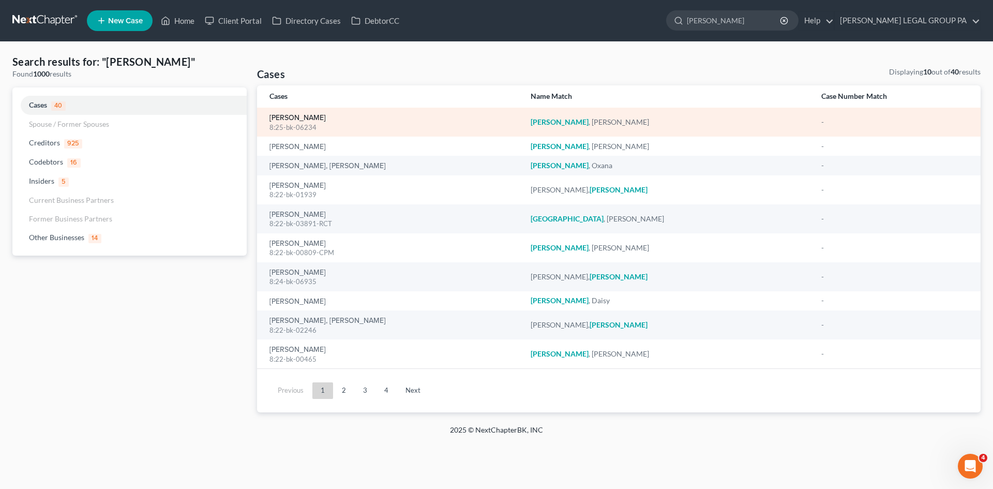
click at [296, 117] on link "[PERSON_NAME]" at bounding box center [297, 117] width 56 height 7
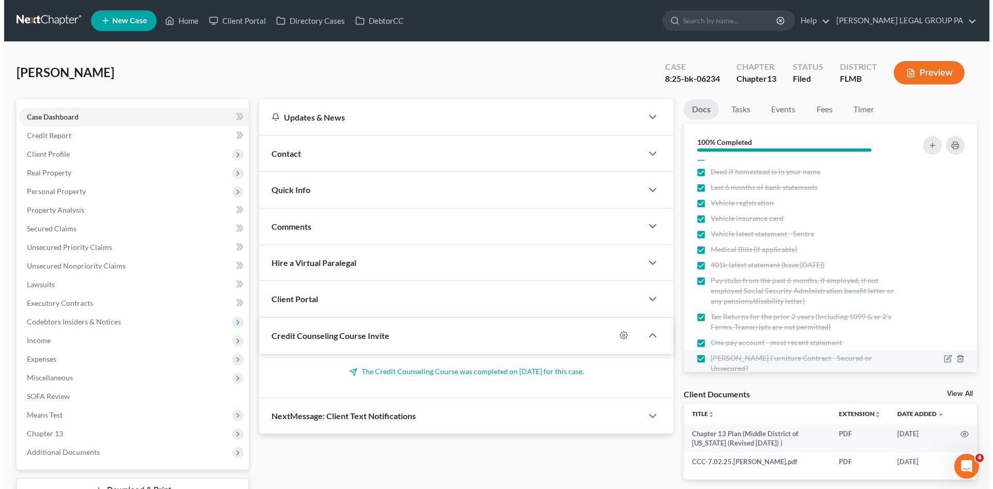
scroll to position [141, 0]
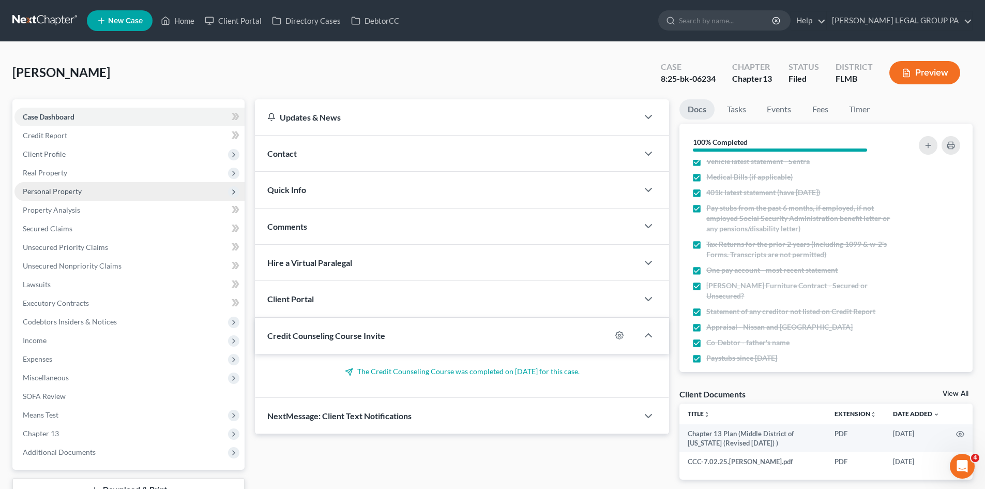
click at [105, 190] on span "Personal Property" at bounding box center [129, 191] width 230 height 19
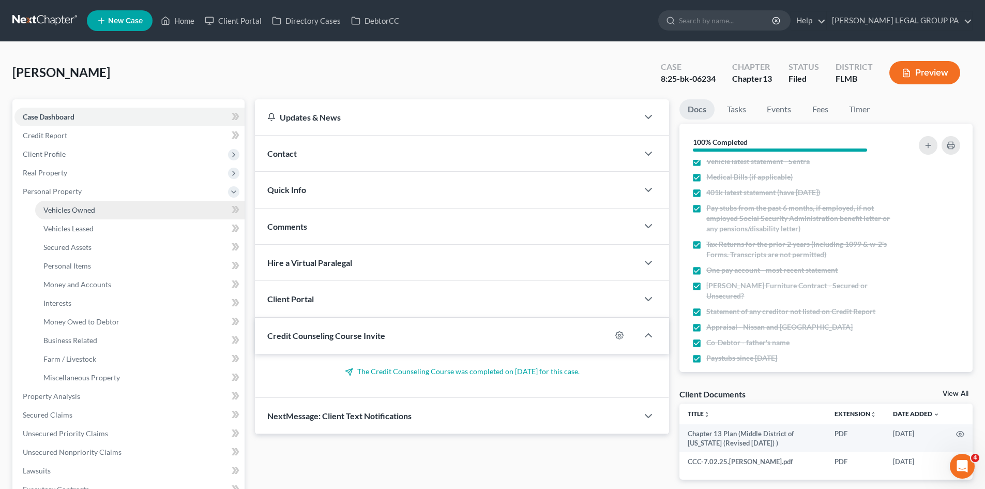
click at [102, 214] on link "Vehicles Owned" at bounding box center [139, 210] width 209 height 19
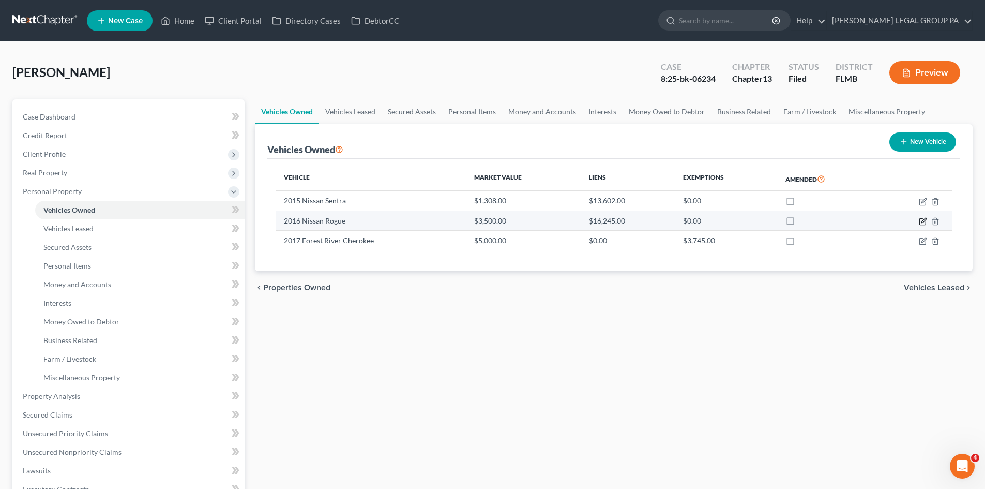
click at [921, 223] on icon "button" at bounding box center [923, 221] width 8 height 8
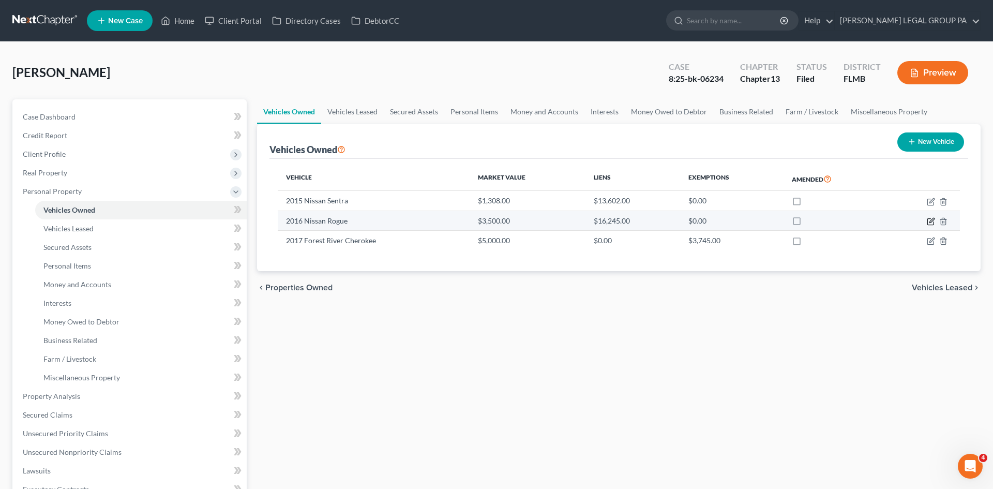
select select "0"
select select "10"
select select "2"
select select "0"
select select "15"
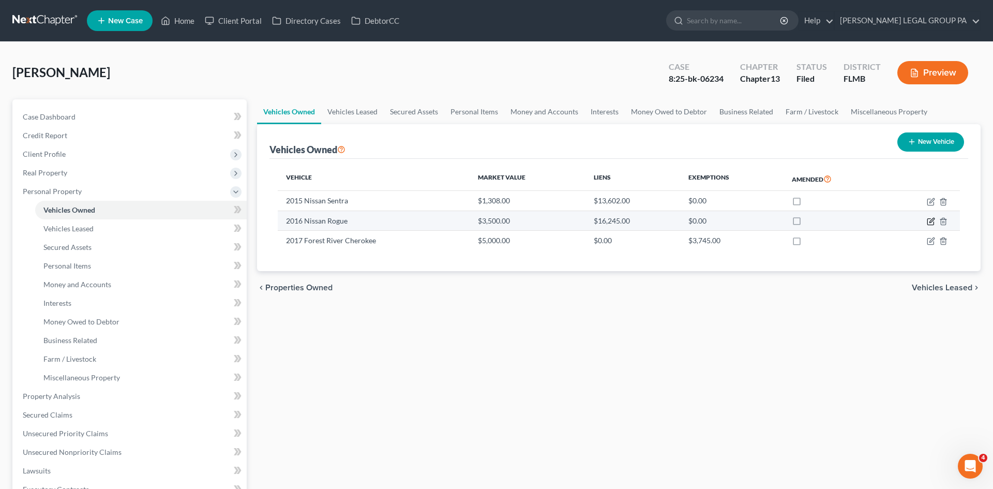
select select "0"
select select "4"
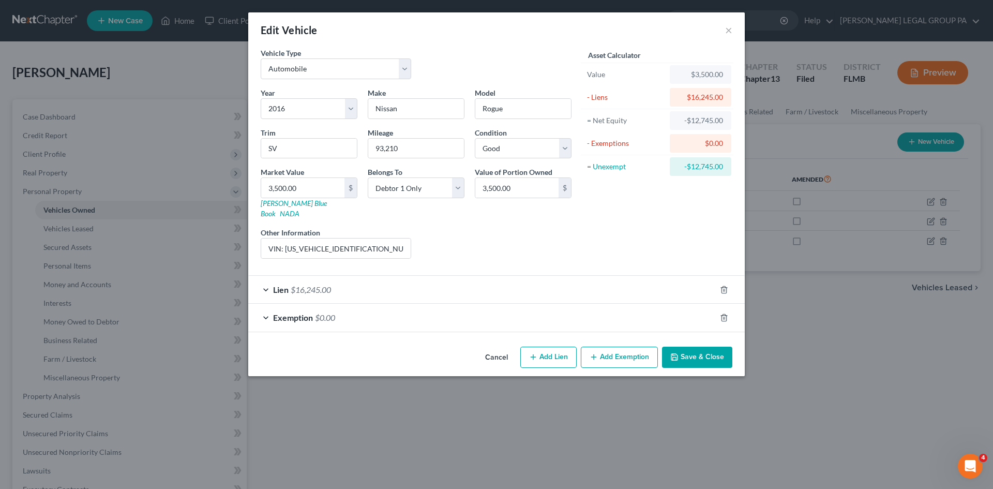
click at [364, 276] on div "Lien $16,245.00" at bounding box center [481, 289] width 467 height 27
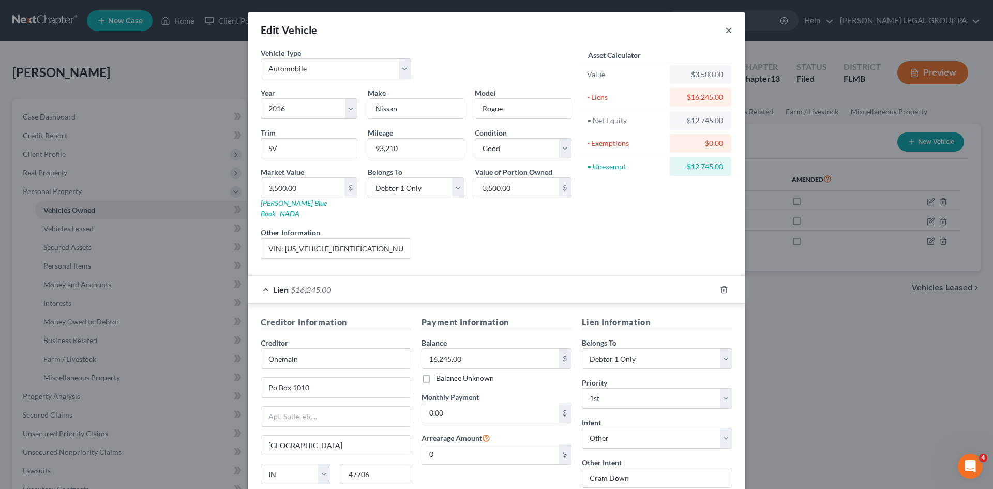
click at [725, 29] on button "×" at bounding box center [728, 30] width 7 height 12
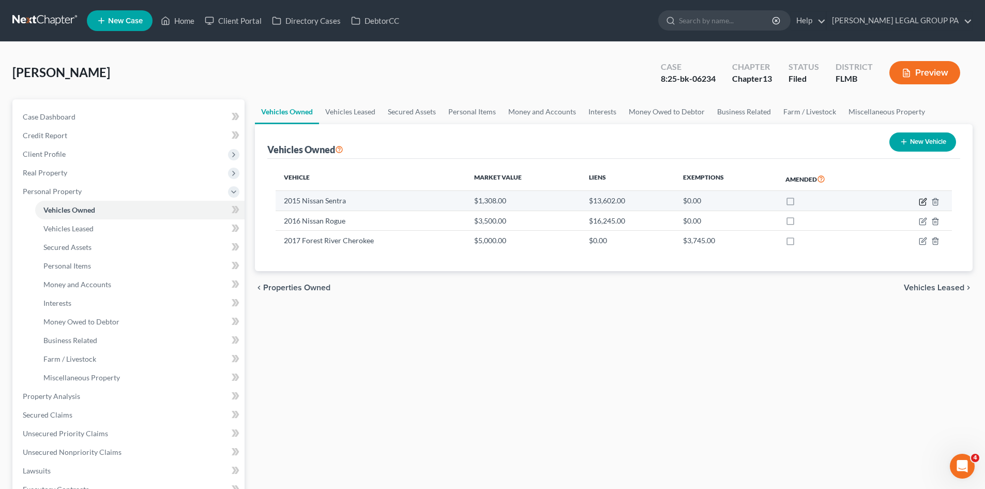
click at [920, 198] on icon "button" at bounding box center [923, 202] width 8 height 8
select select "0"
select select "11"
select select "2"
select select "0"
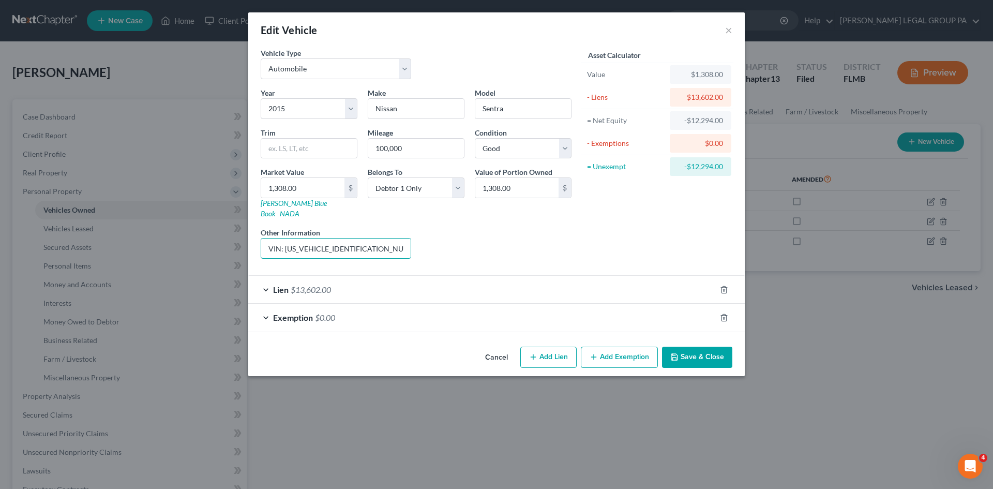
scroll to position [0, 70]
drag, startPoint x: 355, startPoint y: 244, endPoint x: 419, endPoint y: 243, distance: 64.7
click at [419, 243] on div "Year Select 2026 2025 2024 2023 2022 2021 2020 2019 2018 2017 2016 2015 2014 20…" at bounding box center [415, 176] width 321 height 179
click at [422, 242] on div "Liens Select" at bounding box center [496, 243] width 161 height 32
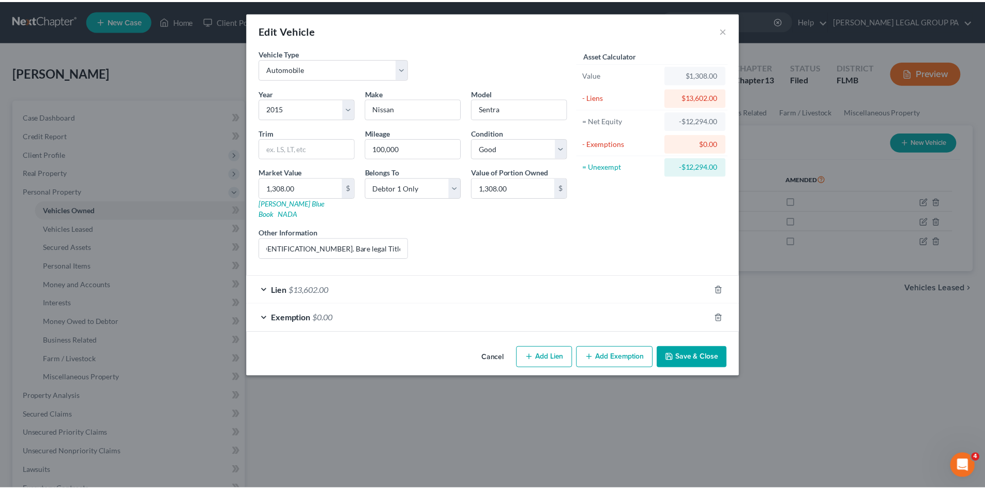
scroll to position [0, 0]
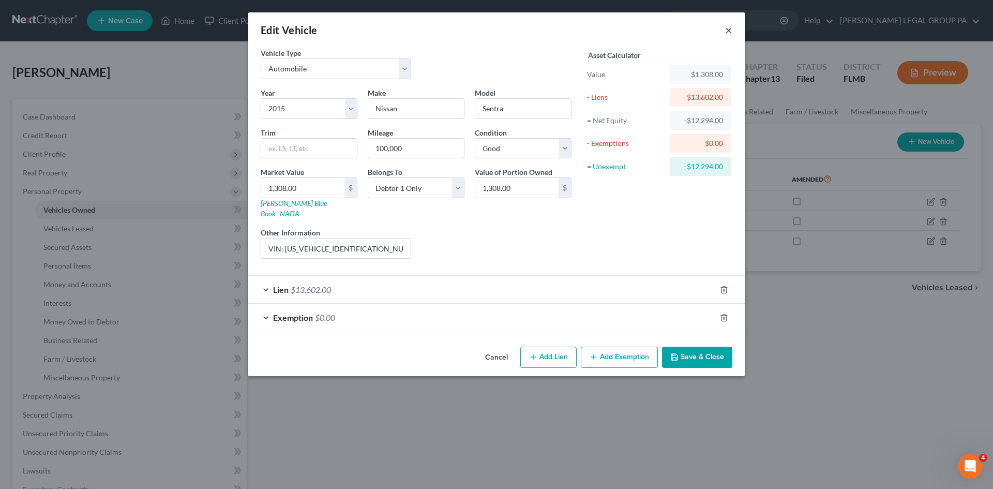
click at [731, 28] on button "×" at bounding box center [728, 30] width 7 height 12
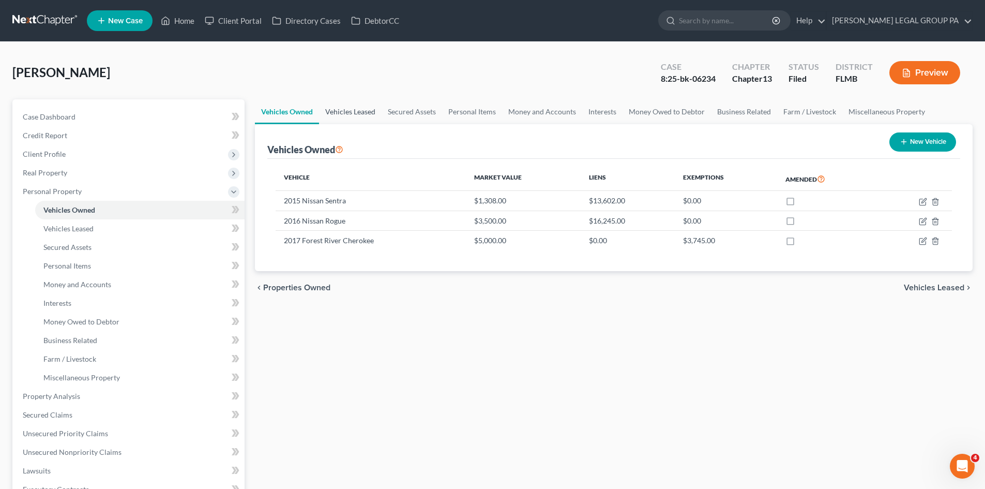
click at [371, 113] on link "Vehicles Leased" at bounding box center [350, 111] width 63 height 25
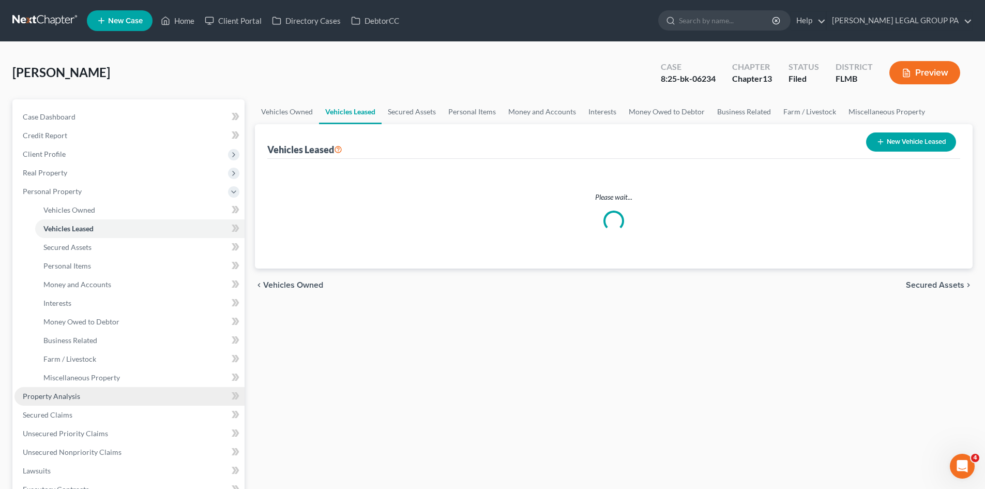
click at [76, 403] on link "Property Analysis" at bounding box center [129, 396] width 230 height 19
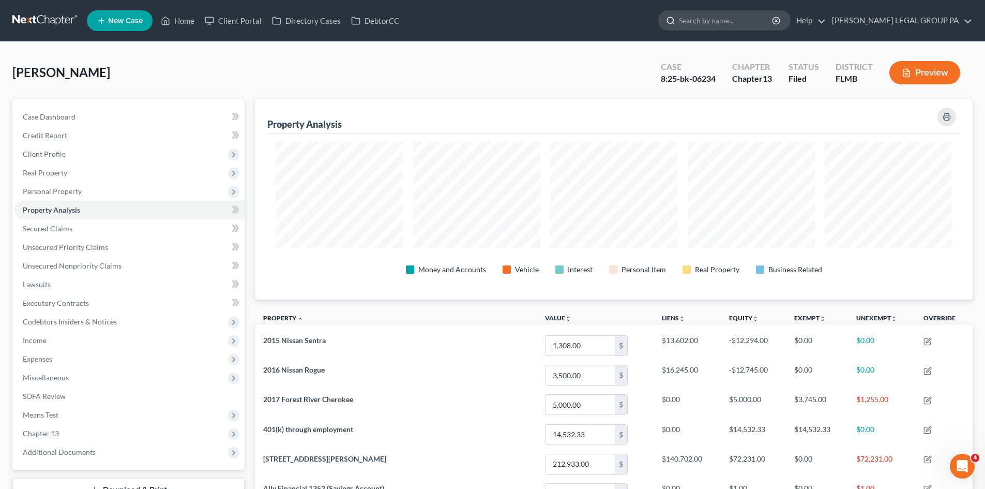
click at [743, 18] on input "search" at bounding box center [726, 20] width 95 height 19
type input "mellado"
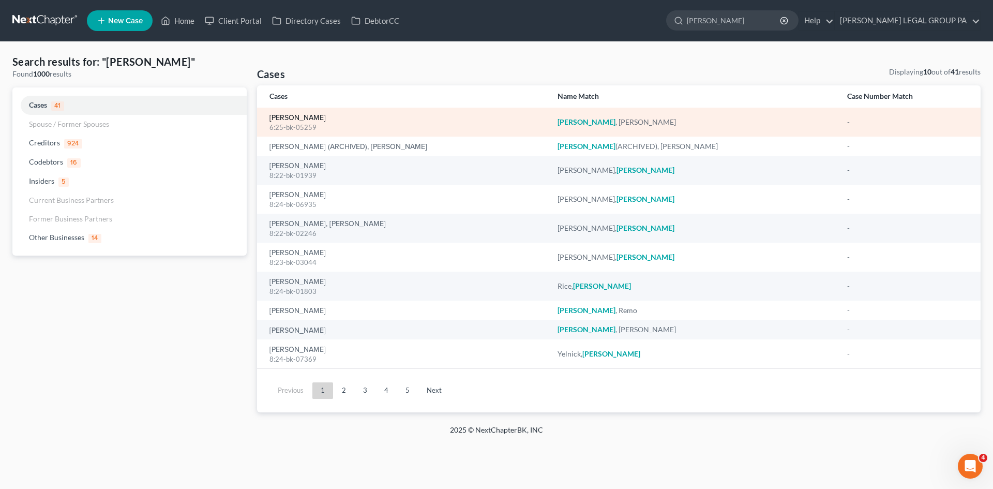
click at [295, 116] on link "Mellado, Lisa" at bounding box center [297, 117] width 56 height 7
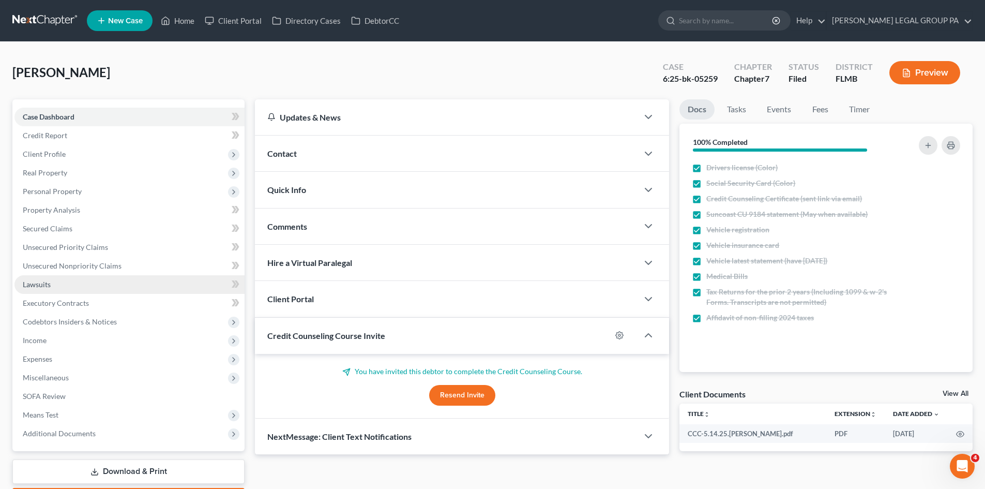
click at [61, 281] on link "Lawsuits" at bounding box center [129, 284] width 230 height 19
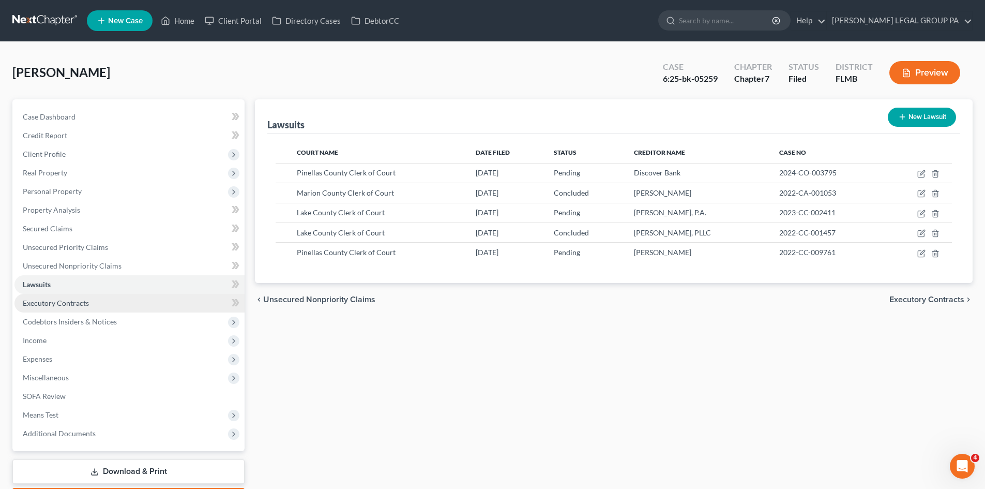
click at [71, 299] on span "Executory Contracts" at bounding box center [56, 302] width 66 height 9
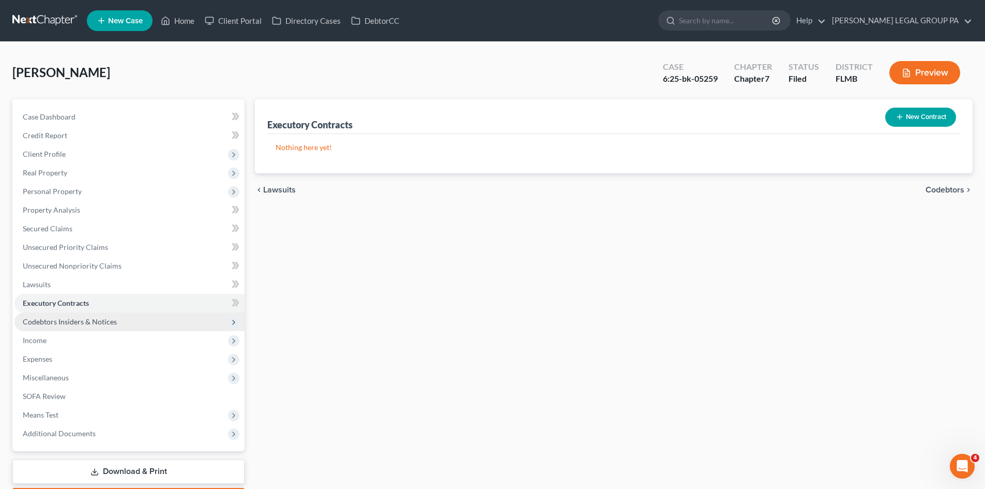
click at [84, 321] on span "Codebtors Insiders & Notices" at bounding box center [70, 321] width 94 height 9
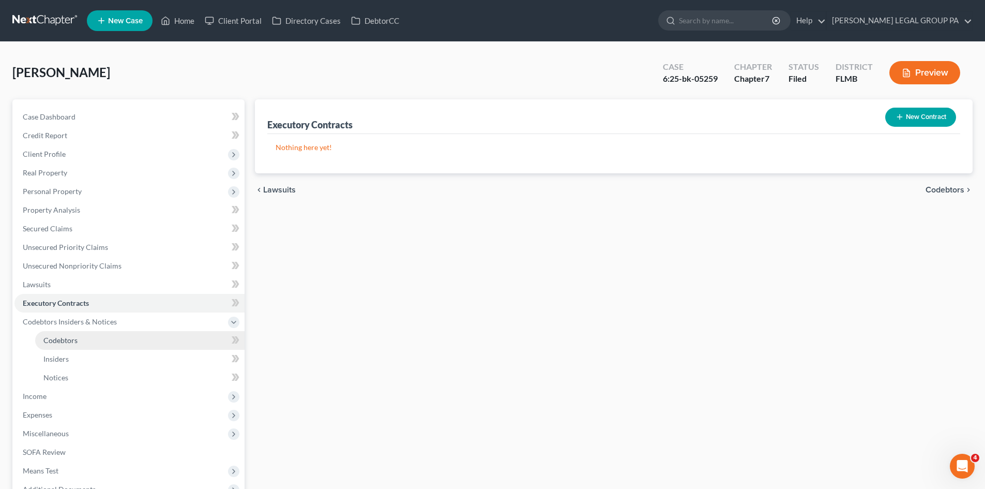
click at [88, 342] on link "Codebtors" at bounding box center [139, 340] width 209 height 19
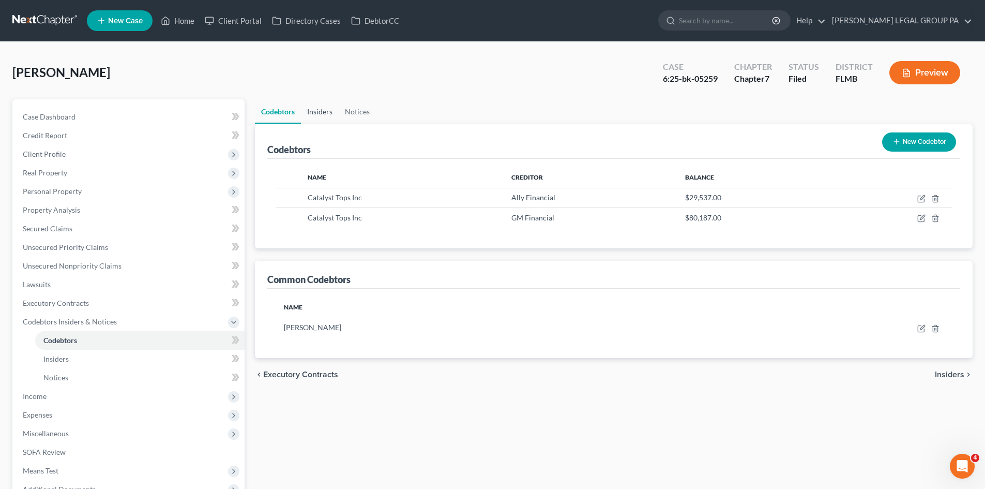
click at [307, 106] on link "Insiders" at bounding box center [320, 111] width 38 height 25
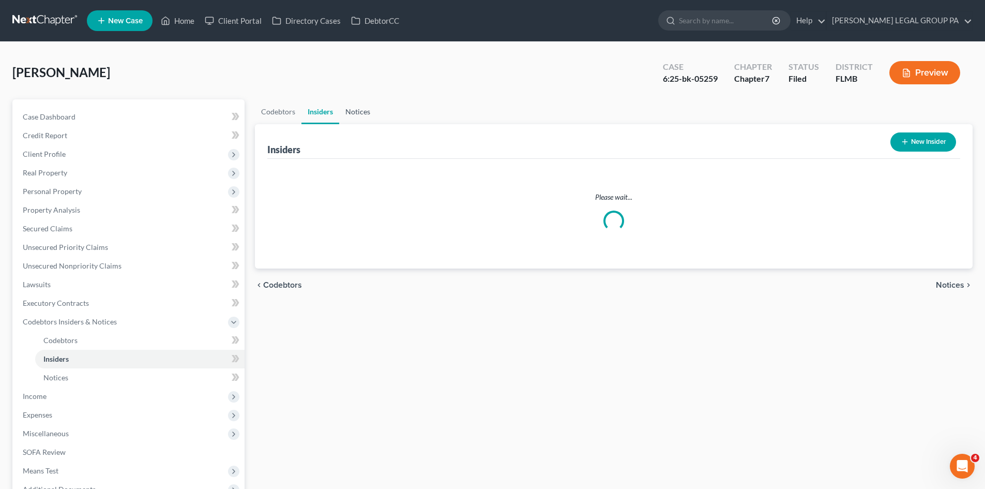
click at [363, 109] on link "Notices" at bounding box center [357, 111] width 37 height 25
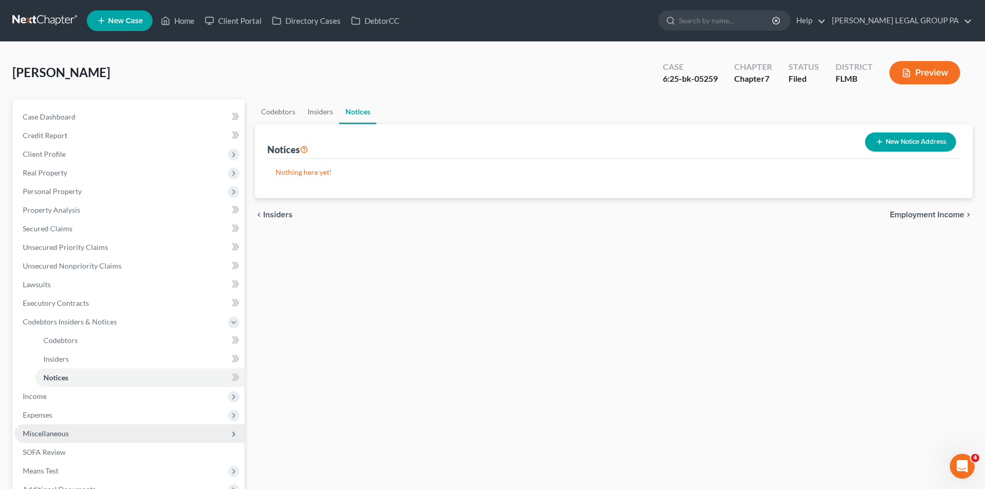
scroll to position [117, 0]
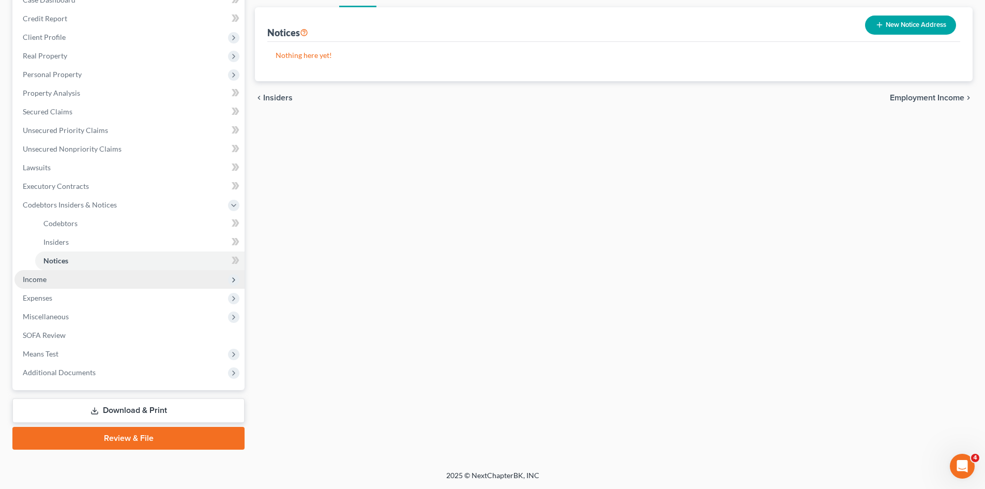
click at [55, 282] on span "Income" at bounding box center [129, 279] width 230 height 19
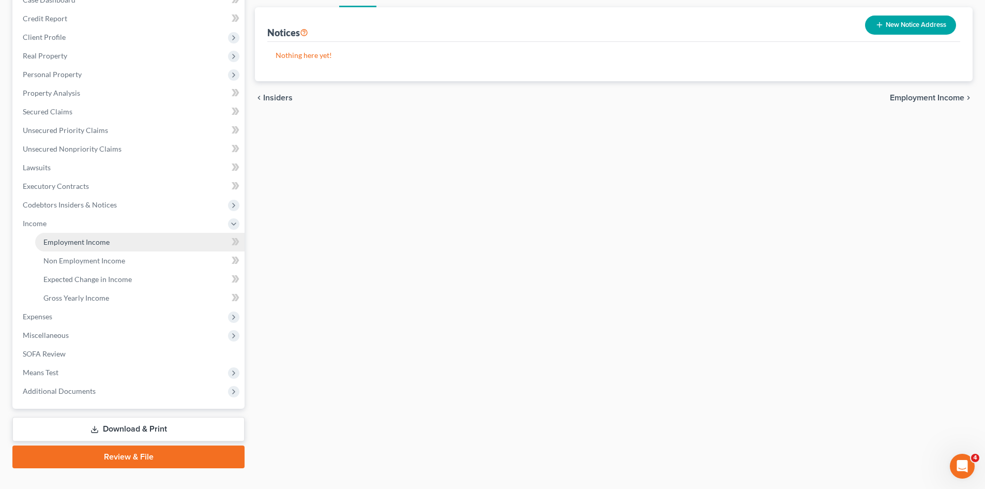
click at [84, 246] on span "Employment Income" at bounding box center [76, 241] width 66 height 9
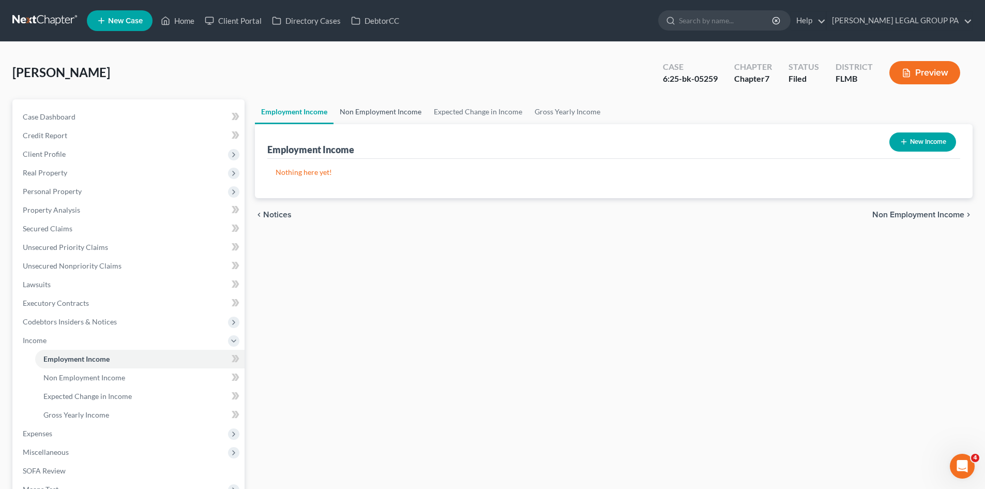
click at [384, 102] on link "Non Employment Income" at bounding box center [381, 111] width 94 height 25
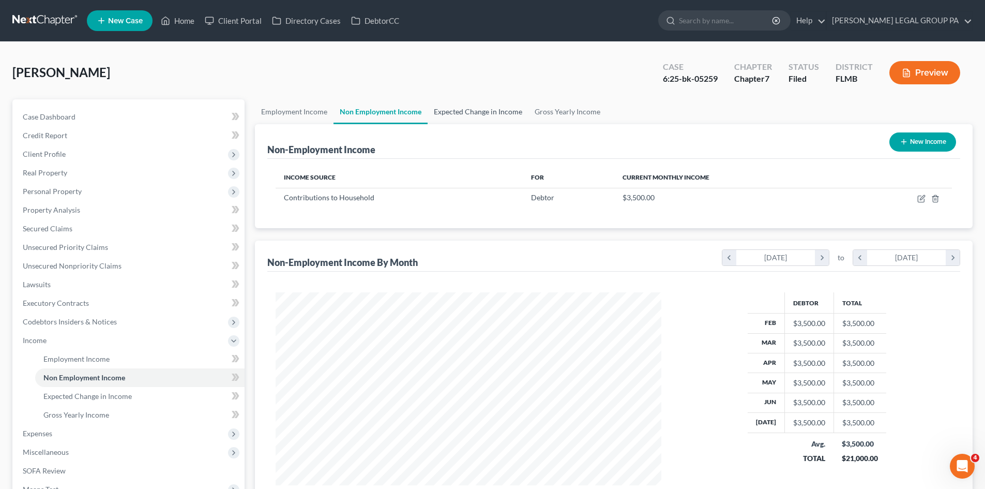
scroll to position [193, 406]
click at [491, 111] on link "Expected Change in Income" at bounding box center [478, 111] width 101 height 25
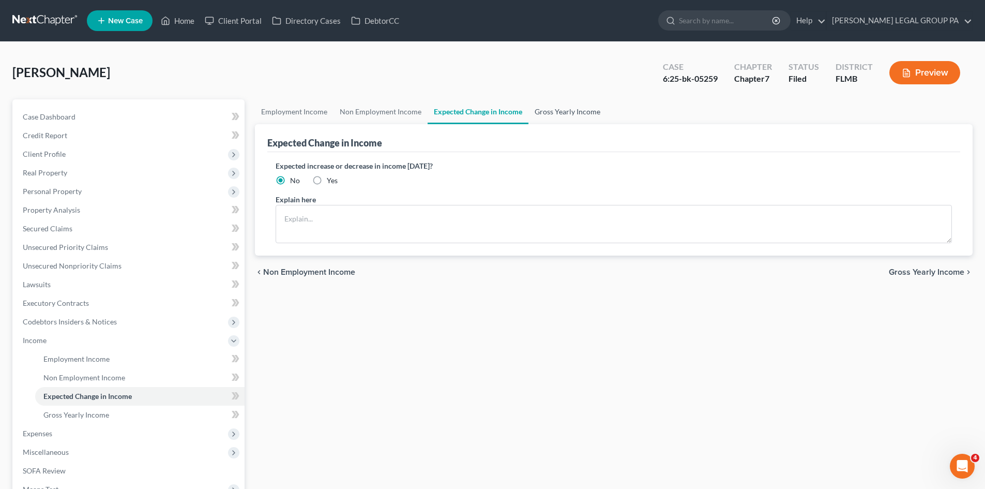
click at [551, 110] on link "Gross Yearly Income" at bounding box center [568, 111] width 78 height 25
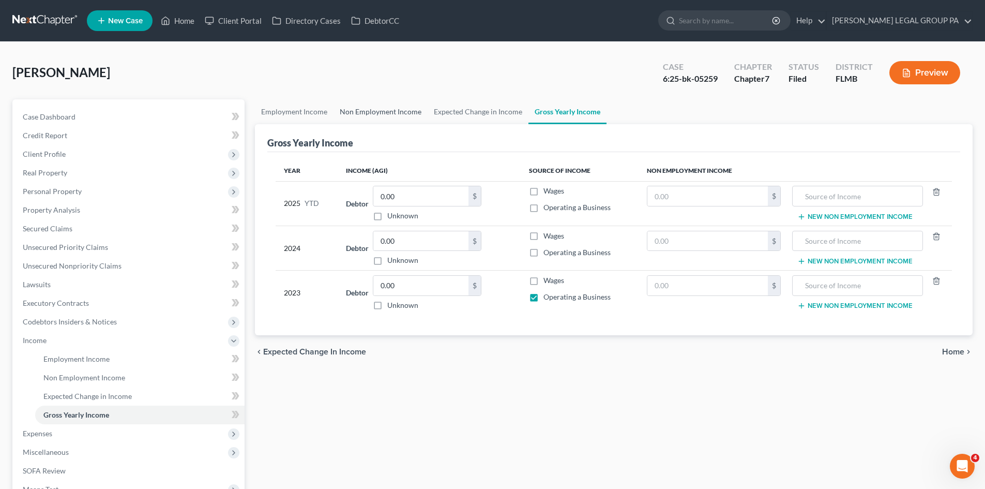
click at [375, 113] on link "Non Employment Income" at bounding box center [381, 111] width 94 height 25
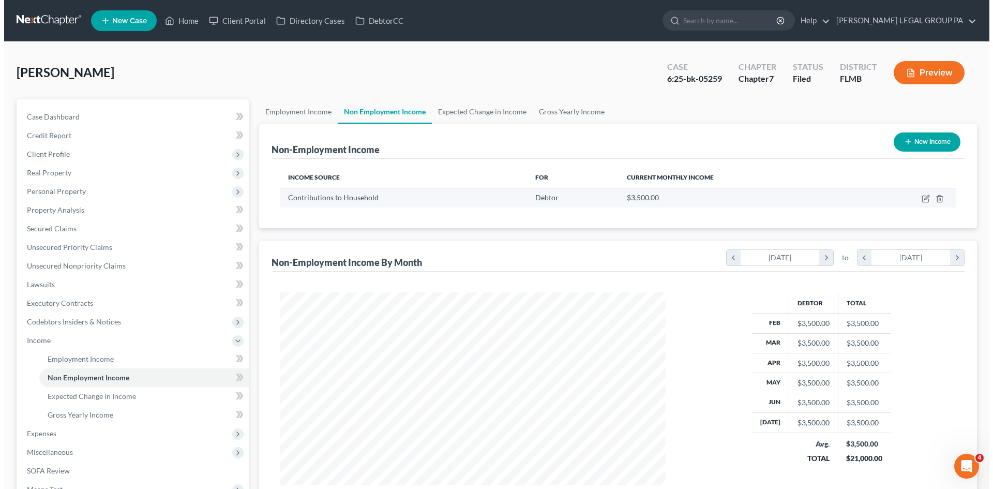
scroll to position [193, 406]
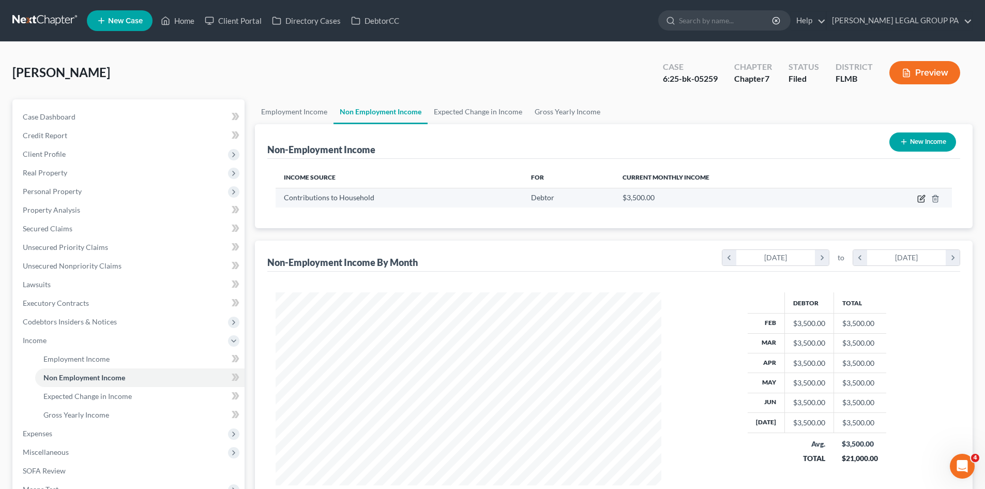
click at [917, 198] on icon "button" at bounding box center [921, 198] width 8 height 8
select select "8"
select select "0"
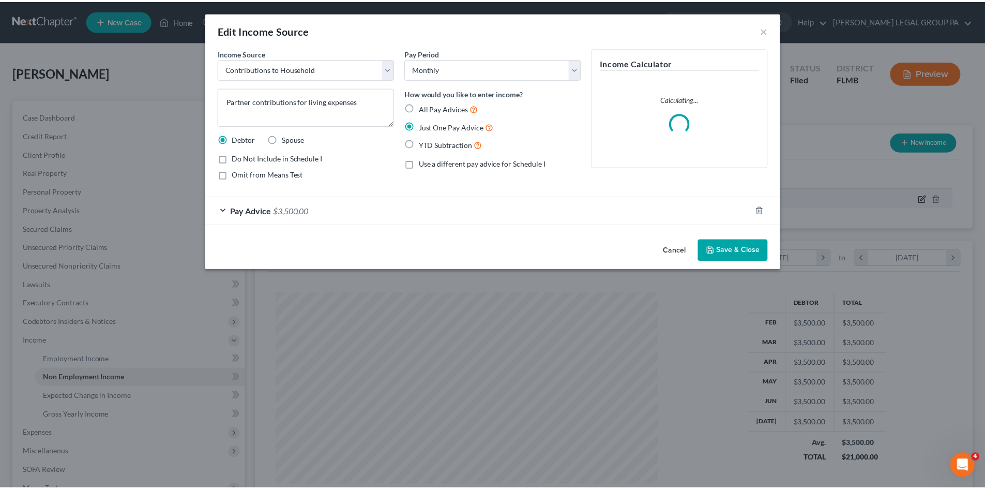
scroll to position [194, 410]
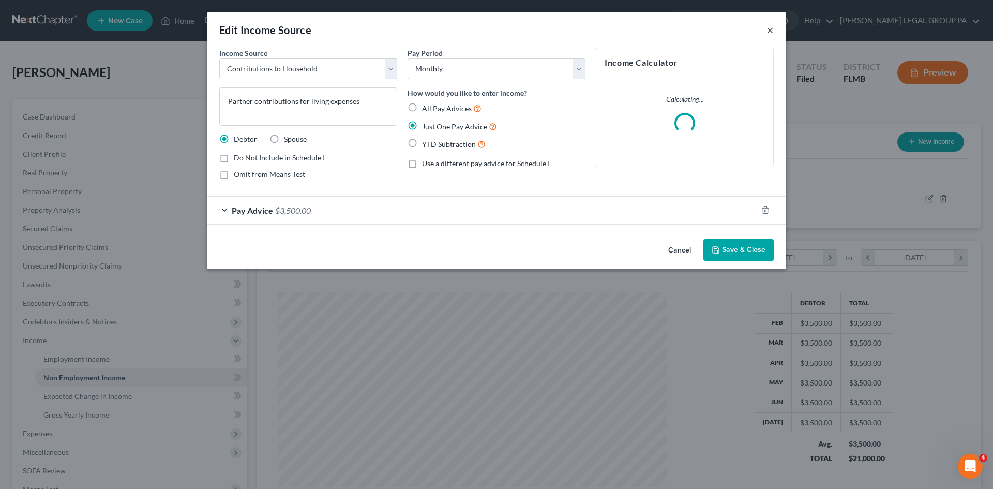
click at [770, 29] on button "×" at bounding box center [769, 30] width 7 height 12
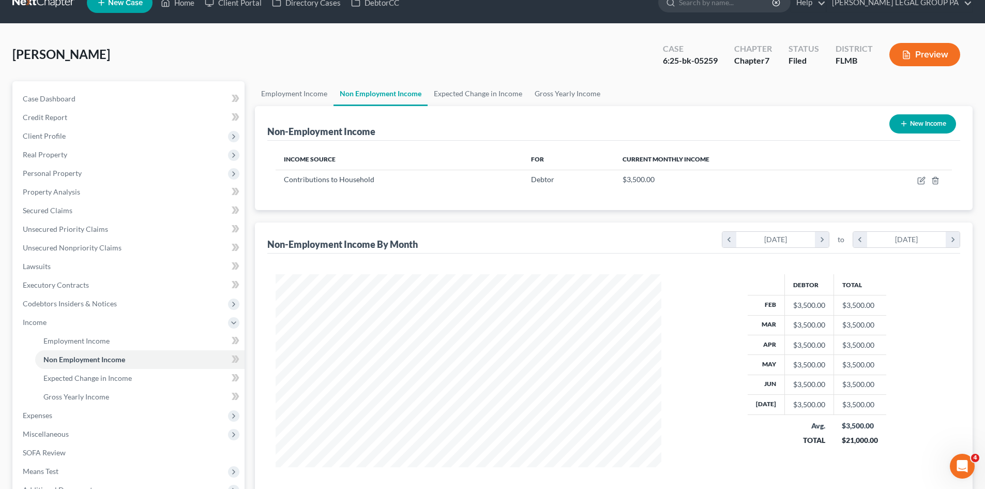
scroll to position [135, 0]
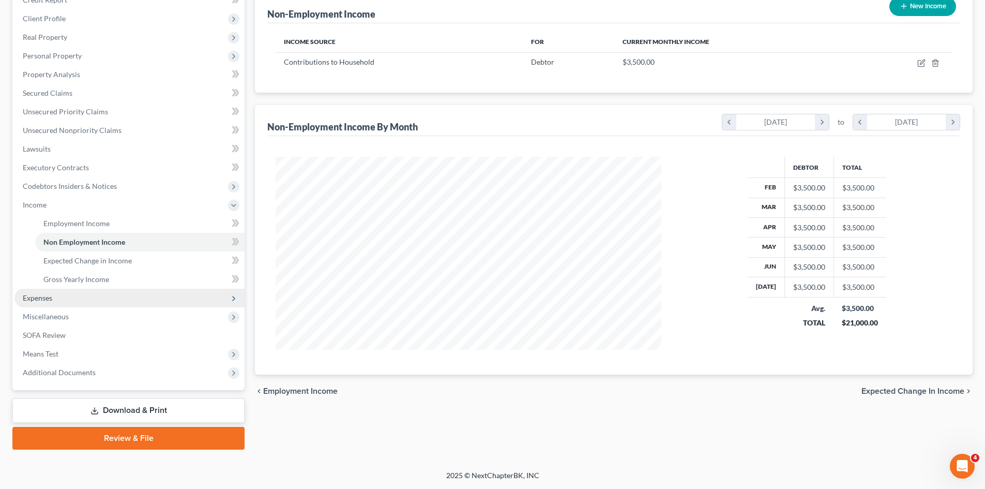
click at [55, 293] on span "Expenses" at bounding box center [129, 298] width 230 height 19
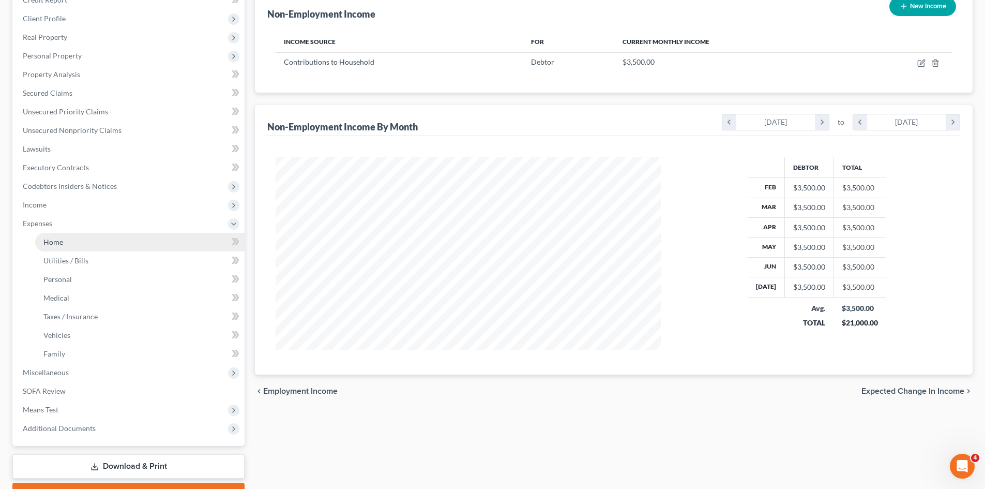
click at [78, 242] on link "Home" at bounding box center [139, 242] width 209 height 19
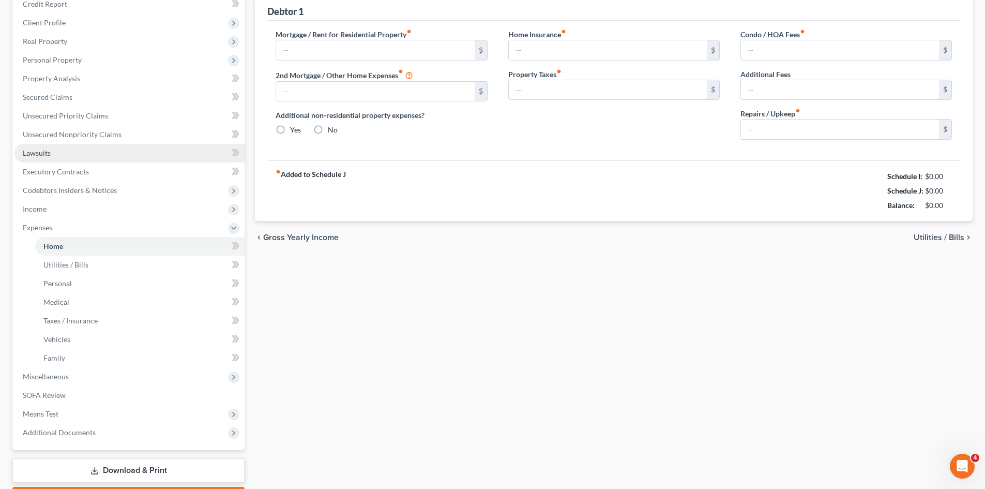
type input "500.00"
type input "0.00"
radio input "true"
type input "0.00"
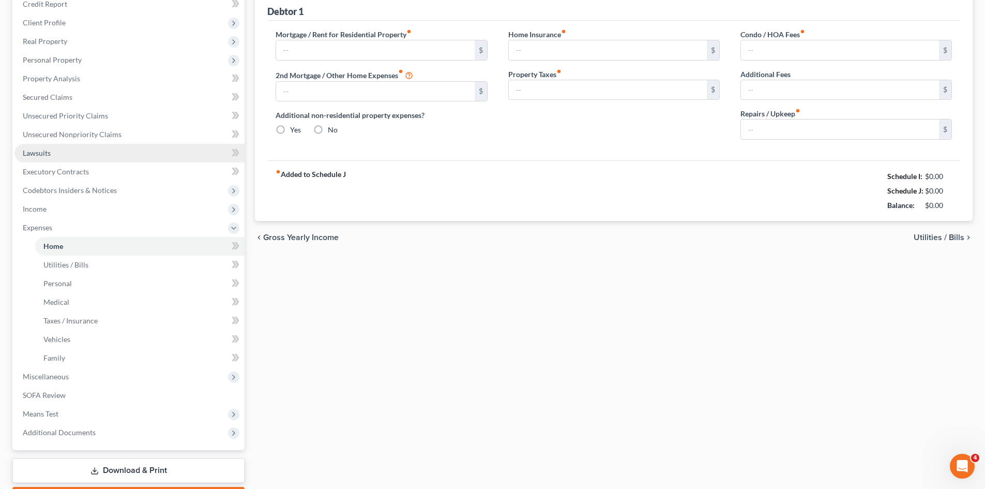
type input "0.00"
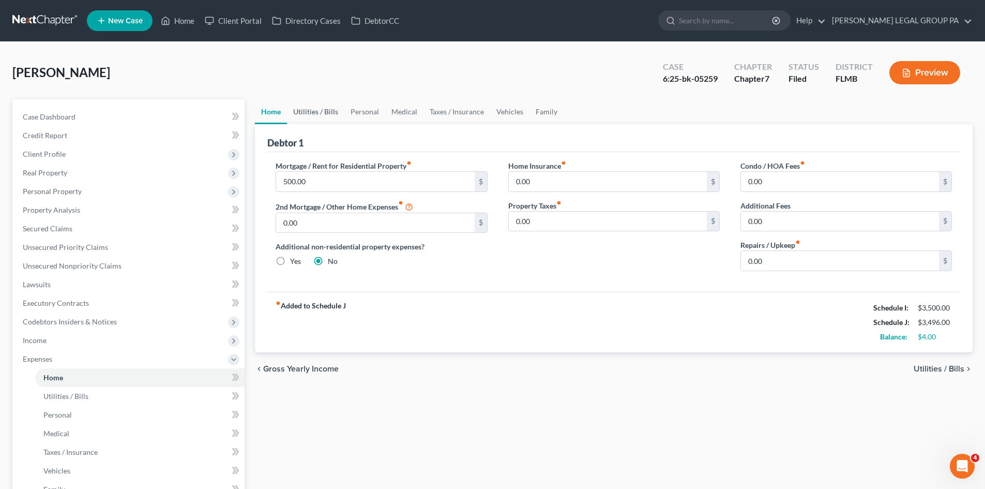
click at [324, 117] on link "Utilities / Bills" at bounding box center [315, 111] width 57 height 25
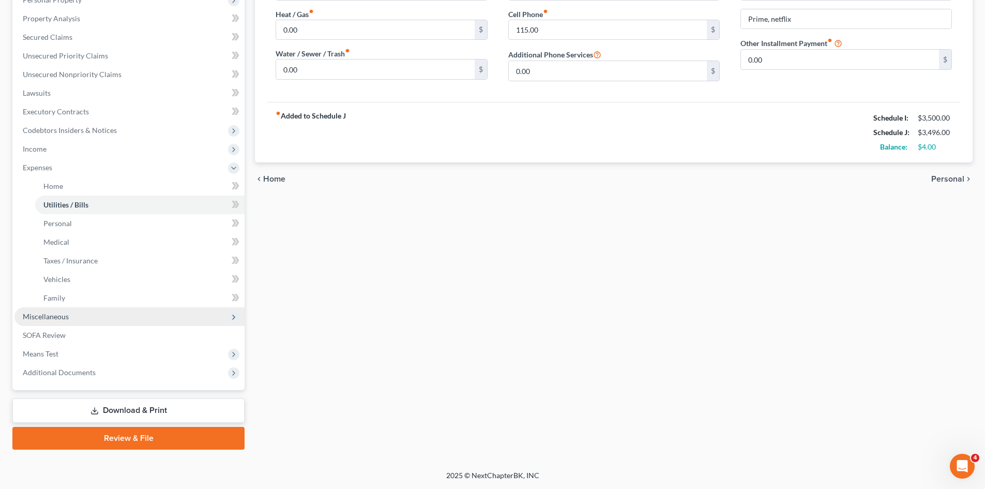
click at [68, 318] on span "Miscellaneous" at bounding box center [129, 316] width 230 height 19
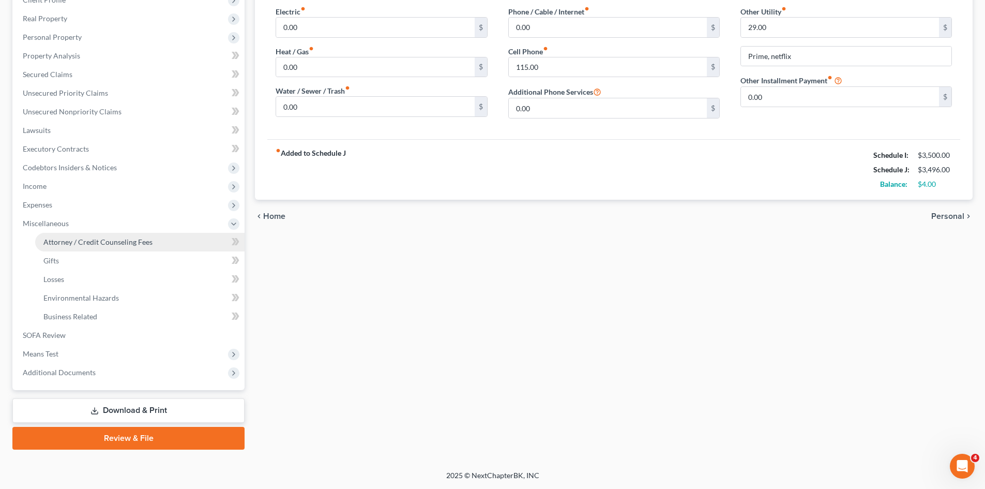
click at [101, 238] on span "Attorney / Credit Counseling Fees" at bounding box center [97, 241] width 109 height 9
select select "0"
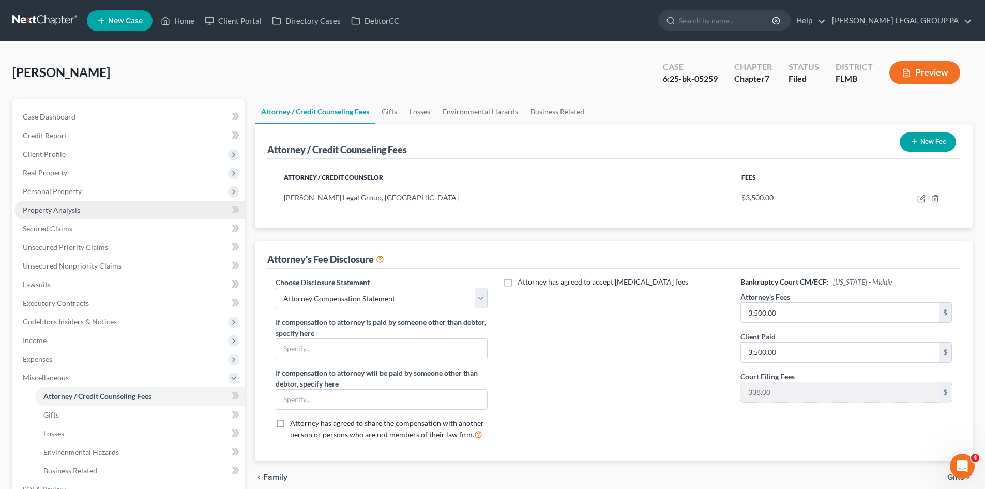
click at [87, 210] on link "Property Analysis" at bounding box center [129, 210] width 230 height 19
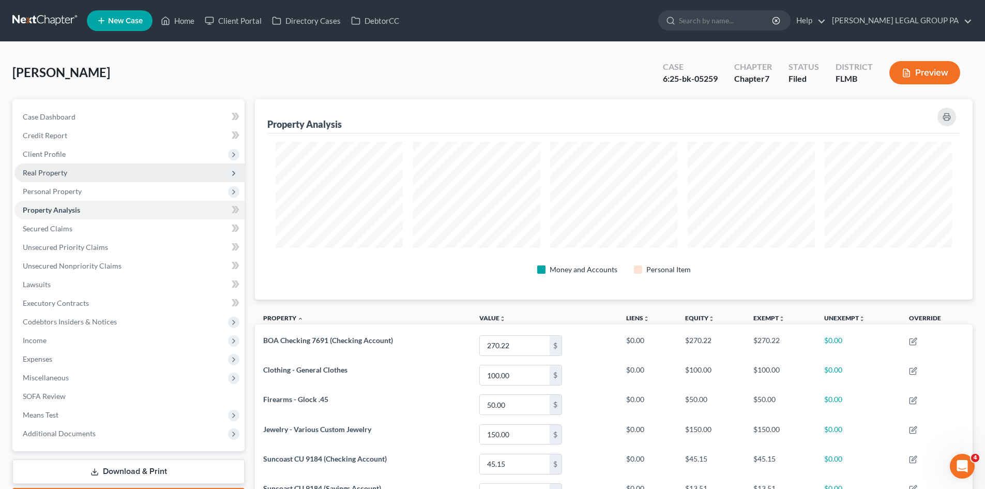
click at [67, 177] on span "Real Property" at bounding box center [129, 172] width 230 height 19
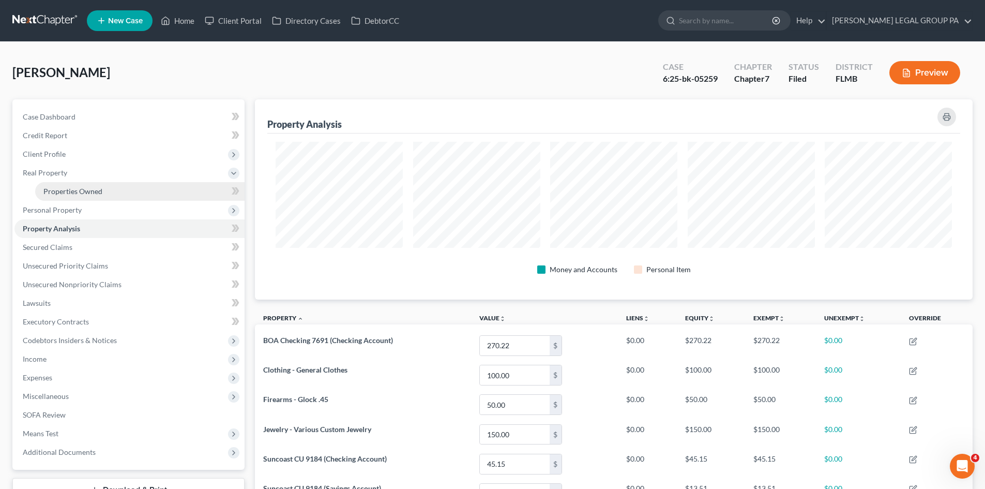
click at [70, 186] on link "Properties Owned" at bounding box center [139, 191] width 209 height 19
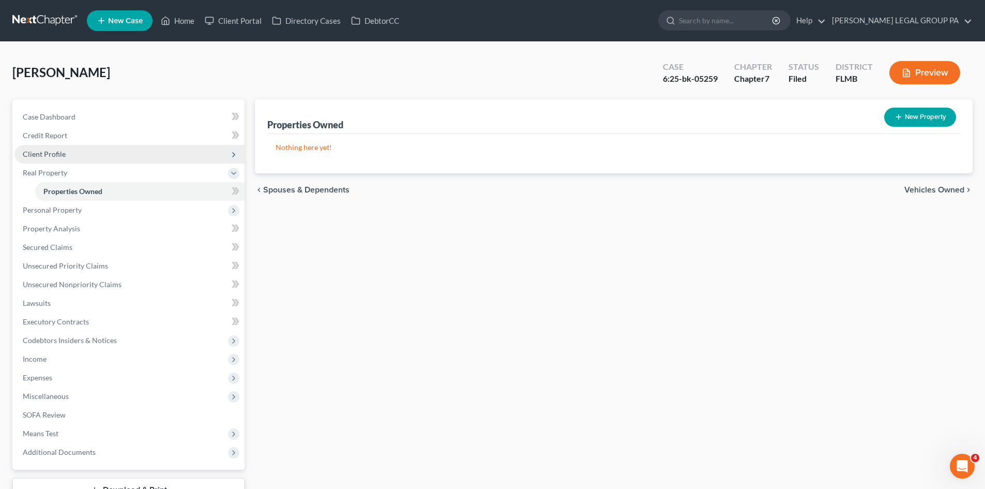
click at [79, 158] on span "Client Profile" at bounding box center [129, 154] width 230 height 19
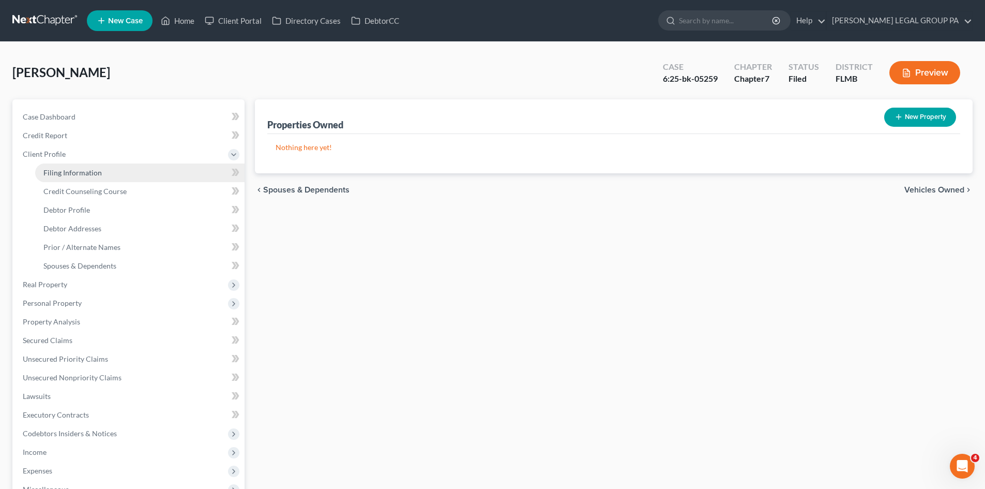
click at [78, 174] on span "Filing Information" at bounding box center [72, 172] width 58 height 9
select select "2"
select select "0"
select select "9"
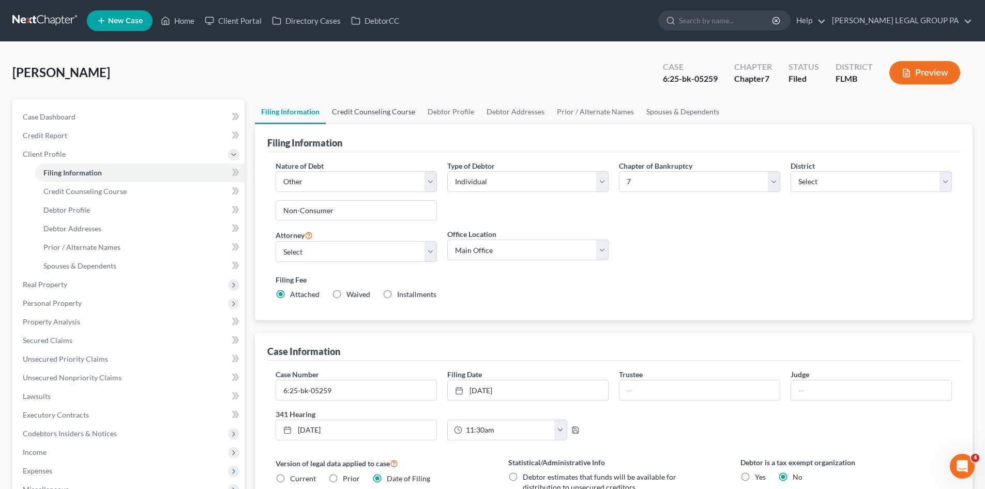
click at [381, 112] on link "Credit Counseling Course" at bounding box center [374, 111] width 96 height 25
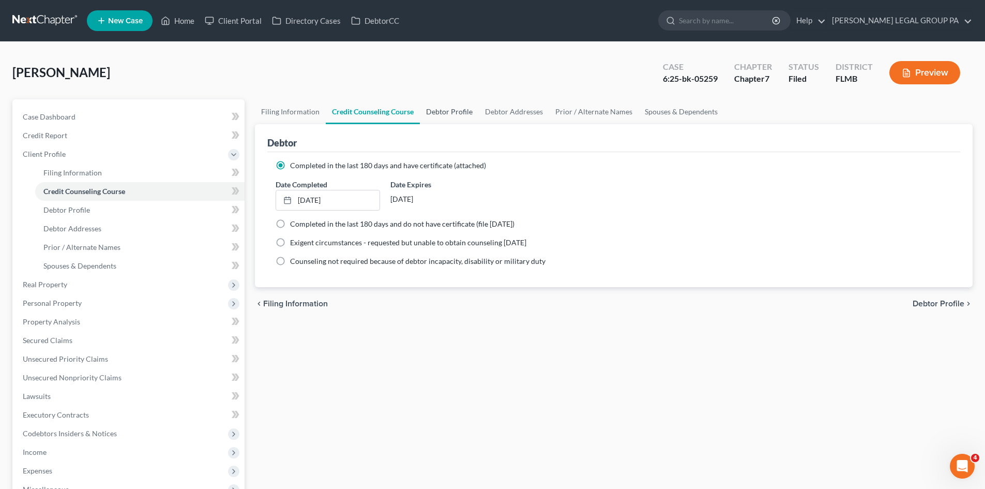
drag, startPoint x: 439, startPoint y: 114, endPoint x: 448, endPoint y: 114, distance: 8.8
click at [440, 114] on link "Debtor Profile" at bounding box center [449, 111] width 59 height 25
select select "3"
select select "0"
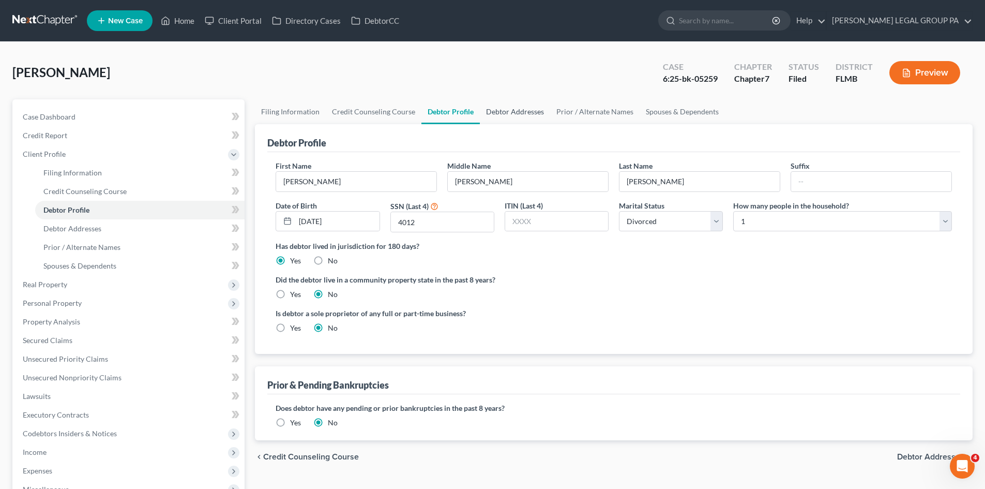
radio input "true"
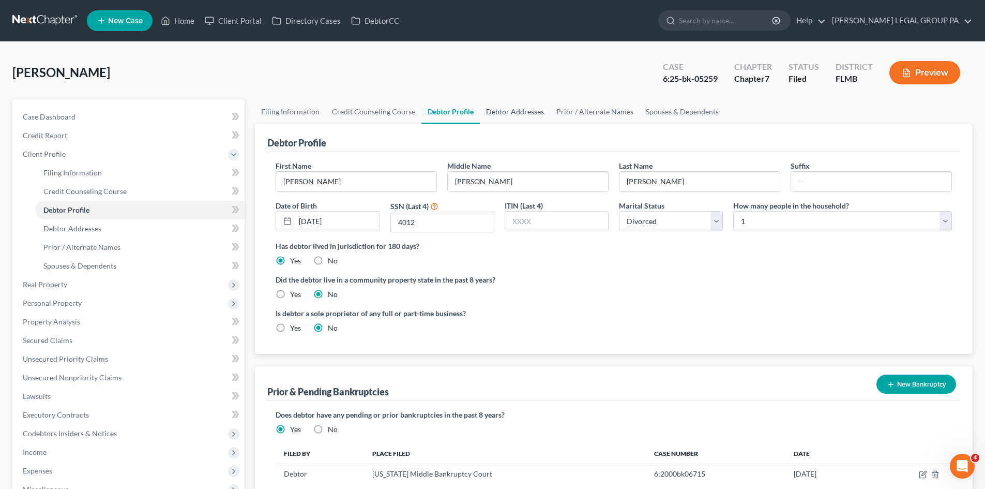
click at [526, 114] on link "Debtor Addresses" at bounding box center [515, 111] width 70 height 25
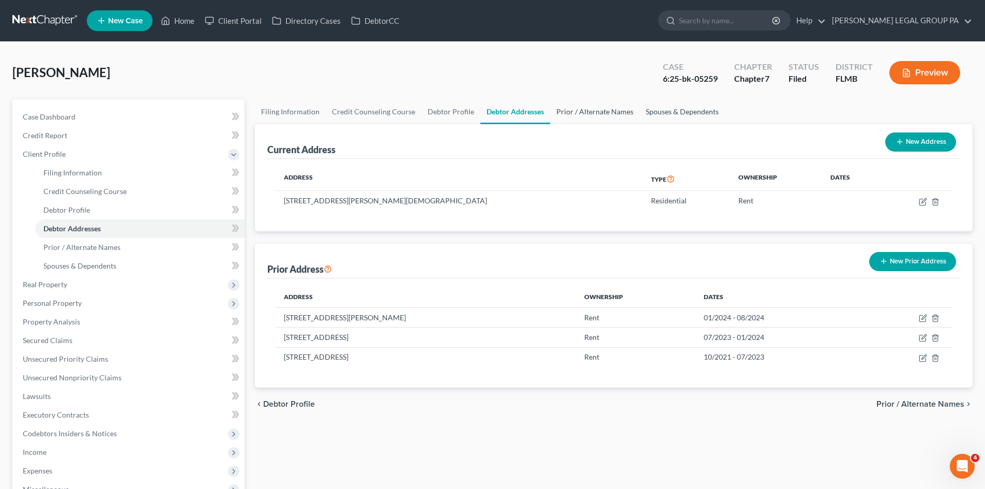
drag, startPoint x: 608, startPoint y: 115, endPoint x: 643, endPoint y: 115, distance: 35.7
click at [608, 115] on link "Prior / Alternate Names" at bounding box center [594, 111] width 89 height 25
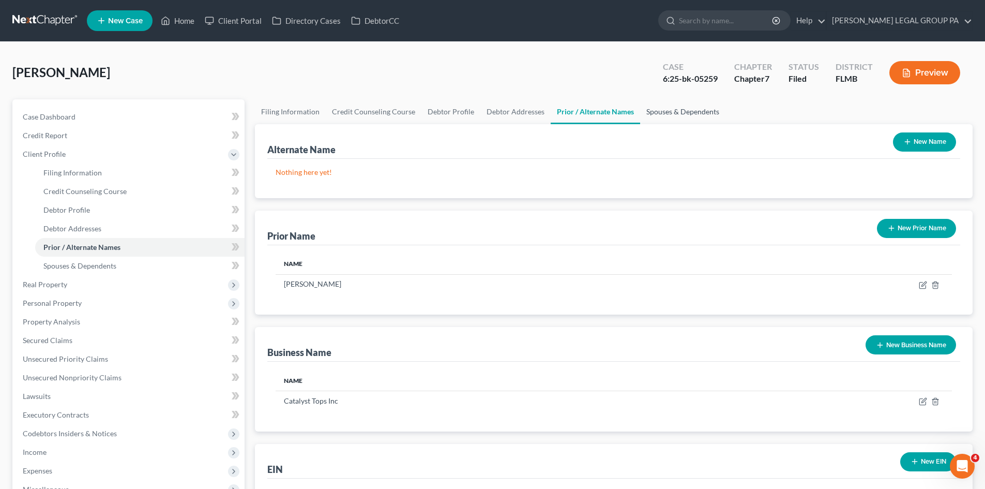
click at [677, 114] on link "Spouses & Dependents" at bounding box center [682, 111] width 85 height 25
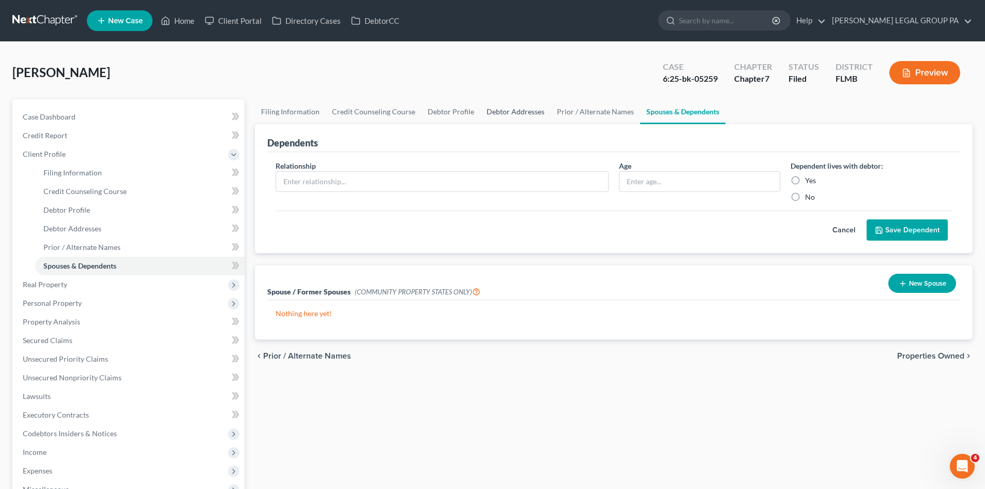
click at [514, 110] on link "Debtor Addresses" at bounding box center [515, 111] width 70 height 25
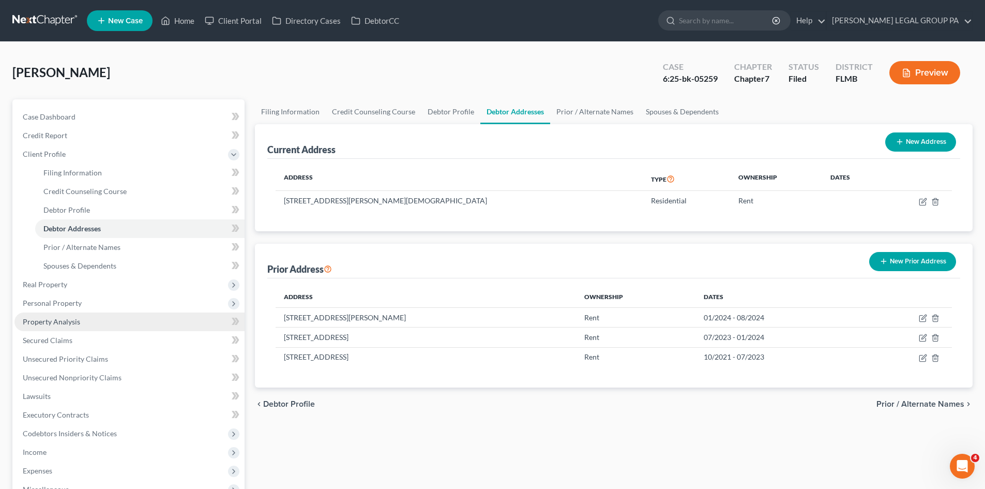
click at [62, 319] on span "Property Analysis" at bounding box center [51, 321] width 57 height 9
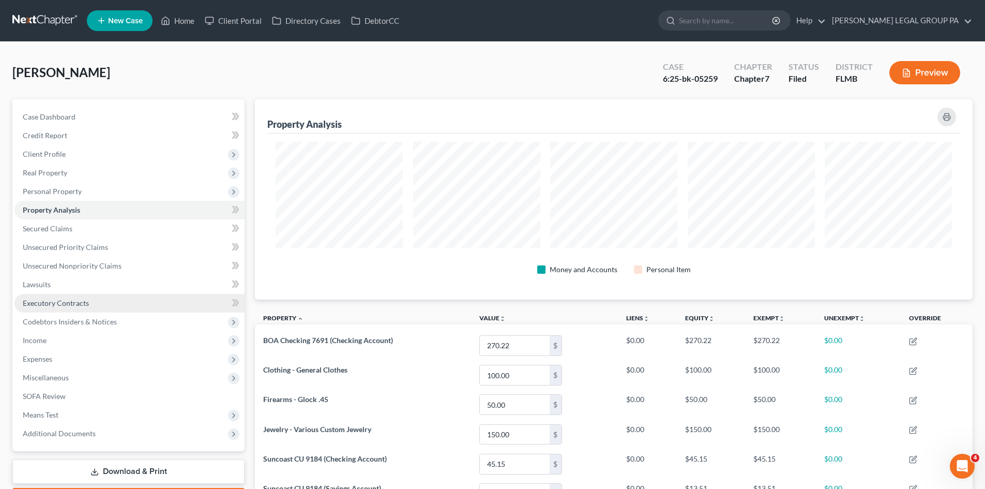
scroll to position [200, 718]
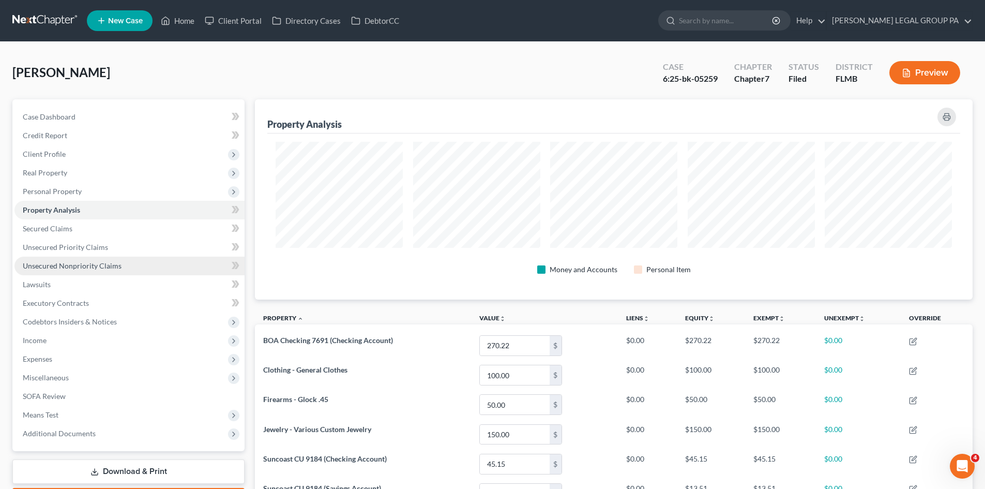
click at [85, 267] on span "Unsecured Nonpriority Claims" at bounding box center [72, 265] width 99 height 9
